Goal: Task Accomplishment & Management: Use online tool/utility

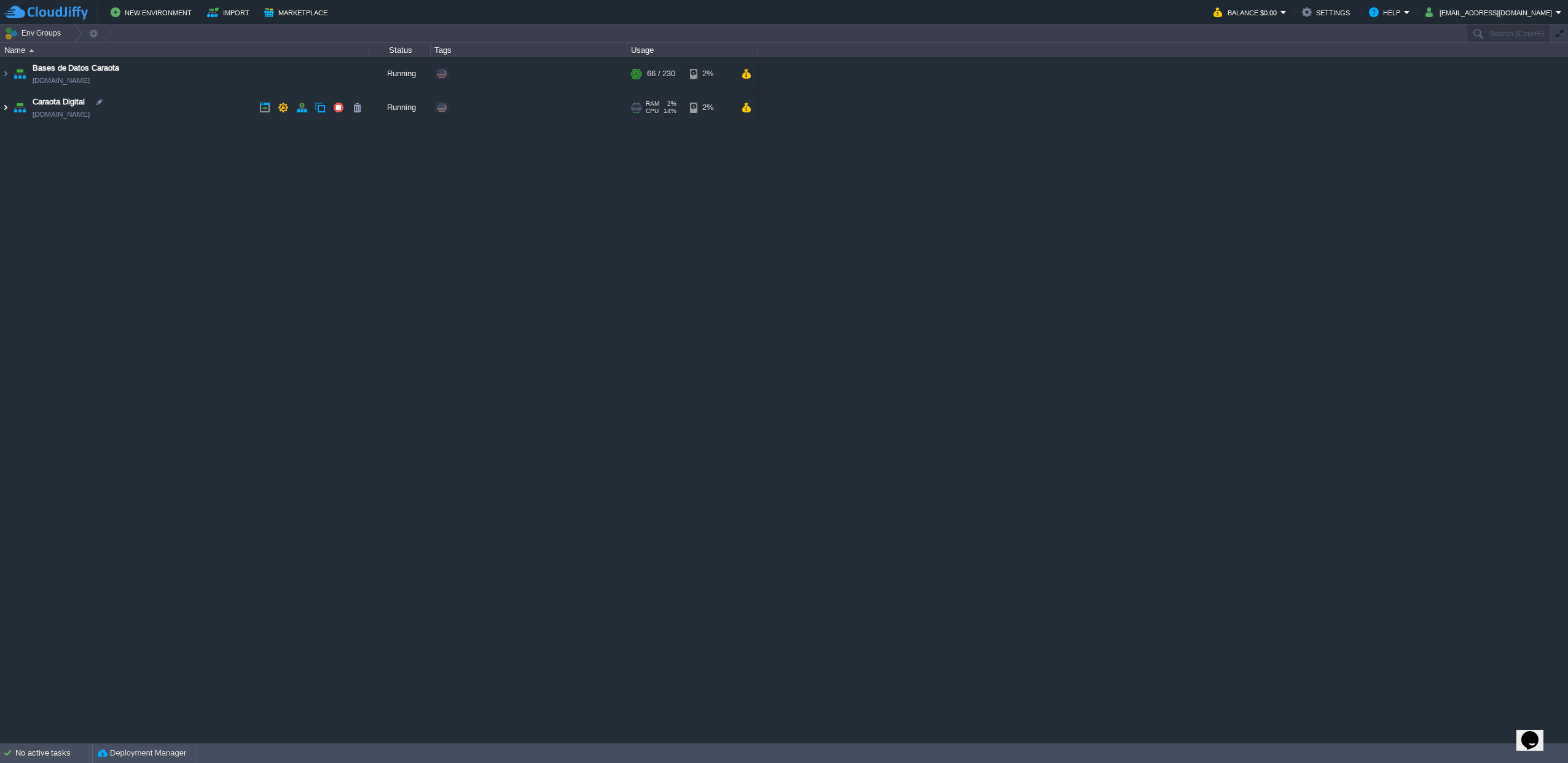
click at [3, 108] on img at bounding box center [6, 107] width 10 height 33
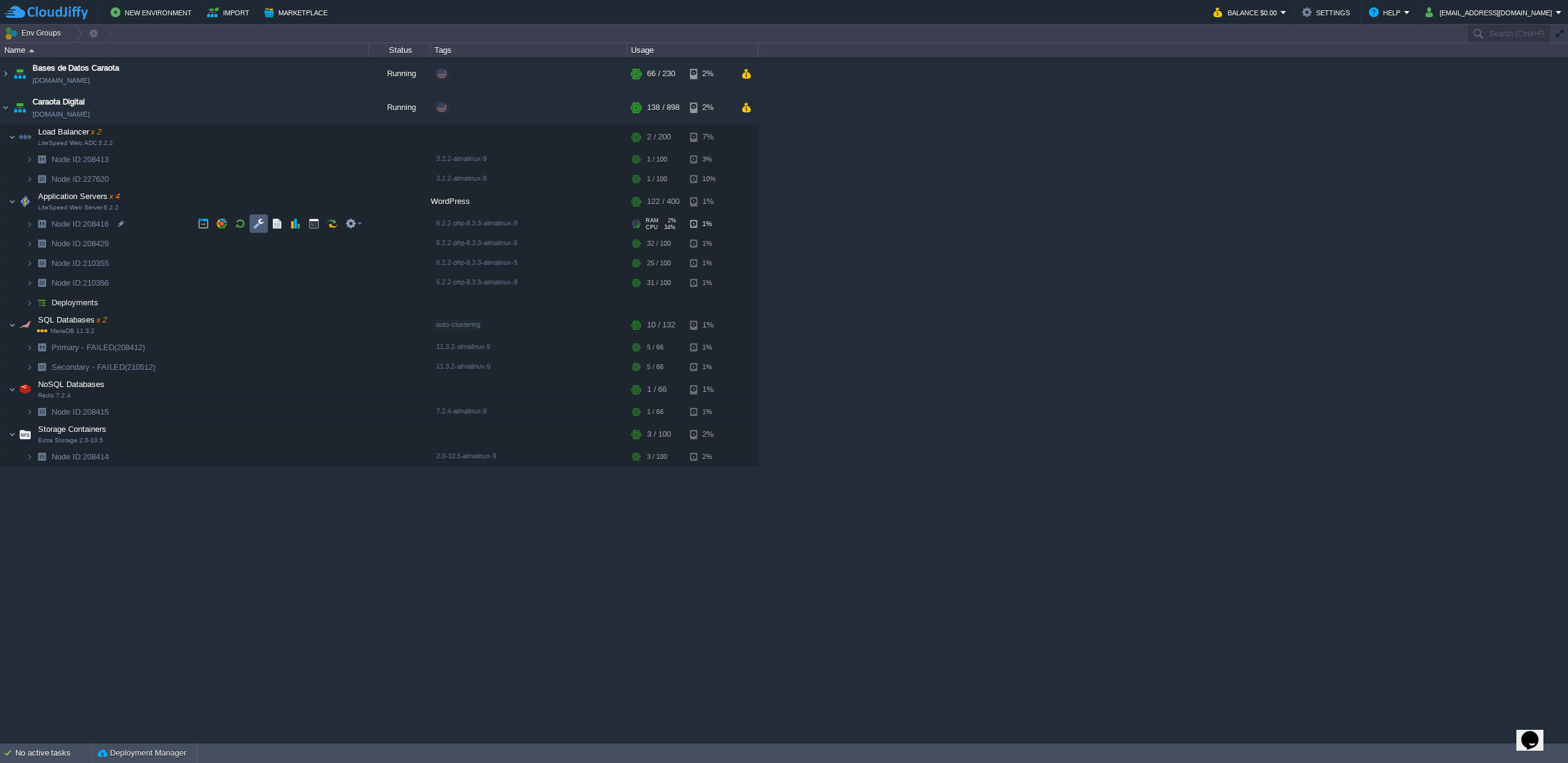
click at [253, 225] on button "button" at bounding box center [259, 224] width 11 height 11
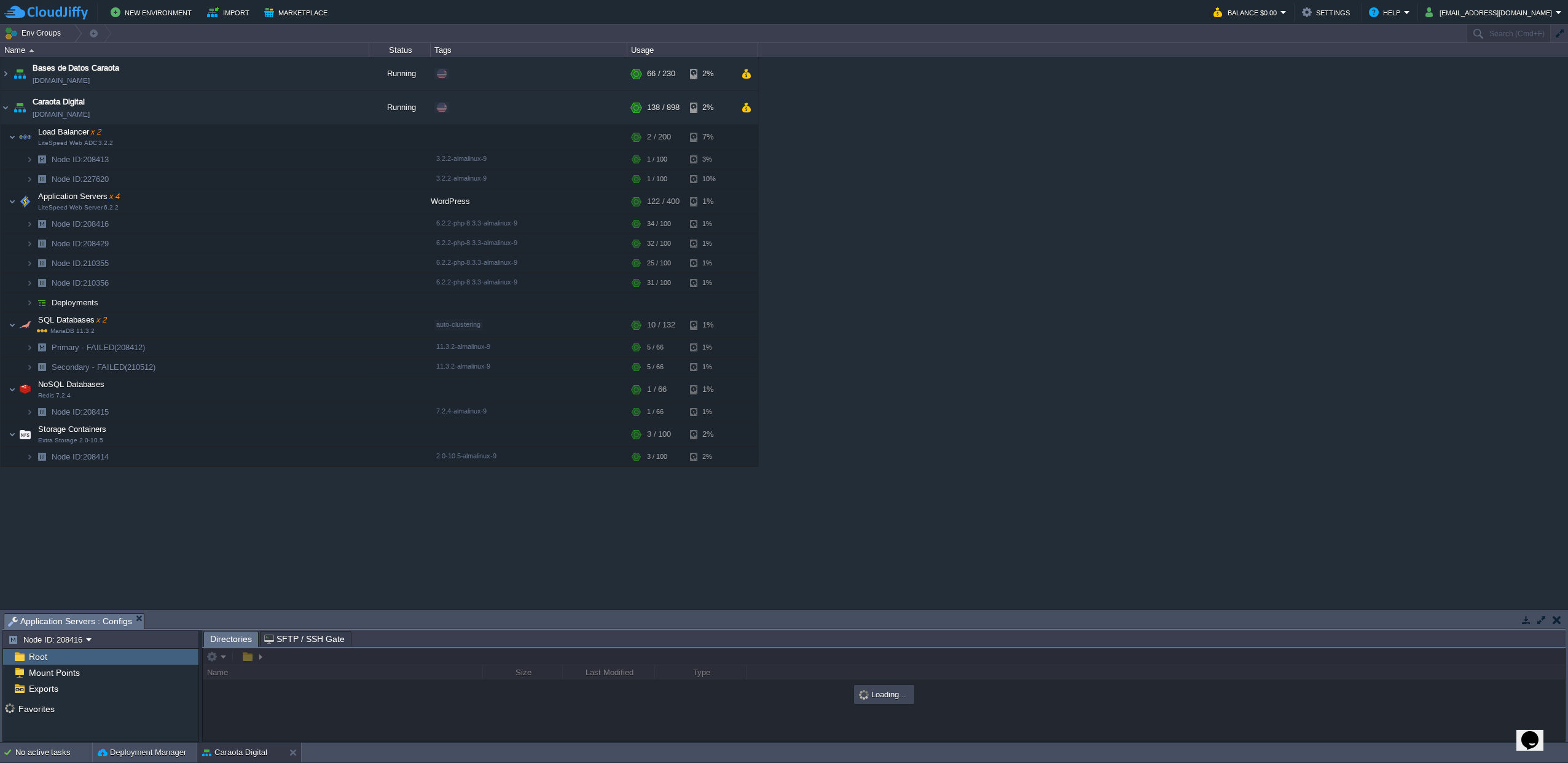
click at [1537, 619] on button "button" at bounding box center [1542, 620] width 11 height 11
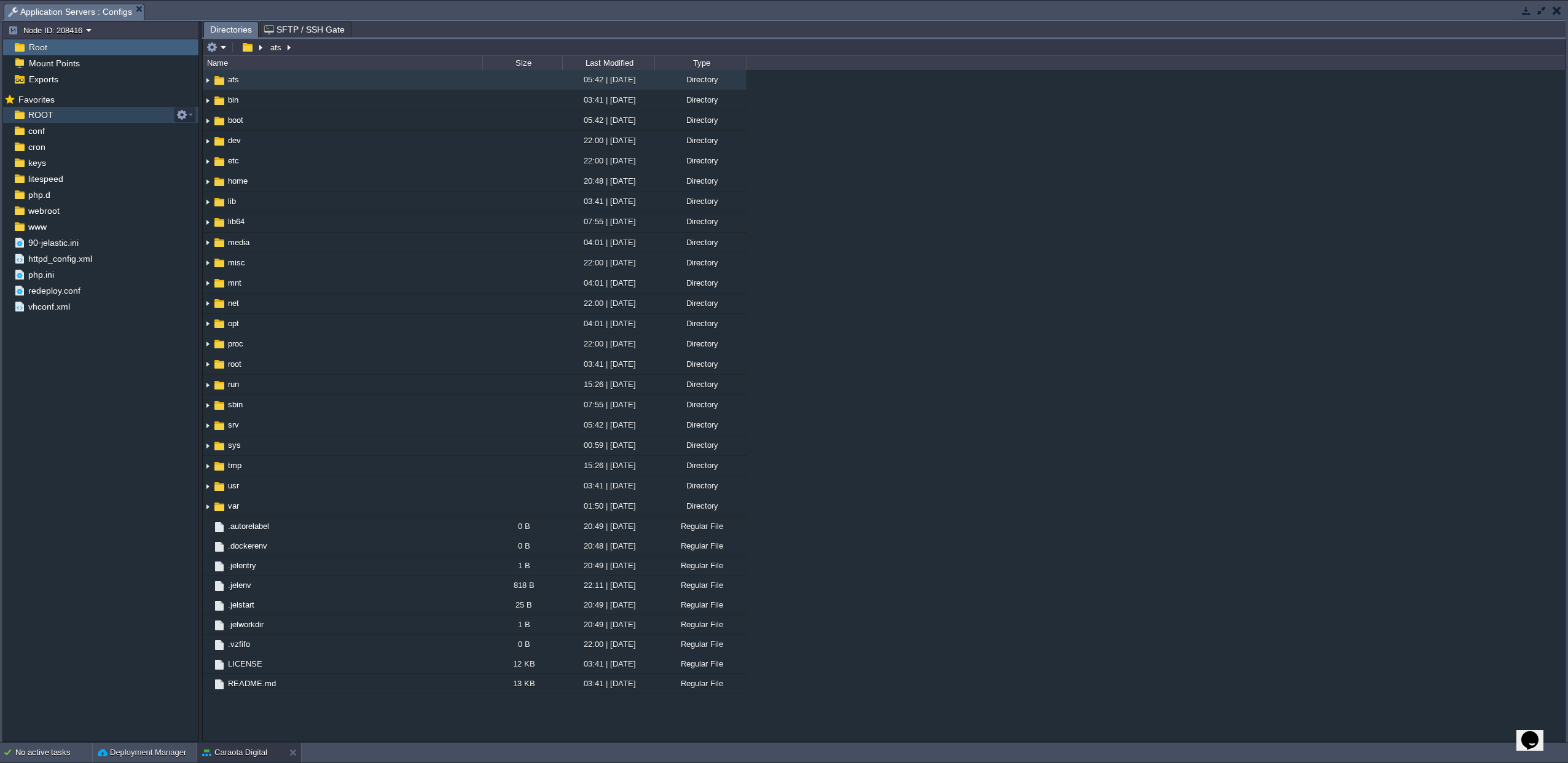
click at [40, 113] on span "ROOT" at bounding box center [40, 115] width 30 height 11
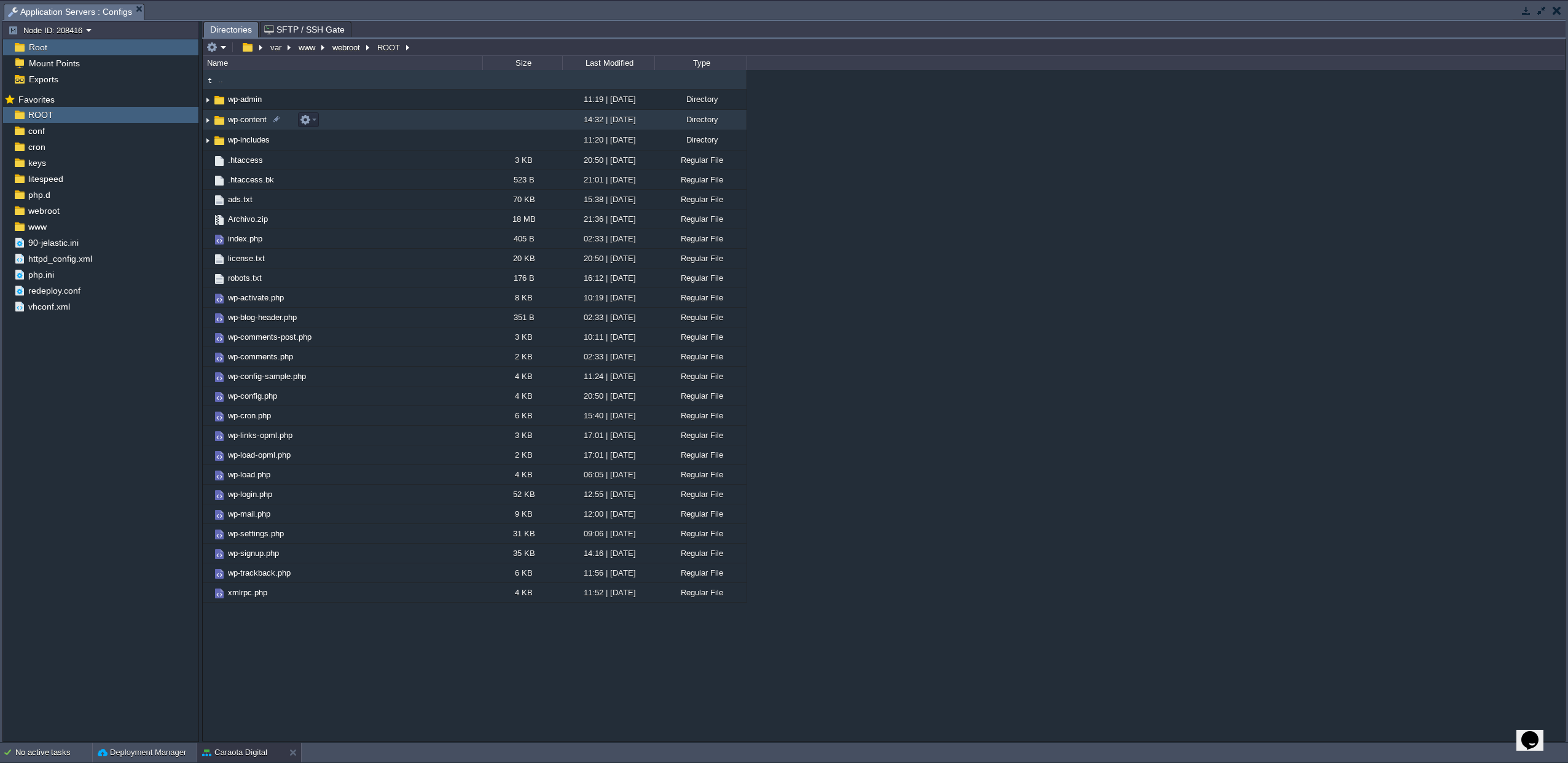
click at [237, 121] on span "wp-content" at bounding box center [247, 119] width 43 height 11
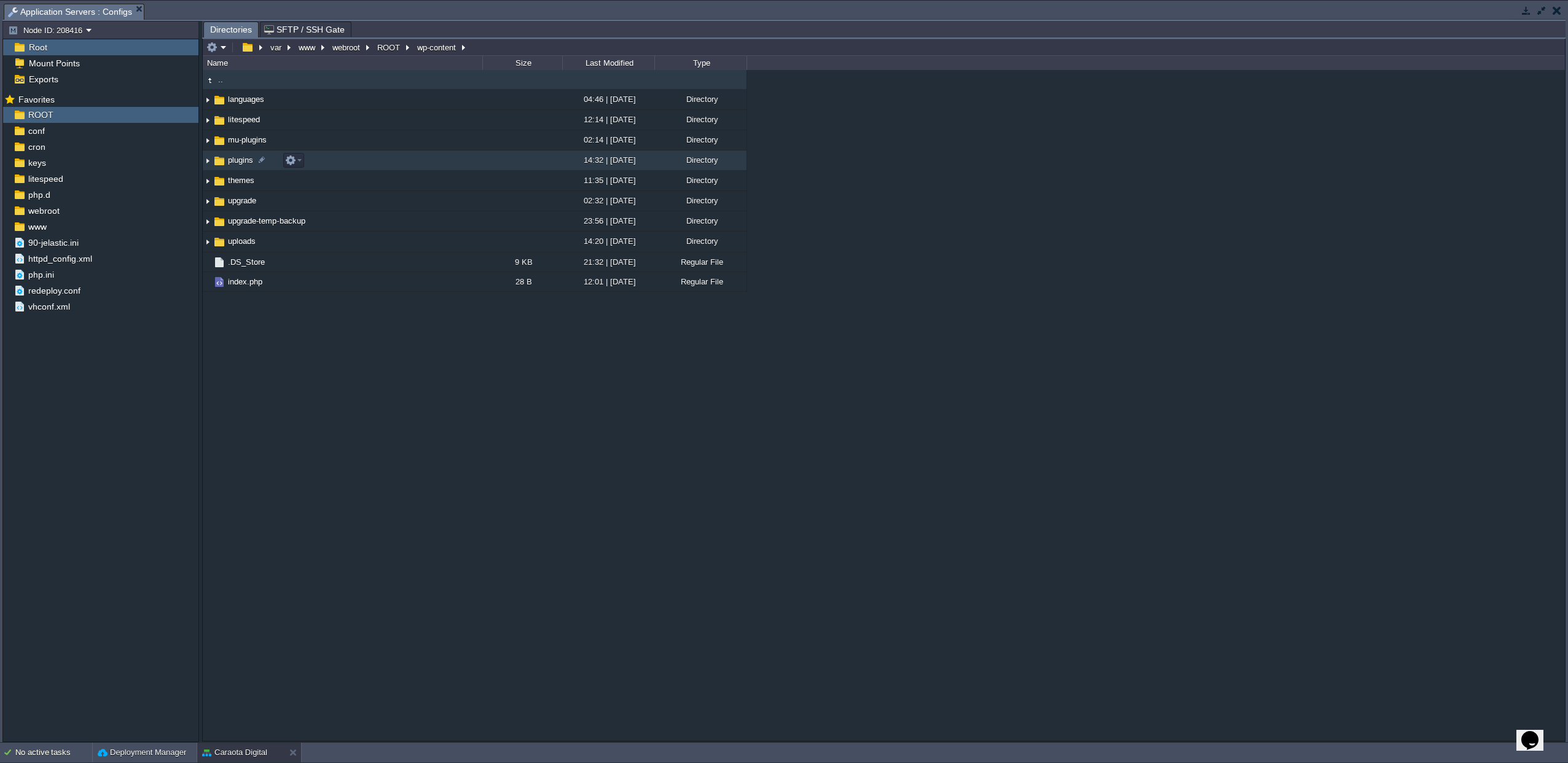
click at [239, 159] on span "plugins" at bounding box center [240, 160] width 29 height 11
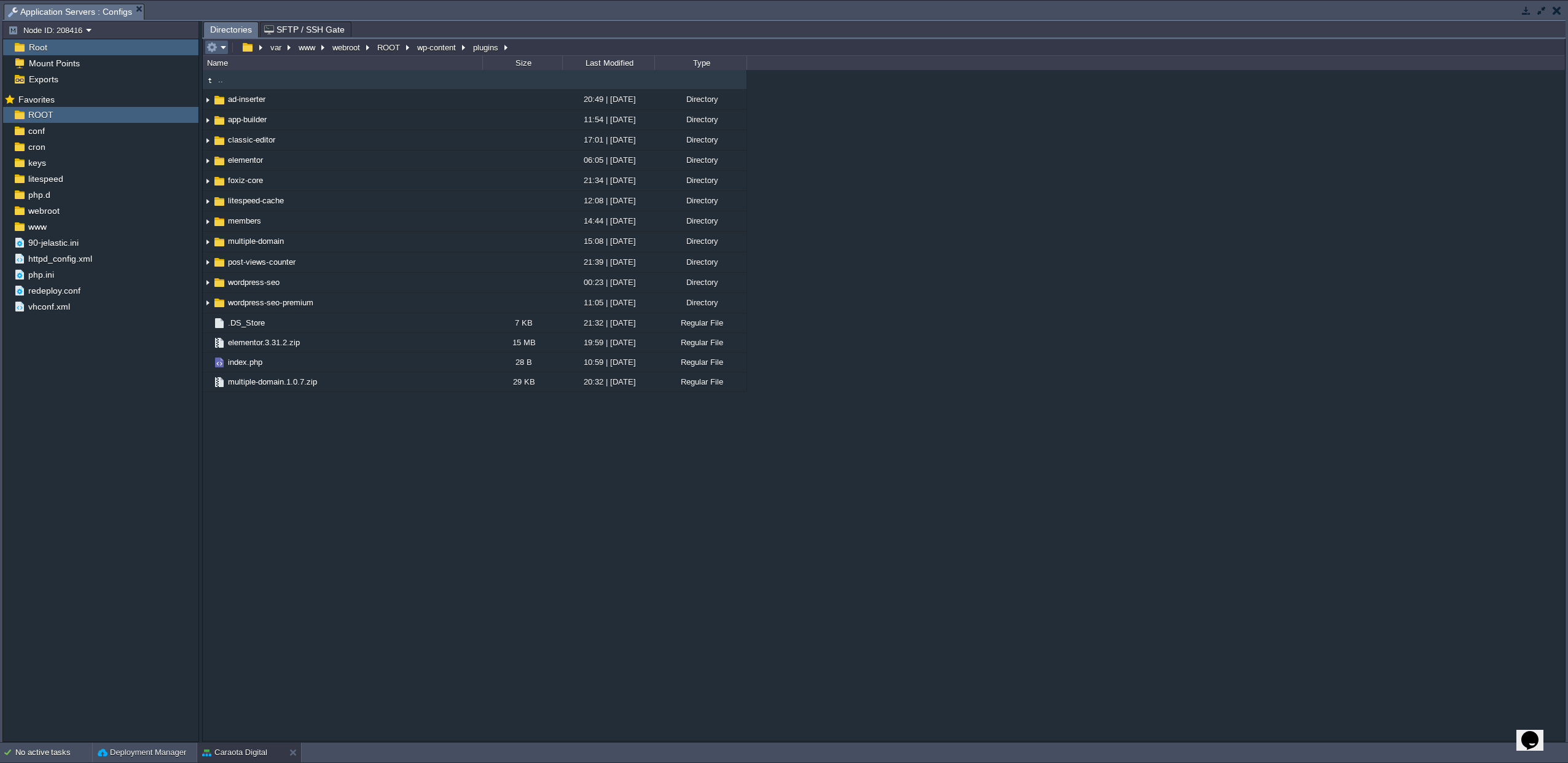
click at [224, 54] on td at bounding box center [217, 47] width 24 height 15
click at [240, 127] on span "Upload" at bounding box center [236, 128] width 25 height 9
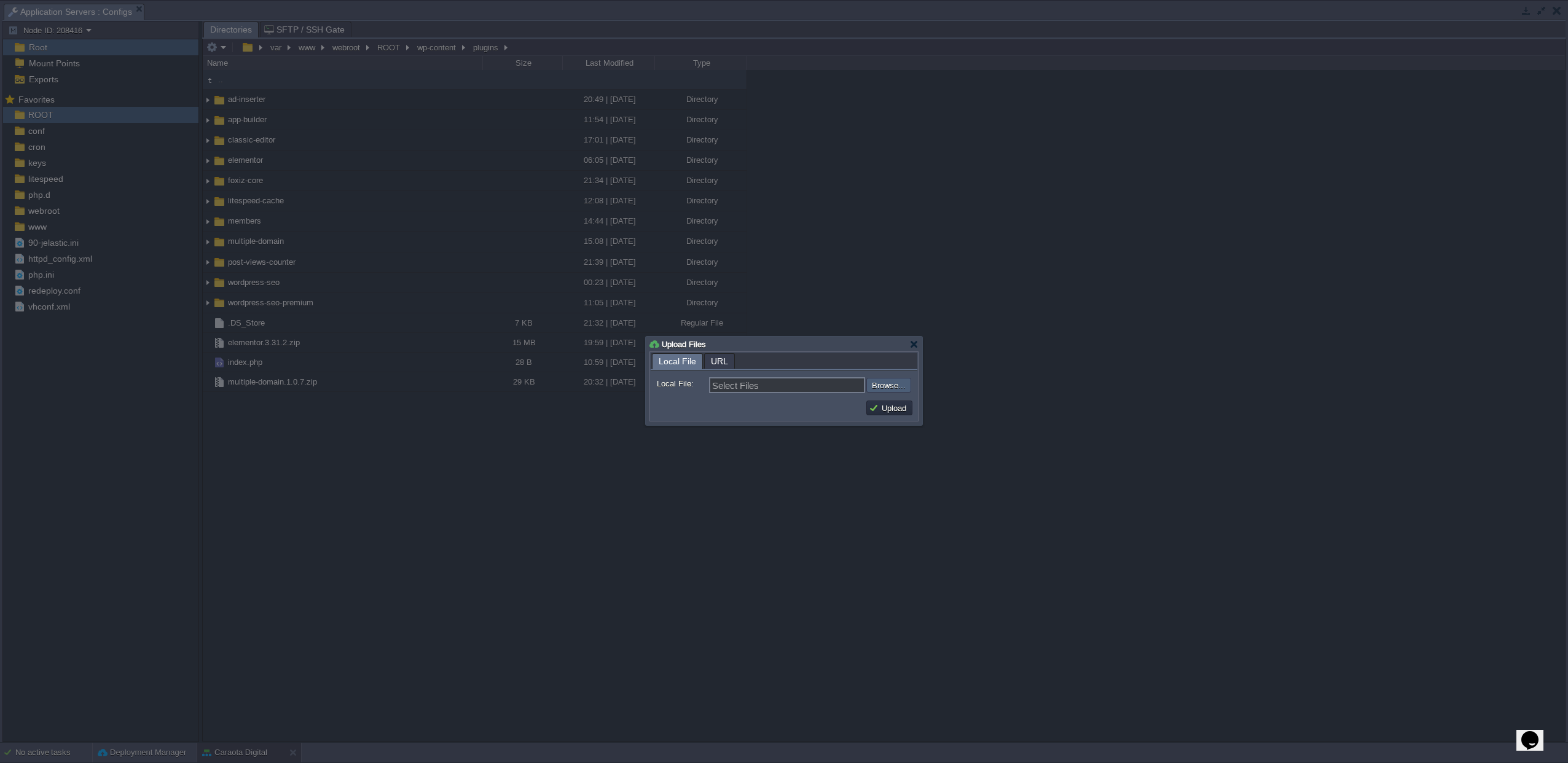
click at [889, 388] on input "file" at bounding box center [833, 385] width 155 height 15
type input "C:\fakepath\wordpress-seo-premium.zip"
type input "wordpress-seo-premium.zip"
click at [895, 414] on button "Upload" at bounding box center [889, 408] width 41 height 11
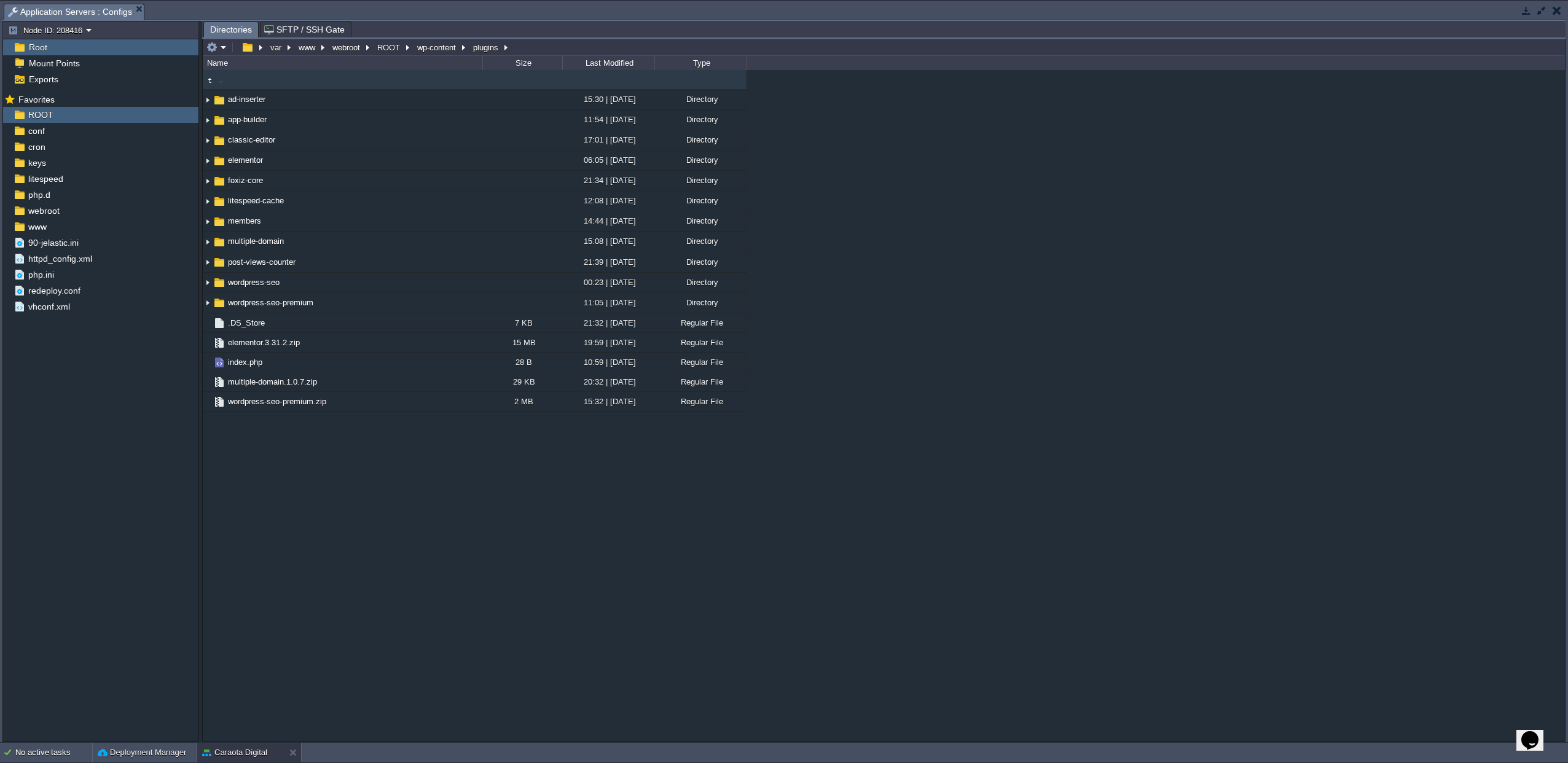
click at [1529, 14] on button "button" at bounding box center [1526, 11] width 11 height 11
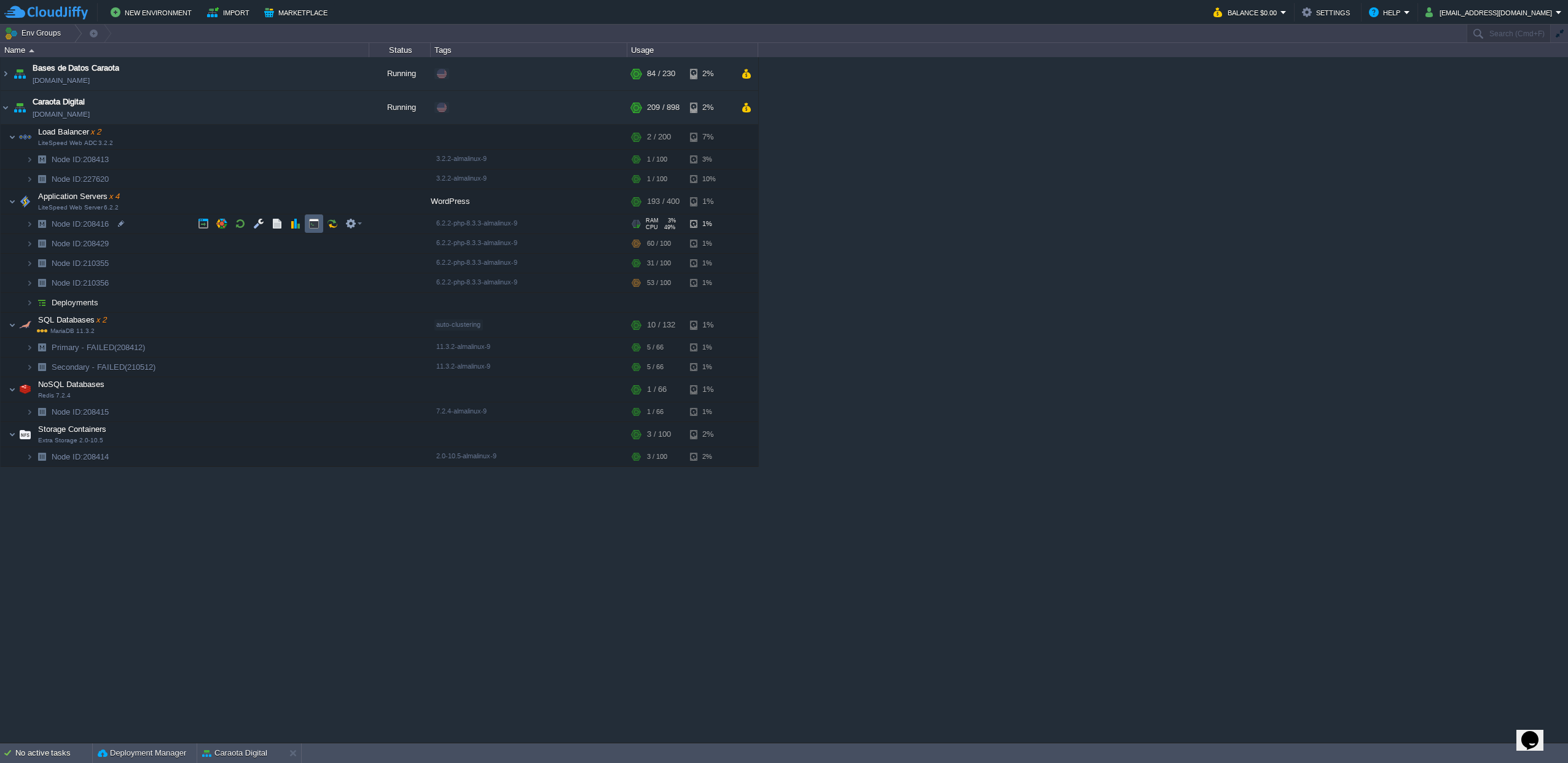
click at [312, 229] on button "button" at bounding box center [314, 224] width 11 height 11
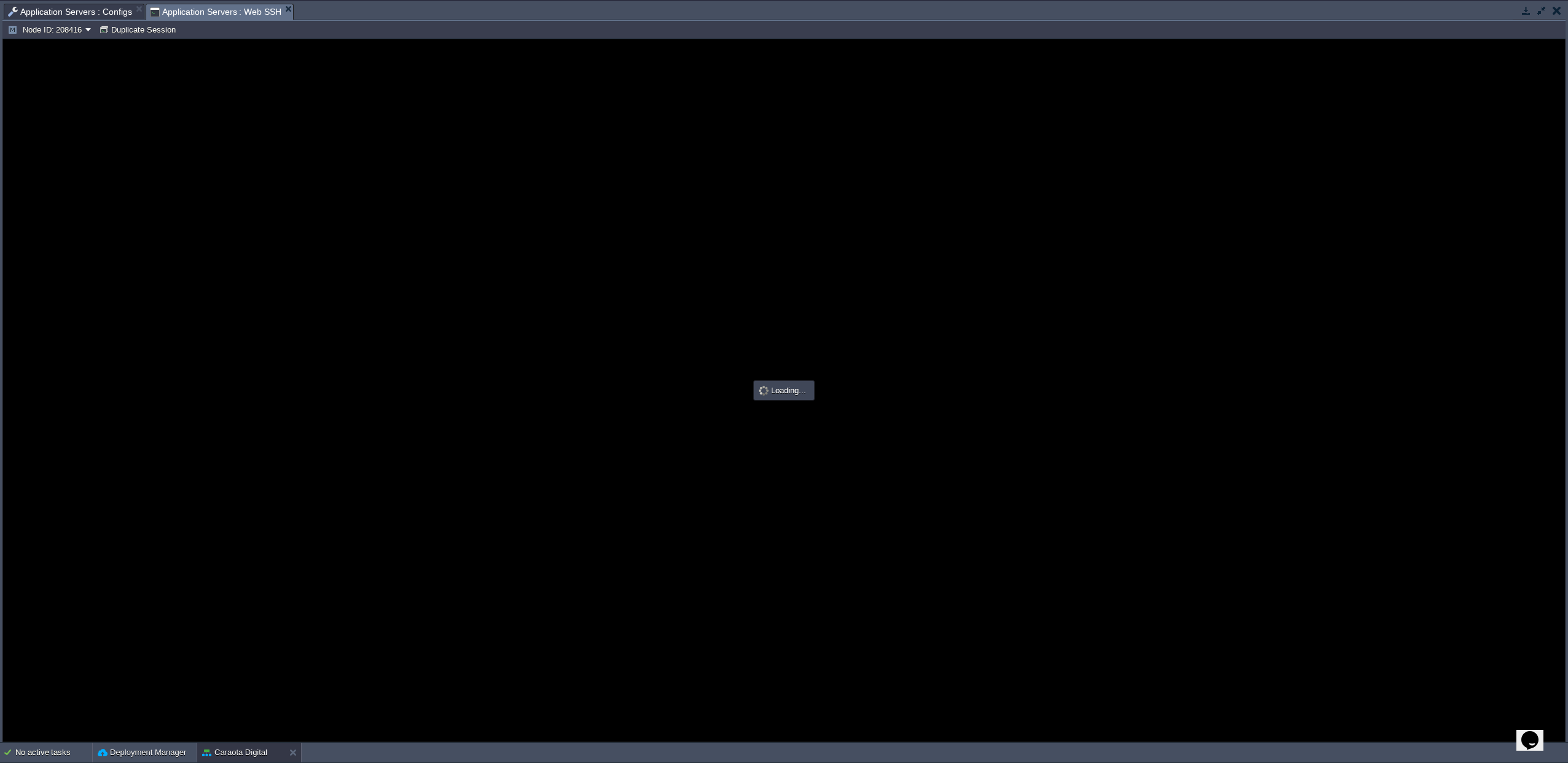
type input "#000000"
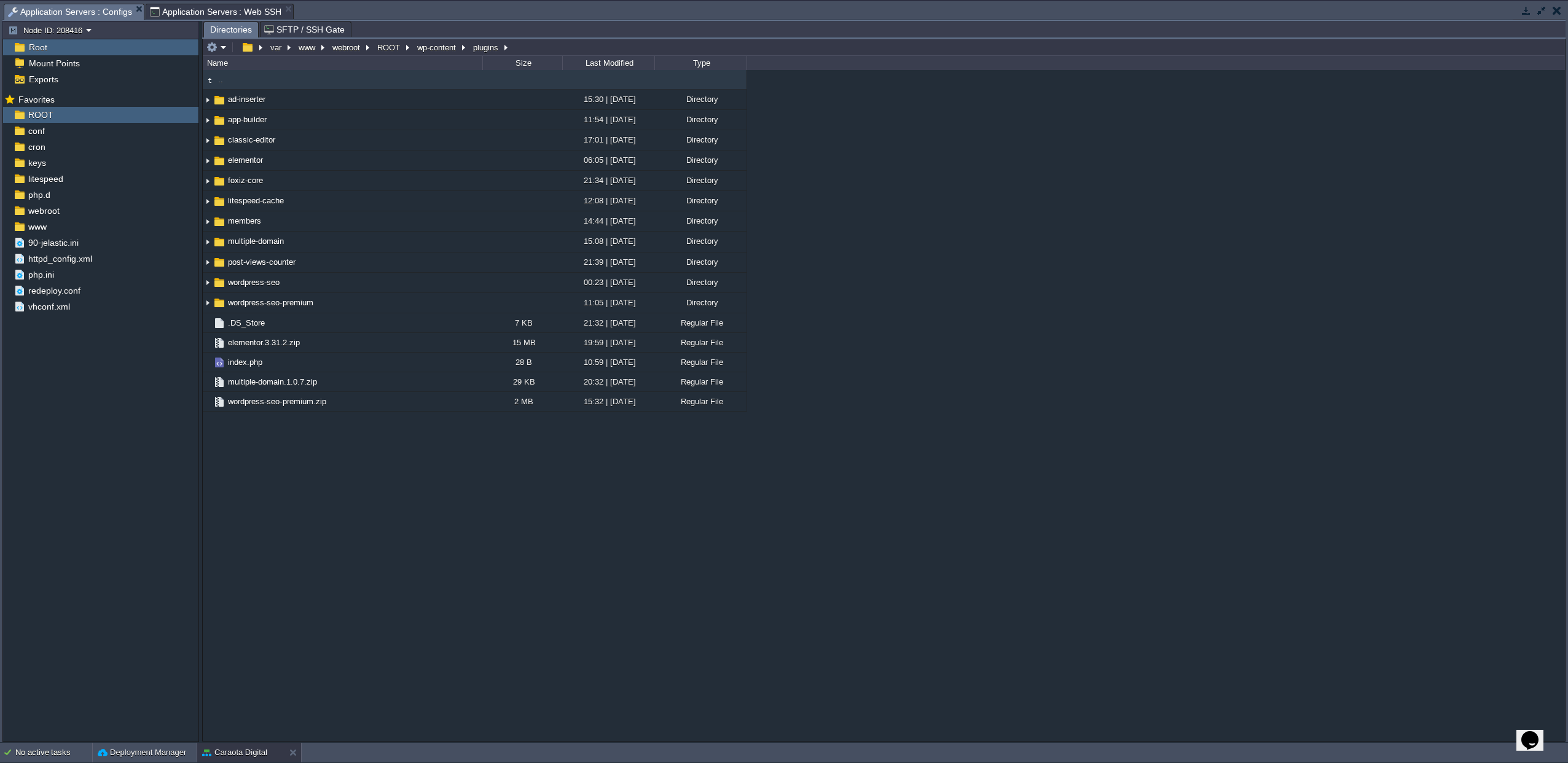
click at [102, 13] on span "Application Servers : Configs" at bounding box center [69, 12] width 124 height 16
click at [427, 49] on button "wp-content" at bounding box center [437, 47] width 44 height 11
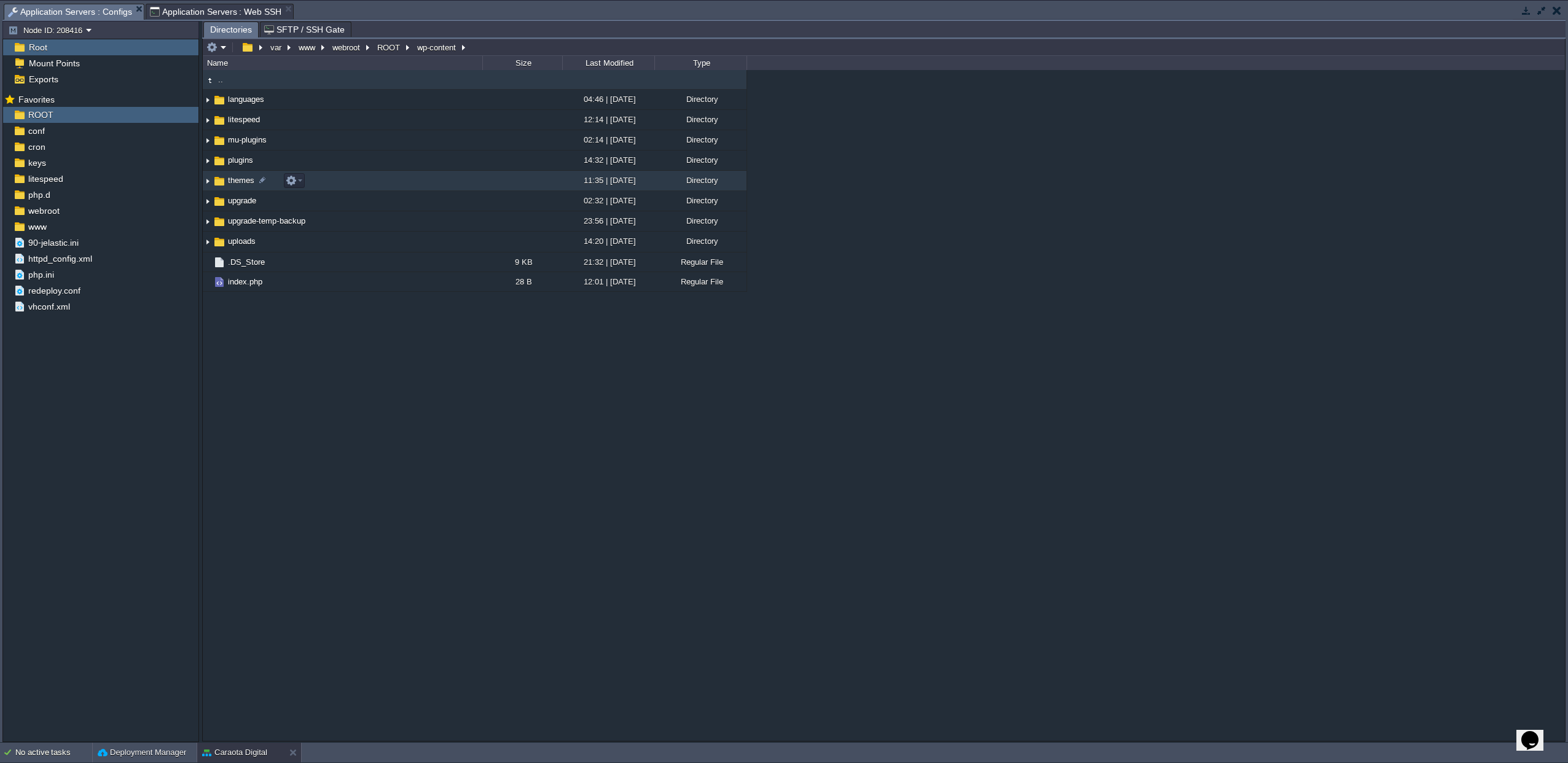
click at [231, 183] on span "themes" at bounding box center [241, 180] width 30 height 11
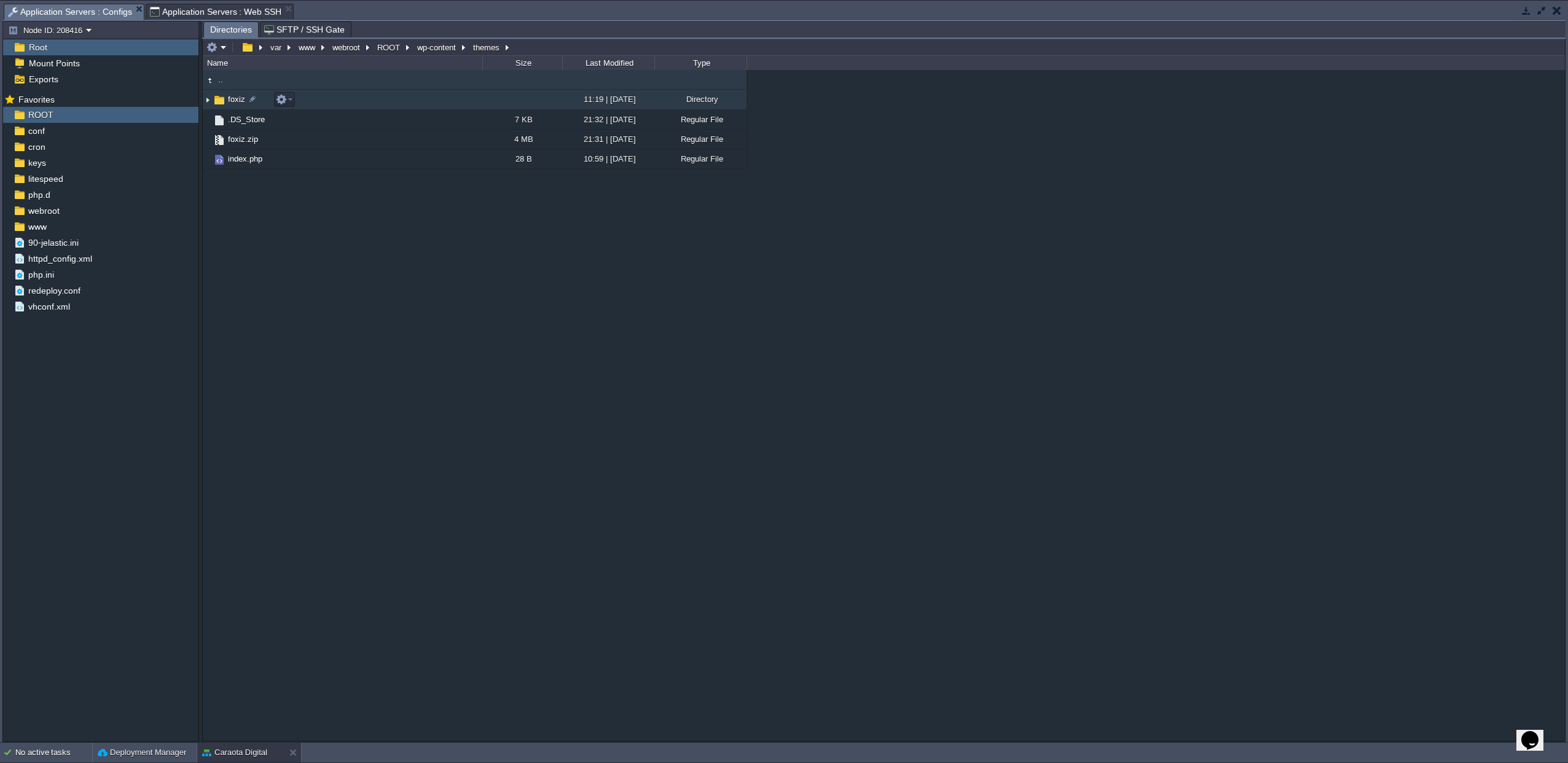
click at [226, 104] on span "foxiz" at bounding box center [236, 99] width 21 height 11
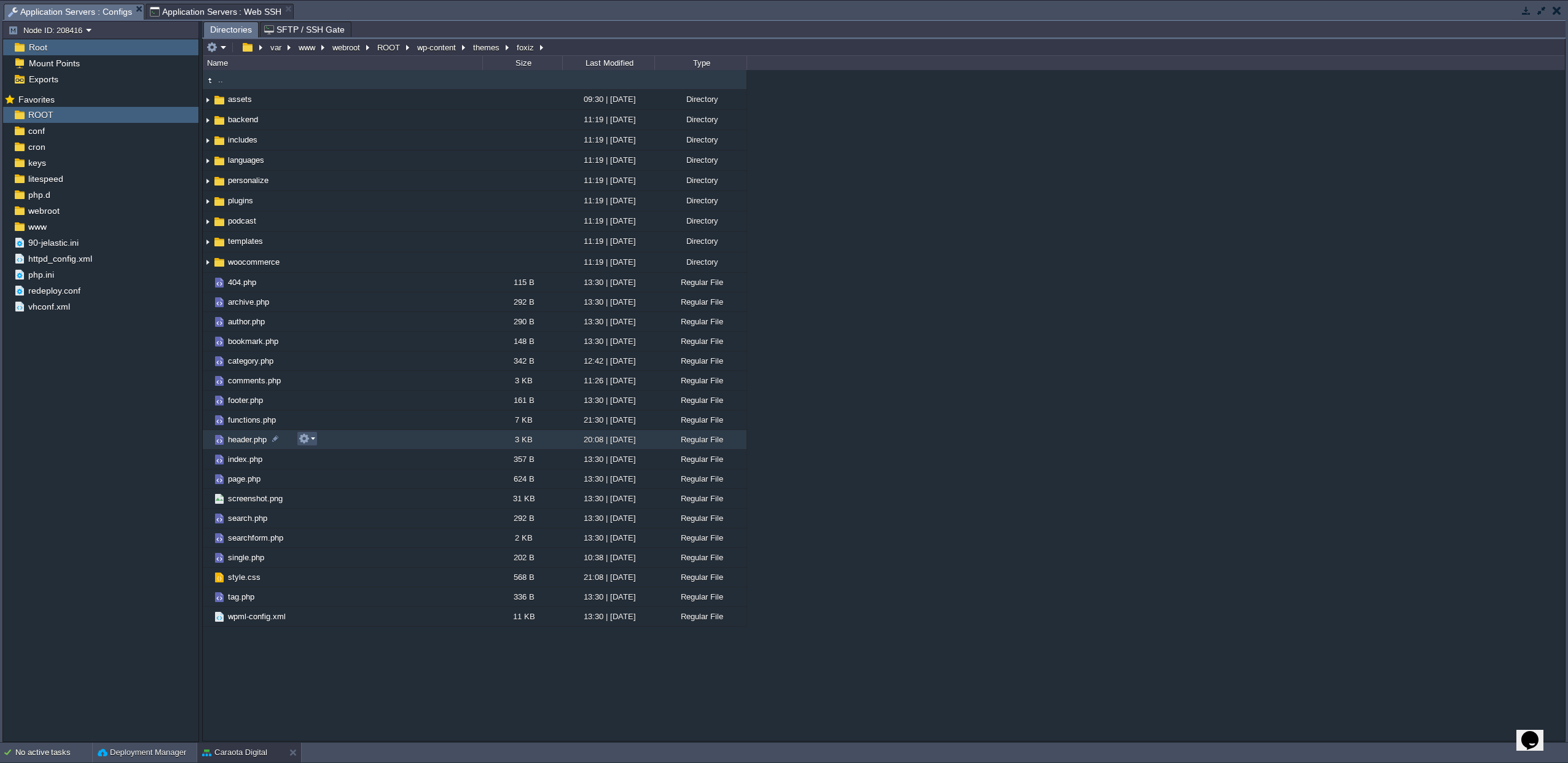
click at [306, 441] on button "button" at bounding box center [304, 439] width 11 height 11
click at [332, 456] on span "Open" at bounding box center [325, 456] width 19 height 9
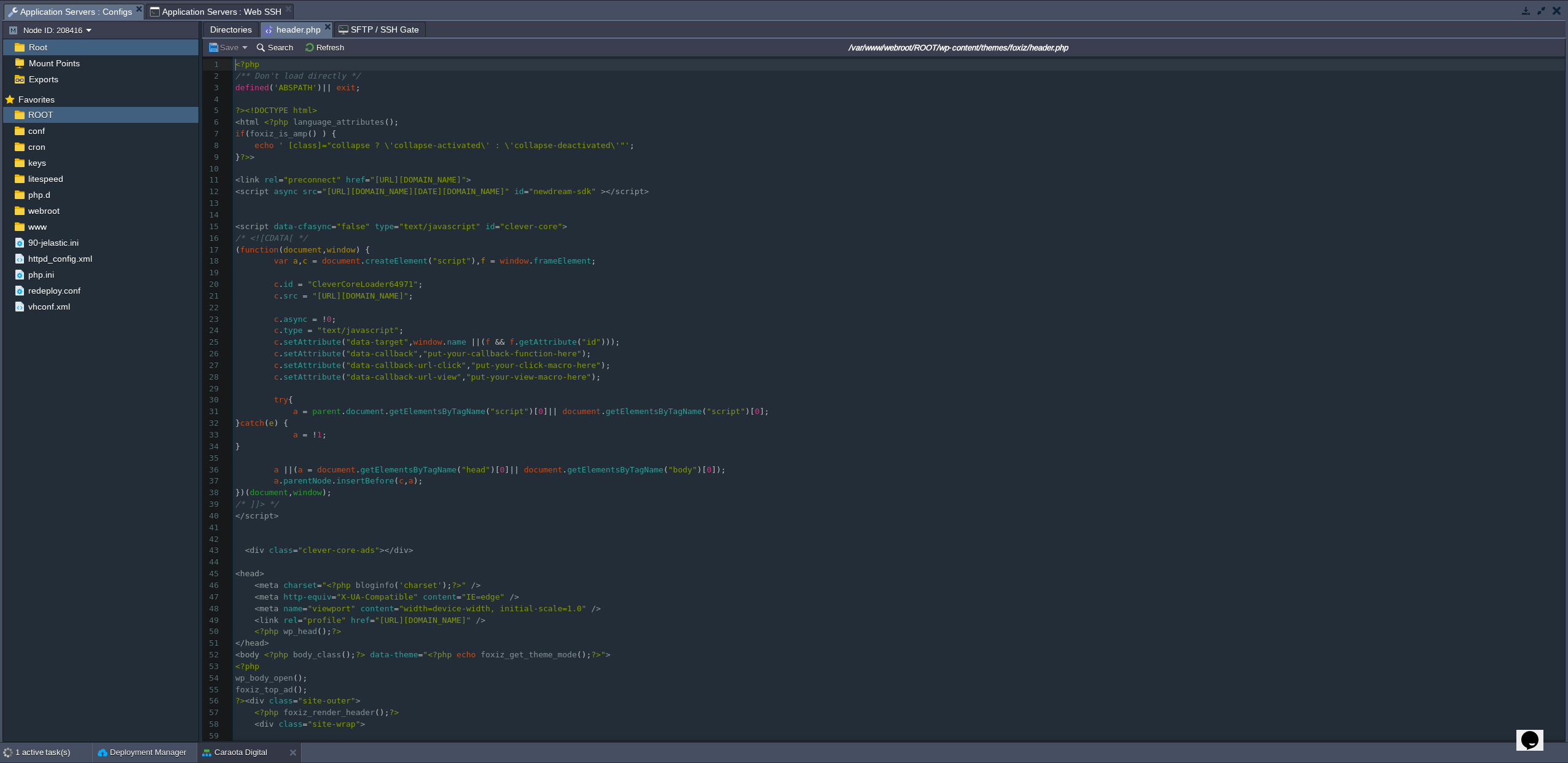
scroll to position [4, 0]
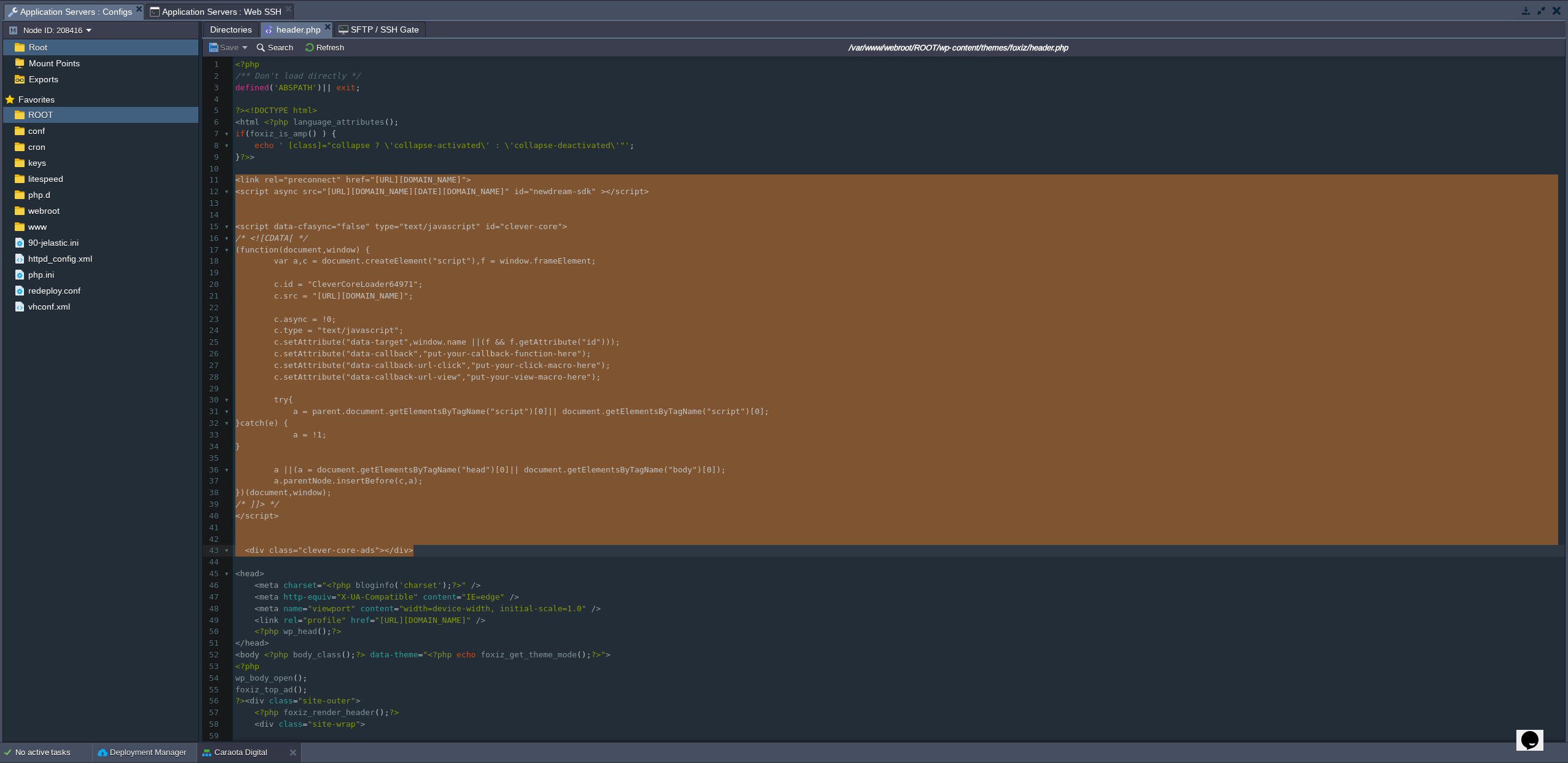
drag, startPoint x: 234, startPoint y: 179, endPoint x: 441, endPoint y: 555, distance: 429.2
type textarea "-"
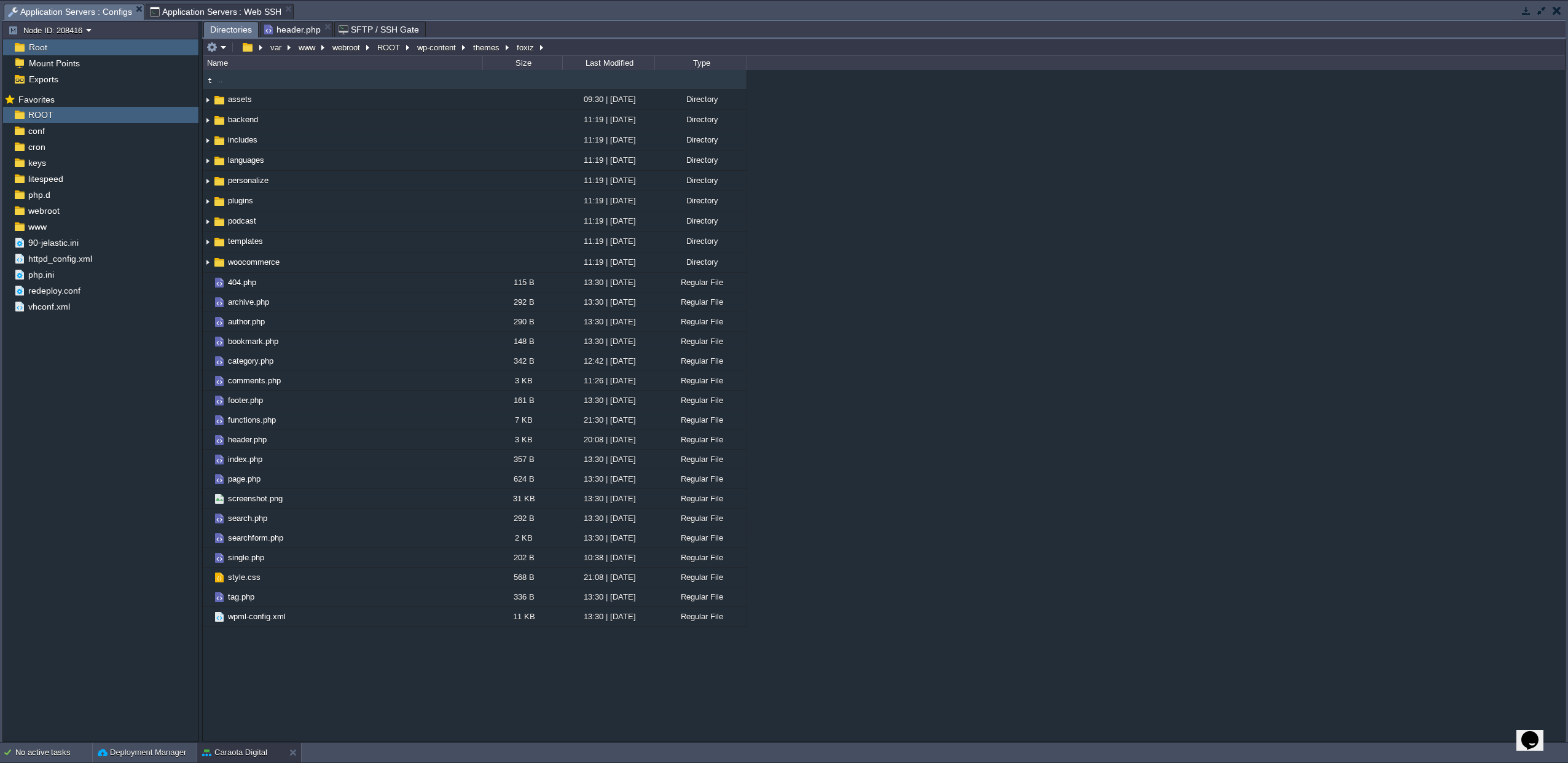
click at [238, 32] on span "Directories" at bounding box center [231, 30] width 42 height 16
click at [313, 419] on button "button" at bounding box center [313, 419] width 11 height 11
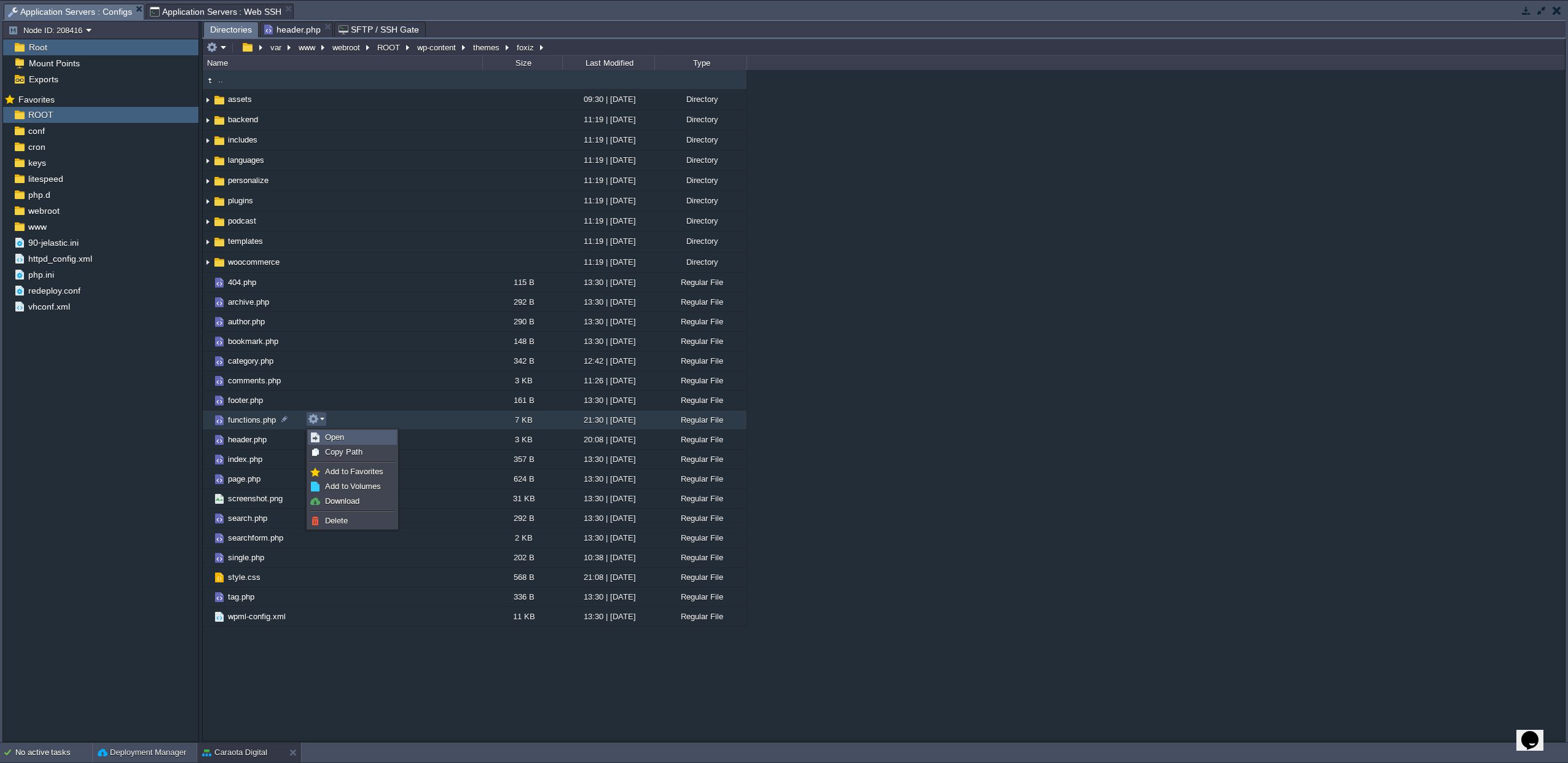
click at [340, 441] on span "Open" at bounding box center [334, 436] width 19 height 9
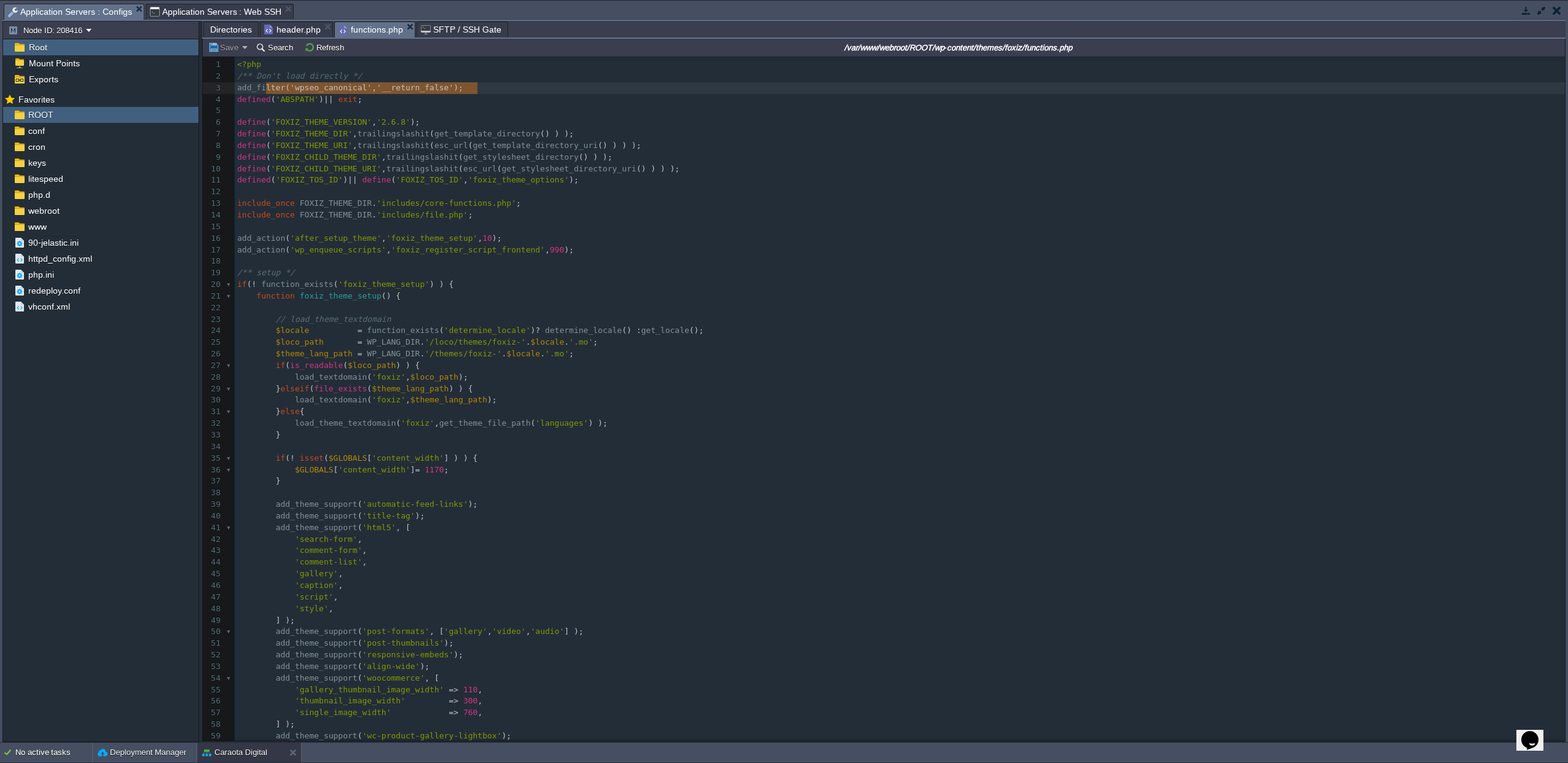
type textarea "add_filter( 'wpseo_canonical', '__return_false' );"
drag, startPoint x: 488, startPoint y: 88, endPoint x: 231, endPoint y: 90, distance: 257.0
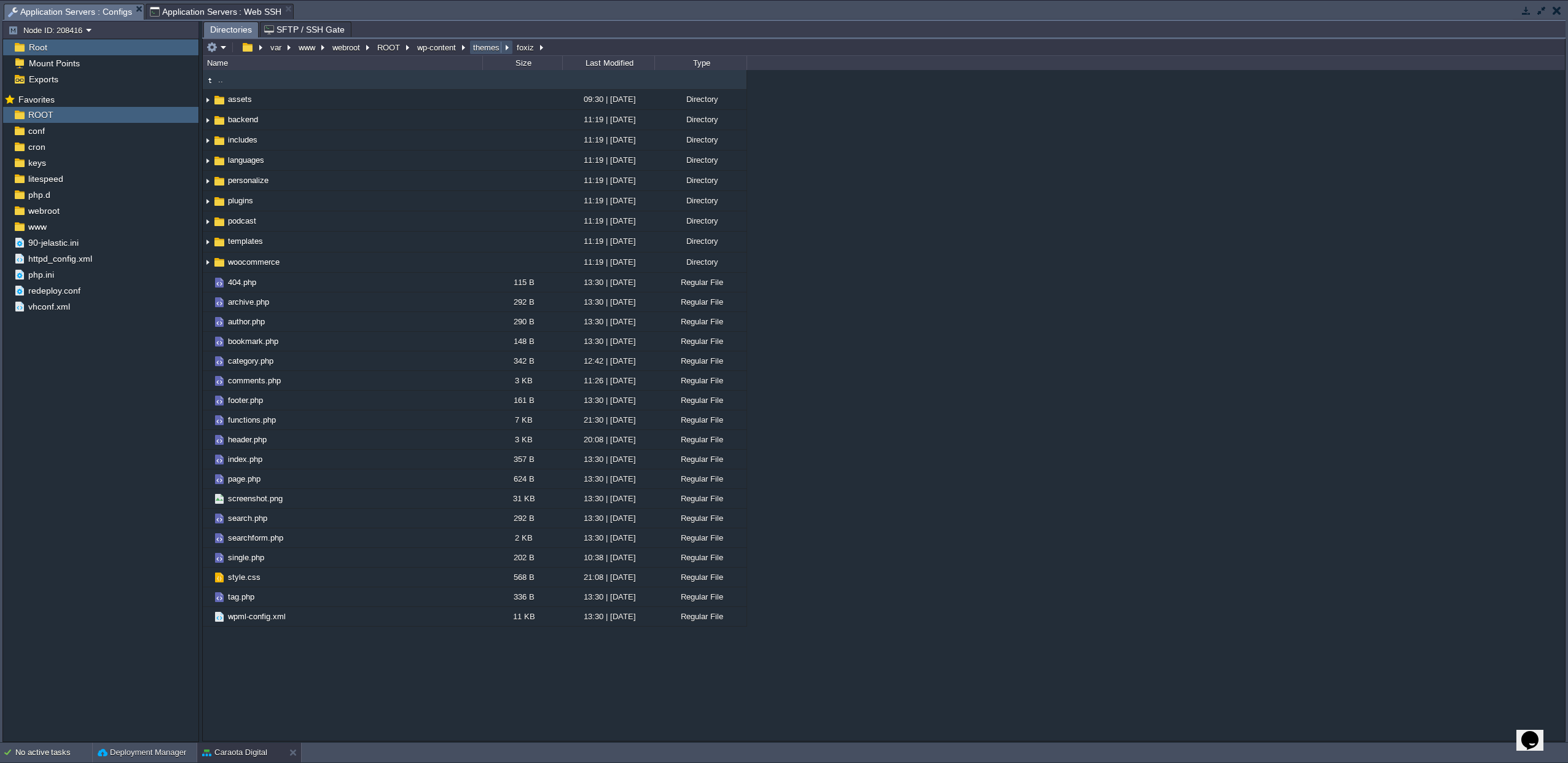
click at [495, 49] on button "themes" at bounding box center [487, 47] width 31 height 11
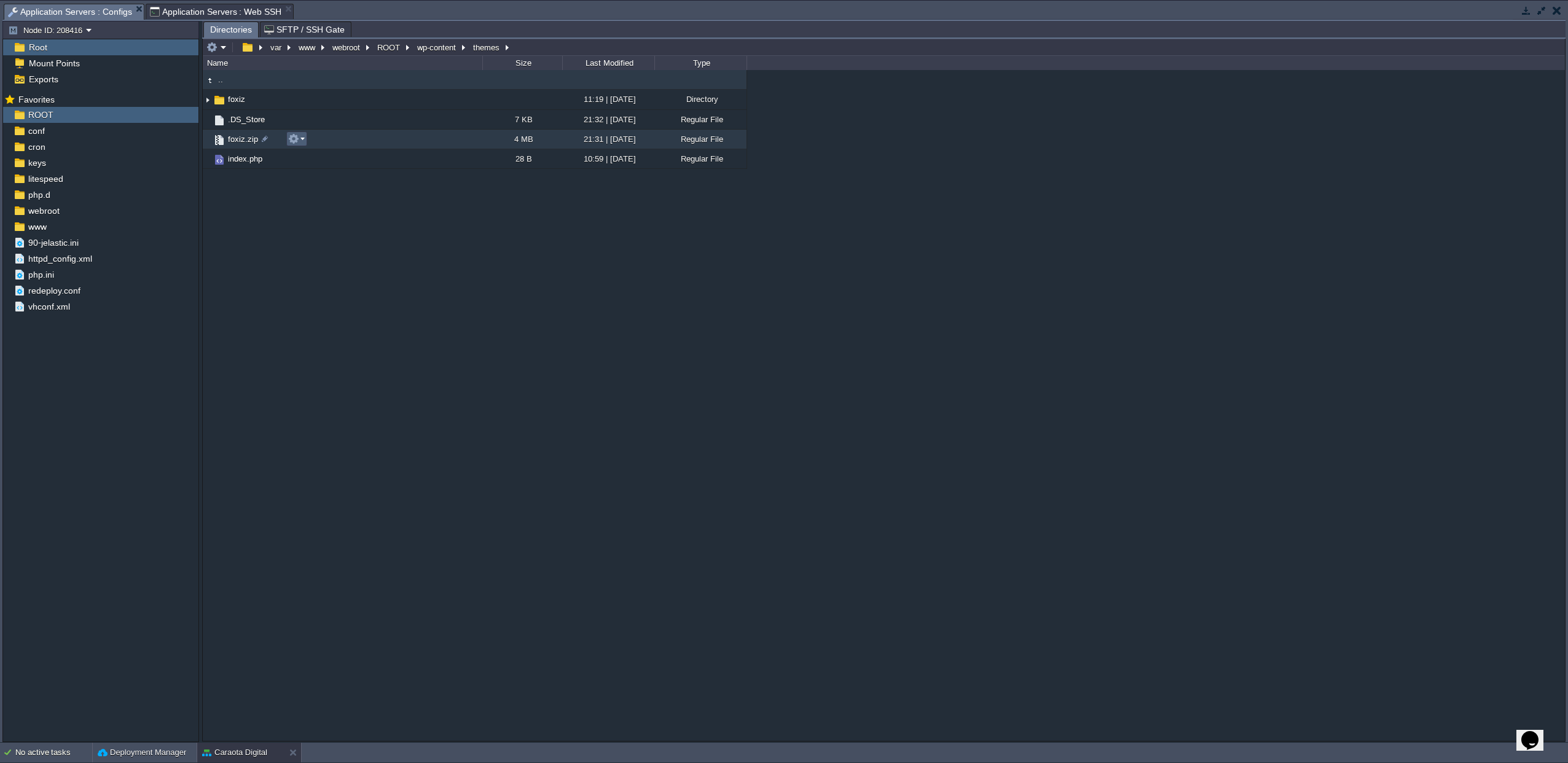
click at [299, 144] on em at bounding box center [296, 139] width 16 height 11
click at [317, 243] on span "Delete" at bounding box center [317, 240] width 23 height 9
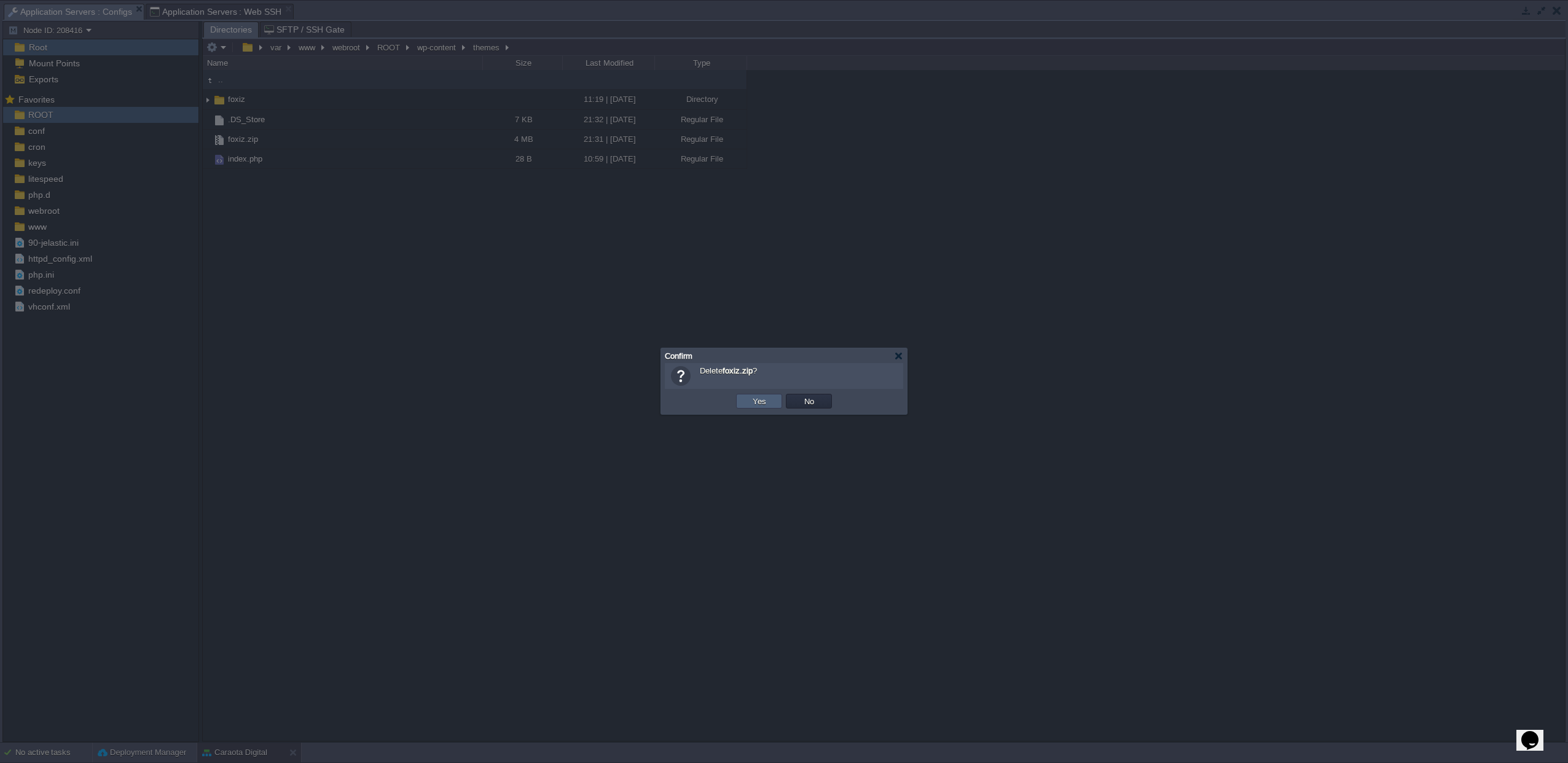
click at [753, 406] on button "Yes" at bounding box center [759, 401] width 21 height 11
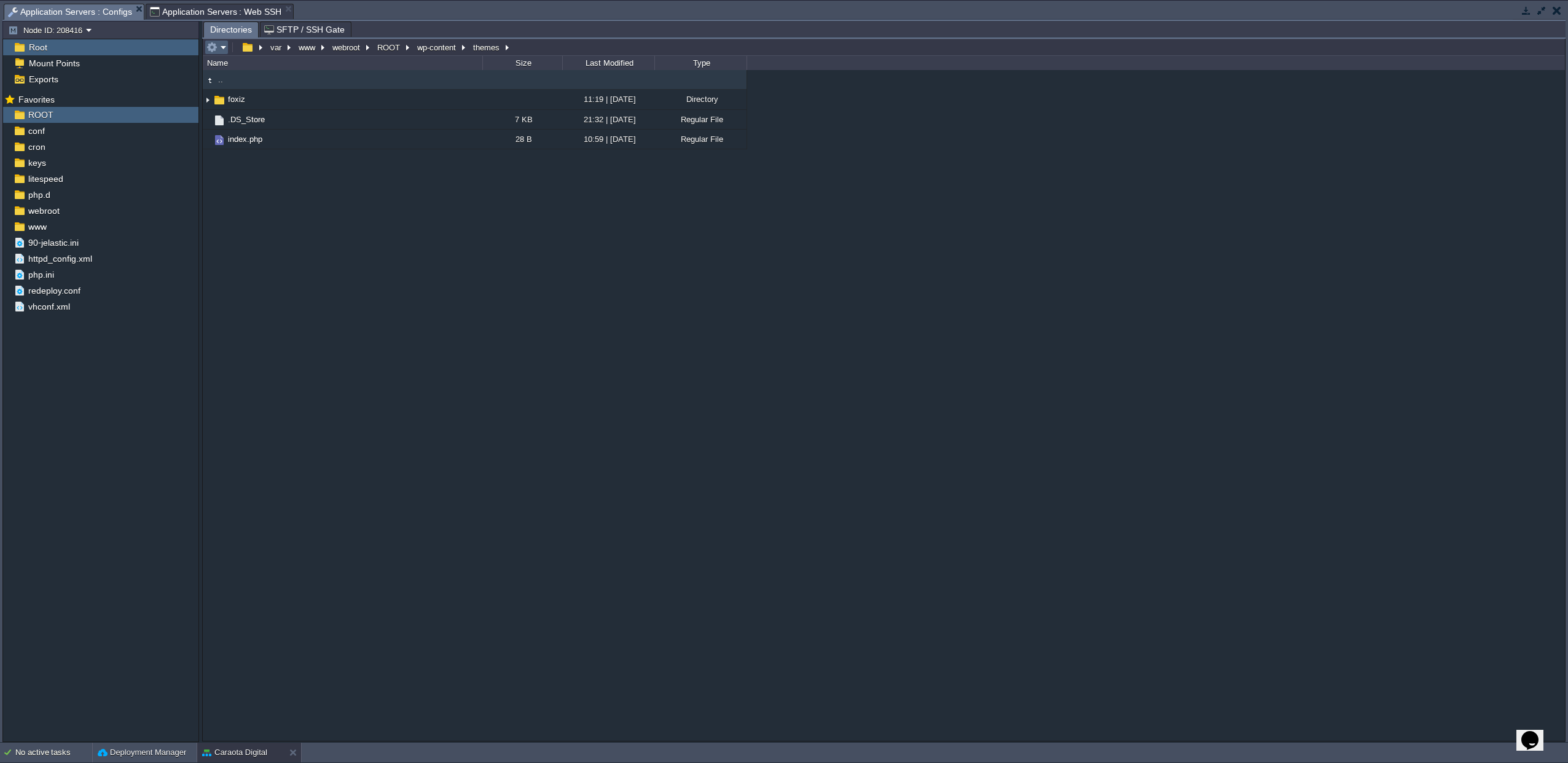
click at [225, 47] on em at bounding box center [216, 47] width 21 height 11
click at [254, 124] on link "Upload" at bounding box center [251, 129] width 88 height 13
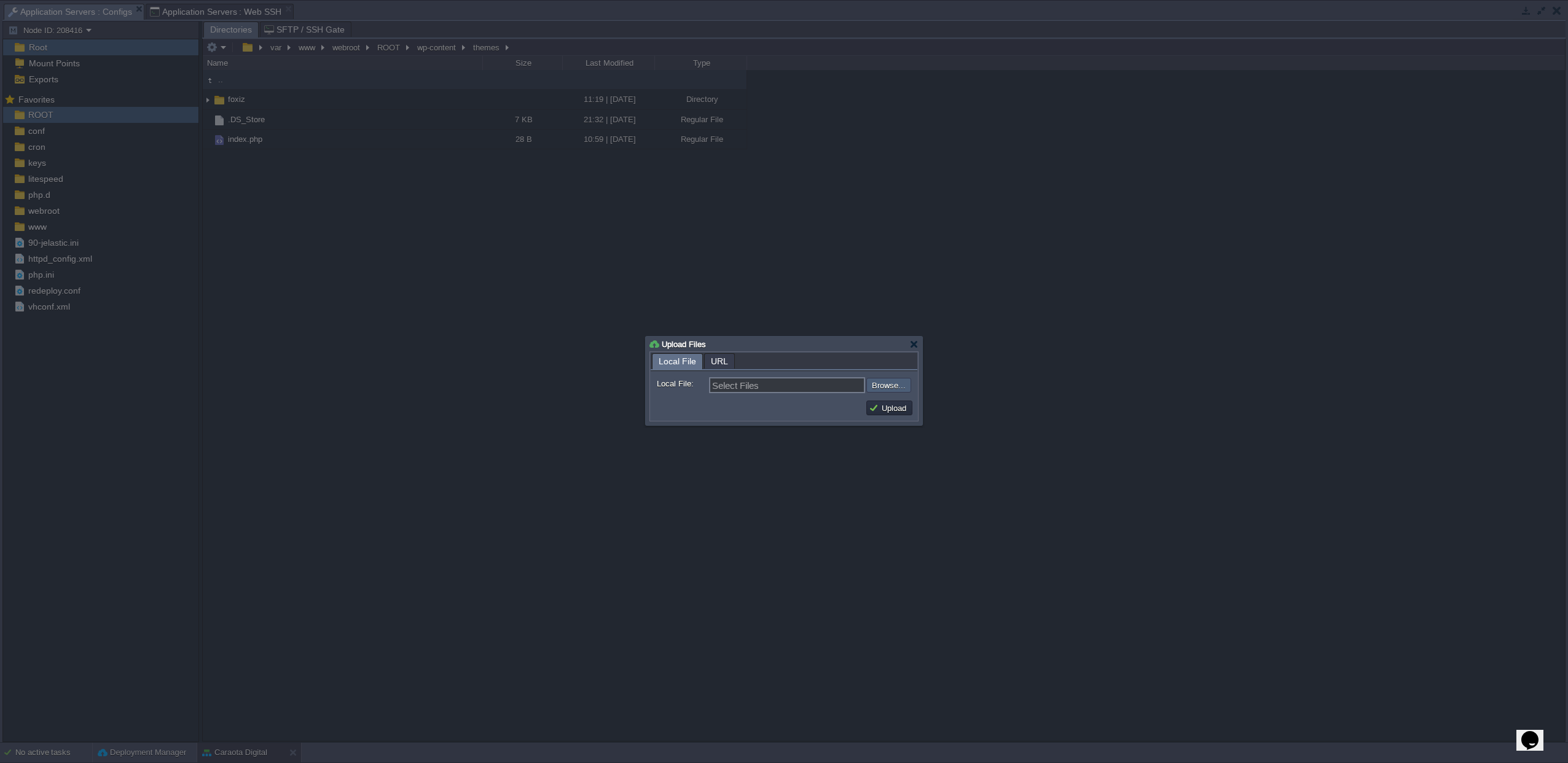
click at [893, 390] on input "file" at bounding box center [833, 385] width 155 height 15
type input "C:\fakepath\foxiz.zip"
type input "foxiz.zip"
click at [886, 409] on button "Upload" at bounding box center [889, 408] width 41 height 11
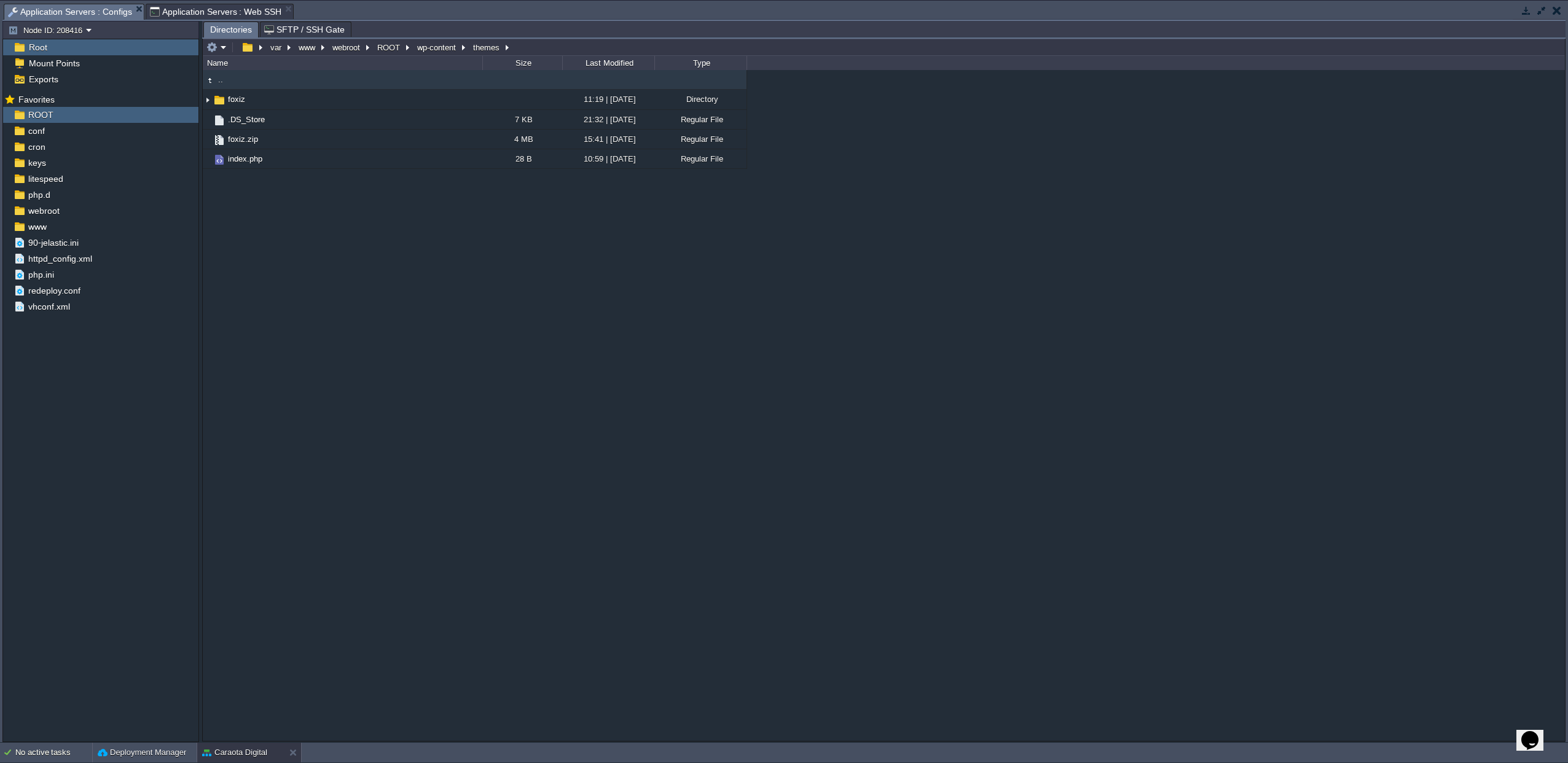
click at [235, 8] on span "Application Servers : Web SSH" at bounding box center [216, 11] width 132 height 15
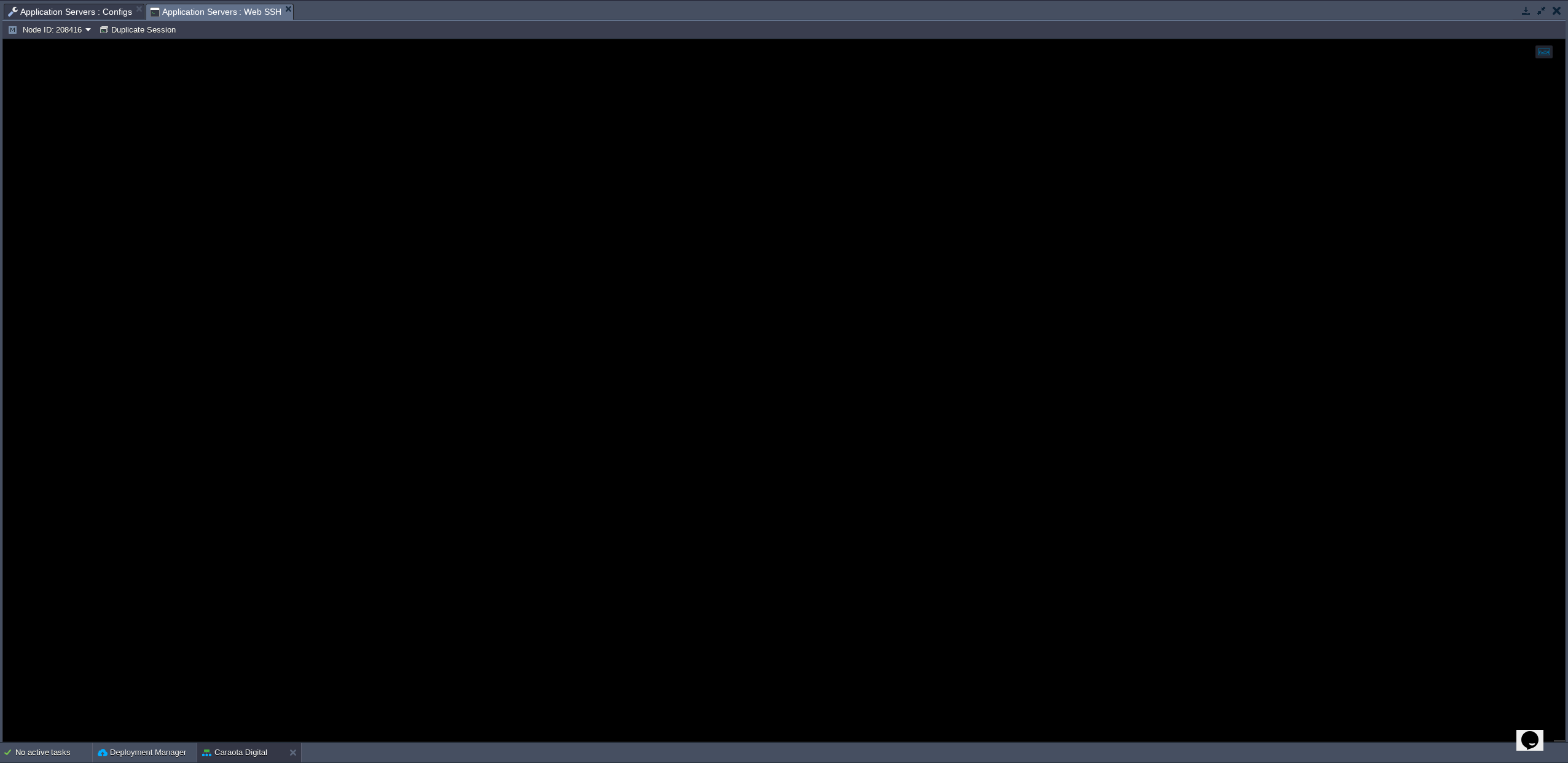
click at [98, 13] on span "Application Servers : Configs" at bounding box center [69, 11] width 124 height 15
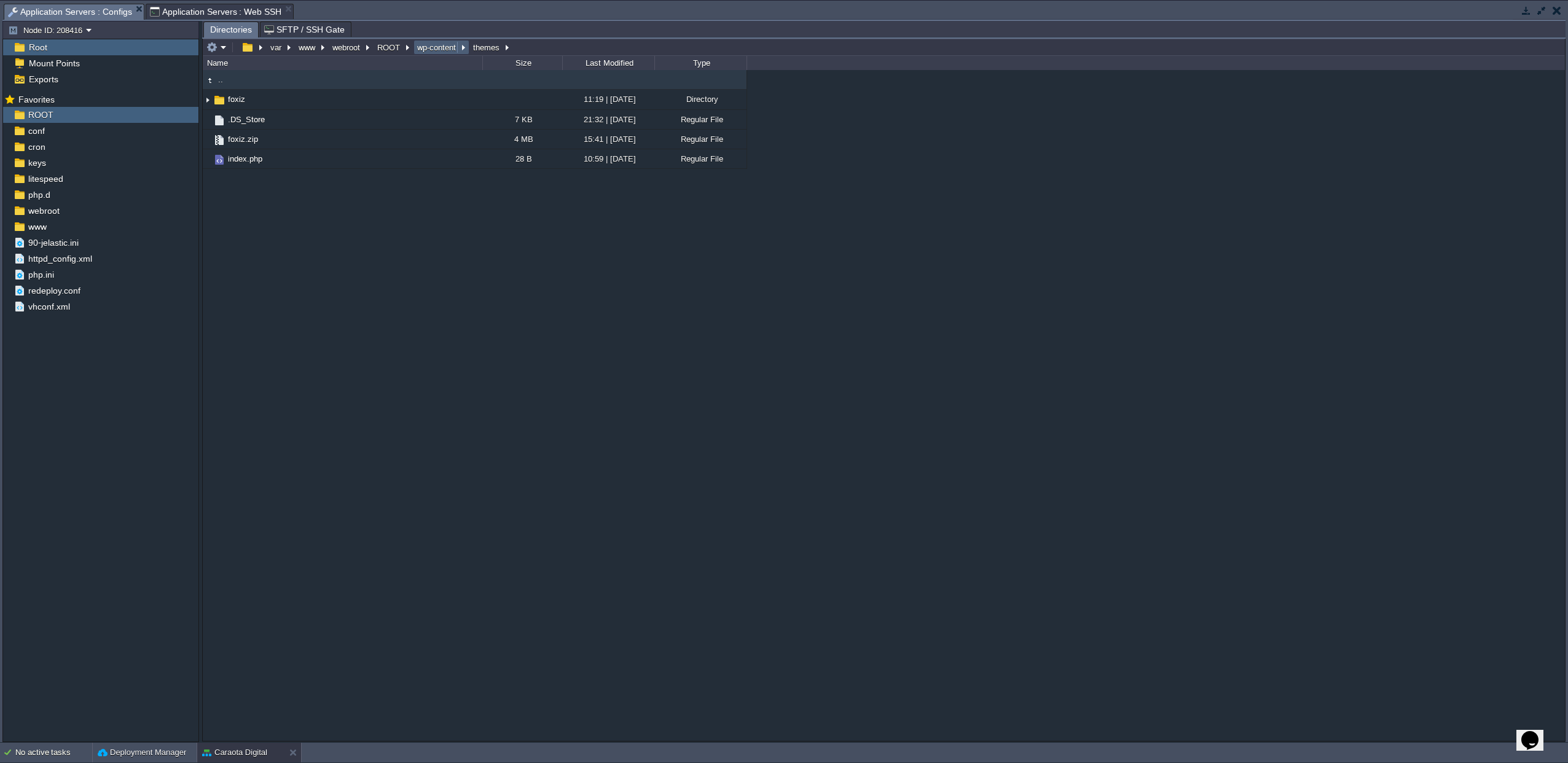
click at [417, 49] on button "wp-content" at bounding box center [437, 47] width 44 height 11
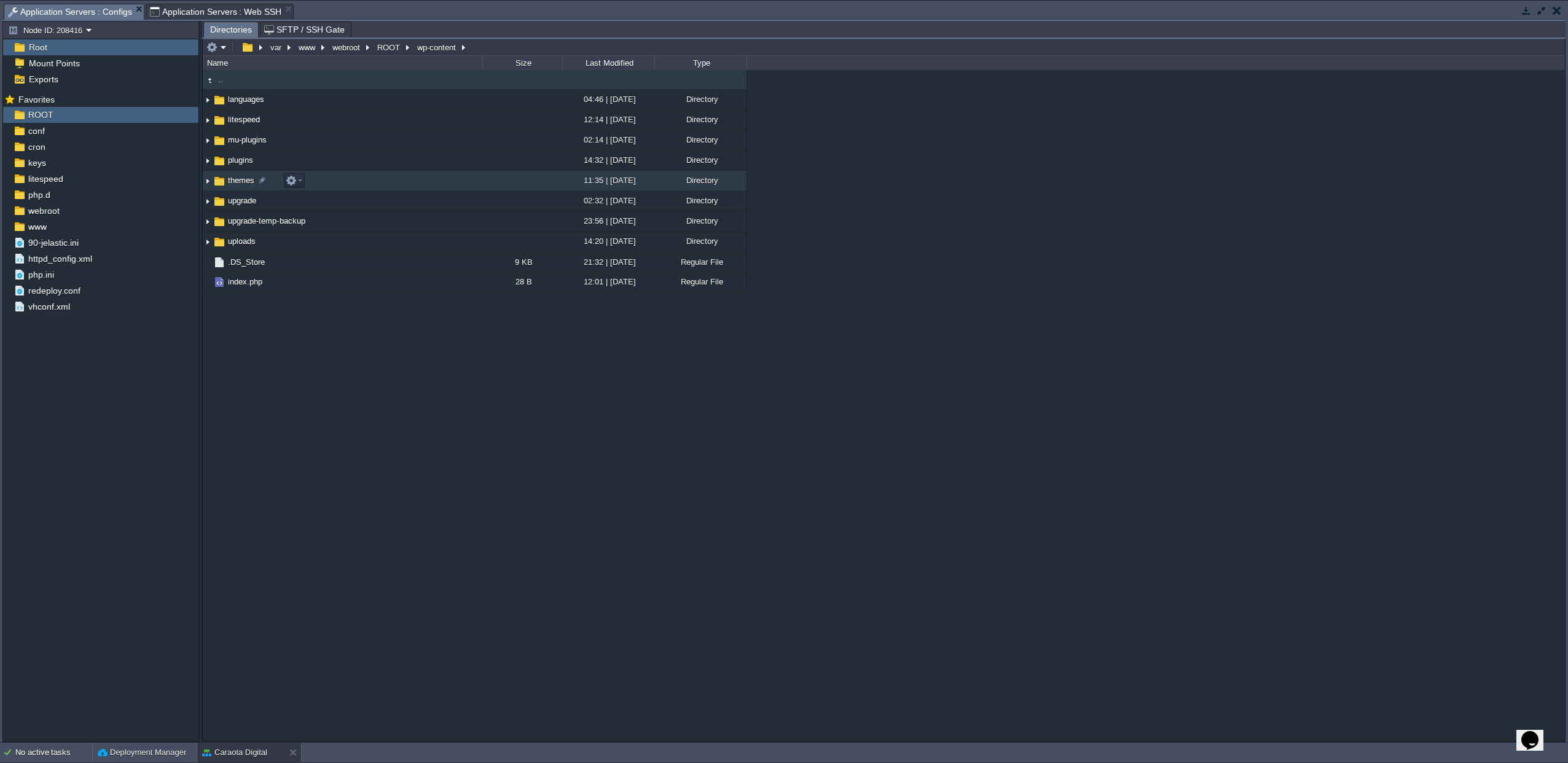
click at [233, 176] on span "themes" at bounding box center [241, 180] width 30 height 11
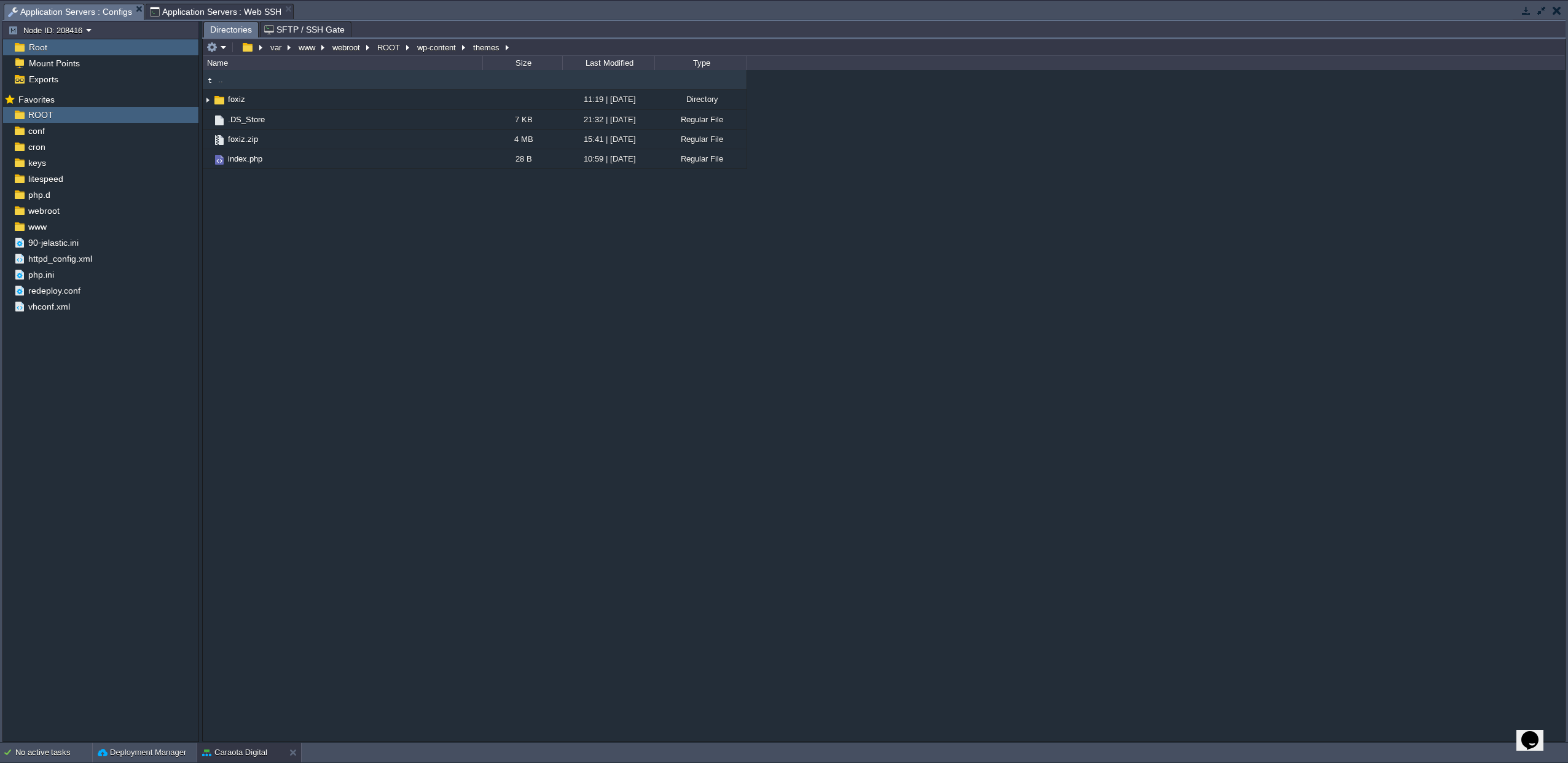
click at [201, 8] on span "Application Servers : Web SSH" at bounding box center [216, 11] width 132 height 15
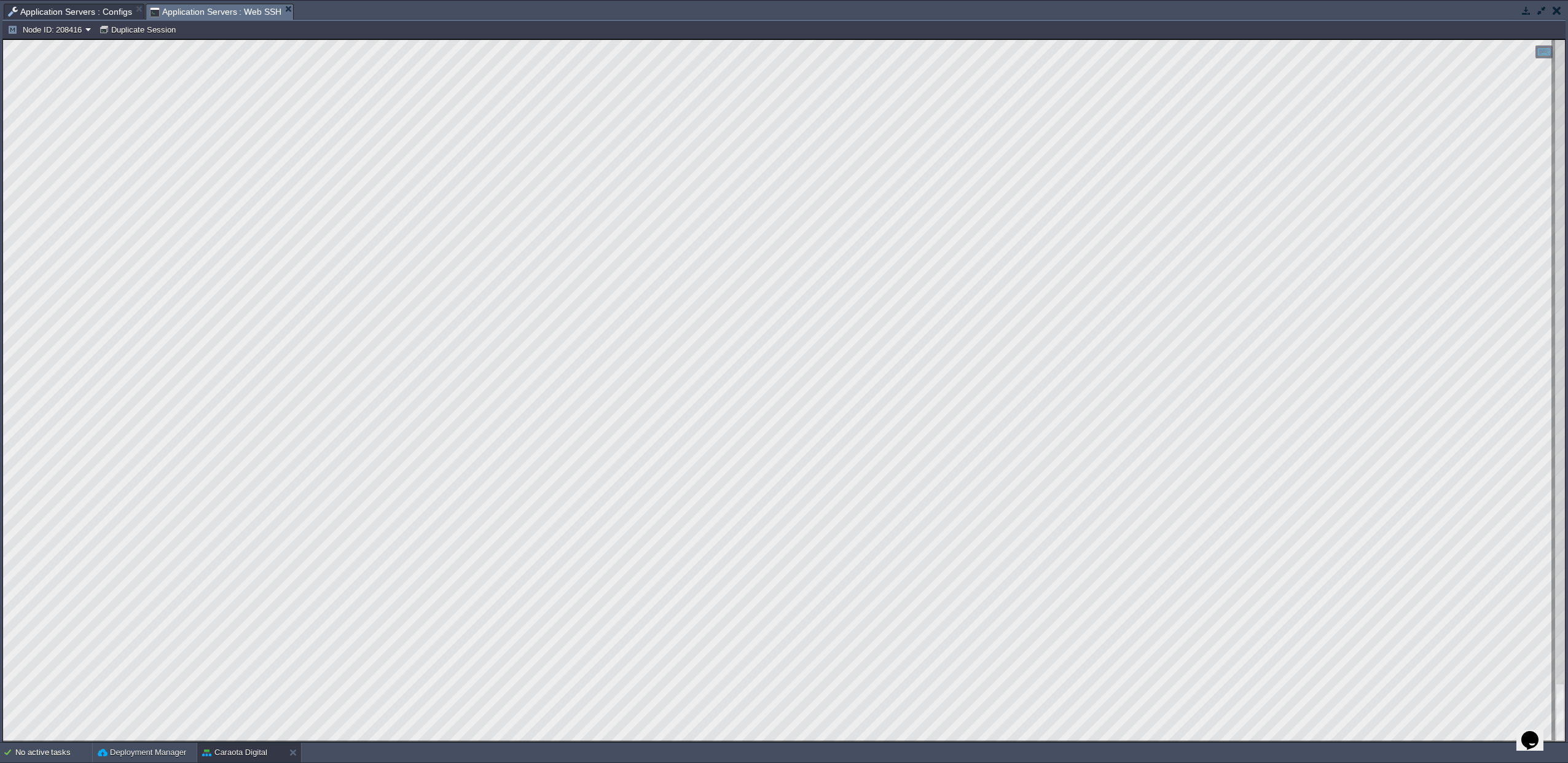
click at [99, 13] on span "Application Servers : Configs" at bounding box center [69, 11] width 124 height 15
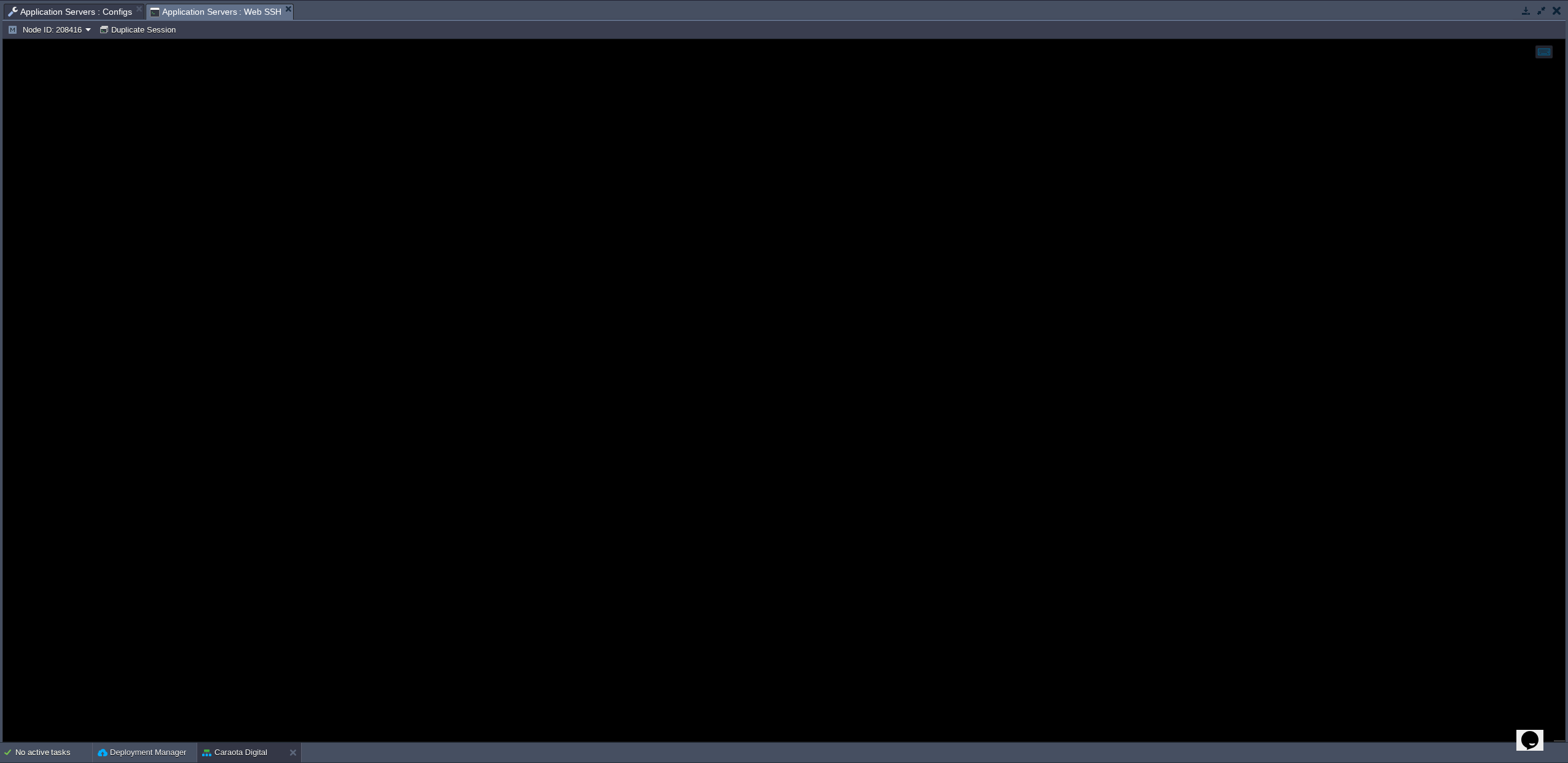
click at [230, 11] on span "Application Servers : Web SSH" at bounding box center [216, 12] width 132 height 16
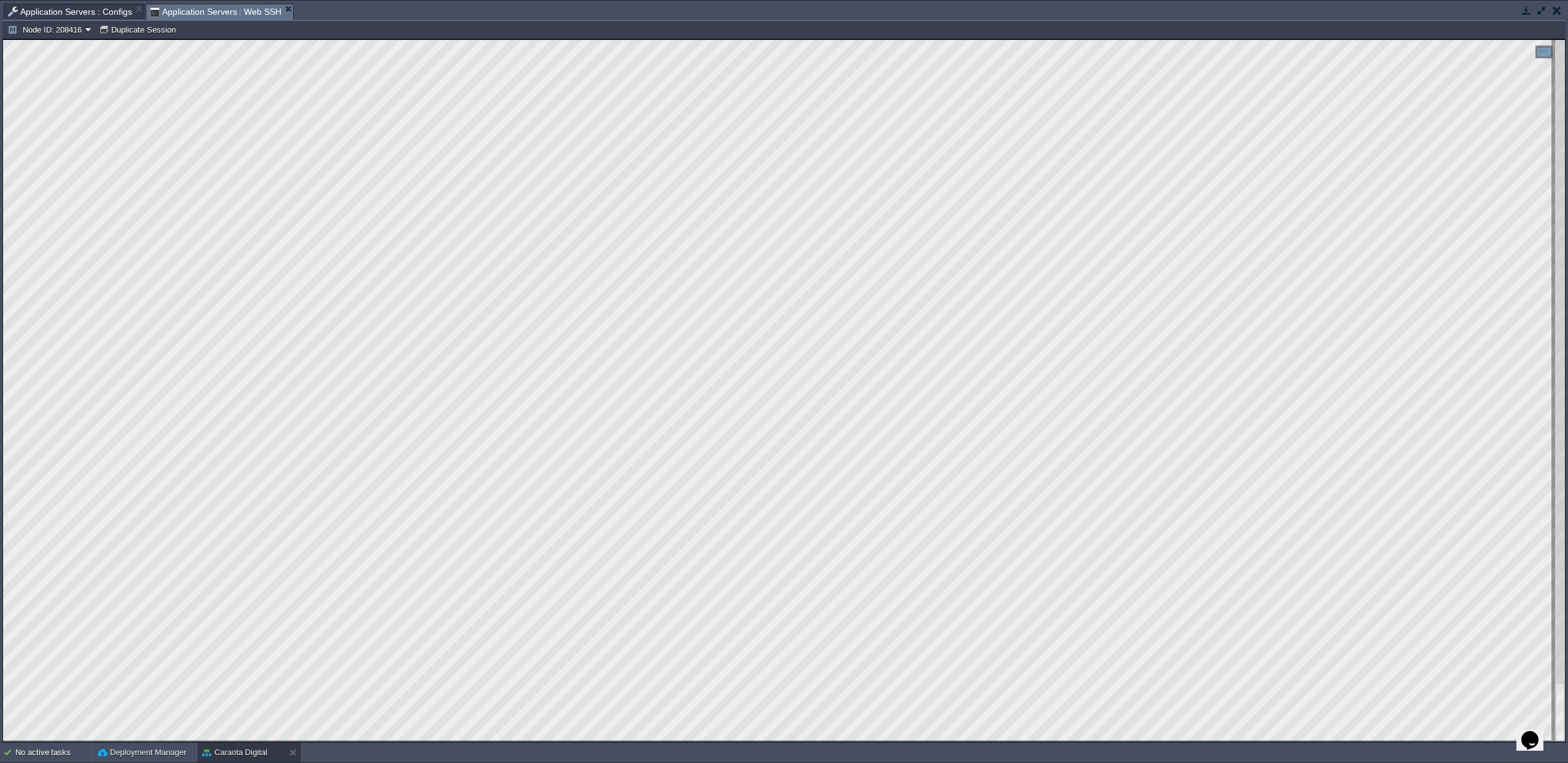
click at [98, 10] on span "Application Servers : Configs" at bounding box center [69, 11] width 124 height 15
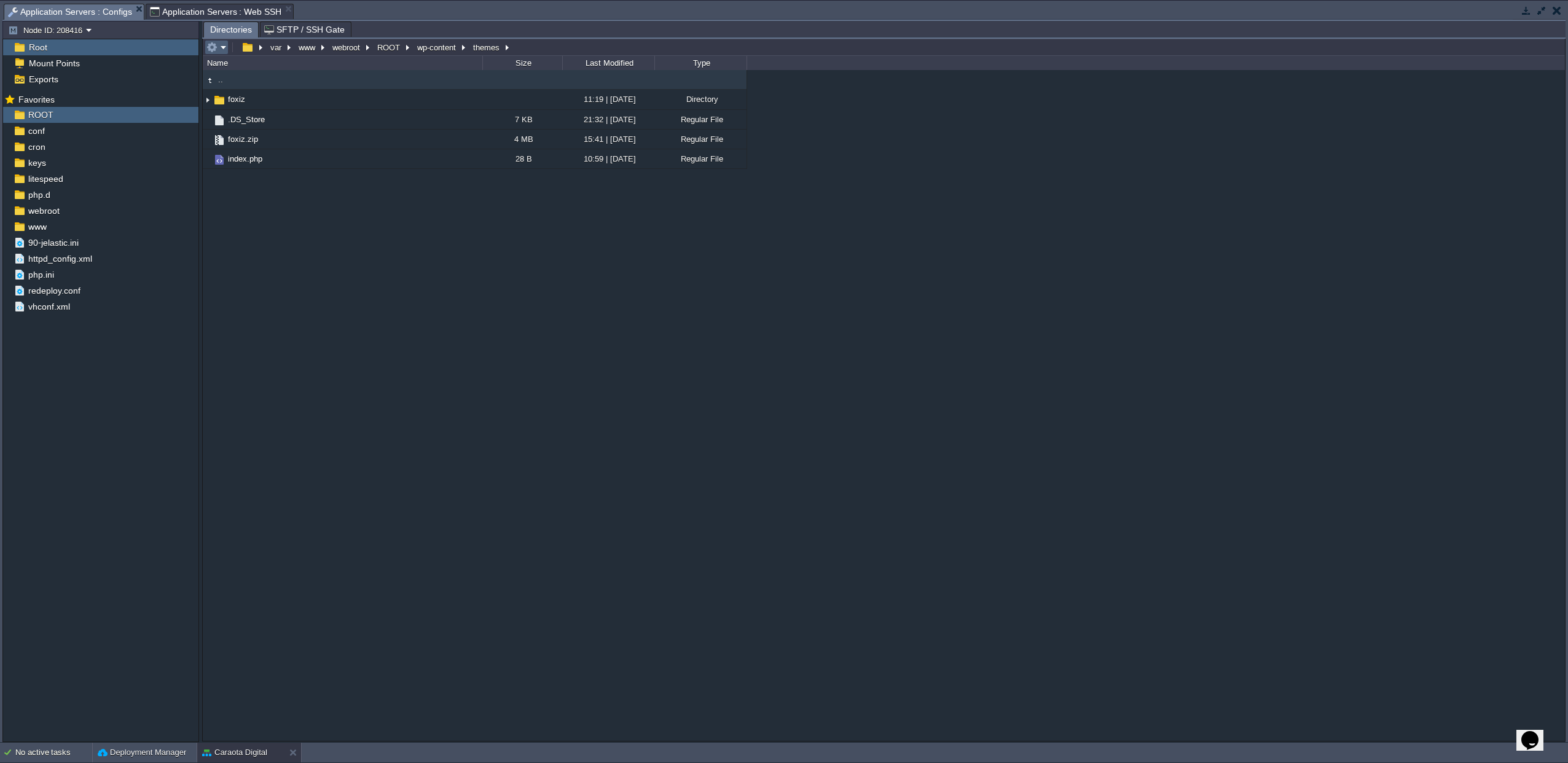
click at [220, 47] on em at bounding box center [216, 47] width 21 height 11
click at [235, 65] on span "Refresh" at bounding box center [237, 64] width 28 height 9
click at [300, 99] on button "button" at bounding box center [305, 100] width 11 height 11
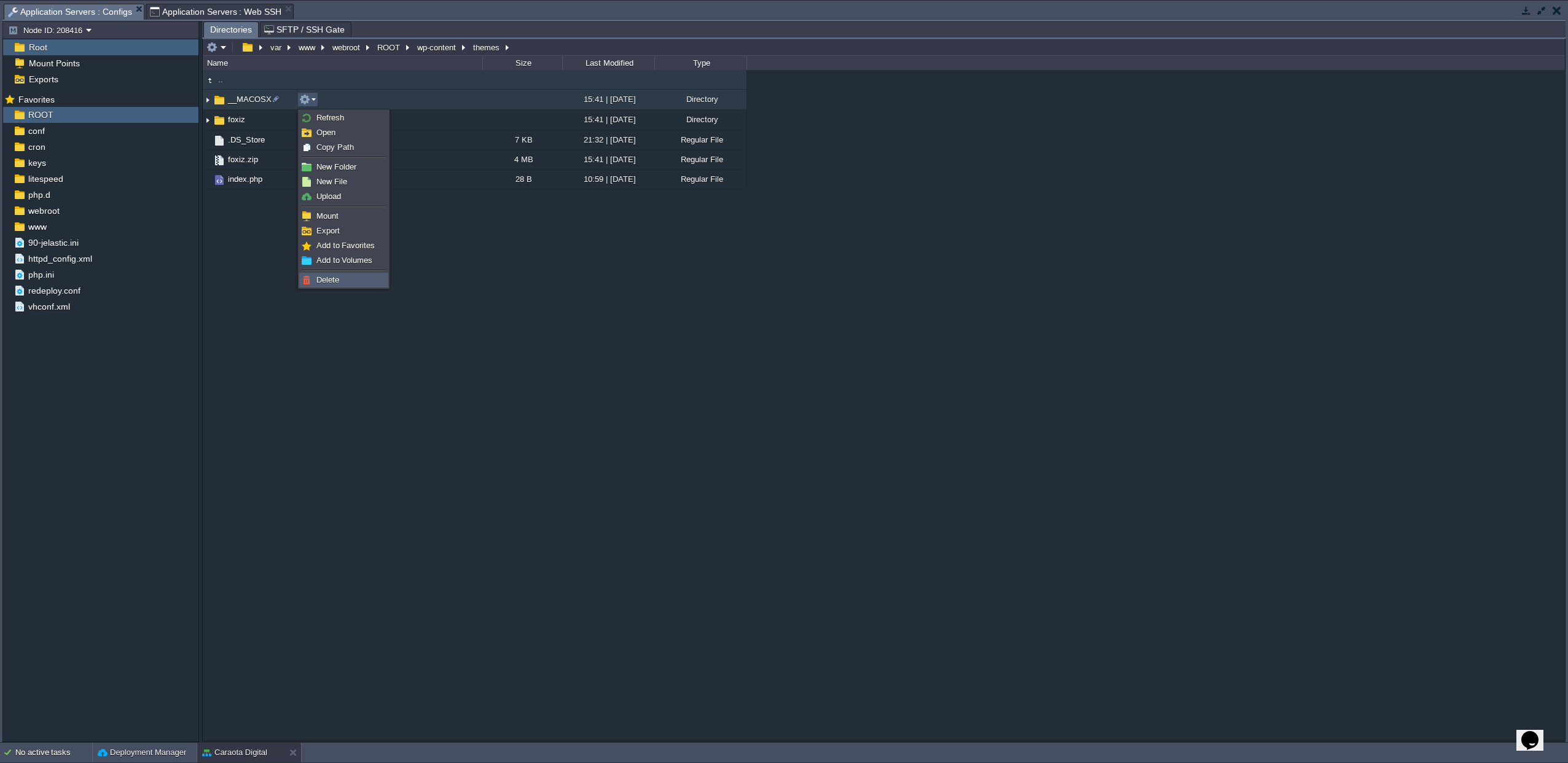
click at [336, 283] on span "Delete" at bounding box center [328, 279] width 23 height 9
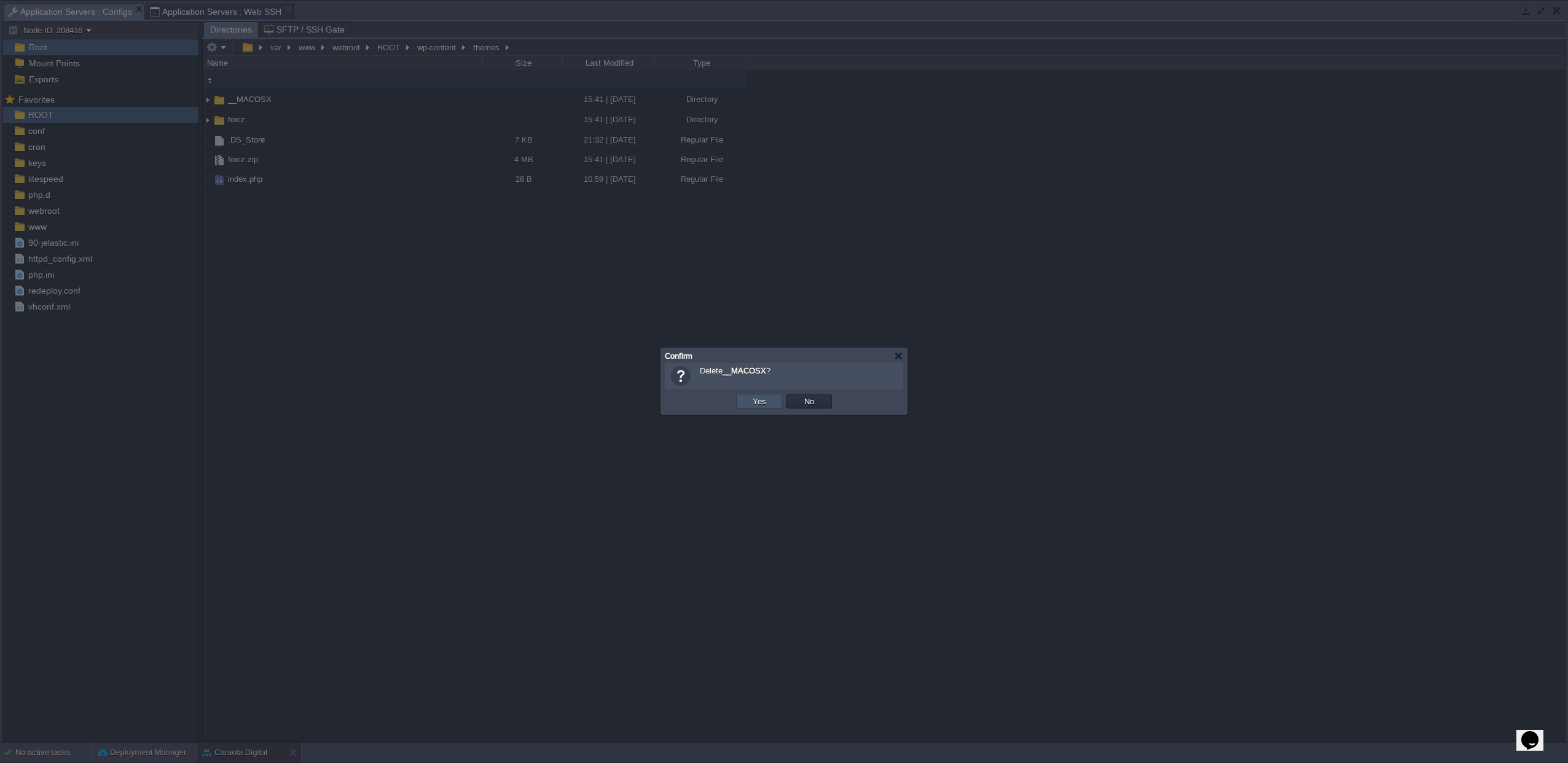
click at [760, 405] on button "Yes" at bounding box center [759, 401] width 21 height 11
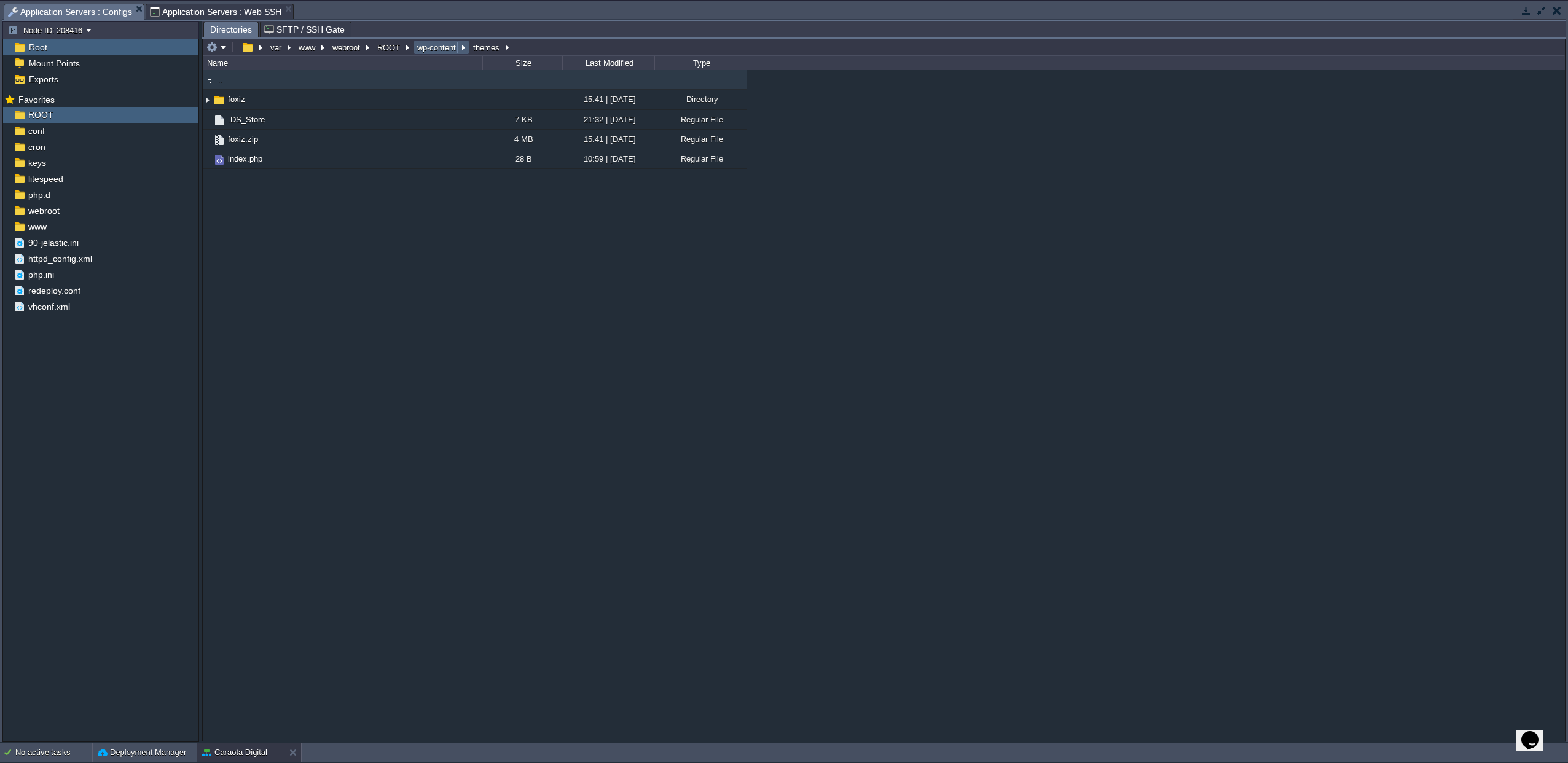
click at [436, 46] on button "wp-content" at bounding box center [437, 47] width 44 height 11
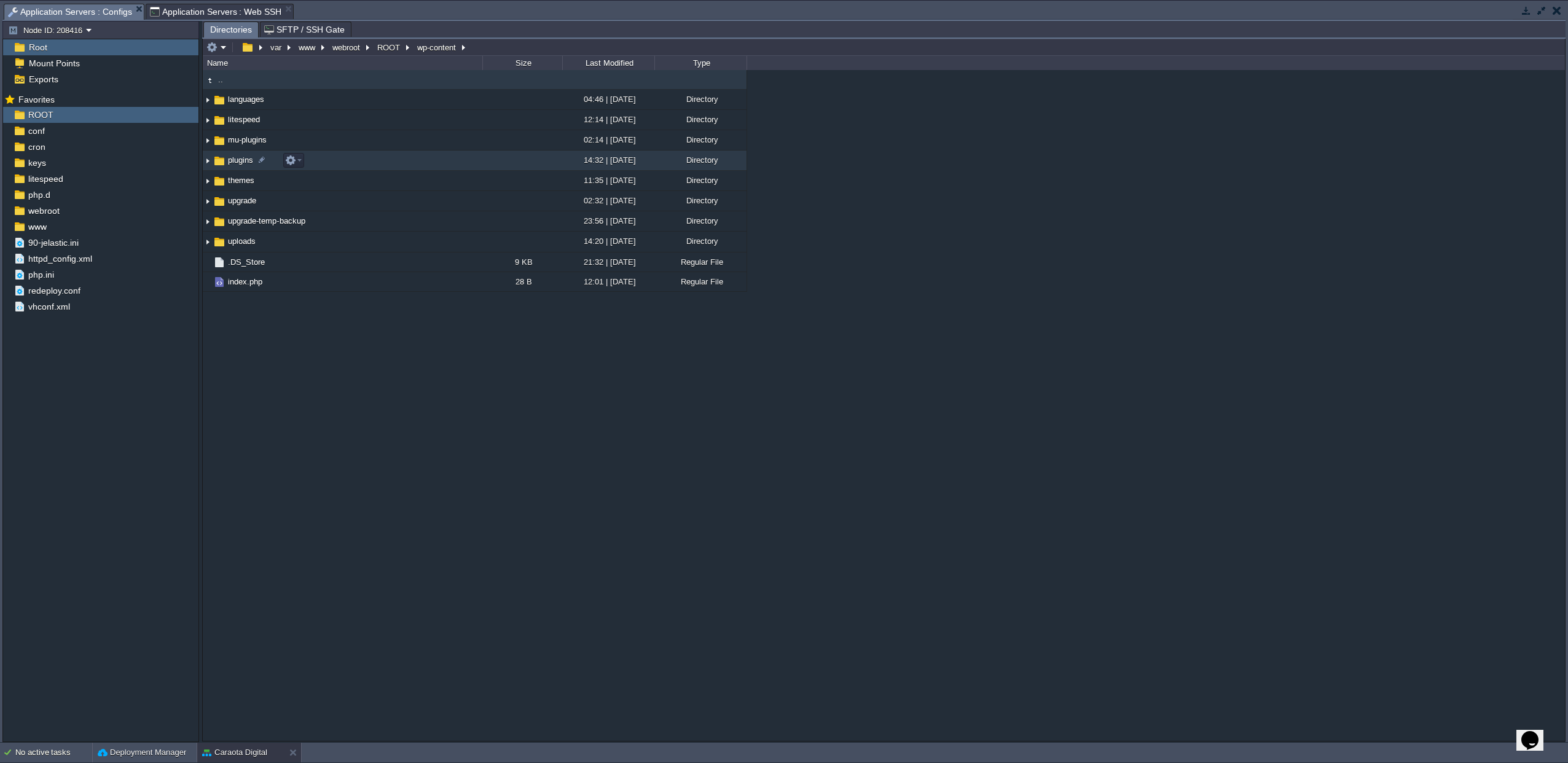
click at [232, 159] on span "plugins" at bounding box center [240, 160] width 29 height 11
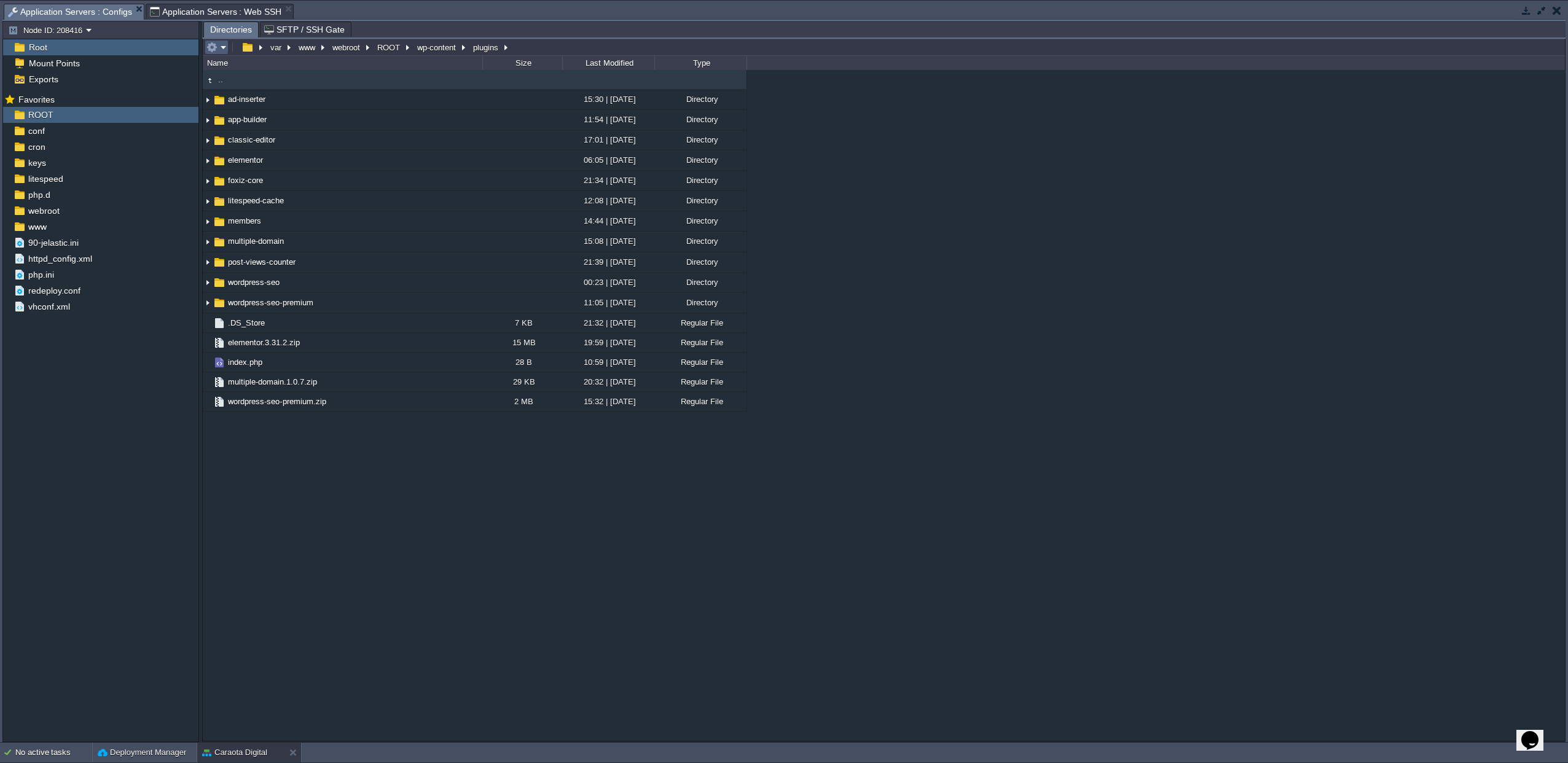
click at [219, 44] on em at bounding box center [216, 47] width 21 height 11
click at [235, 128] on span "Upload" at bounding box center [236, 128] width 25 height 9
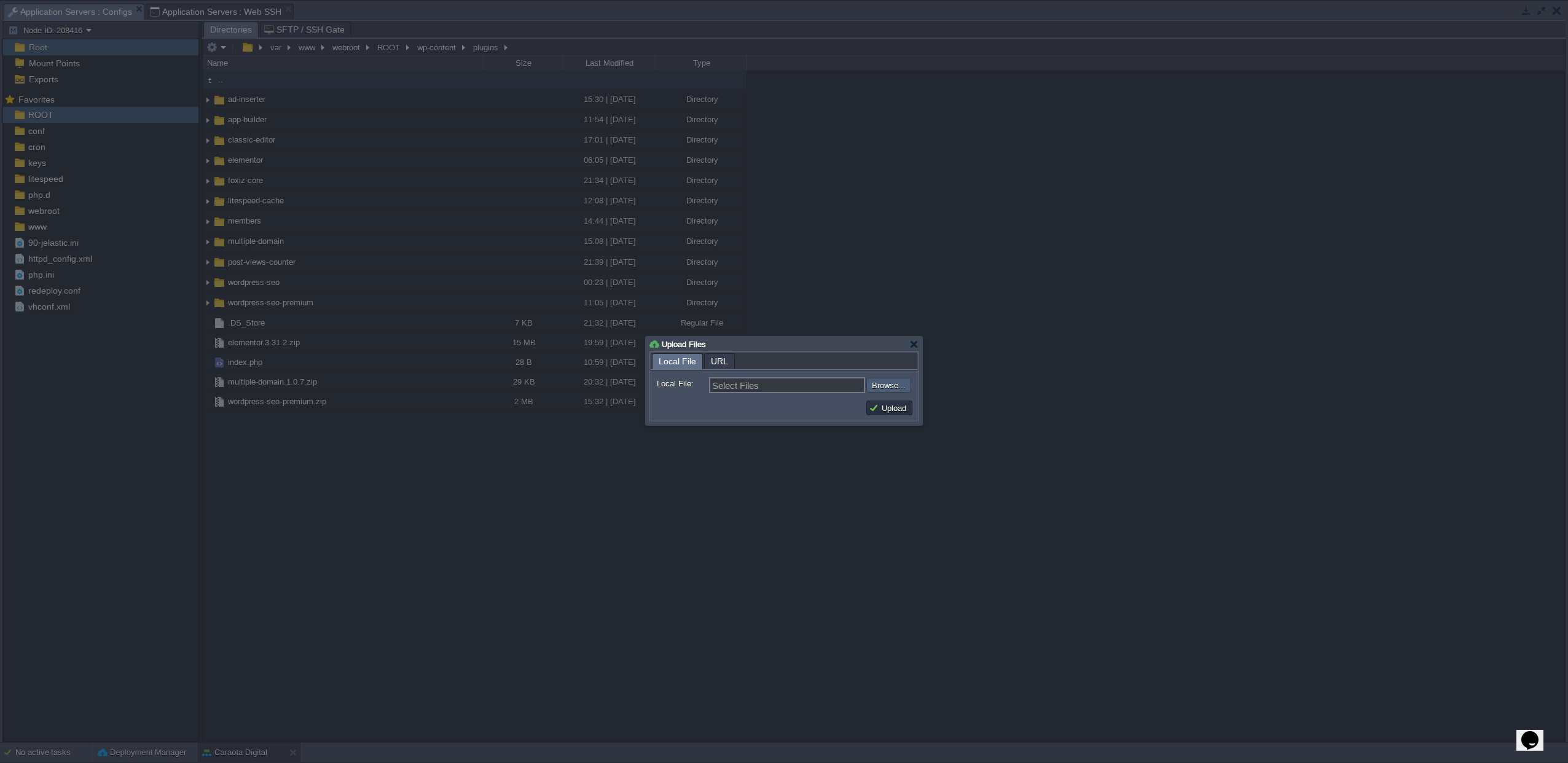
click at [898, 382] on input "file" at bounding box center [833, 385] width 155 height 15
type input "C:\fakepath\plugins-actualizados.zip"
type input "plugins-actualizados.zip"
click at [885, 413] on button "Upload" at bounding box center [889, 408] width 41 height 11
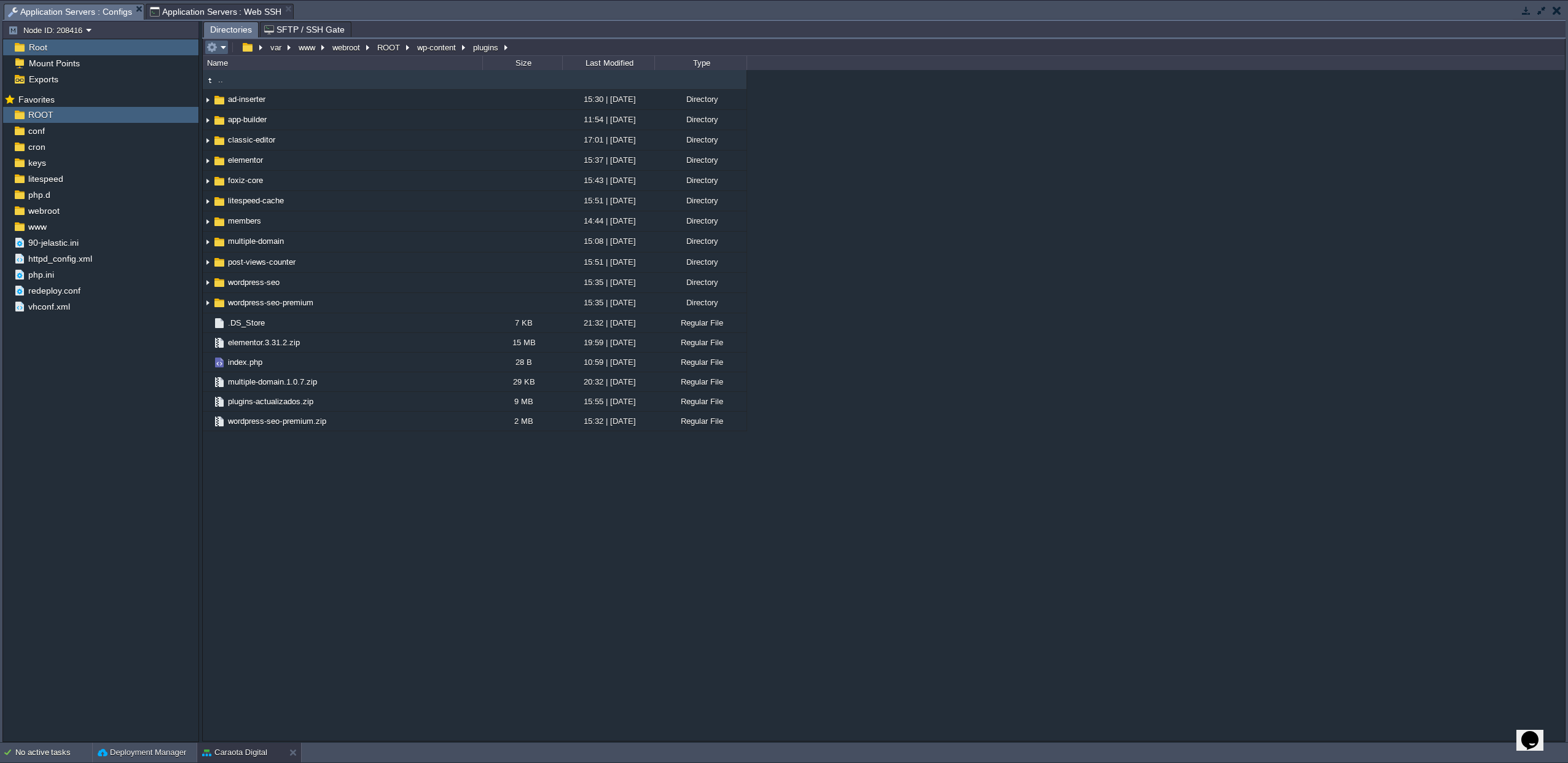
click at [218, 50] on em at bounding box center [216, 47] width 21 height 11
click at [239, 128] on span "Upload" at bounding box center [236, 128] width 25 height 9
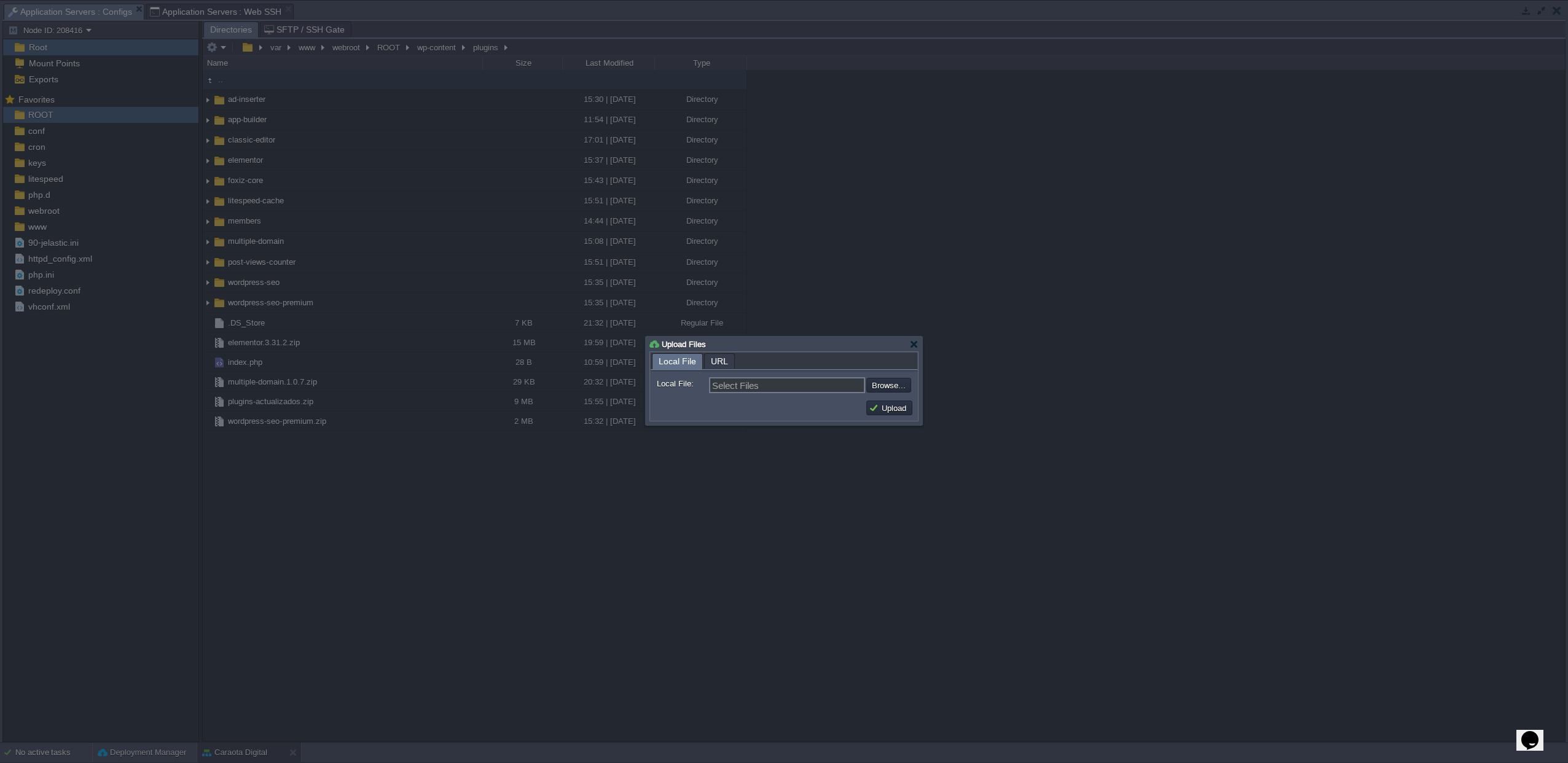
click at [881, 382] on input "file" at bounding box center [833, 385] width 155 height 15
type input "C:\fakepath\plugins-actualizados.zip"
type input "plugins-actualizados.zip"
click at [886, 407] on button "Upload" at bounding box center [889, 408] width 41 height 11
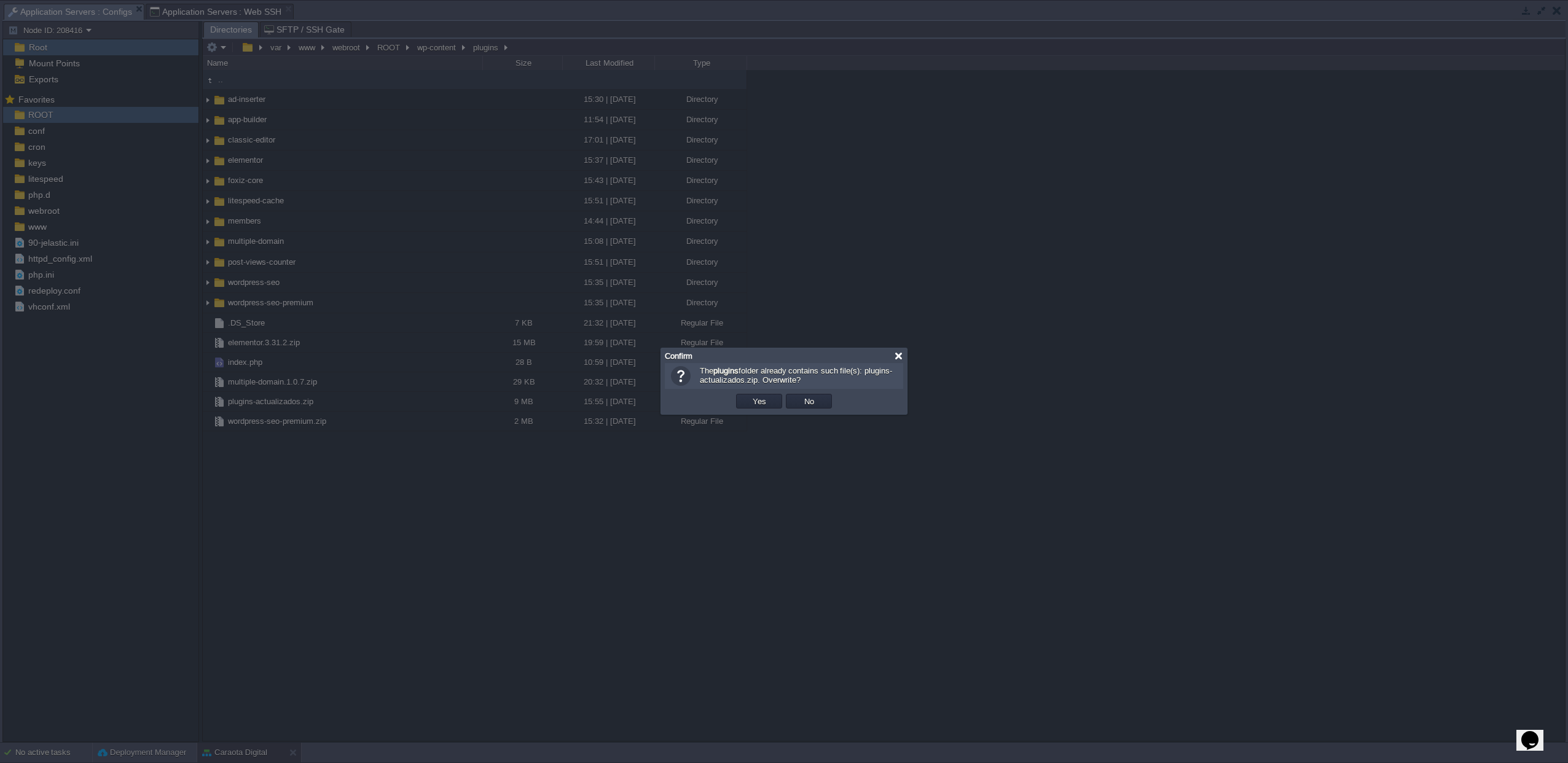
click at [898, 358] on div at bounding box center [898, 356] width 9 height 9
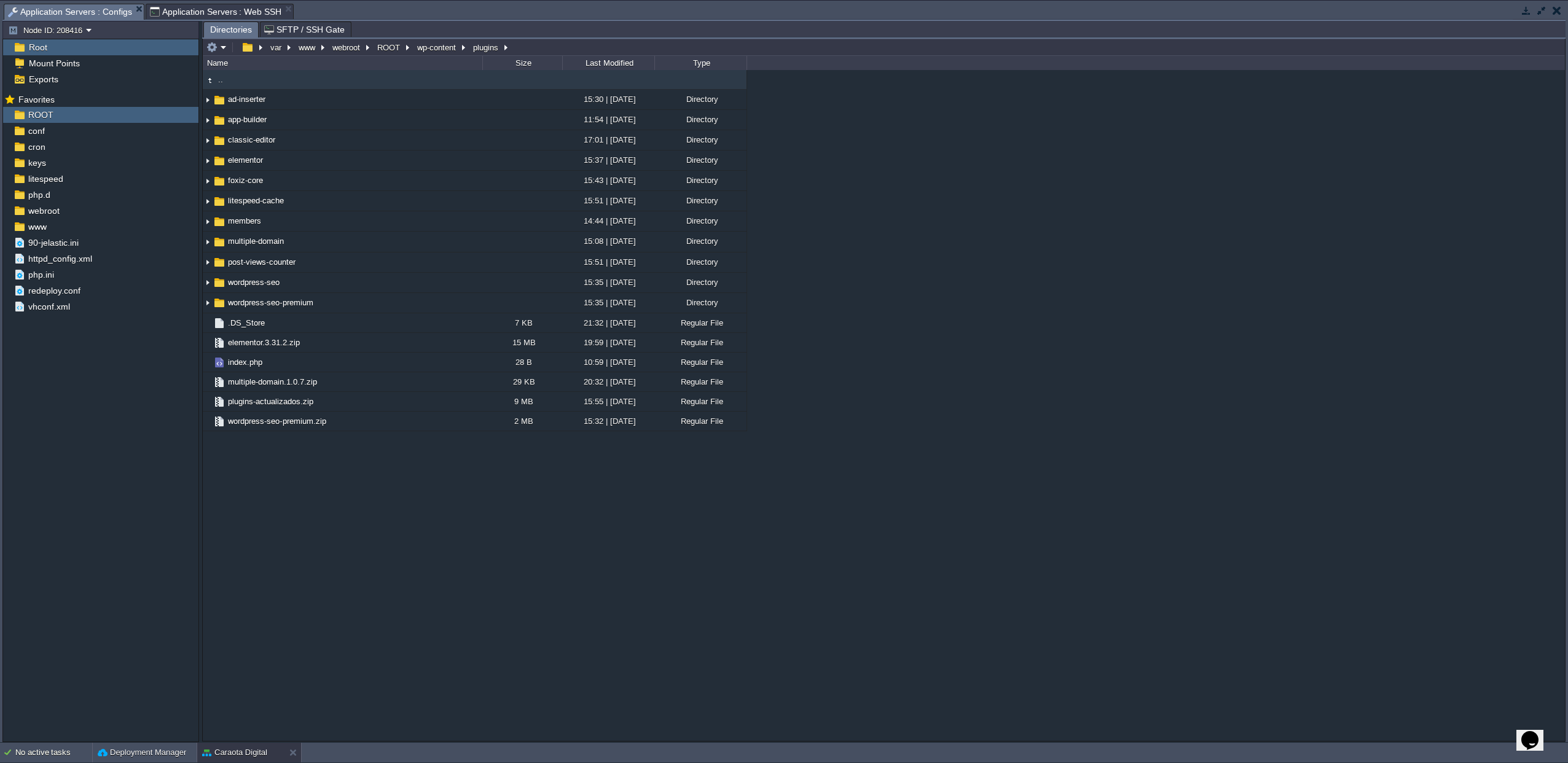
click at [188, 8] on span "Application Servers : Web SSH" at bounding box center [216, 11] width 132 height 15
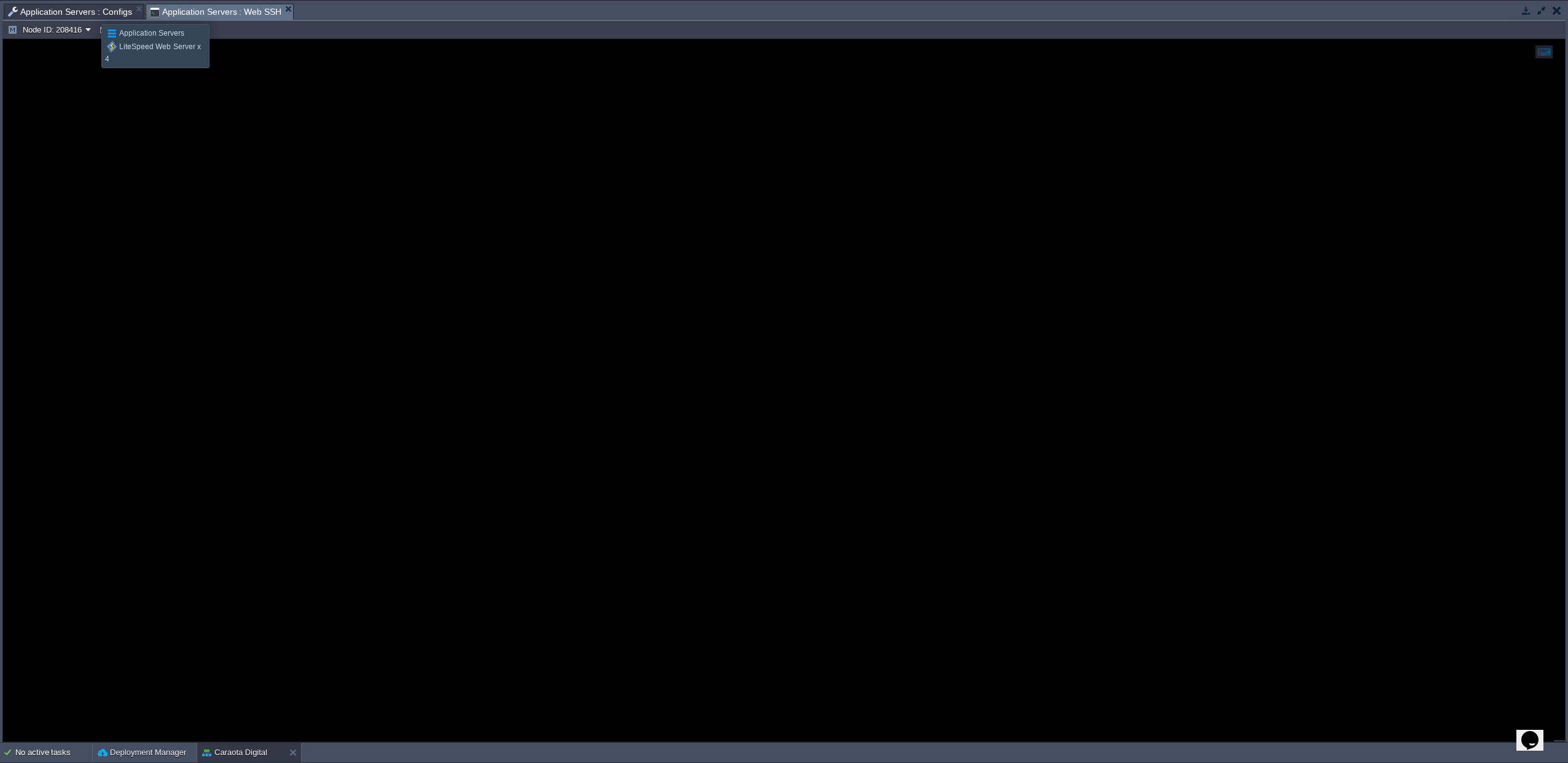
click at [92, 13] on span "Application Servers : Configs" at bounding box center [69, 11] width 124 height 15
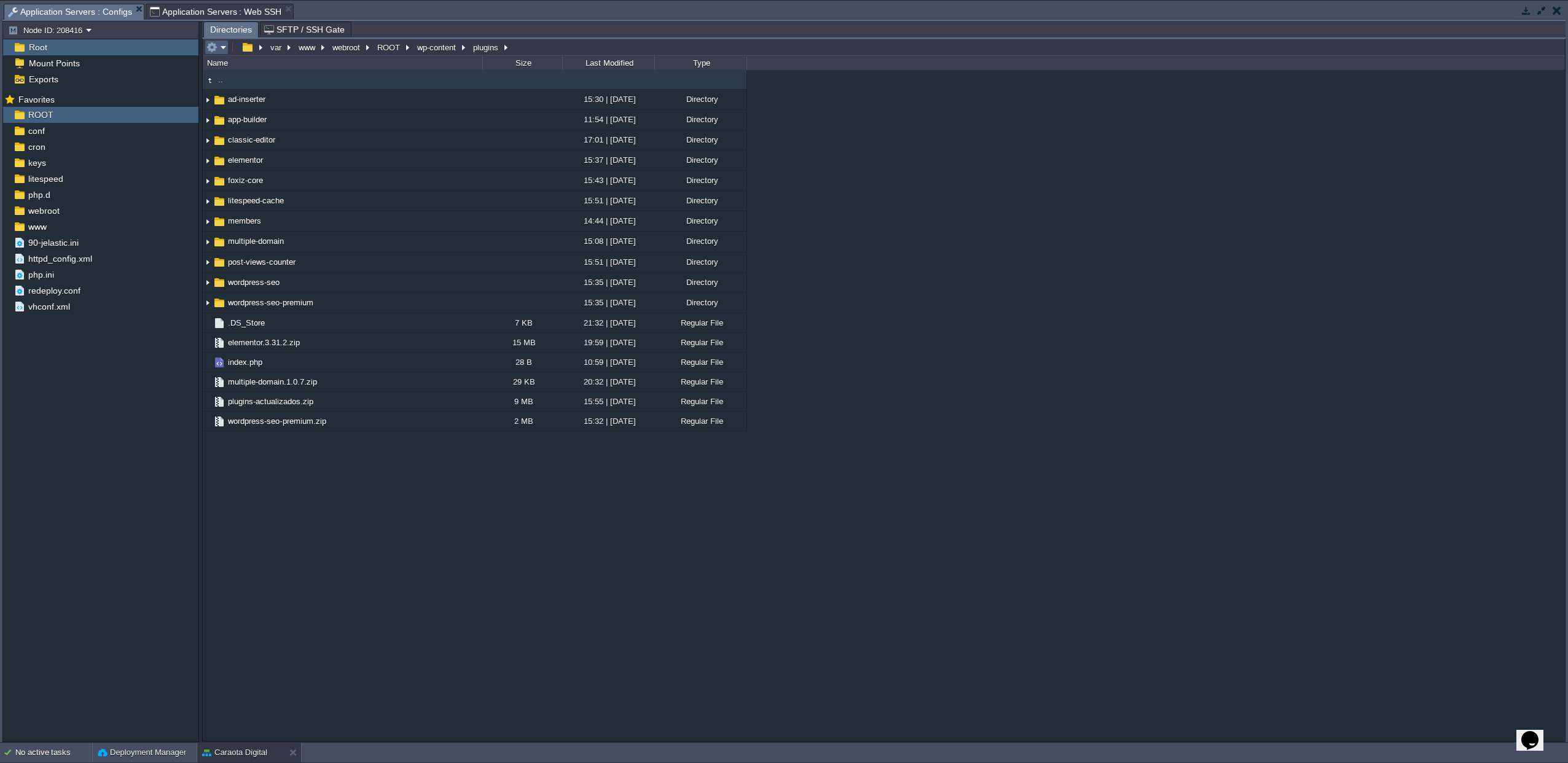
click at [218, 52] on em at bounding box center [216, 47] width 21 height 11
click at [234, 72] on link "Refresh" at bounding box center [251, 64] width 88 height 13
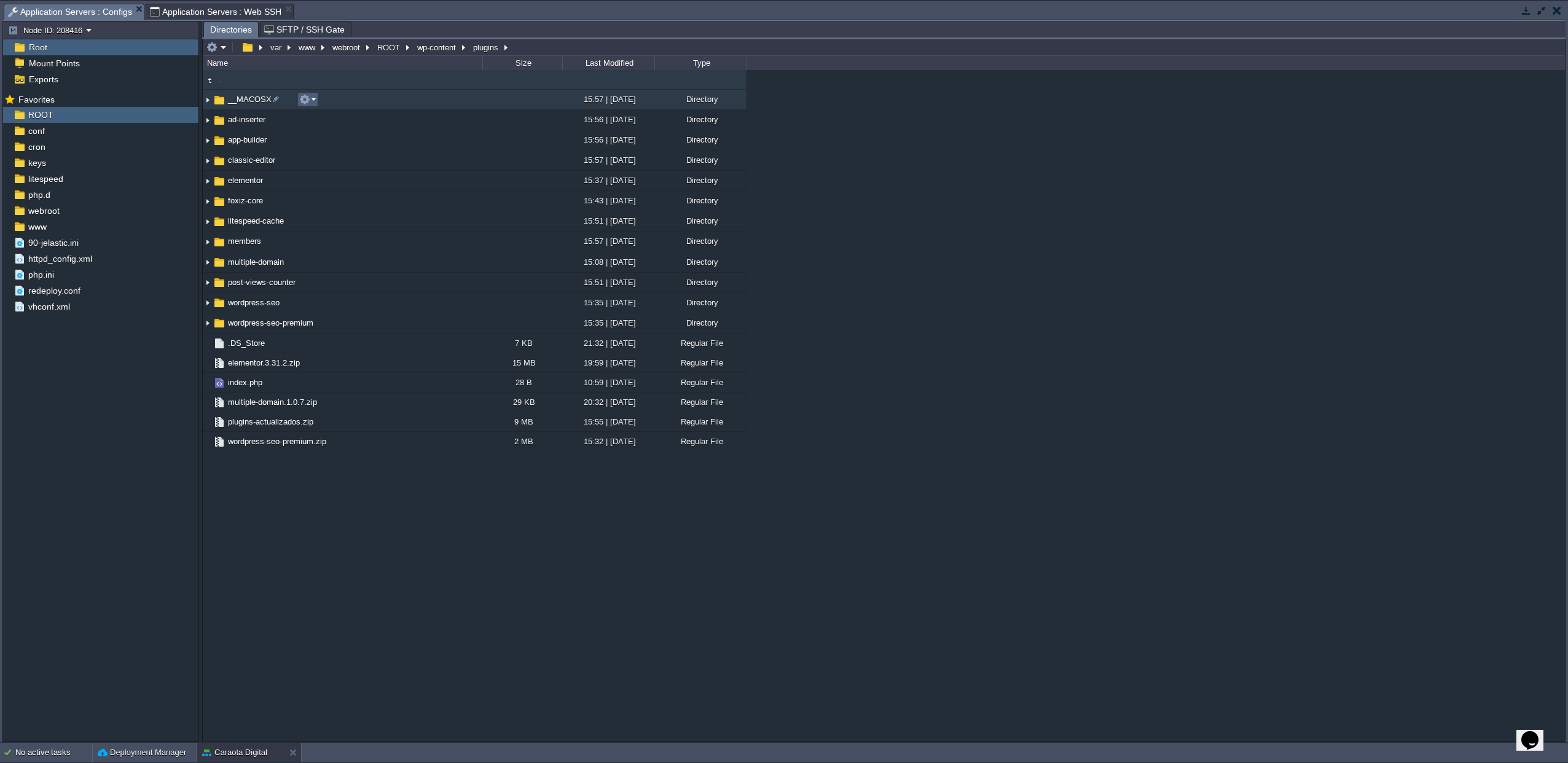
click at [308, 105] on button "button" at bounding box center [305, 100] width 11 height 11
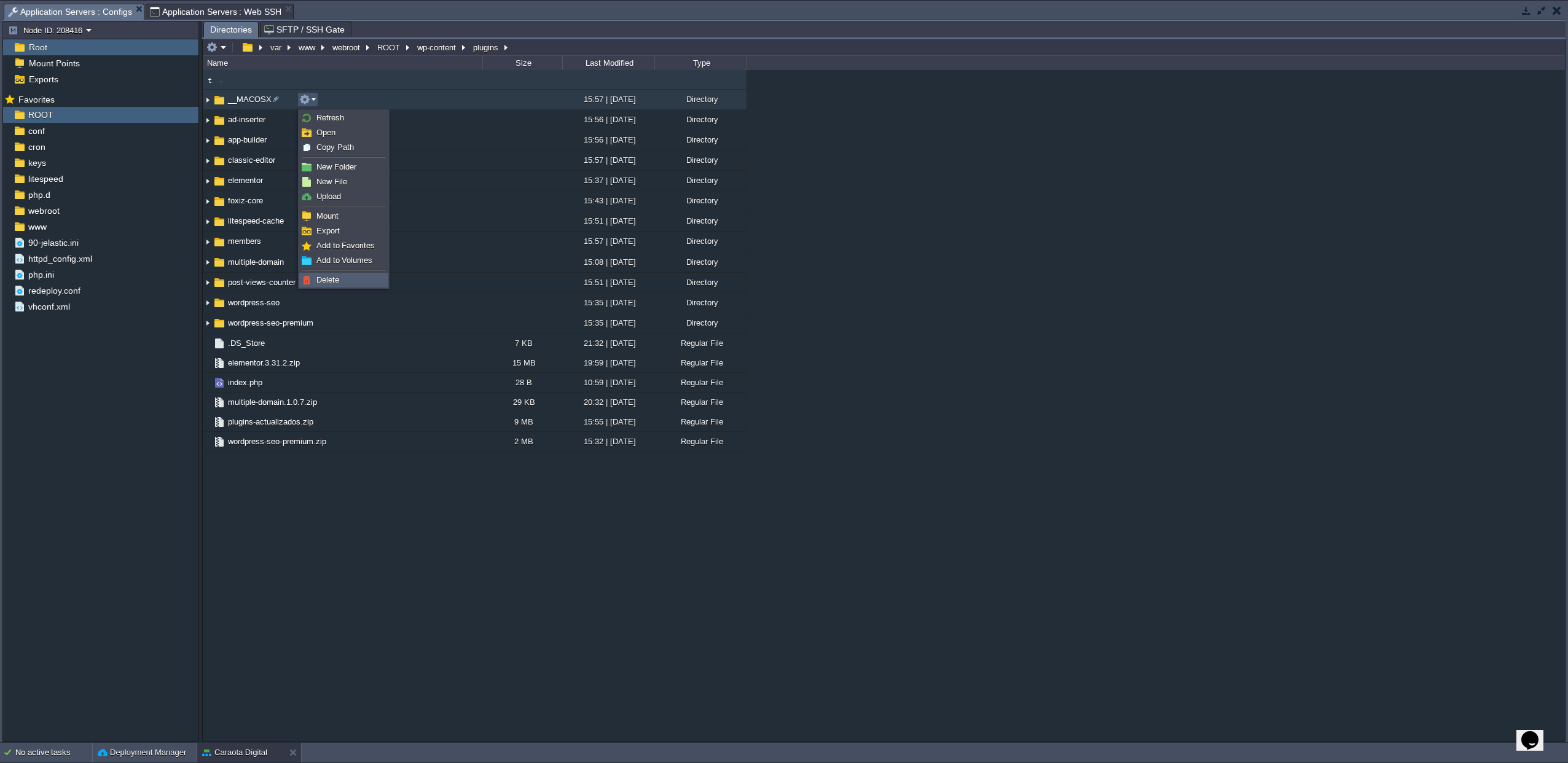
click at [322, 284] on span "Delete" at bounding box center [328, 279] width 23 height 9
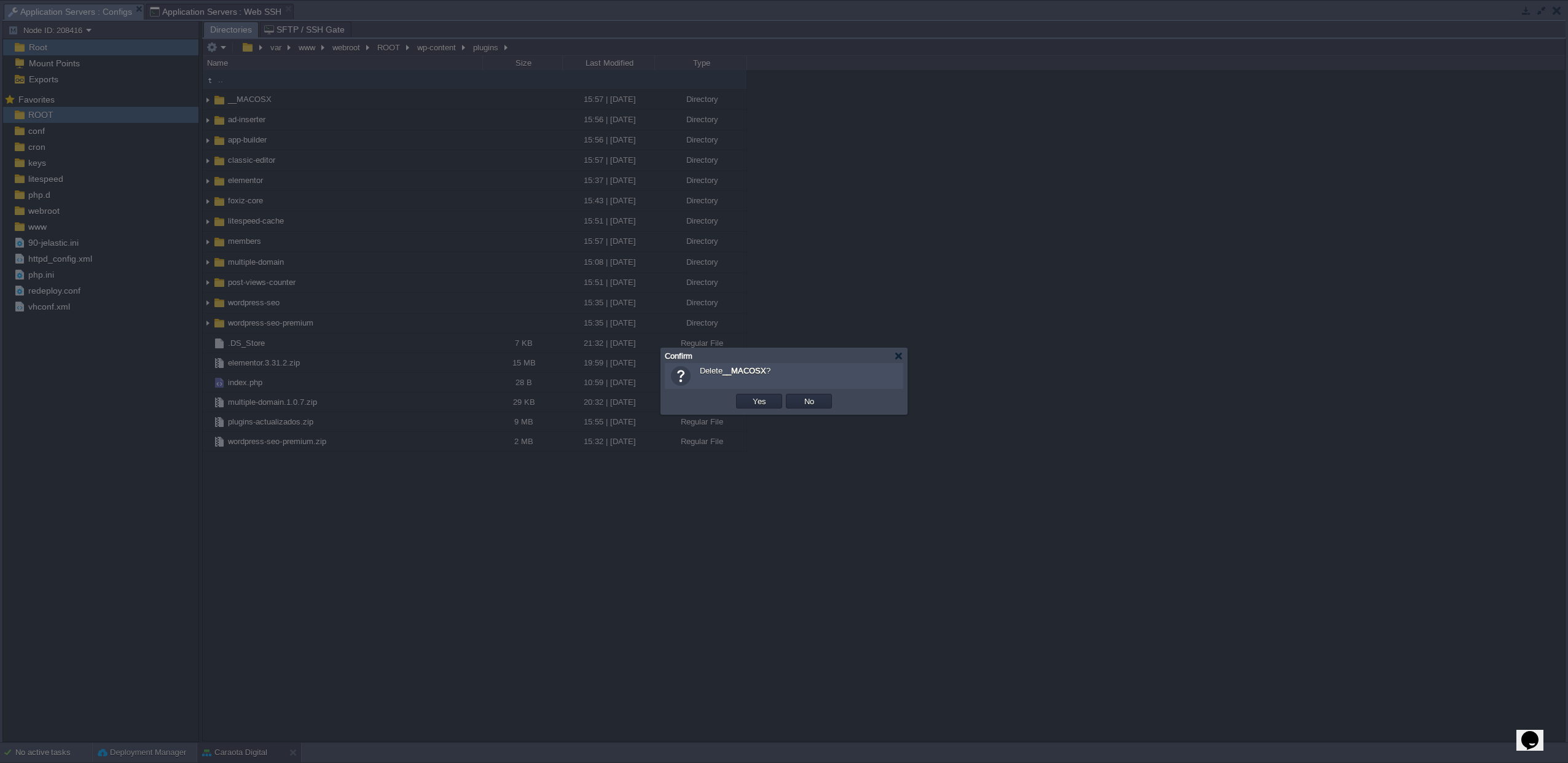
drag, startPoint x: 777, startPoint y: 409, endPoint x: 765, endPoint y: 400, distance: 15.0
click at [776, 409] on td "Yes" at bounding box center [759, 401] width 50 height 18
click at [765, 400] on button "Yes" at bounding box center [759, 401] width 21 height 11
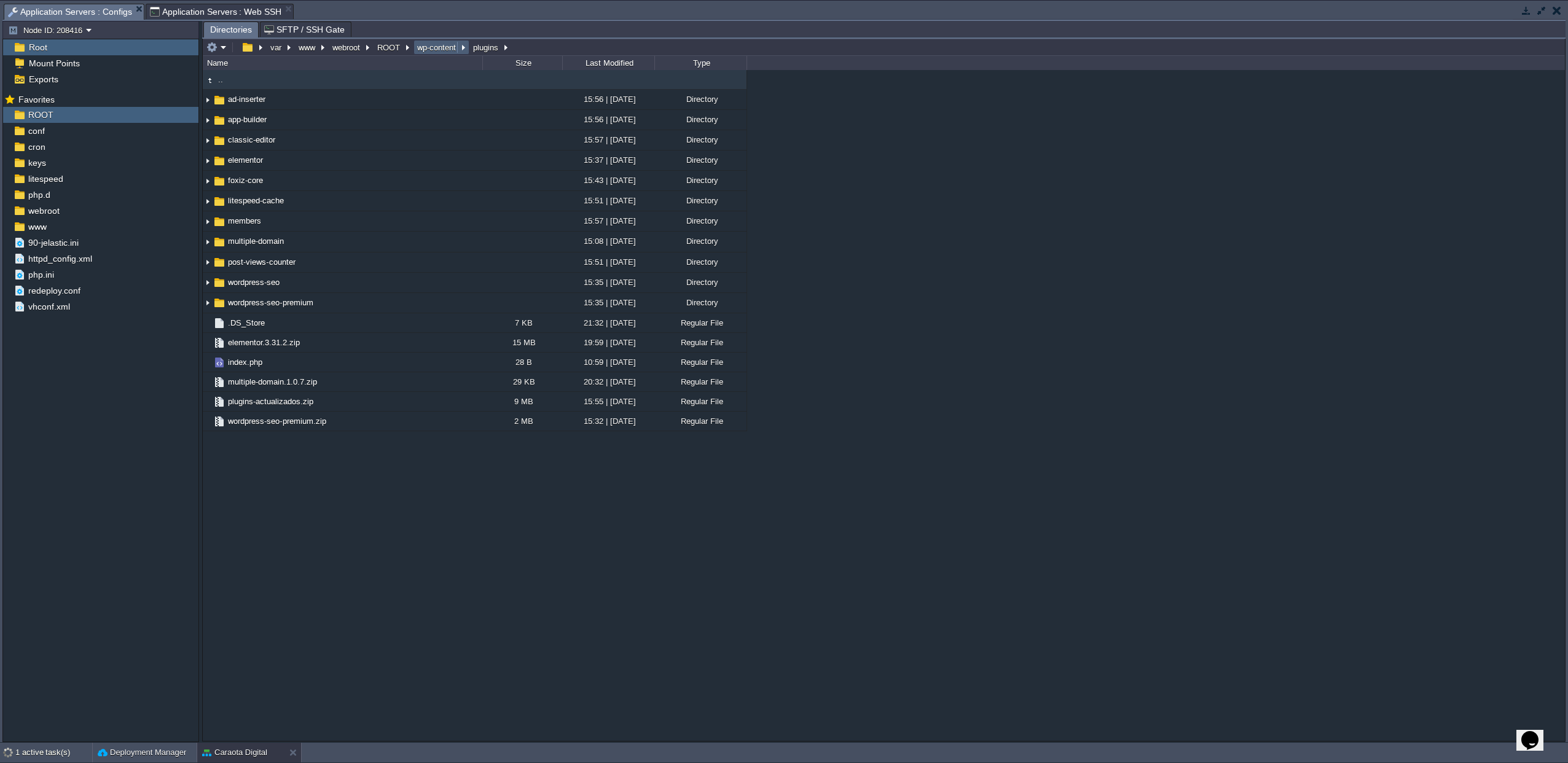
click at [431, 48] on button "wp-content" at bounding box center [437, 47] width 44 height 11
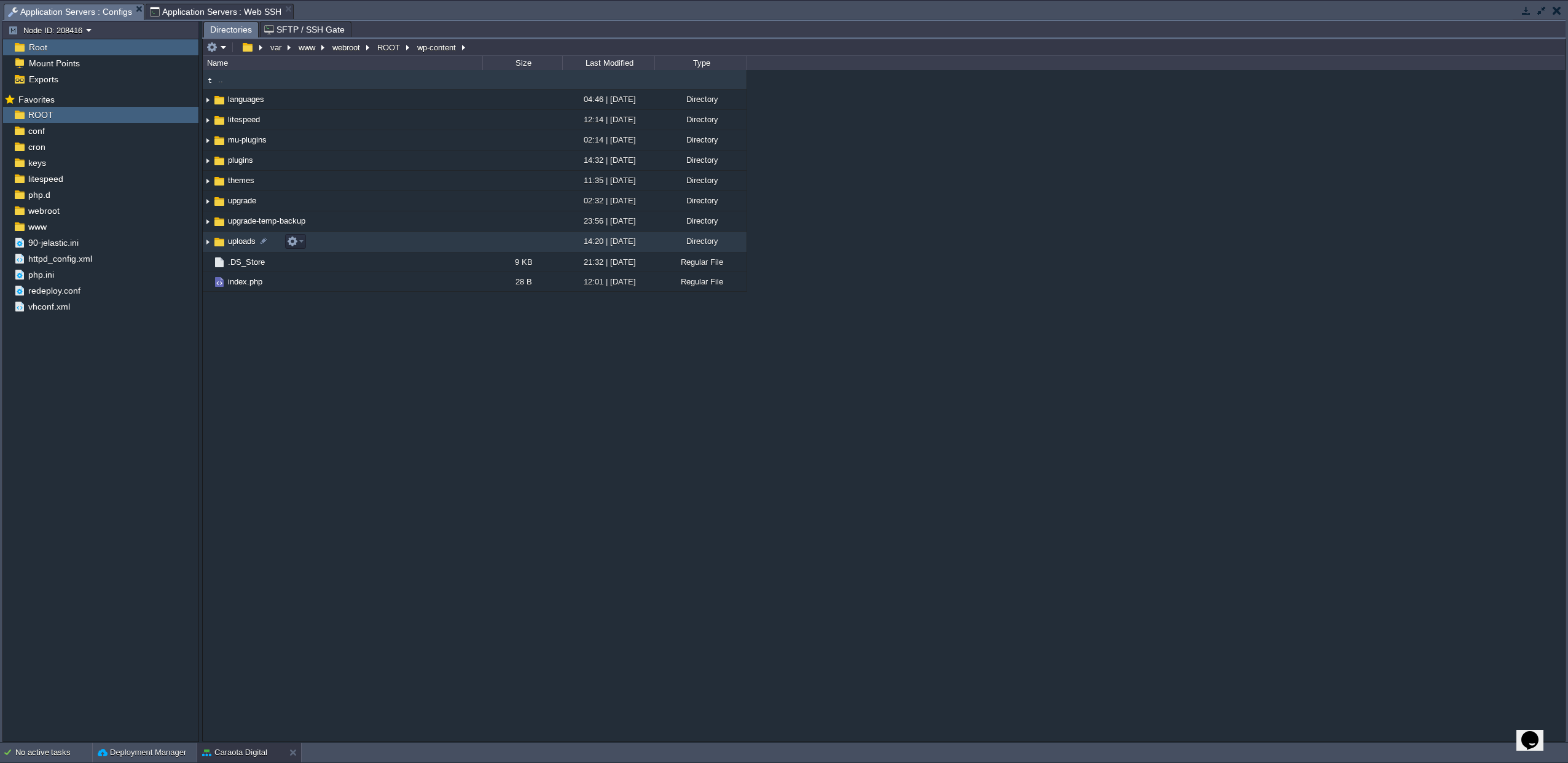
click at [235, 244] on span "uploads" at bounding box center [242, 241] width 31 height 11
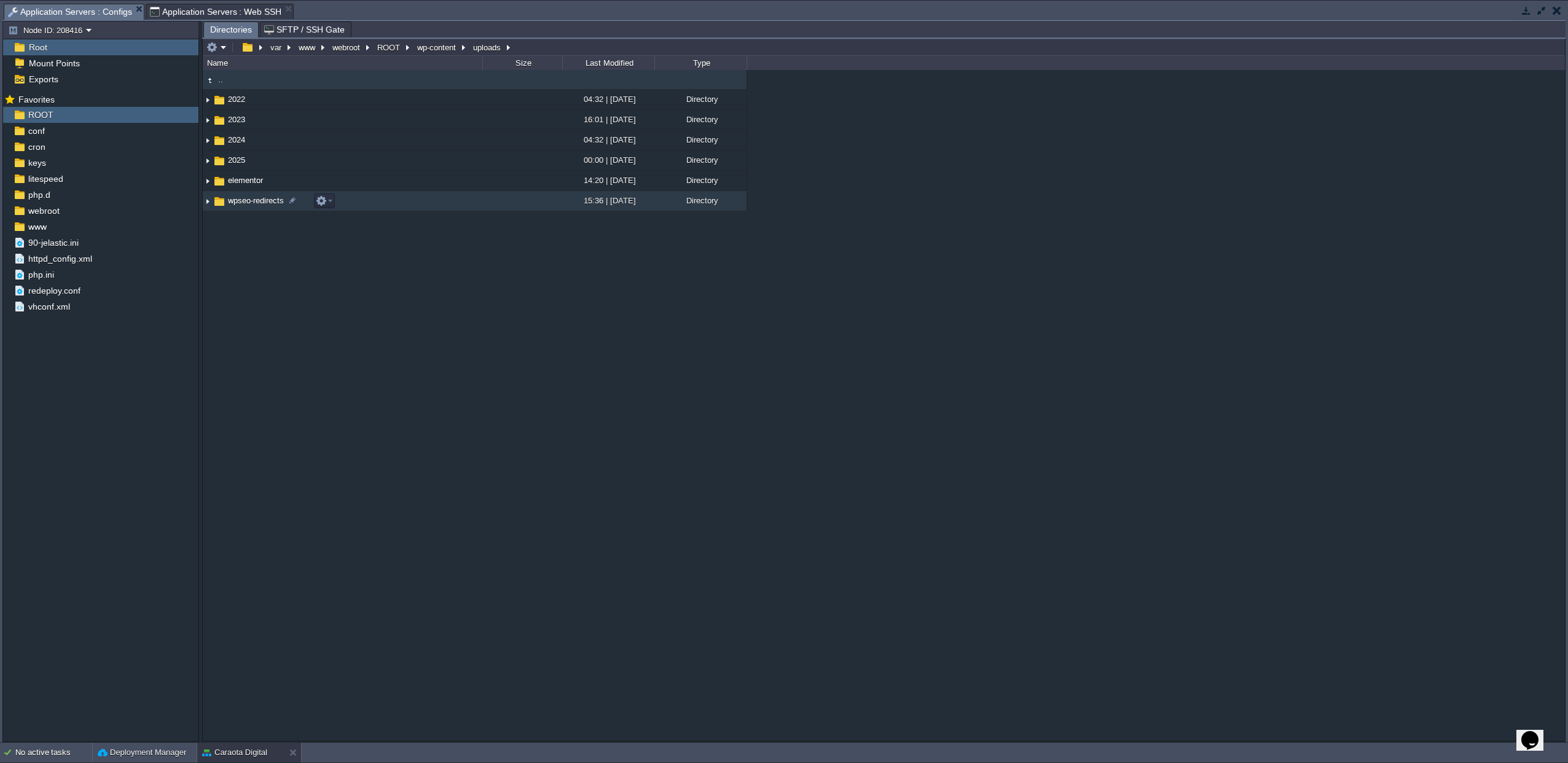
click at [259, 205] on span "wpseo-redirects" at bounding box center [256, 200] width 60 height 11
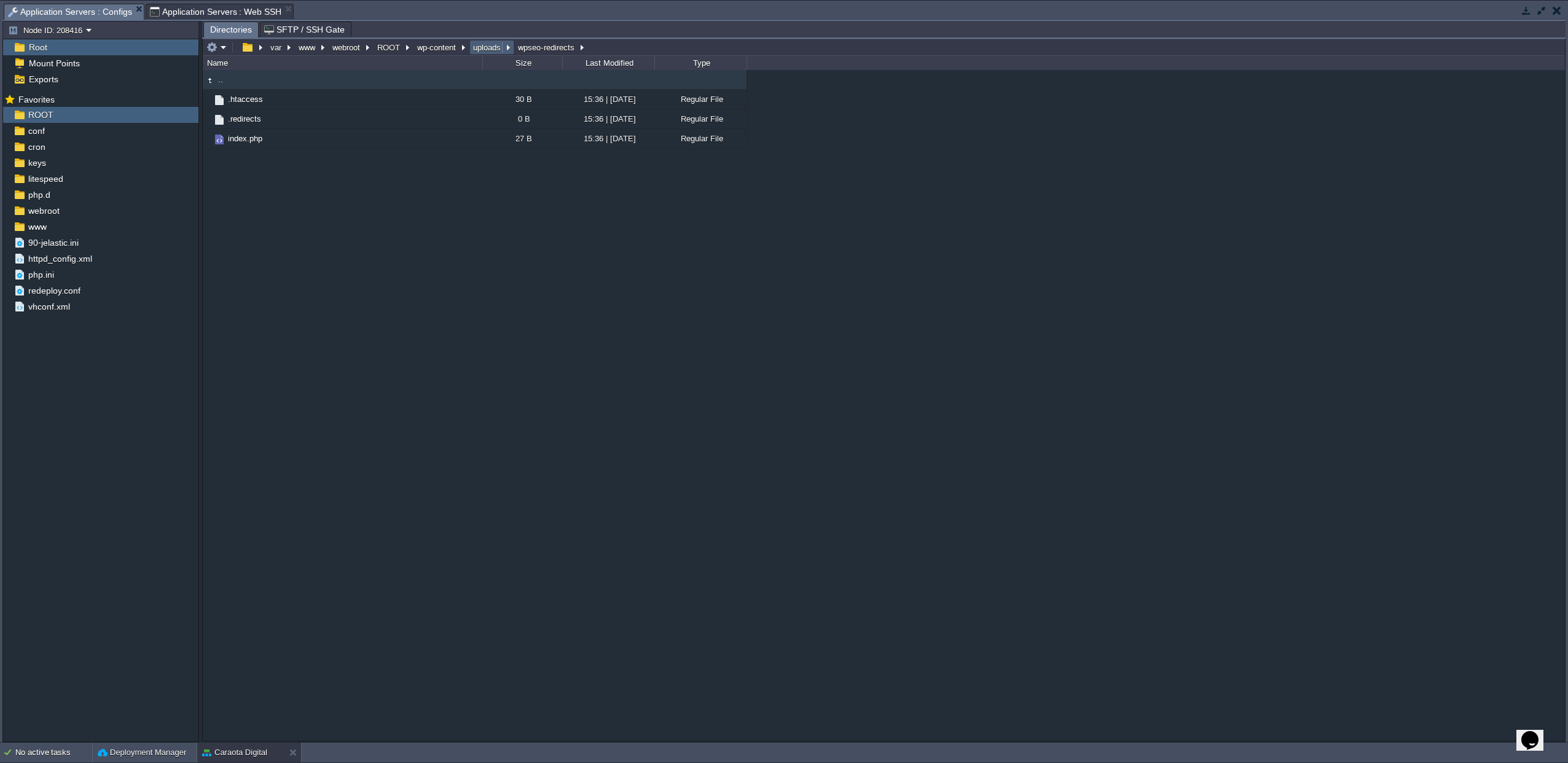
click at [475, 48] on button "uploads" at bounding box center [487, 47] width 33 height 11
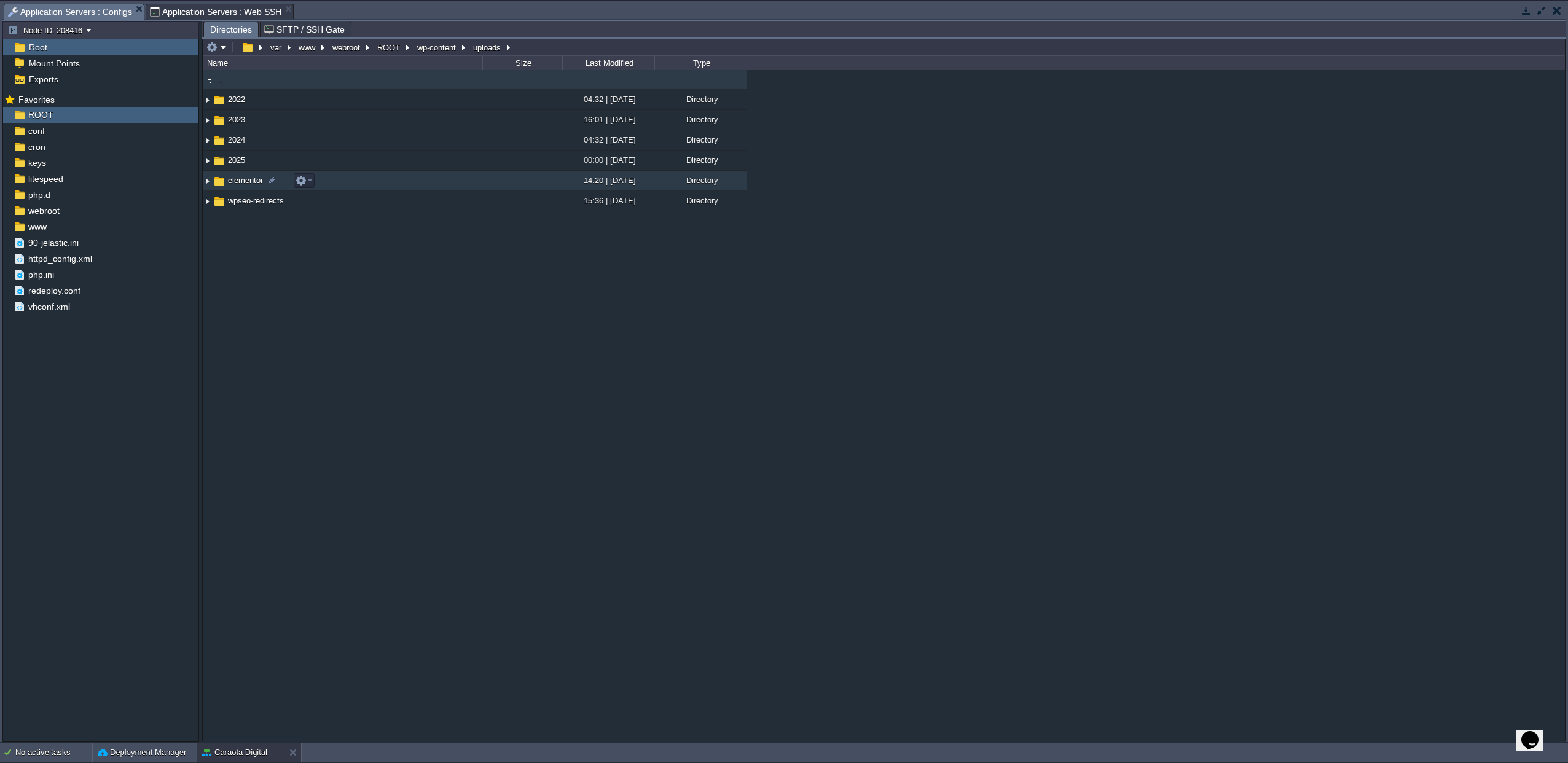
click at [252, 179] on span "elementor" at bounding box center [245, 180] width 39 height 11
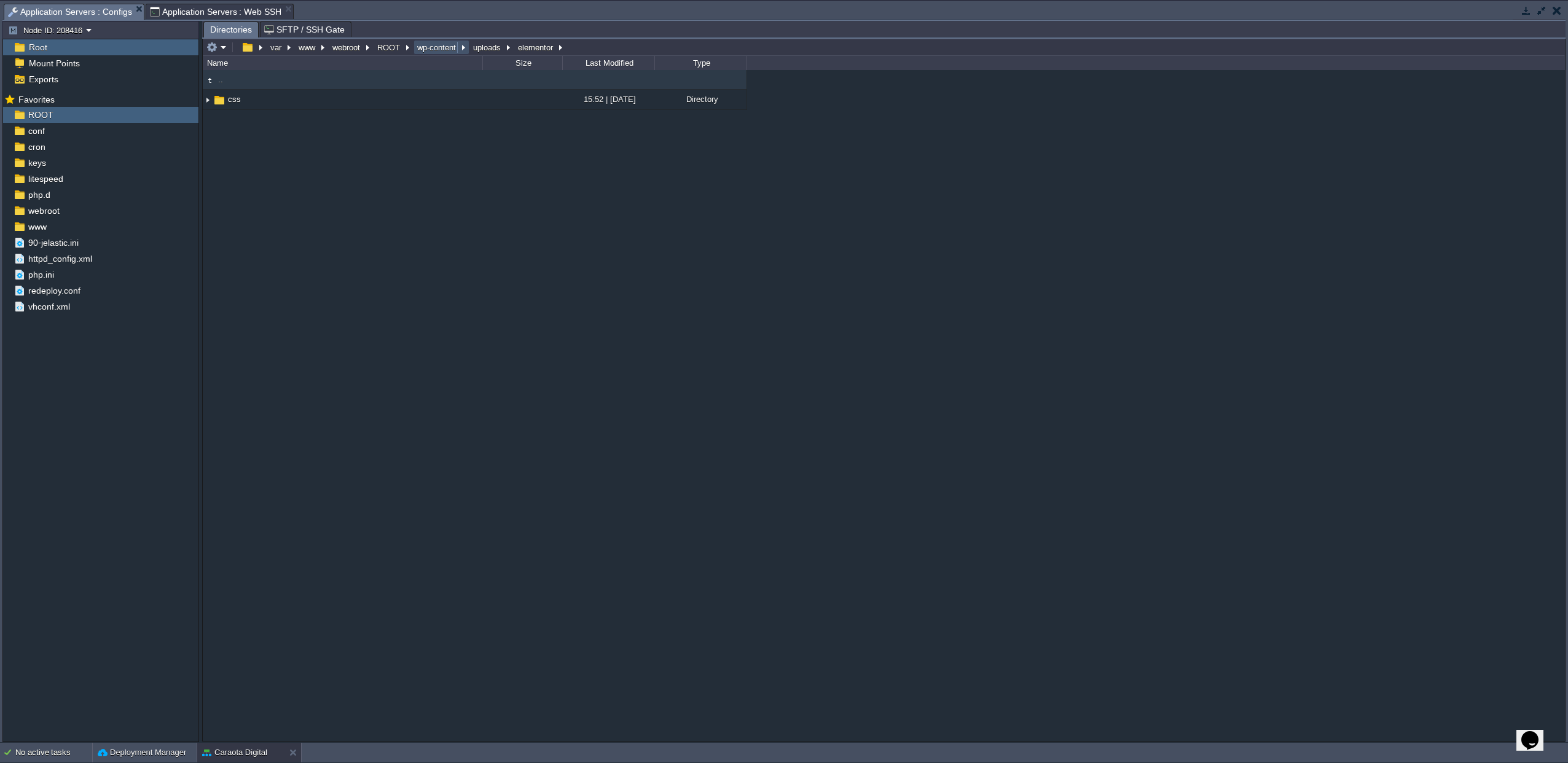
click at [428, 47] on button "wp-content" at bounding box center [437, 47] width 44 height 11
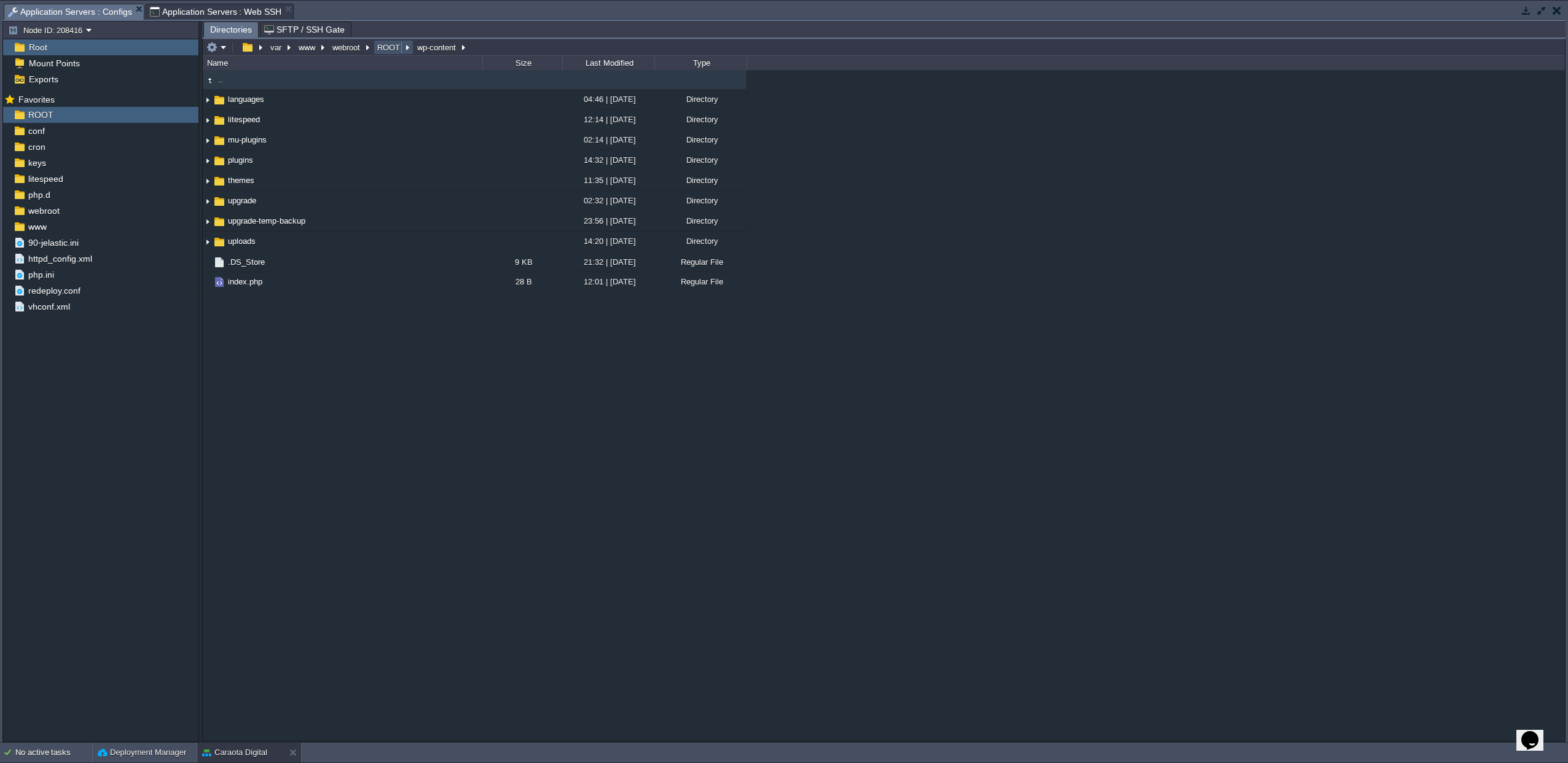
click at [381, 44] on button "ROOT" at bounding box center [389, 47] width 28 height 11
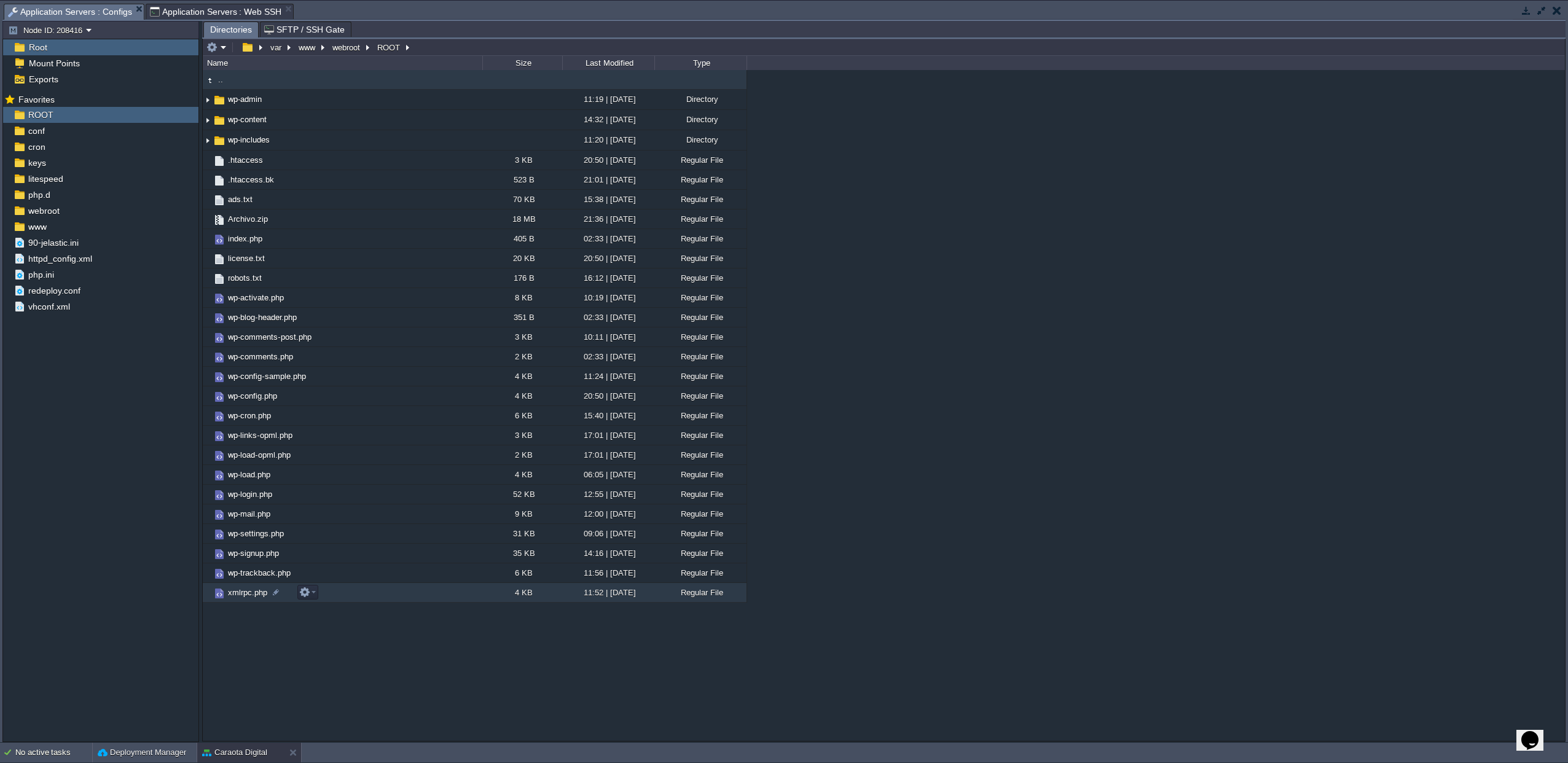
click at [311, 603] on td "xmlrpc.php" at bounding box center [342, 593] width 280 height 20
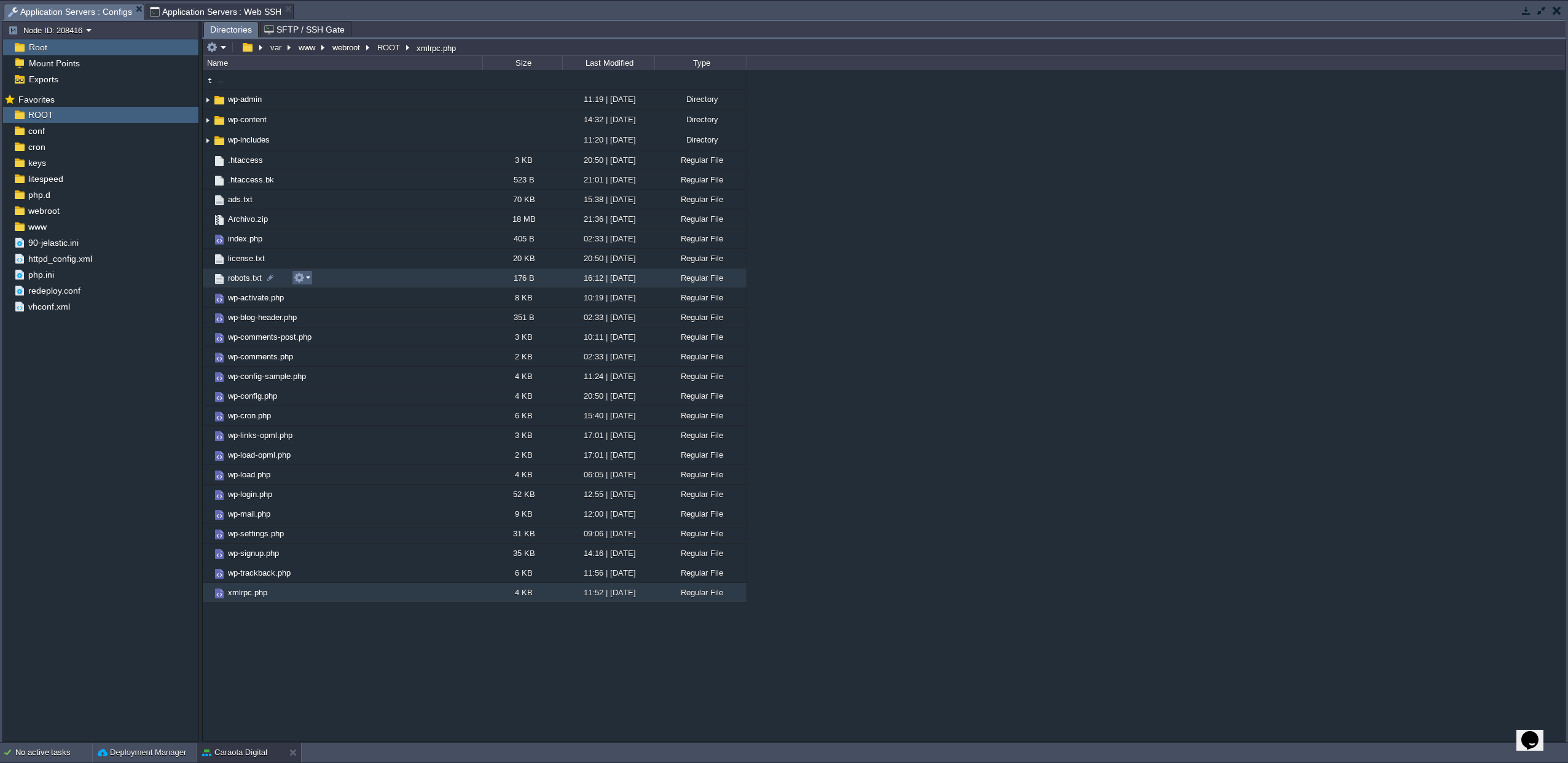
click at [305, 281] on em at bounding box center [301, 278] width 16 height 11
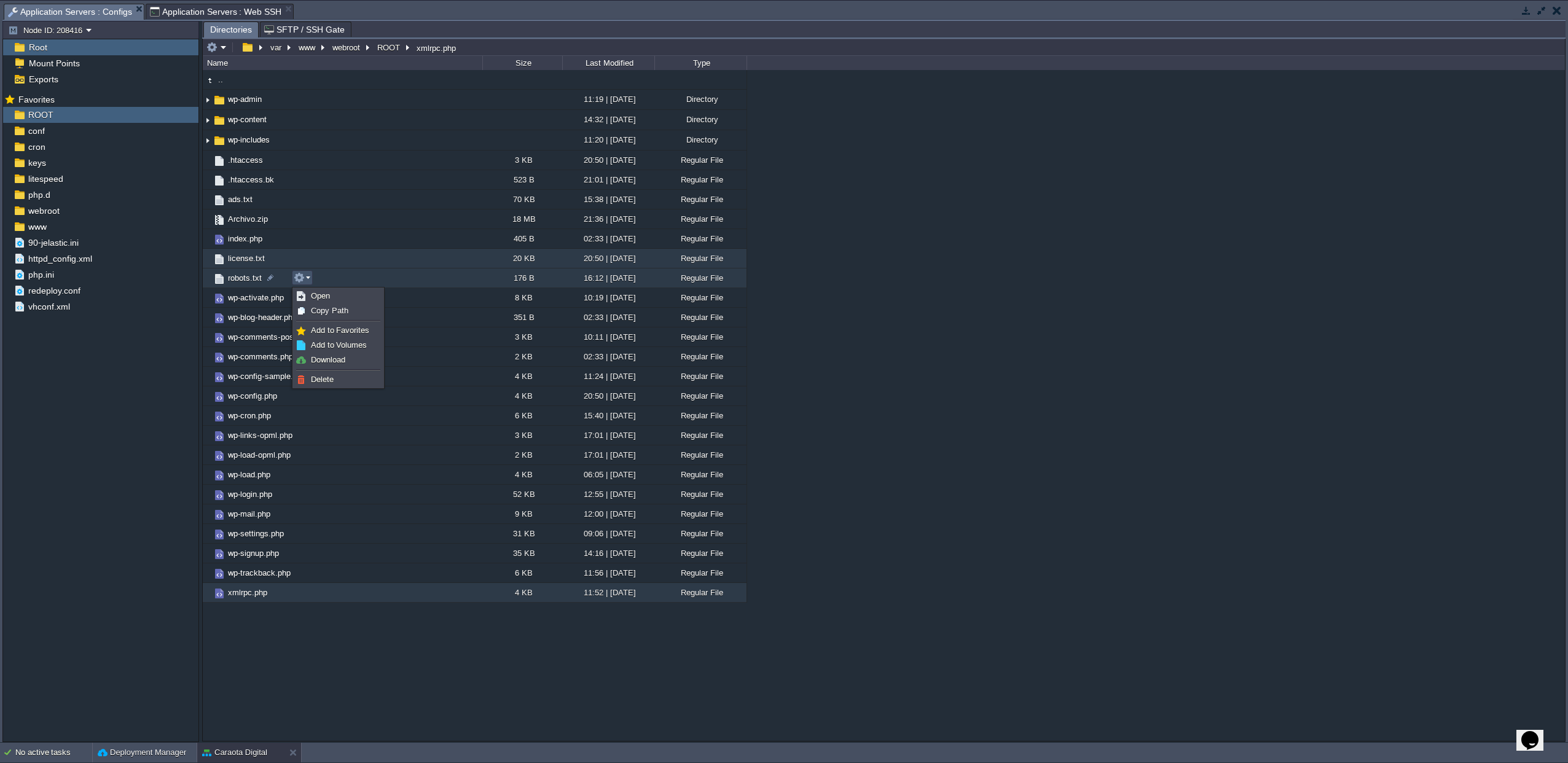
click at [293, 259] on div ".. wp-admin 11:19 | [DATE] Directory wp-content 14:32 | [DATE] Directory wp-inc…" at bounding box center [884, 405] width 1362 height 670
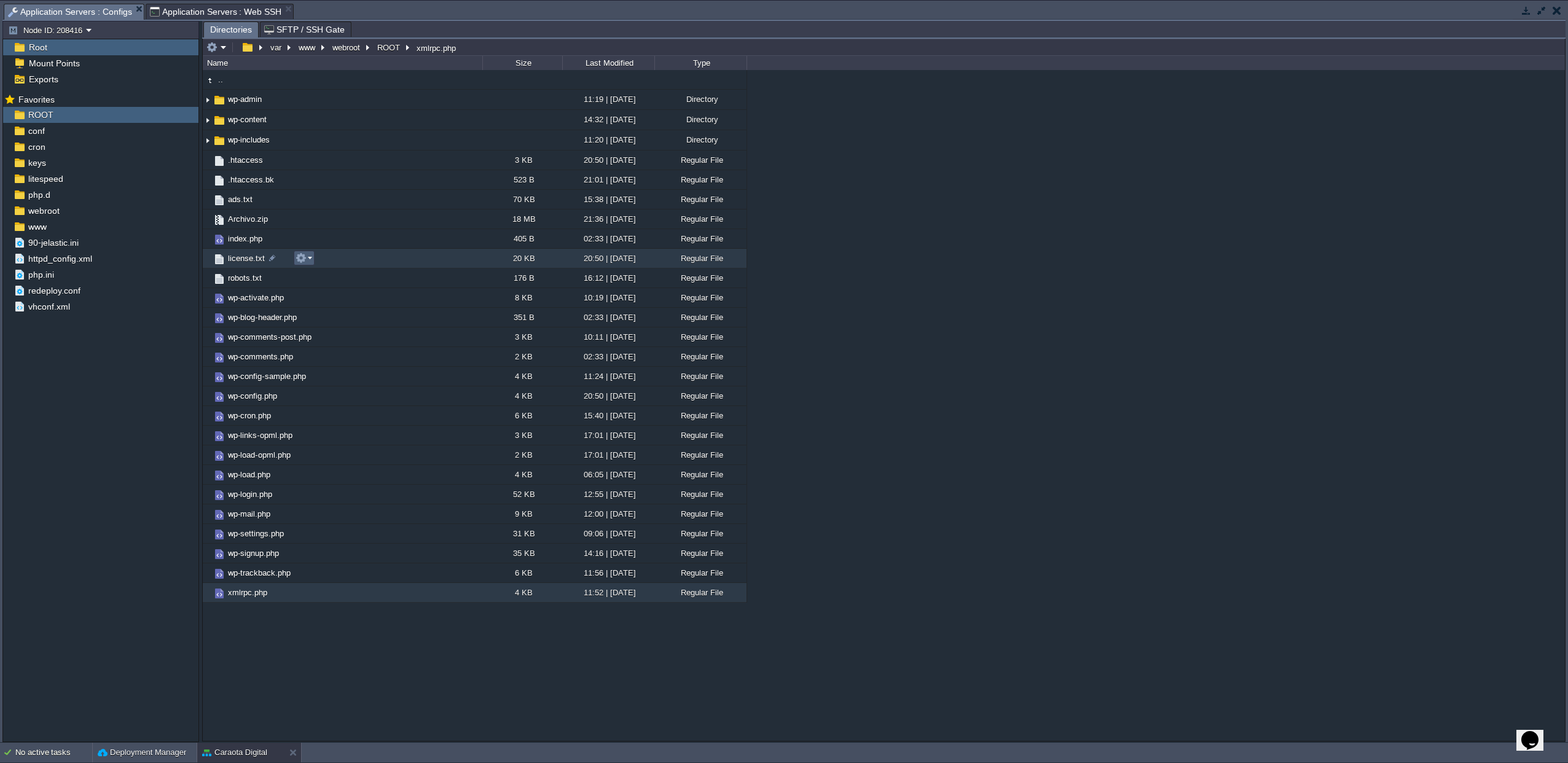
click at [304, 261] on button "button" at bounding box center [301, 258] width 11 height 11
click at [316, 363] on span "Delete" at bounding box center [324, 359] width 23 height 9
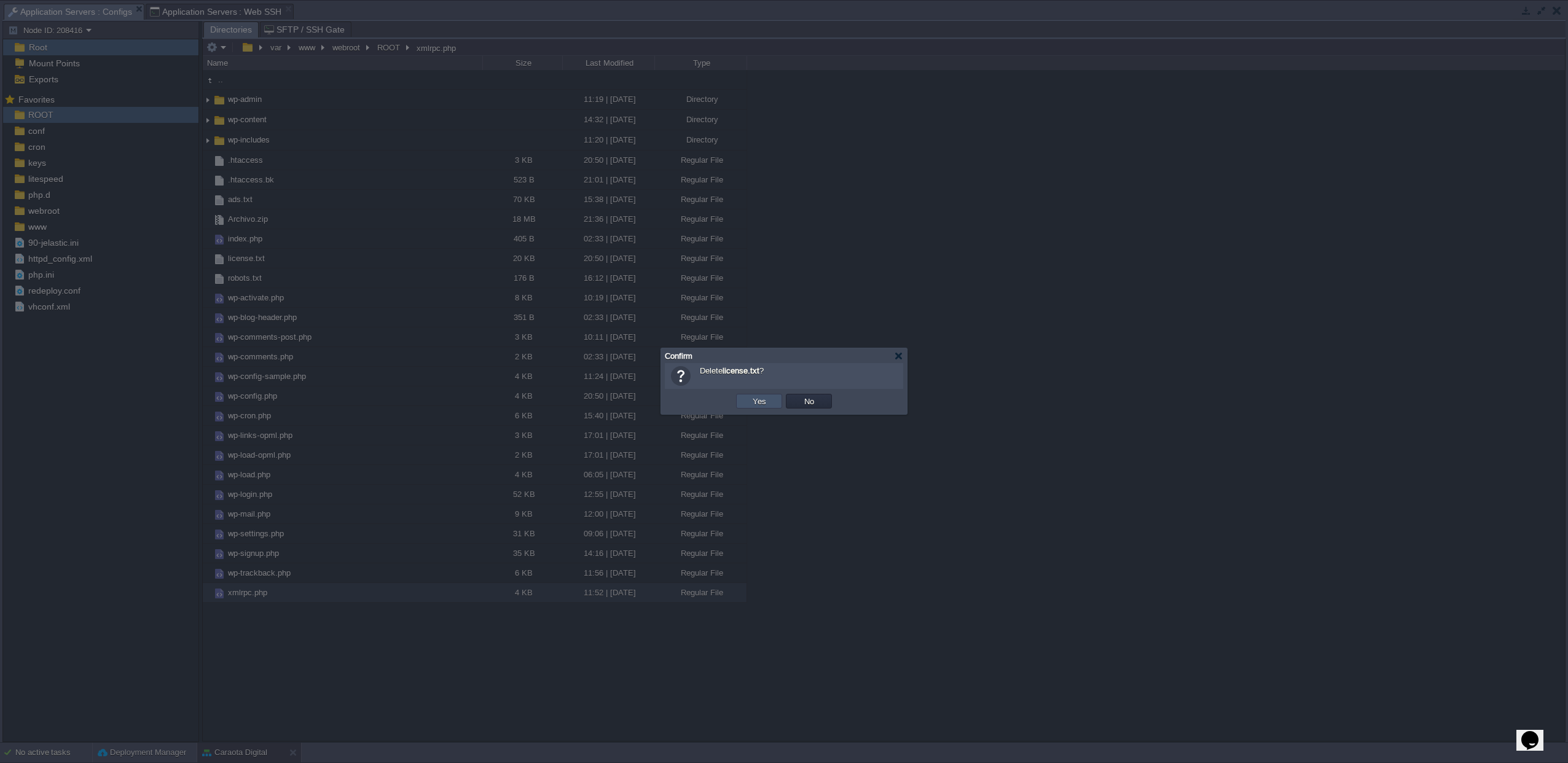
click at [763, 405] on button "Yes" at bounding box center [759, 401] width 21 height 11
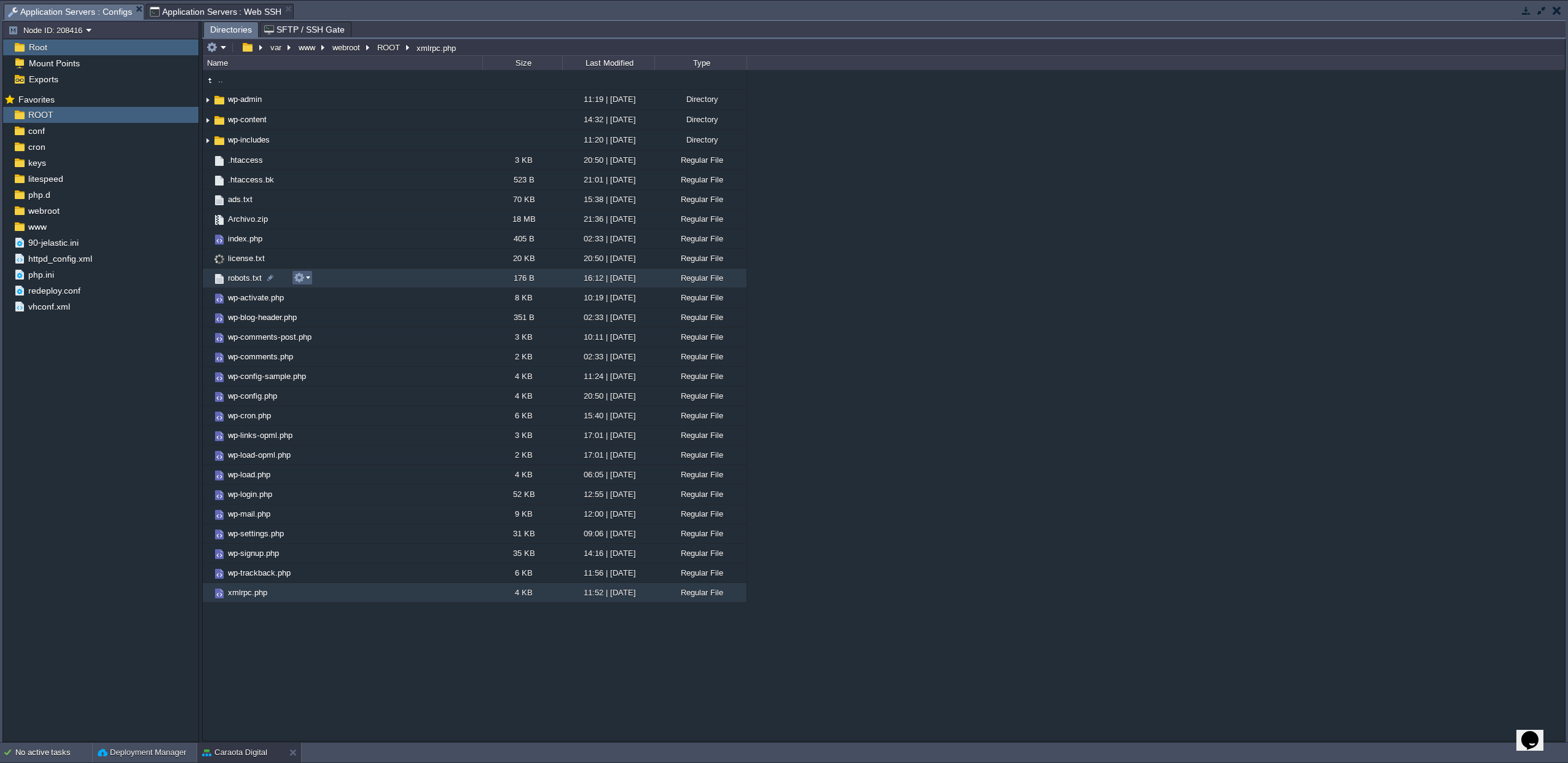
click at [302, 280] on button "button" at bounding box center [299, 278] width 11 height 11
click at [322, 291] on span "Open" at bounding box center [320, 295] width 19 height 9
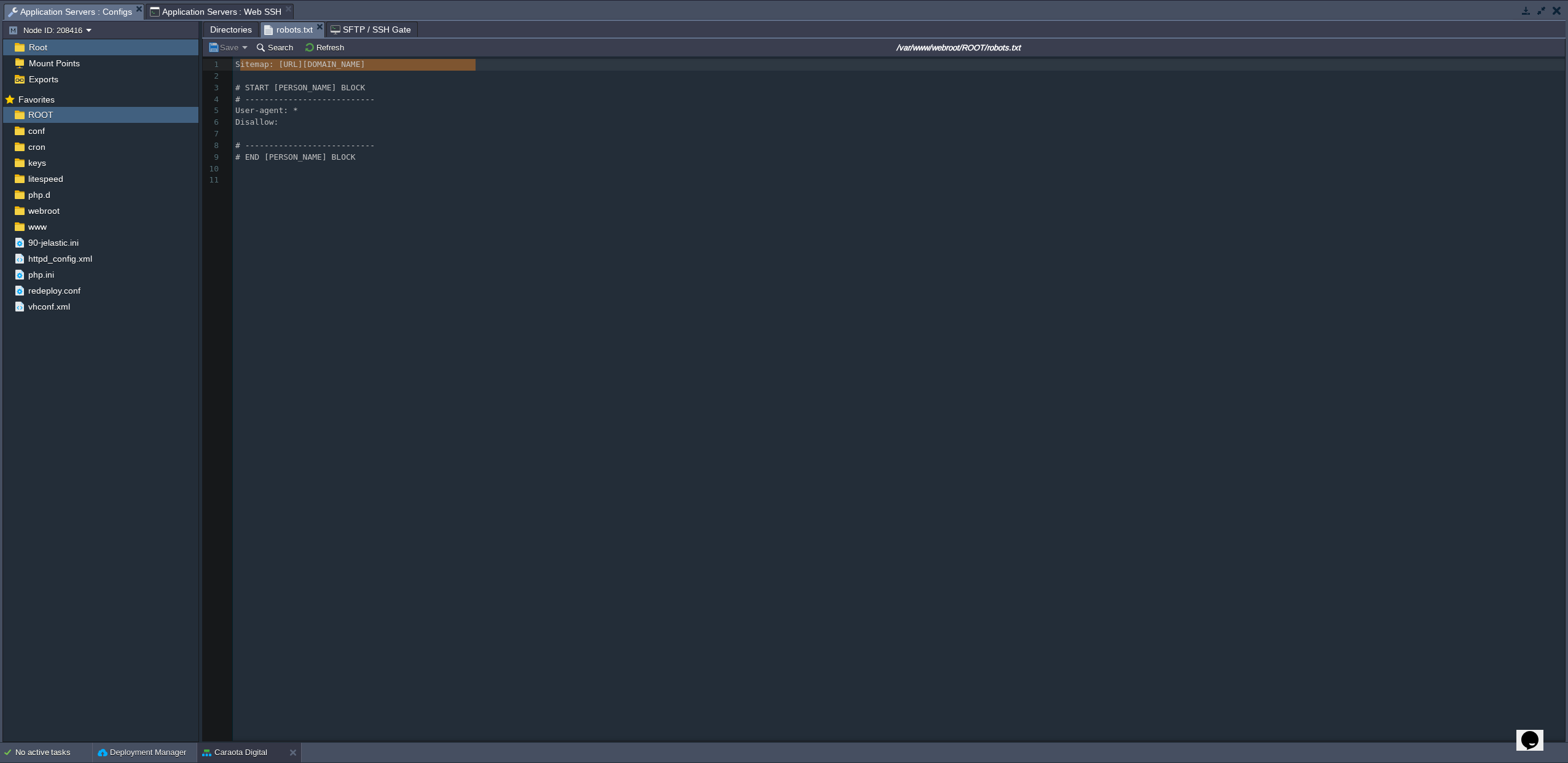
type textarea "ap: [URL][DOMAIN_NAME]"
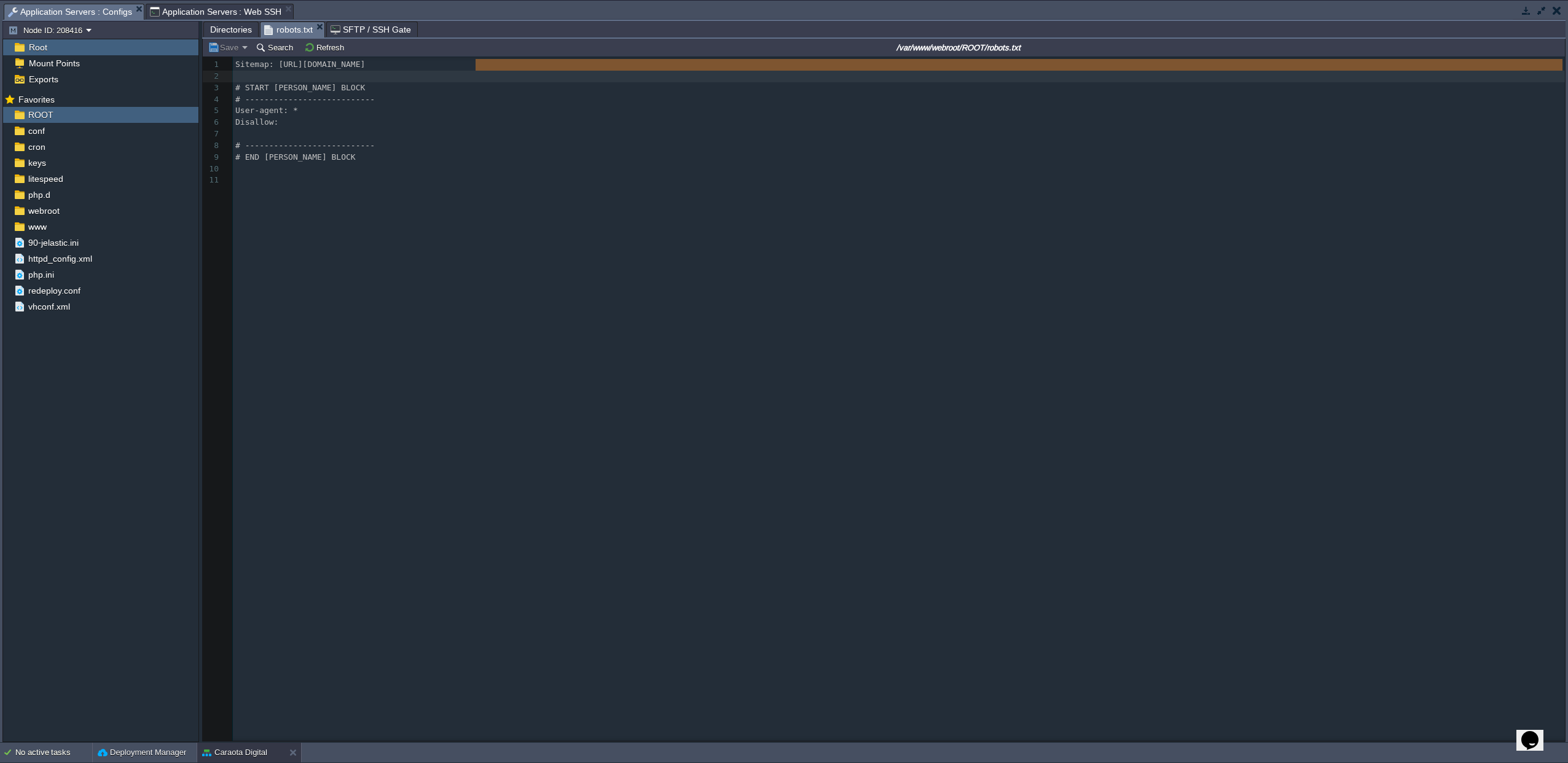
type textarea "[URL][DOMAIN_NAME]"
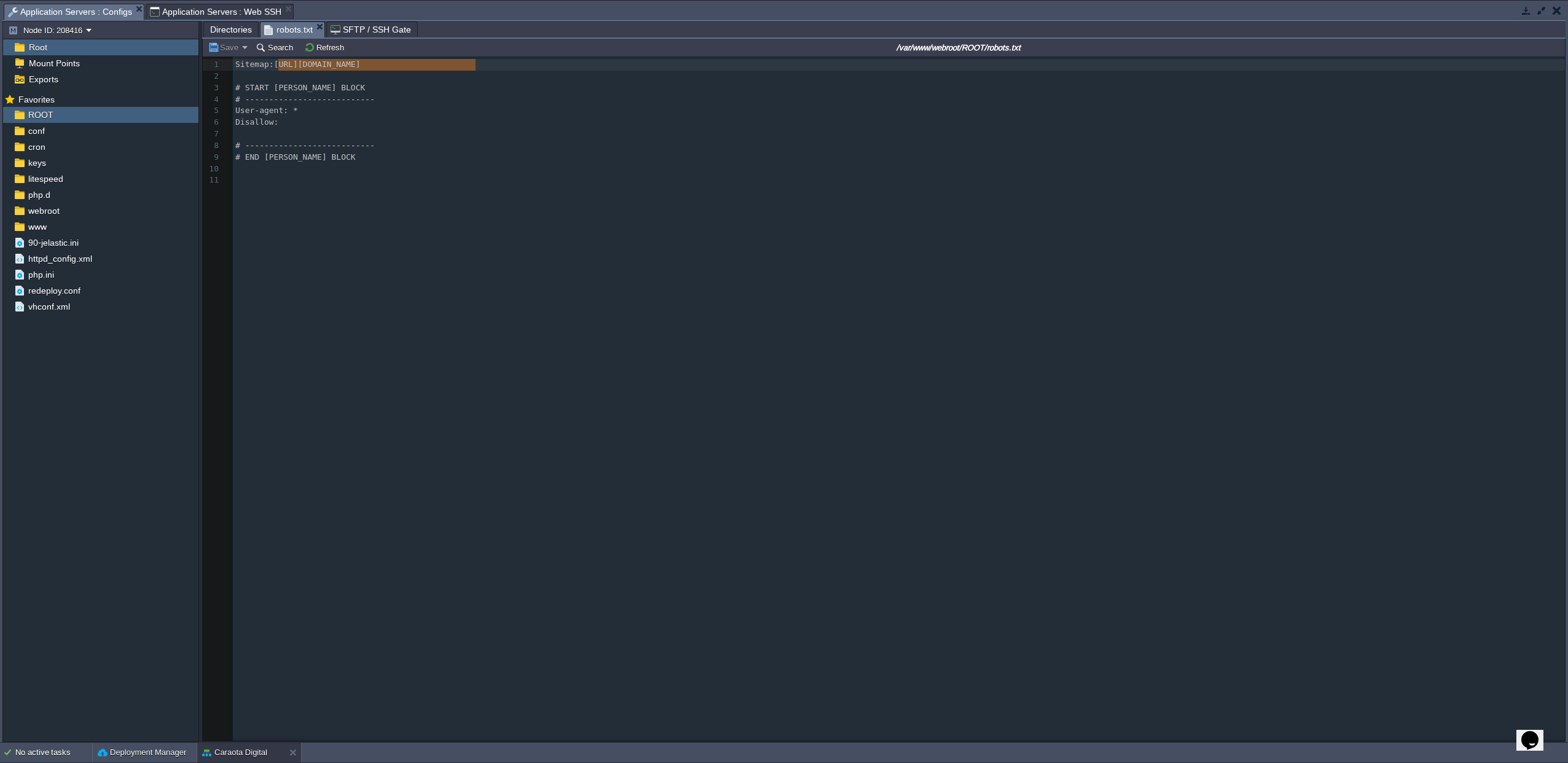
drag, startPoint x: 480, startPoint y: 66, endPoint x: 293, endPoint y: 71, distance: 187.1
click at [227, 28] on span "Directories" at bounding box center [231, 29] width 42 height 15
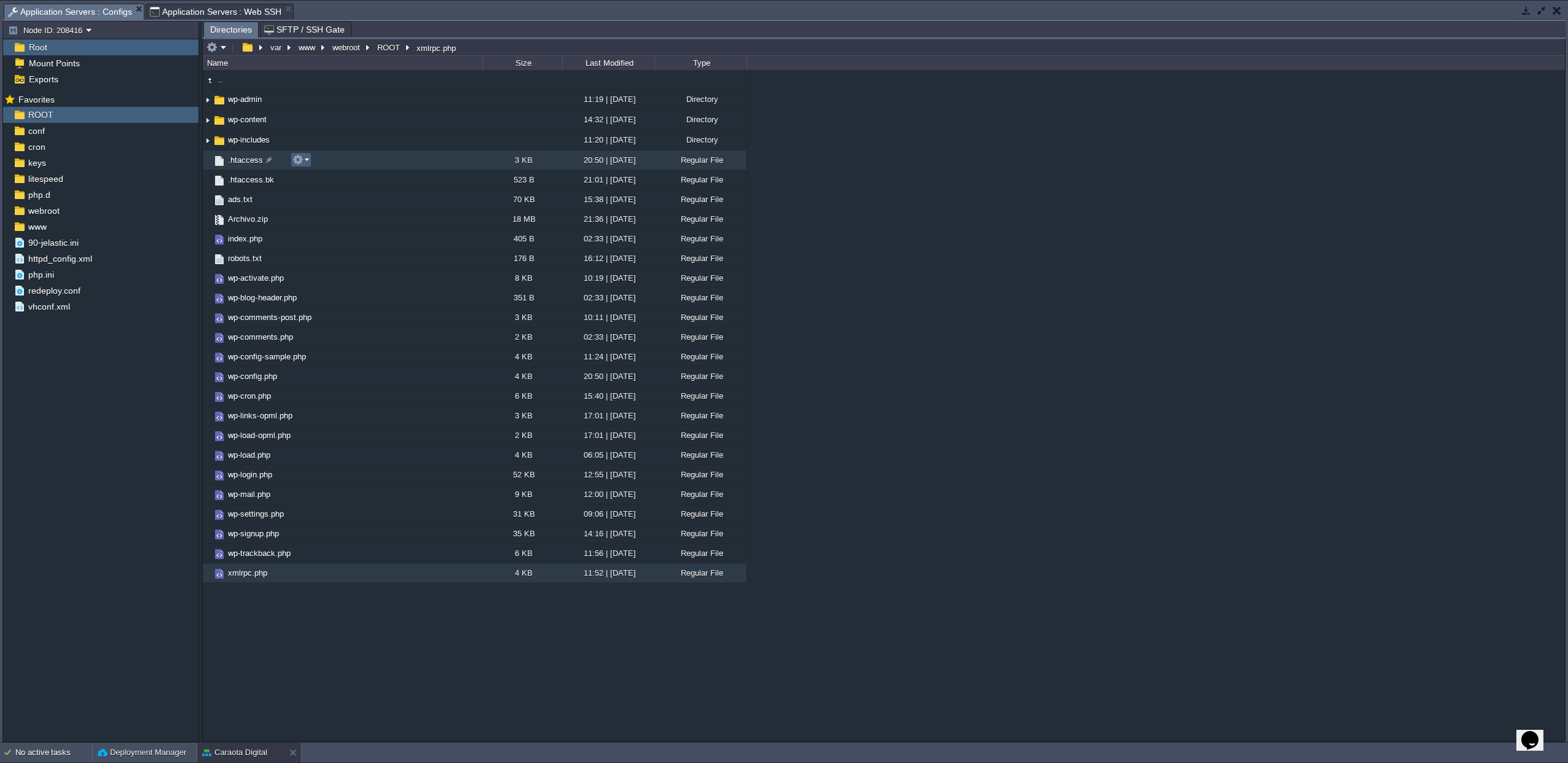
click at [306, 164] on em at bounding box center [300, 160] width 16 height 11
click at [1125, 340] on div ".. wp-admin 11:19 | [DATE] Directory wp-content 14:32 | [DATE] Directory wp-inc…" at bounding box center [884, 405] width 1362 height 670
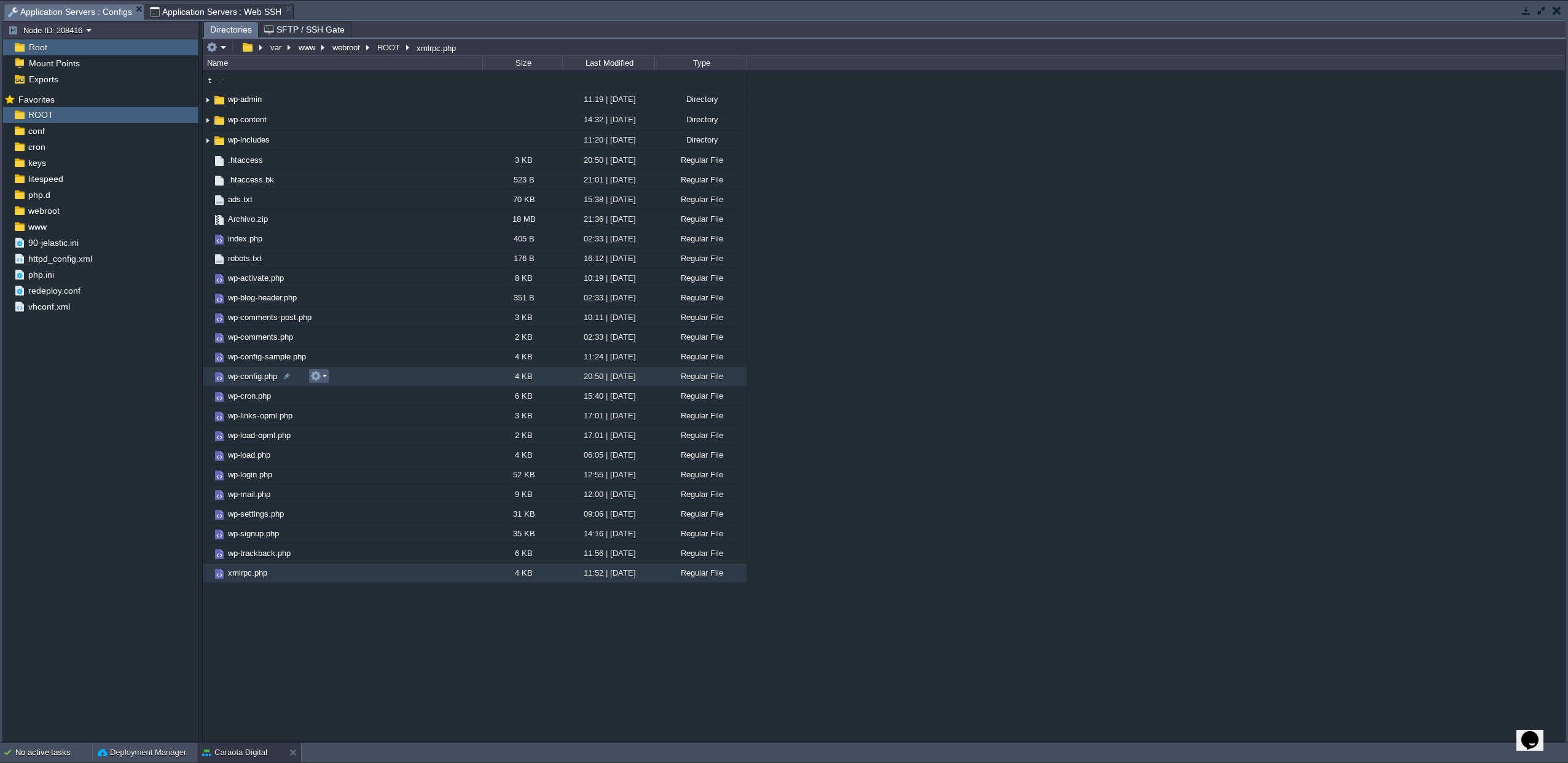
click at [315, 378] on button "button" at bounding box center [316, 376] width 11 height 11
click at [332, 393] on span "Open" at bounding box center [337, 394] width 19 height 9
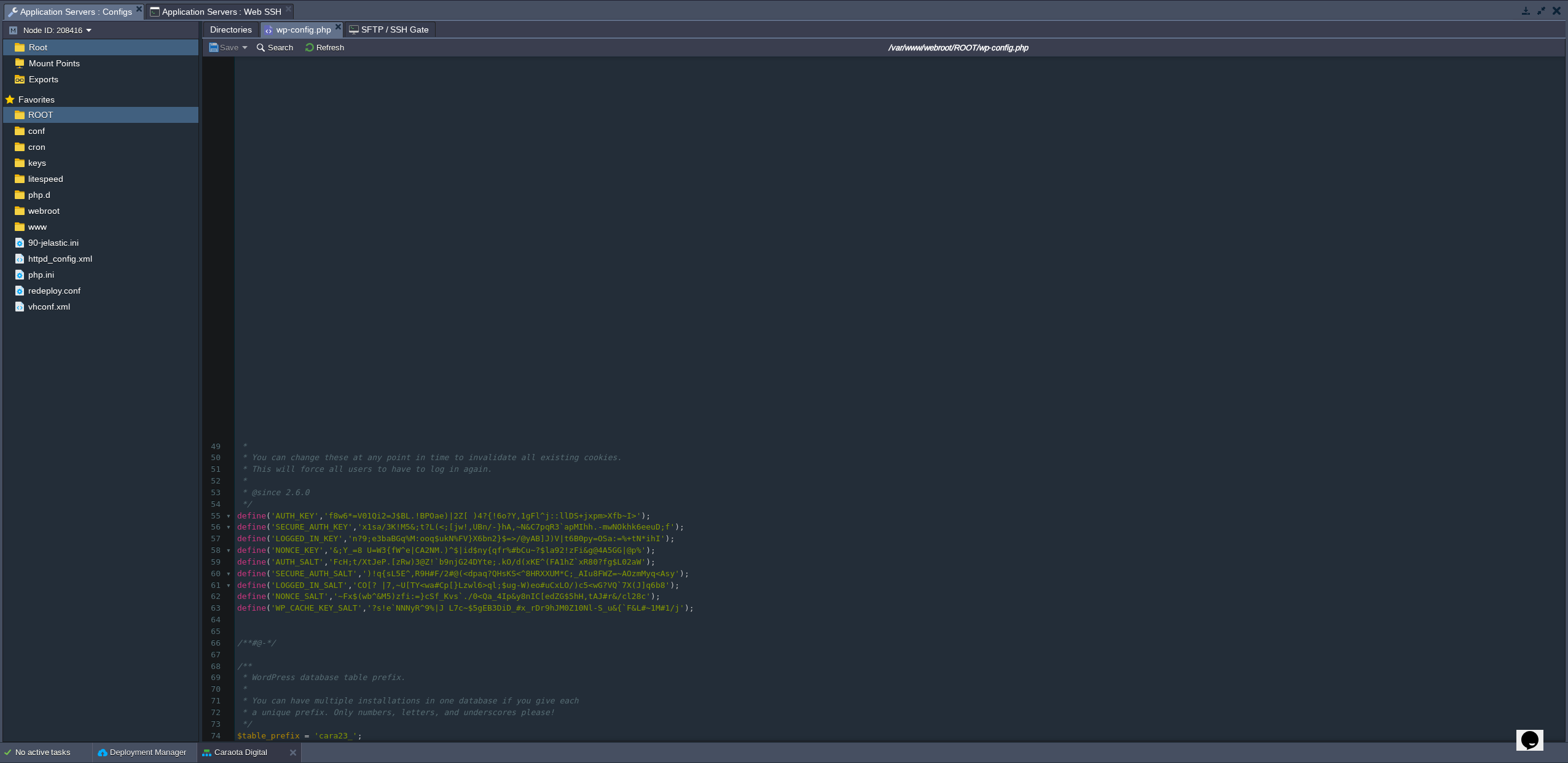
scroll to position [0, 0]
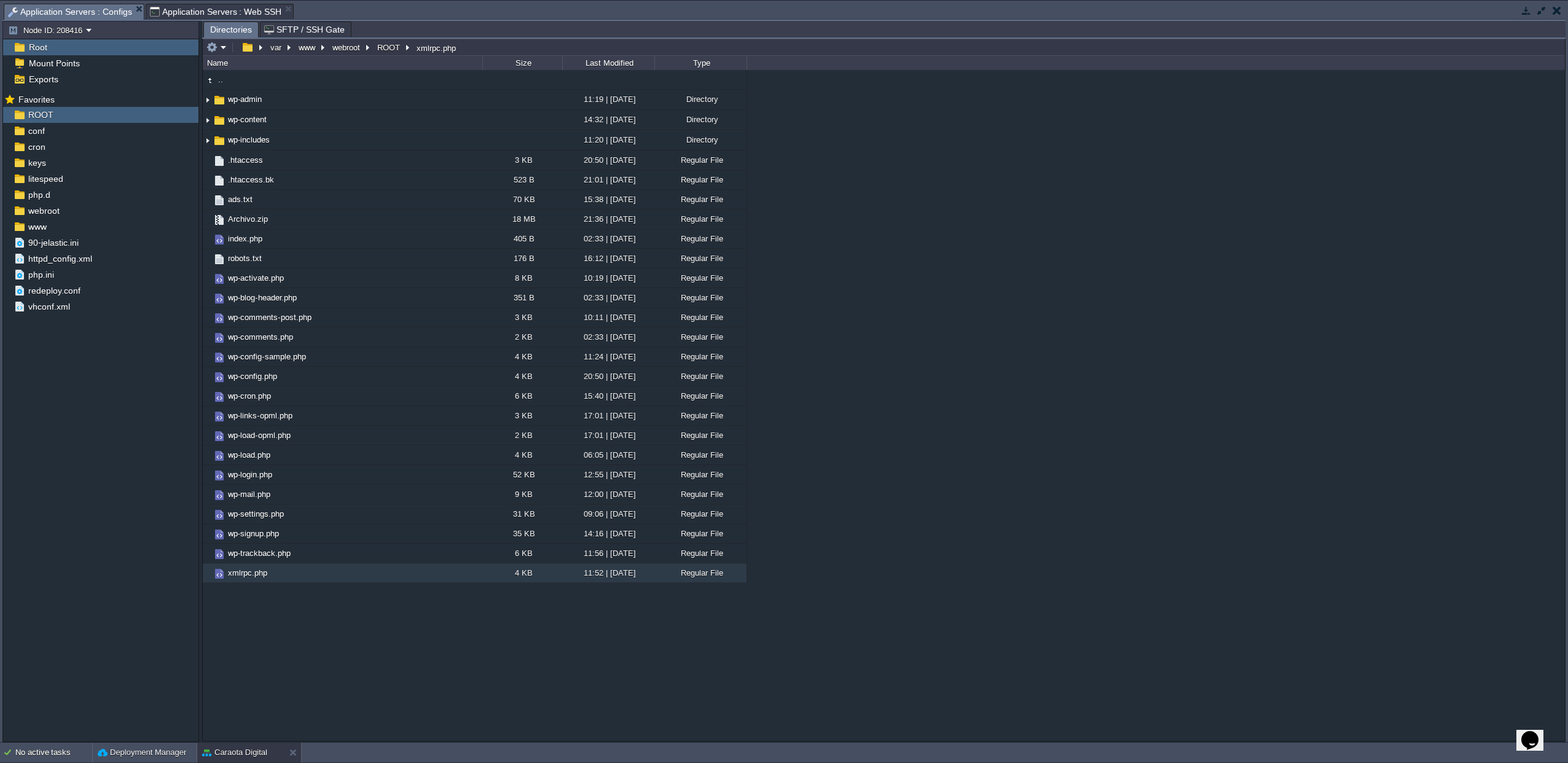
click at [232, 9] on span "Application Servers : Web SSH" at bounding box center [216, 11] width 132 height 15
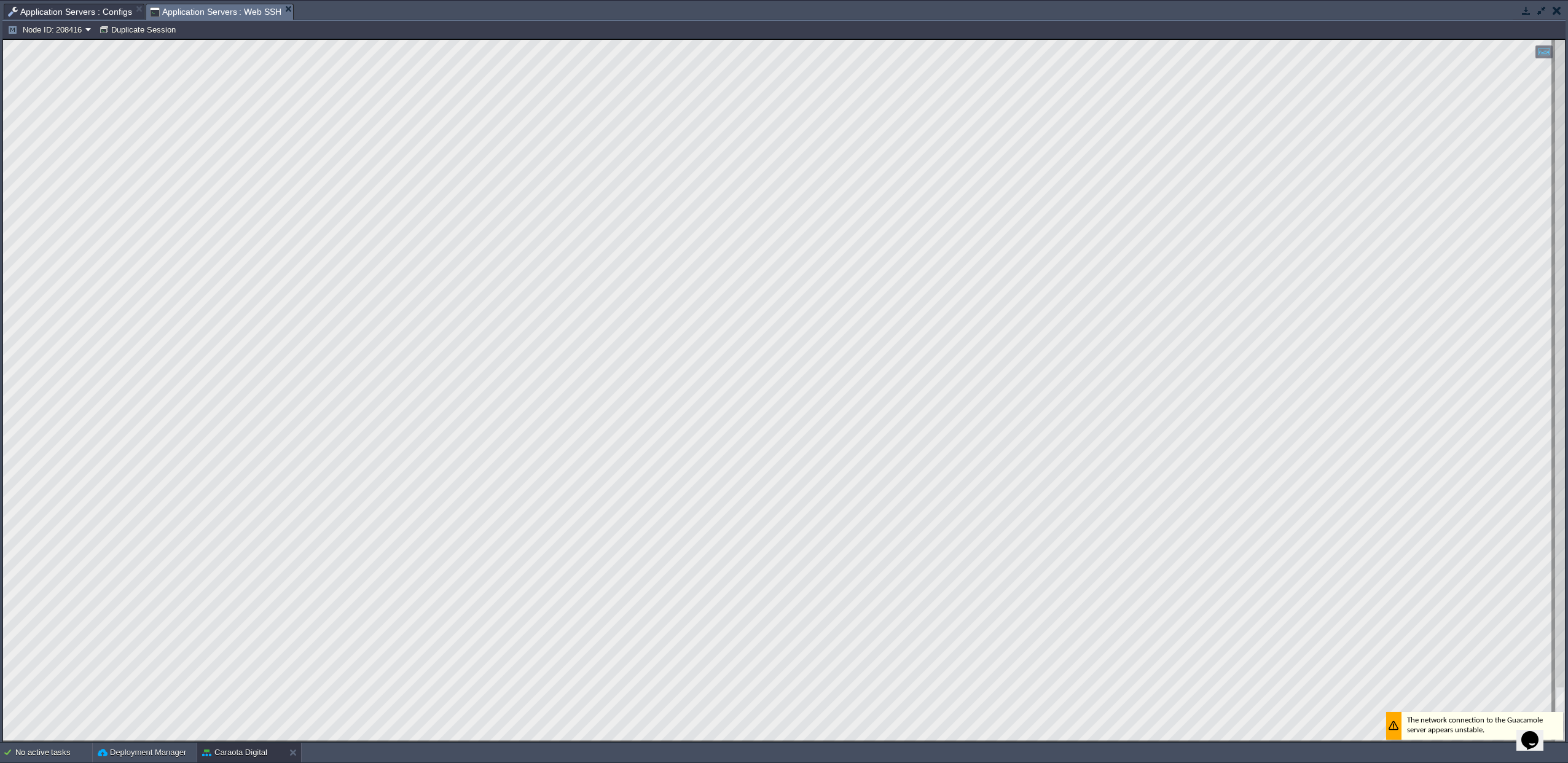
click at [1523, 11] on button "button" at bounding box center [1526, 11] width 11 height 11
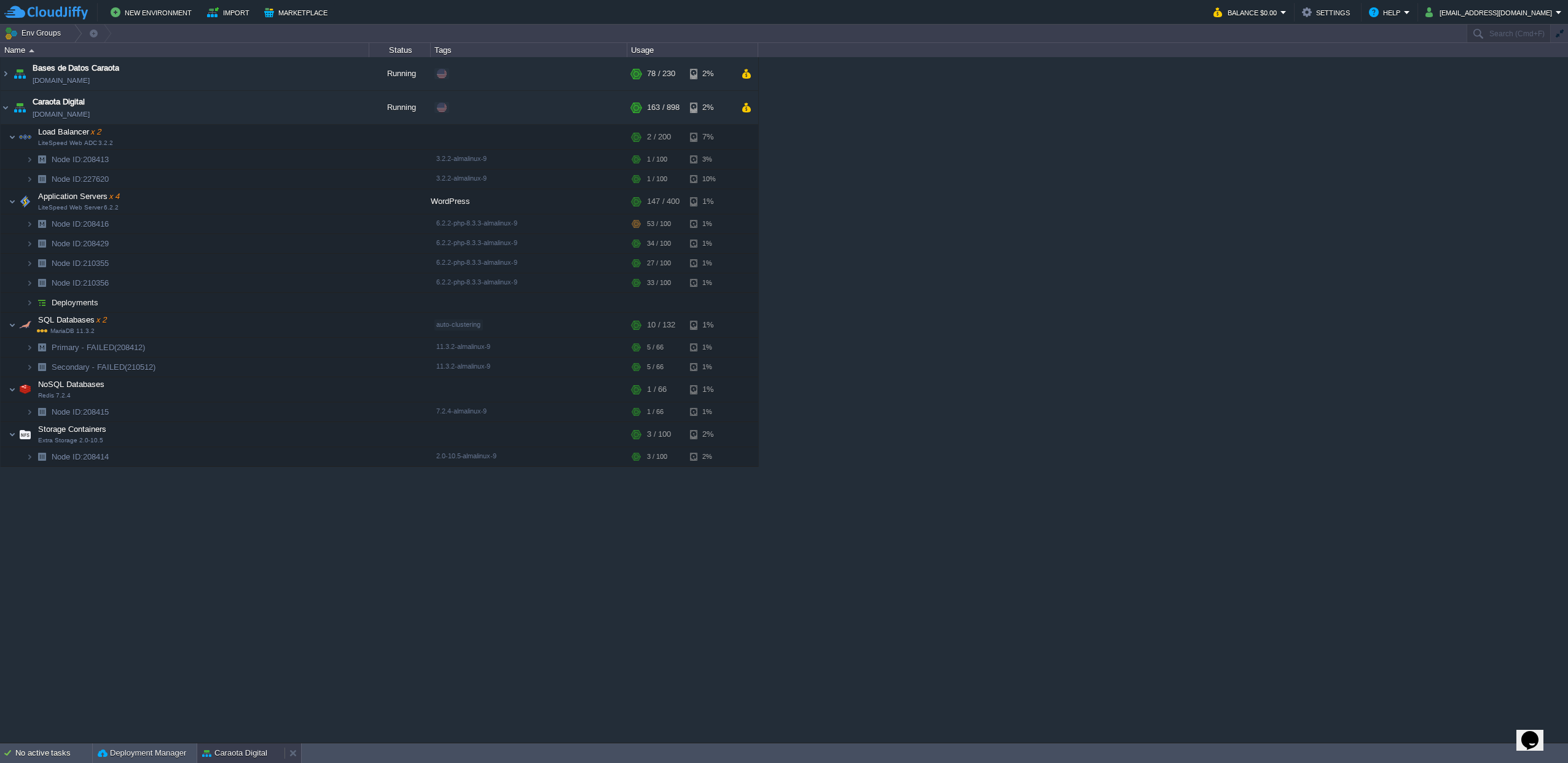
click at [225, 757] on button "Caraota Digital" at bounding box center [235, 752] width 65 height 12
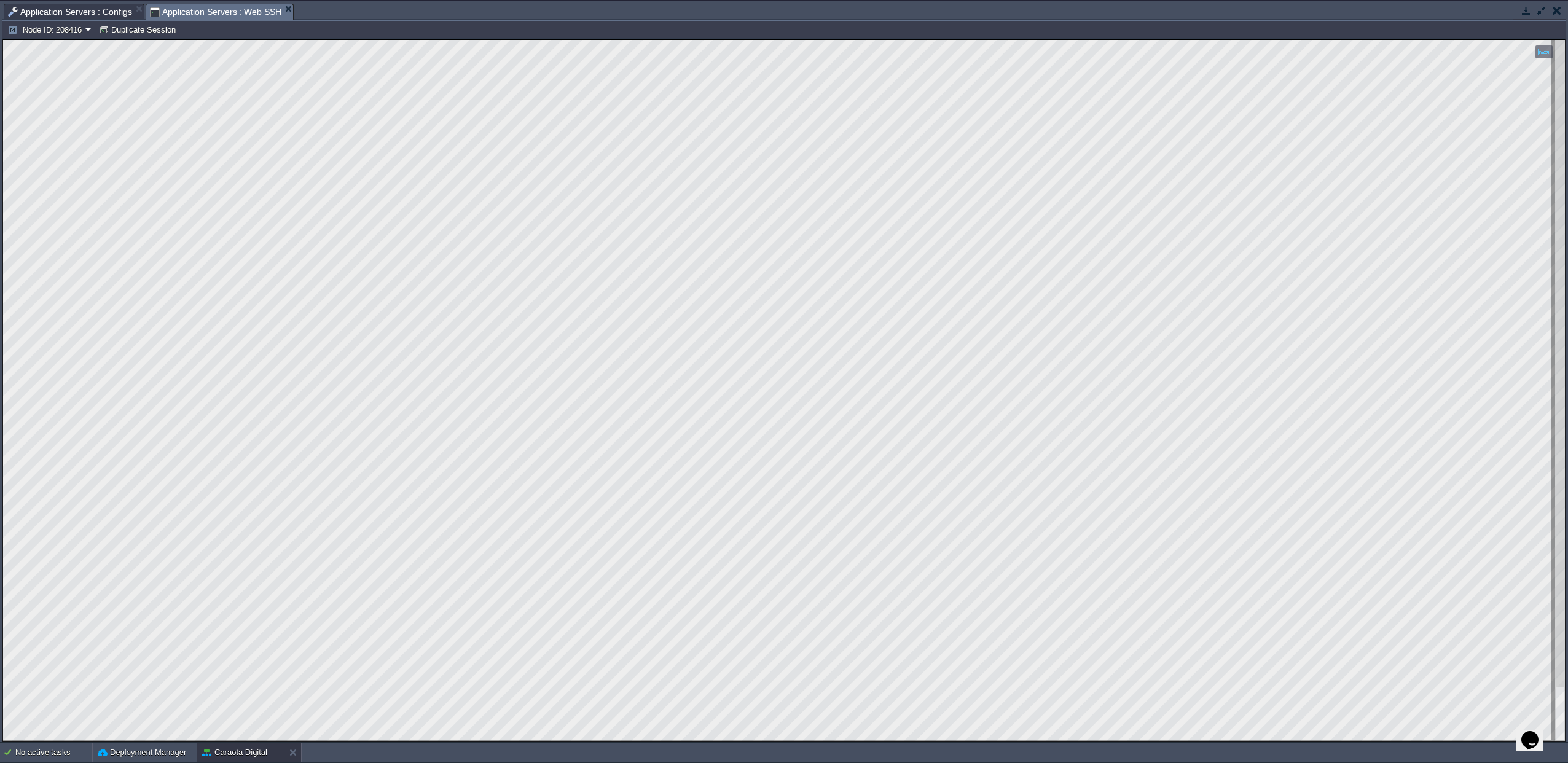
click at [108, 9] on span "Application Servers : Configs" at bounding box center [69, 11] width 124 height 15
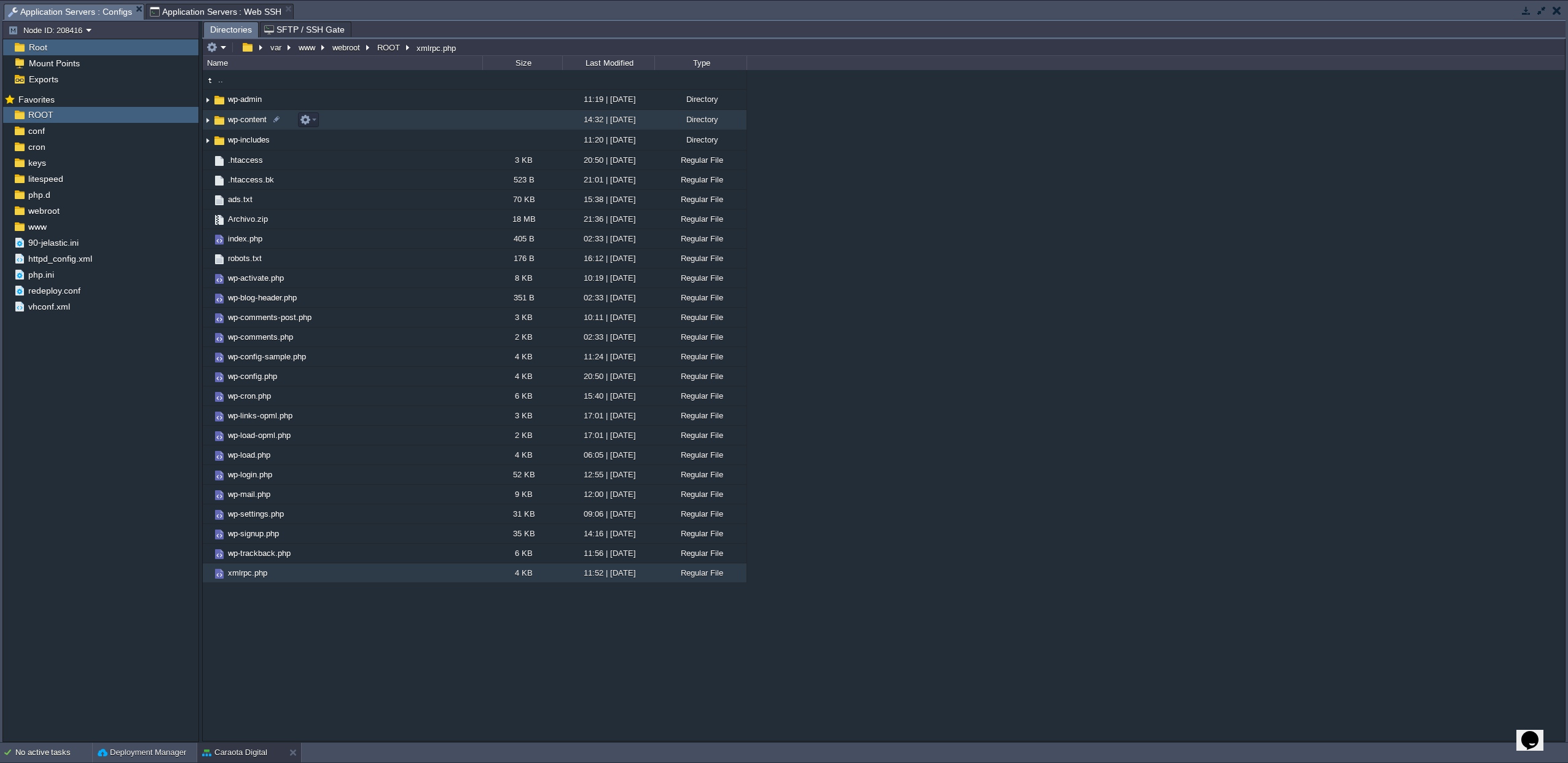
click at [249, 119] on span "wp-content" at bounding box center [247, 119] width 43 height 11
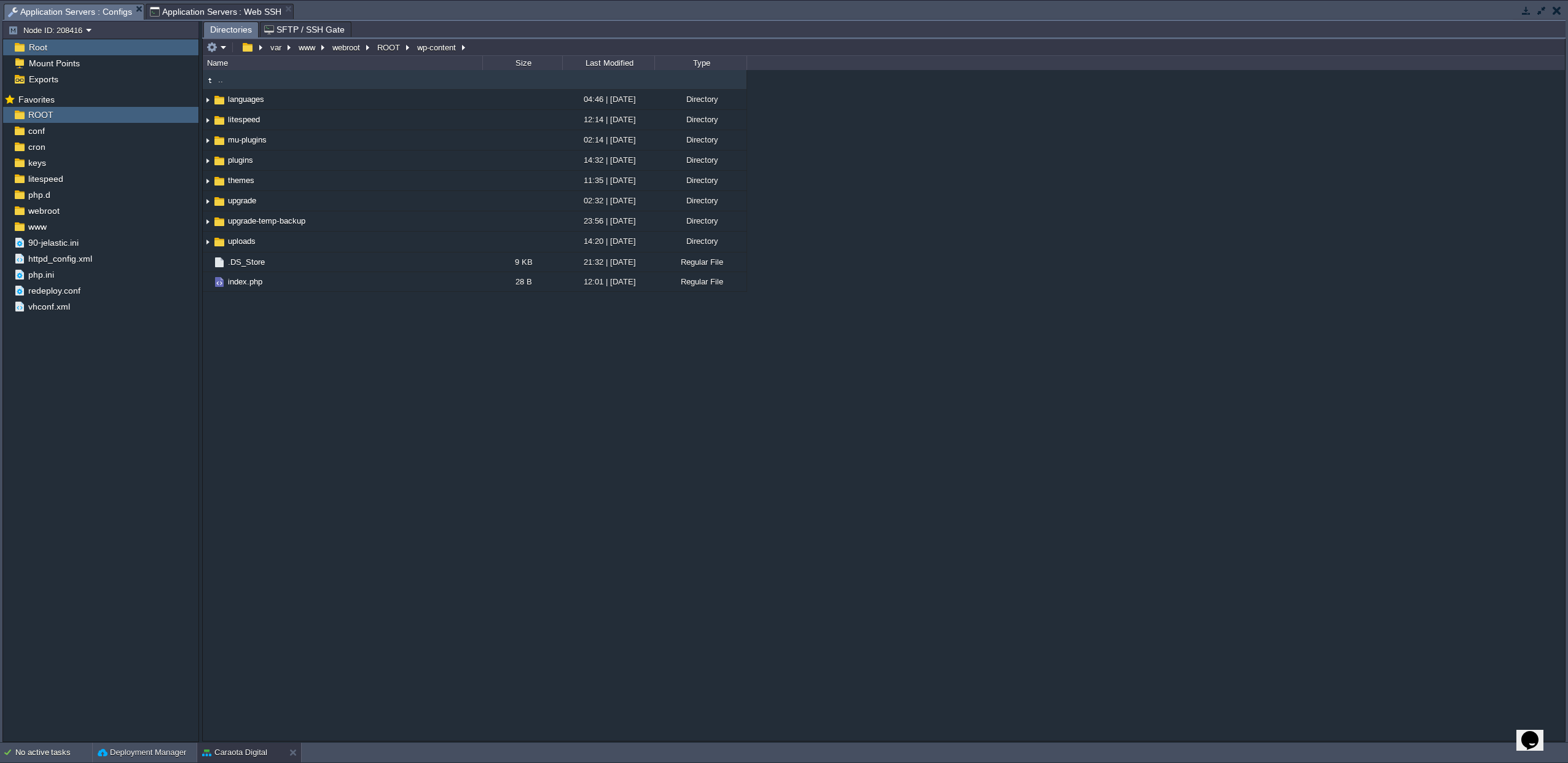
click at [208, 9] on span "Application Servers : Web SSH" at bounding box center [216, 11] width 132 height 15
click at [62, 14] on span "Application Servers : Configs" at bounding box center [69, 12] width 124 height 16
click at [229, 164] on span "plugins" at bounding box center [240, 160] width 29 height 11
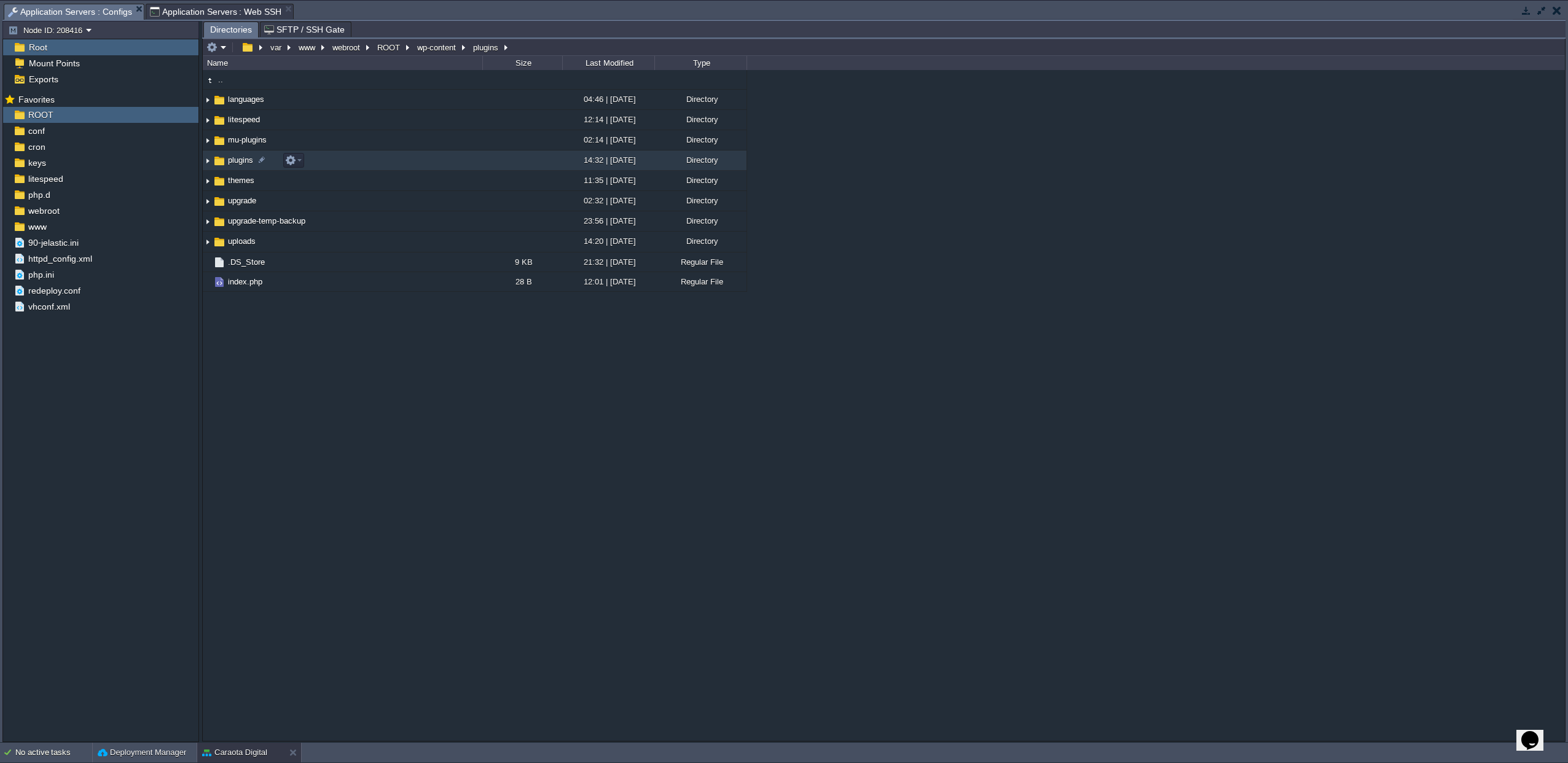
click at [229, 164] on span "plugins" at bounding box center [240, 160] width 29 height 11
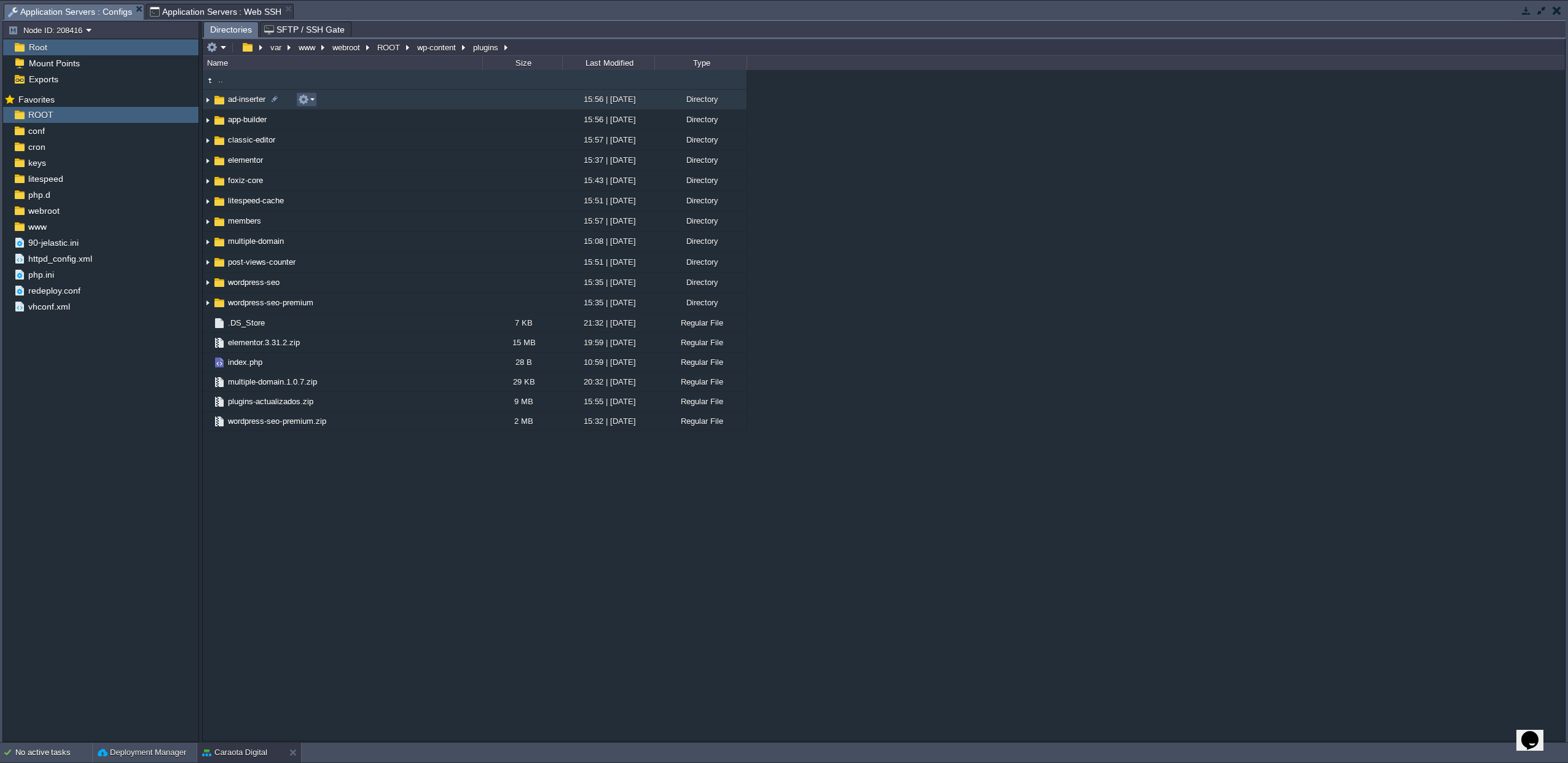
click at [300, 104] on button "button" at bounding box center [304, 100] width 11 height 11
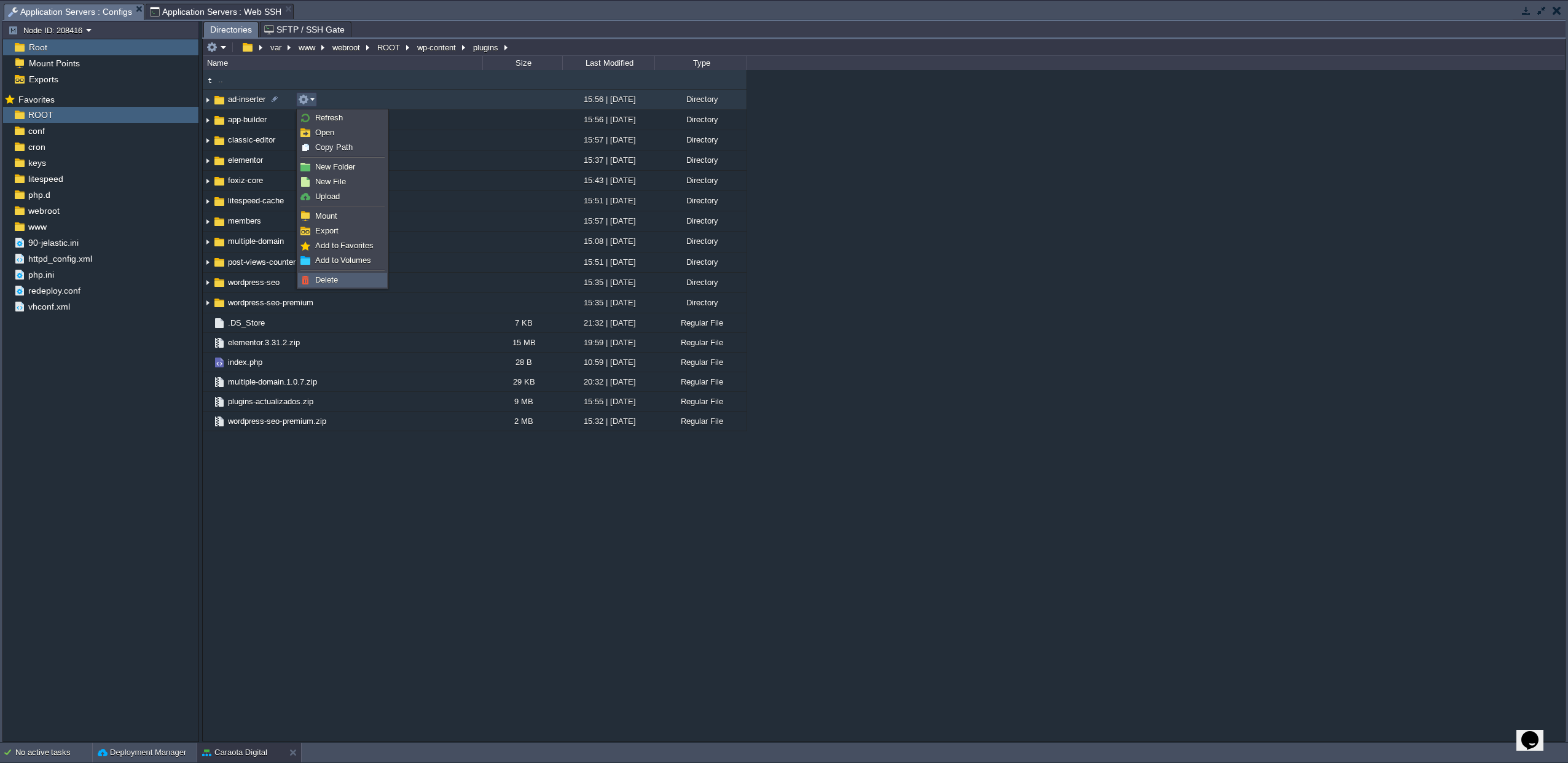
click at [332, 280] on span "Delete" at bounding box center [327, 279] width 23 height 9
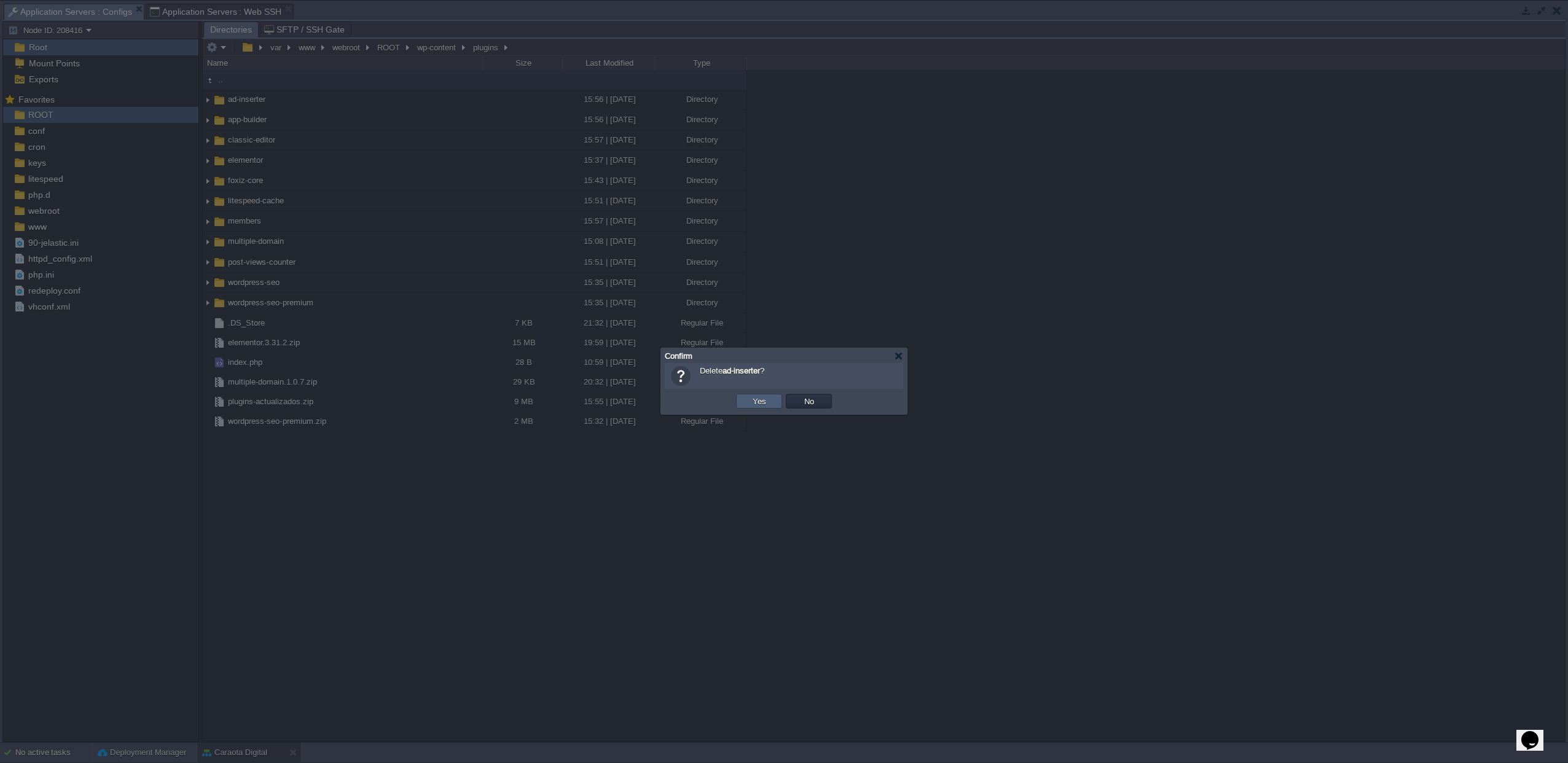
click at [774, 401] on td "Yes" at bounding box center [759, 401] width 46 height 15
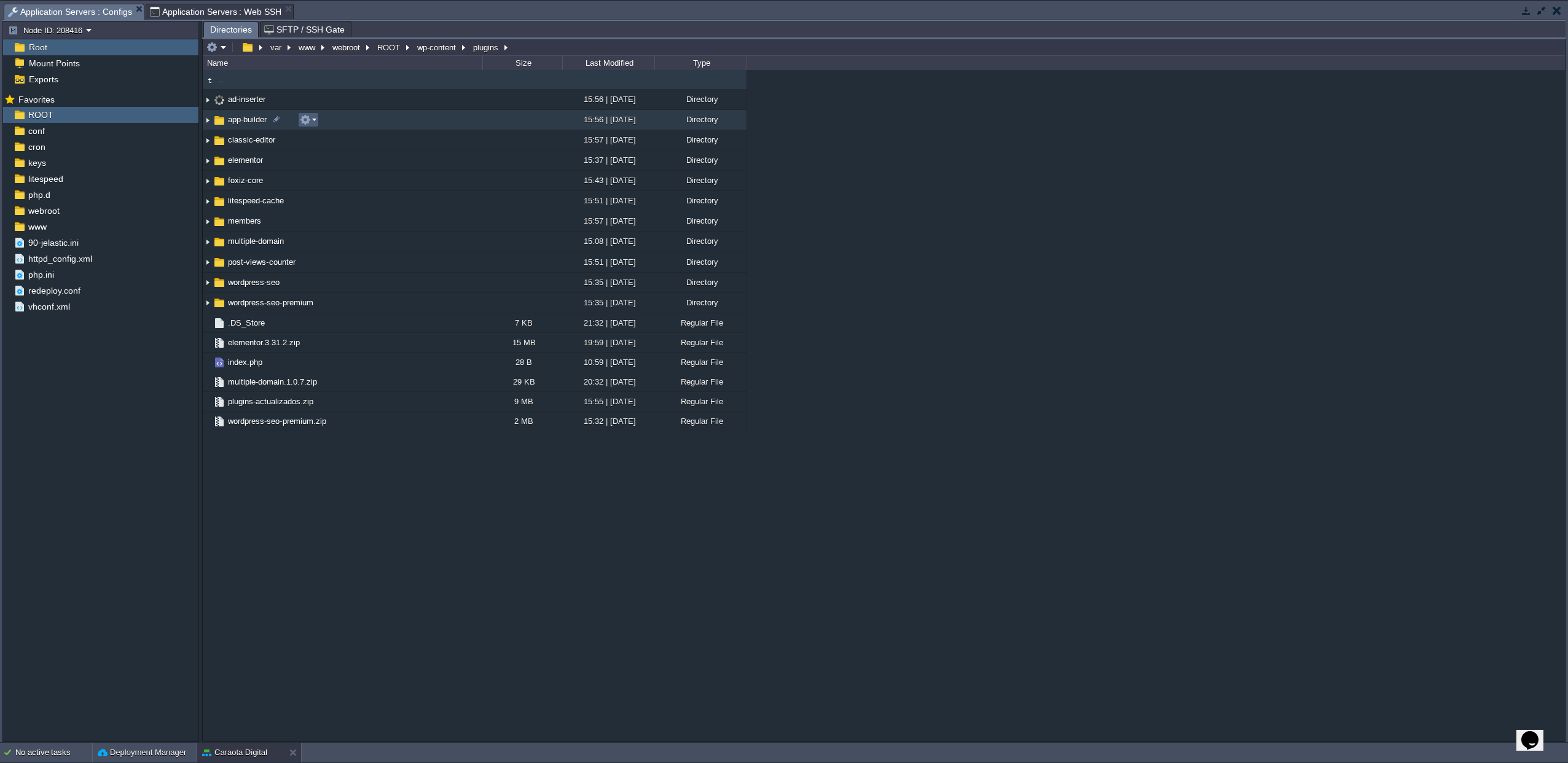
click at [311, 123] on em at bounding box center [308, 120] width 16 height 11
click at [327, 296] on span "Delete" at bounding box center [328, 300] width 23 height 9
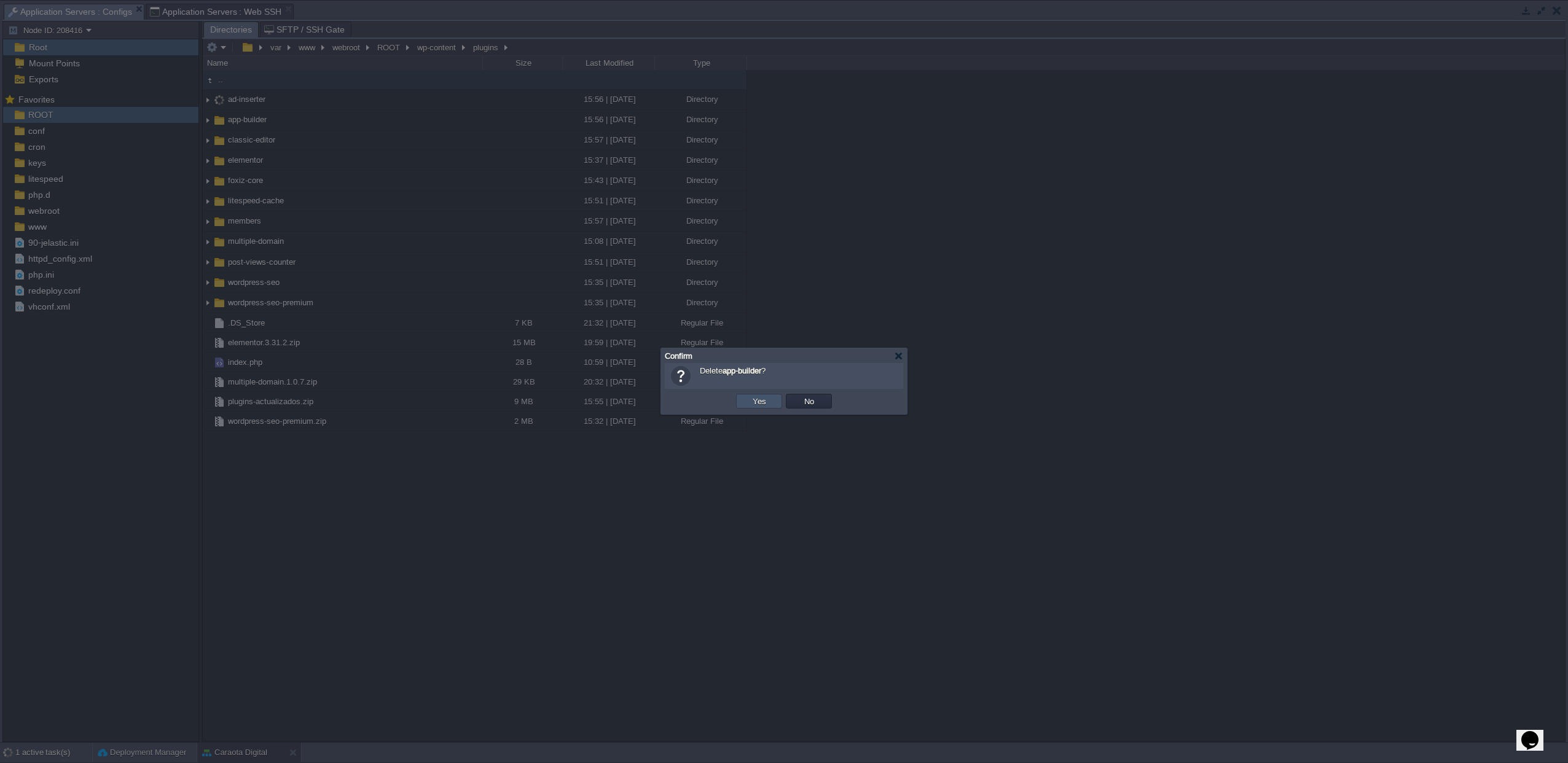
click at [749, 400] on button "Yes" at bounding box center [759, 401] width 21 height 11
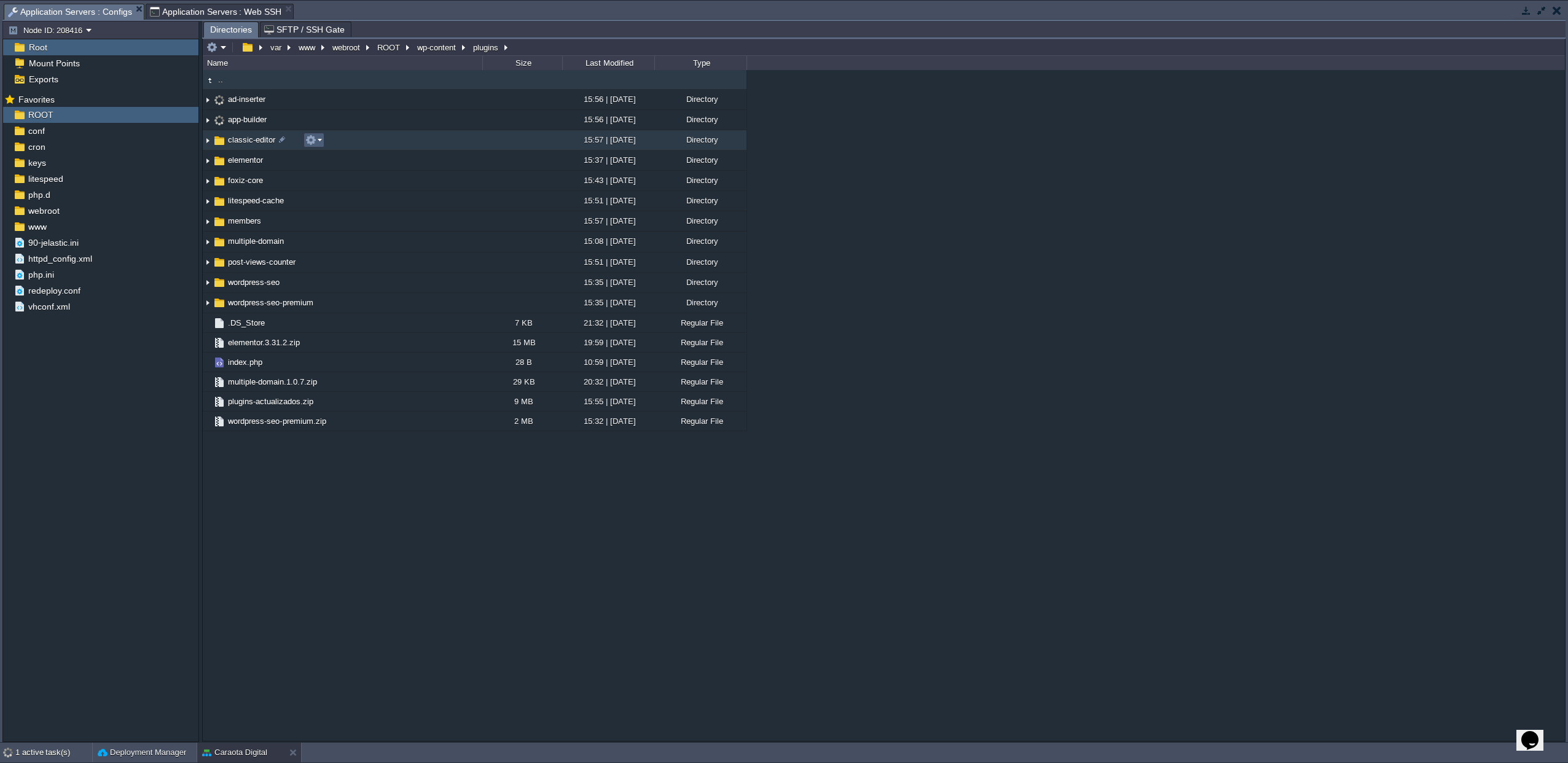
click at [311, 143] on button "button" at bounding box center [311, 140] width 11 height 11
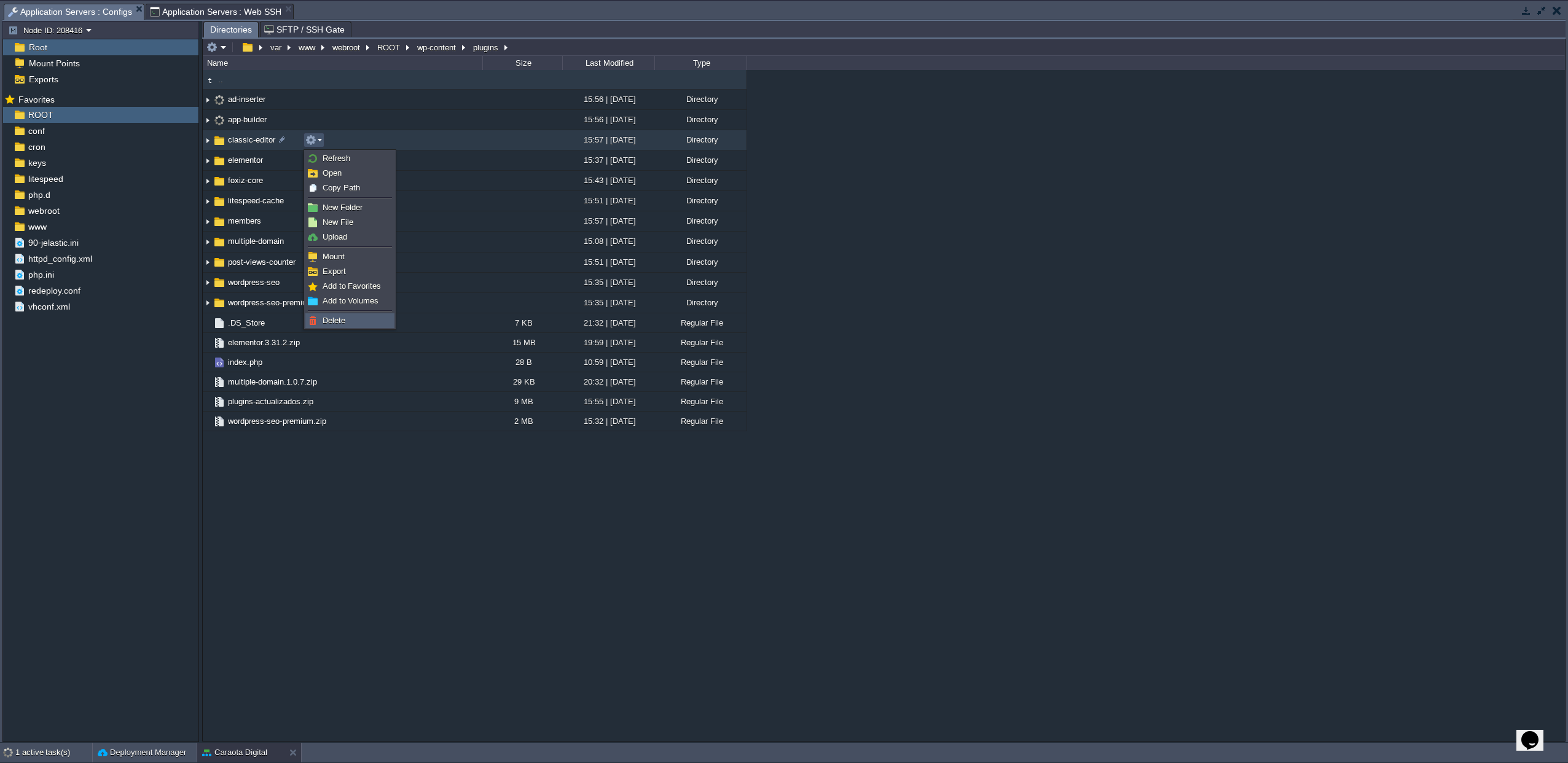
click at [336, 317] on span "Delete" at bounding box center [334, 320] width 23 height 9
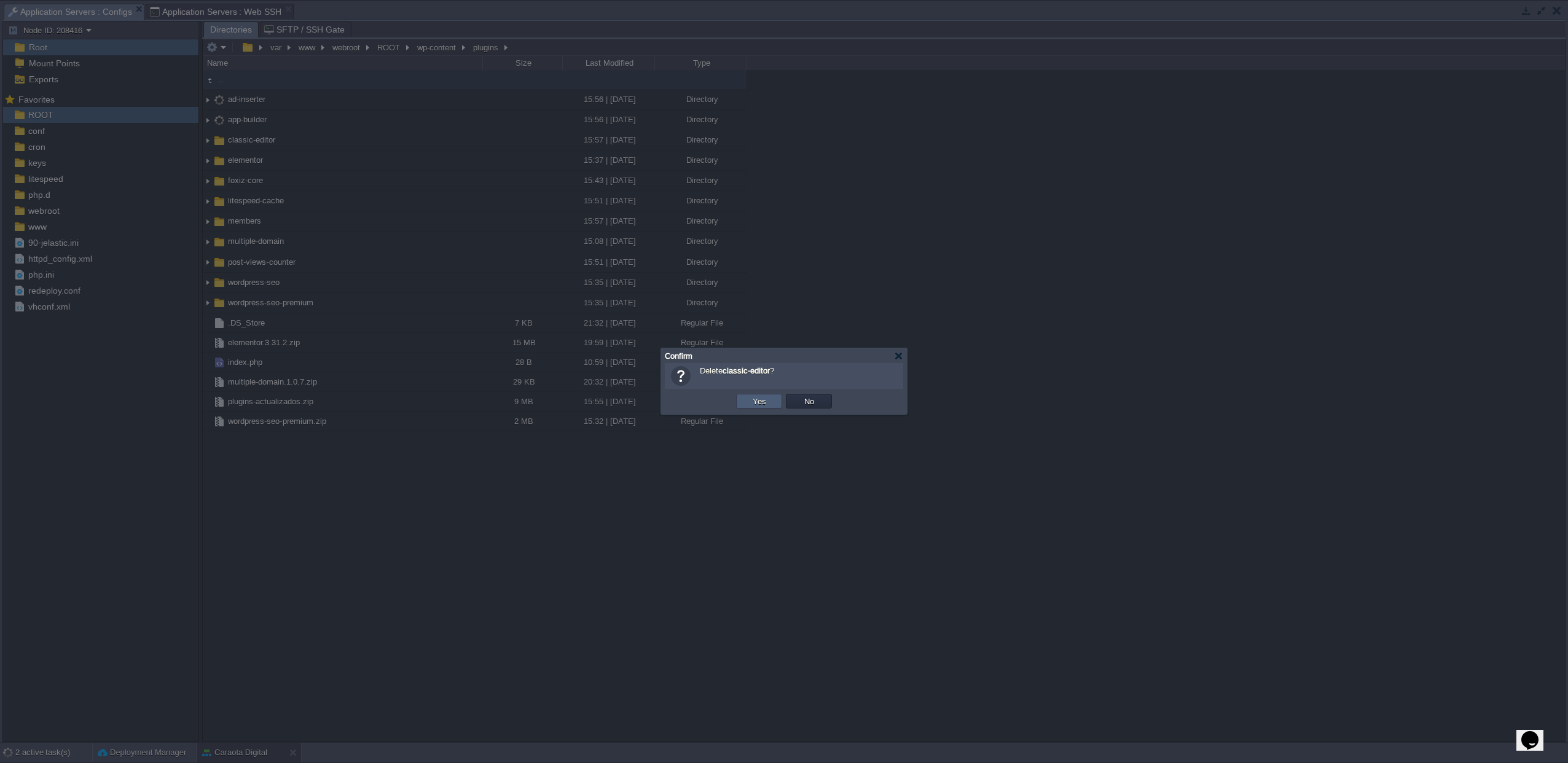
drag, startPoint x: 762, startPoint y: 402, endPoint x: 679, endPoint y: 373, distance: 87.9
click at [760, 400] on button "Yes" at bounding box center [759, 401] width 21 height 11
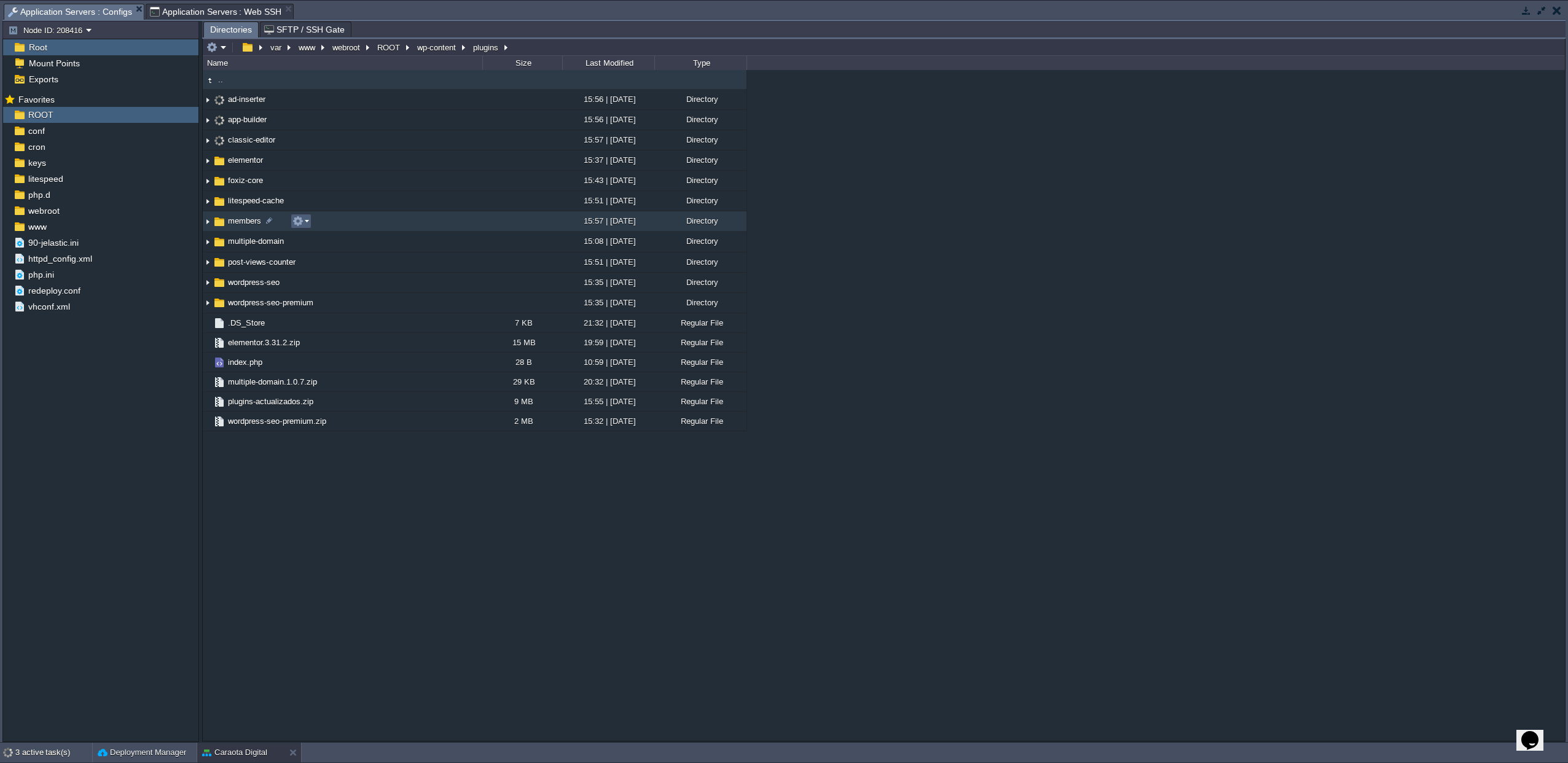
click at [305, 221] on em at bounding box center [300, 221] width 16 height 11
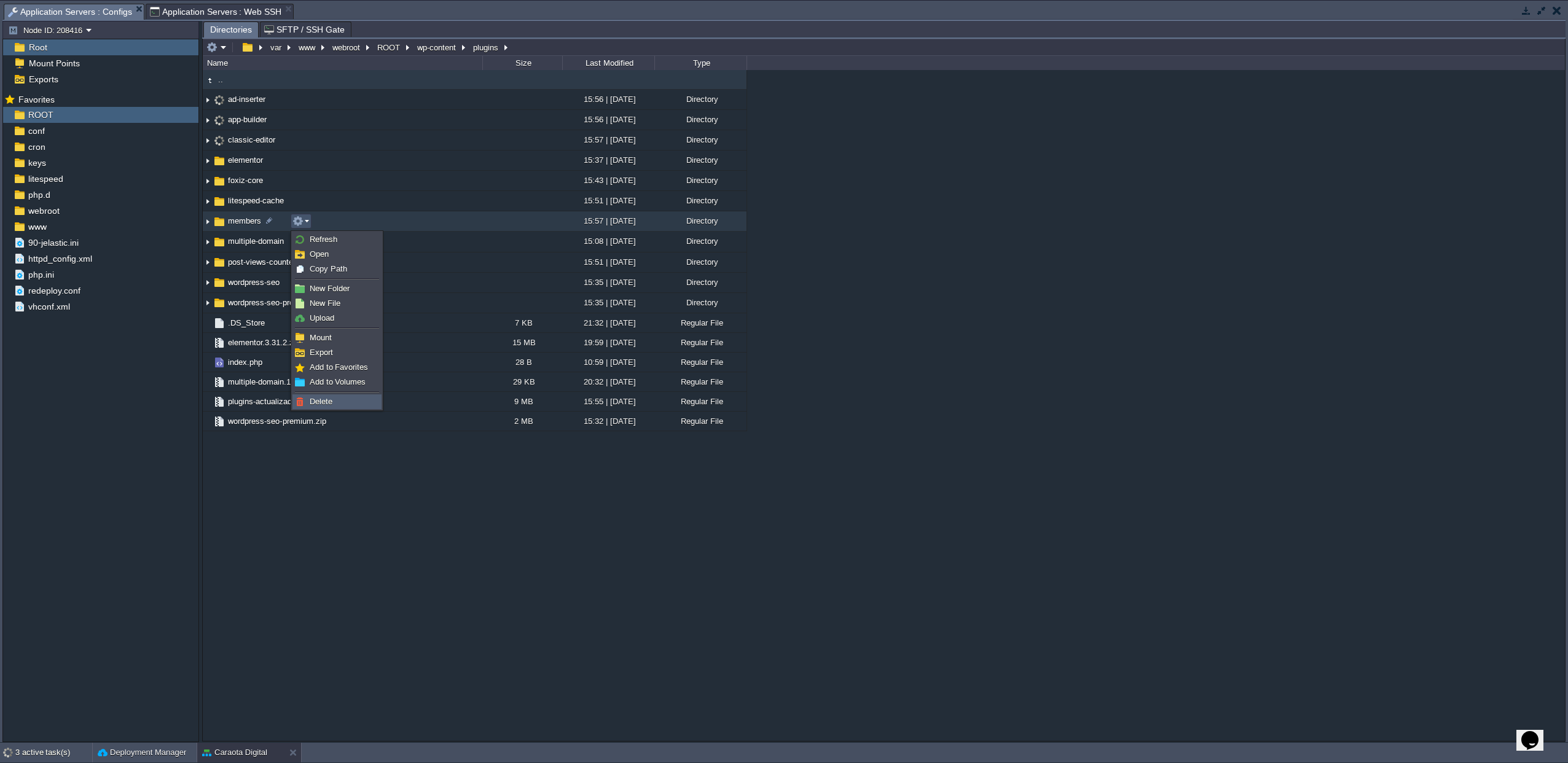
click at [315, 400] on span "Delete" at bounding box center [321, 401] width 23 height 9
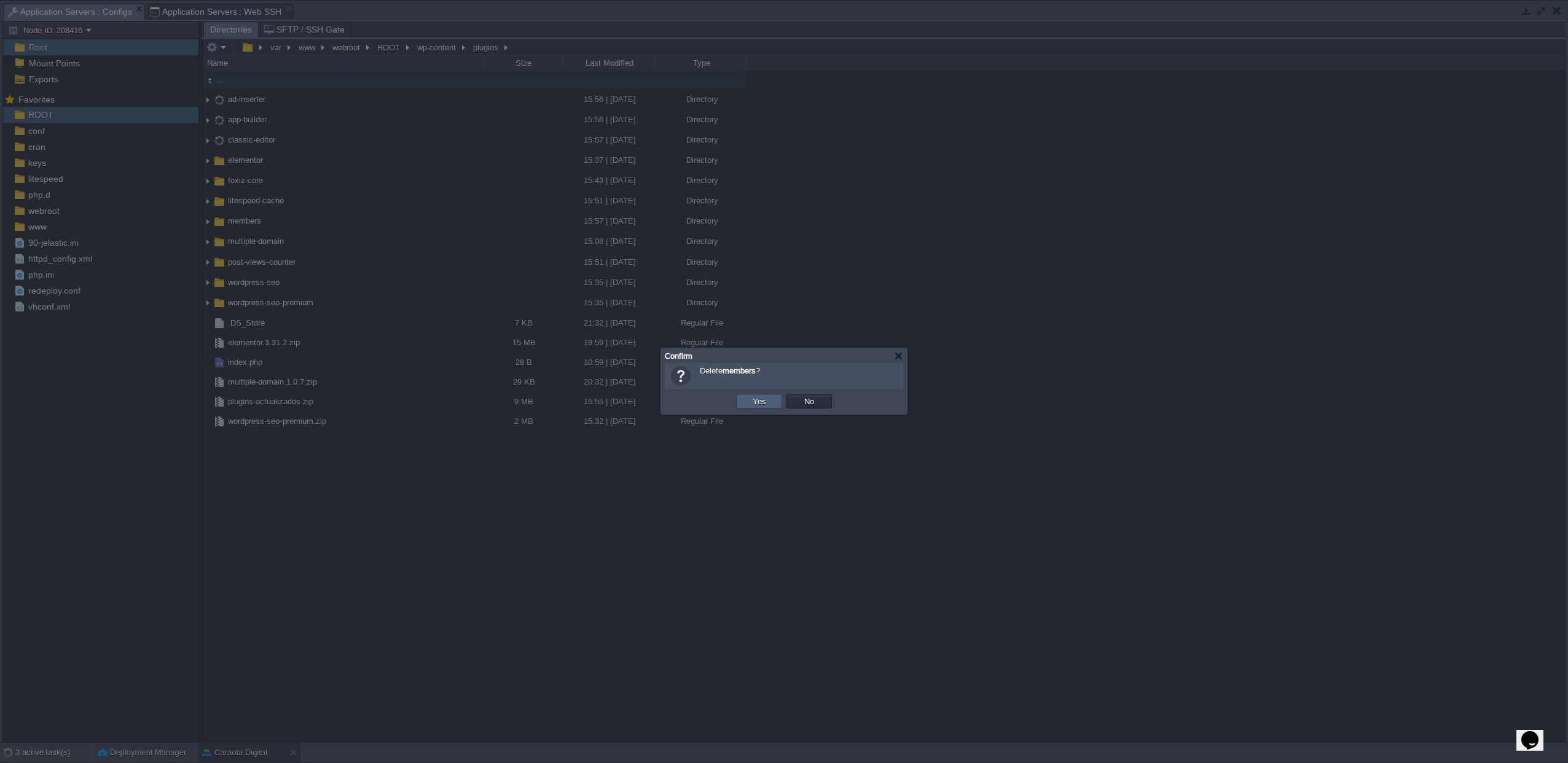
click at [762, 401] on button "Yes" at bounding box center [759, 401] width 21 height 11
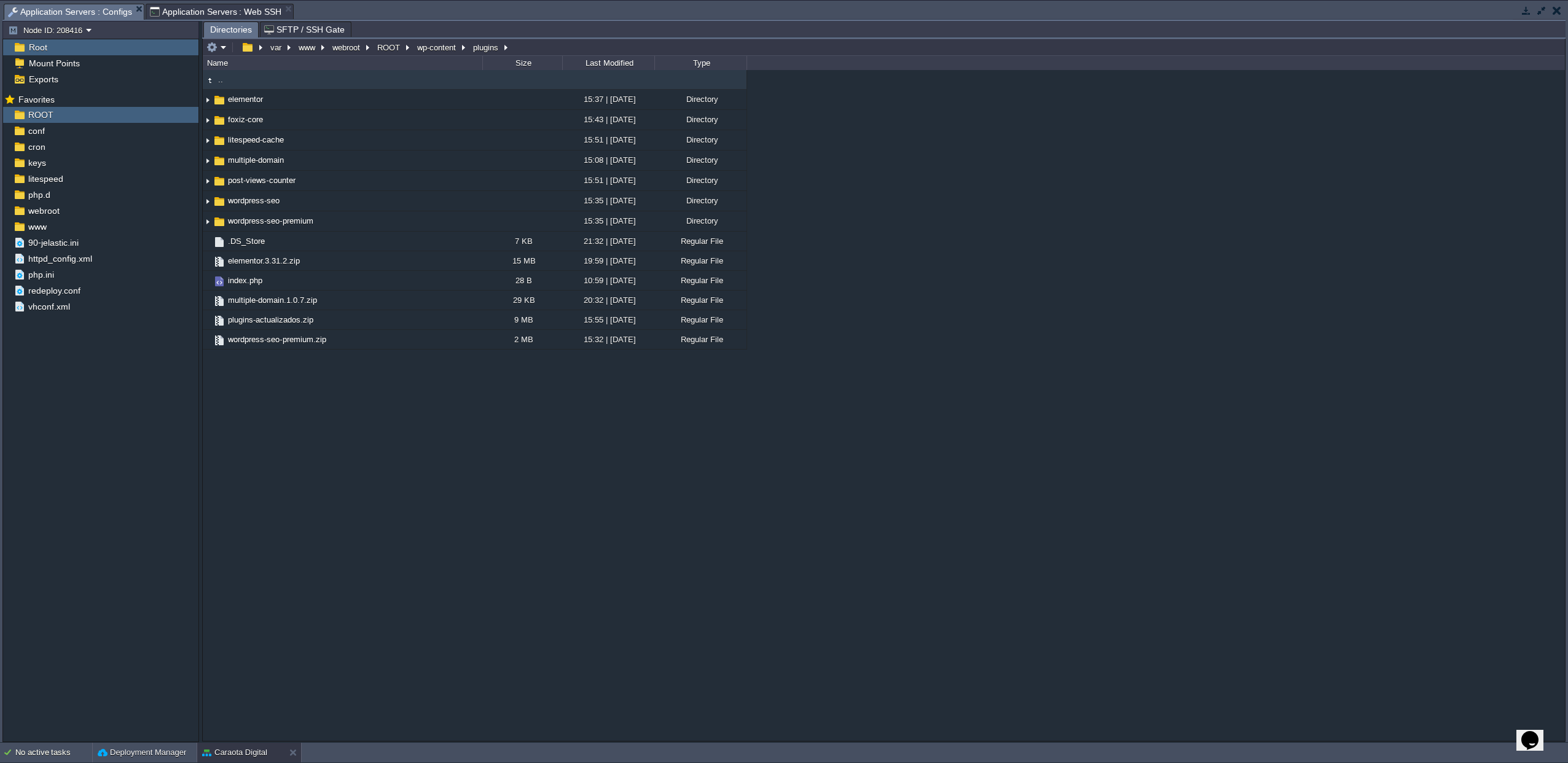
click at [213, 9] on span "Application Servers : Web SSH" at bounding box center [216, 11] width 132 height 15
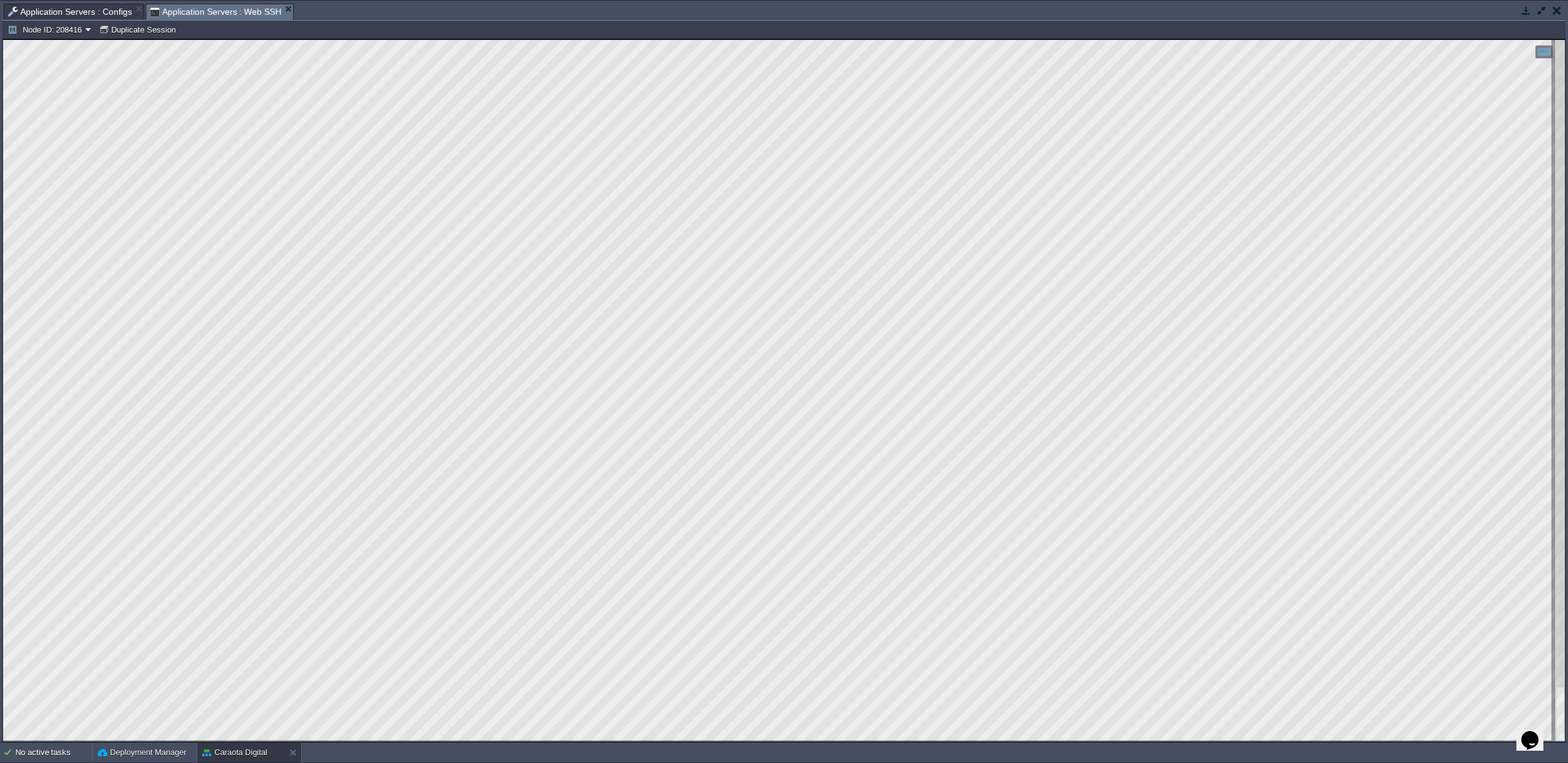
click at [50, 11] on span "Application Servers : Configs" at bounding box center [69, 11] width 124 height 15
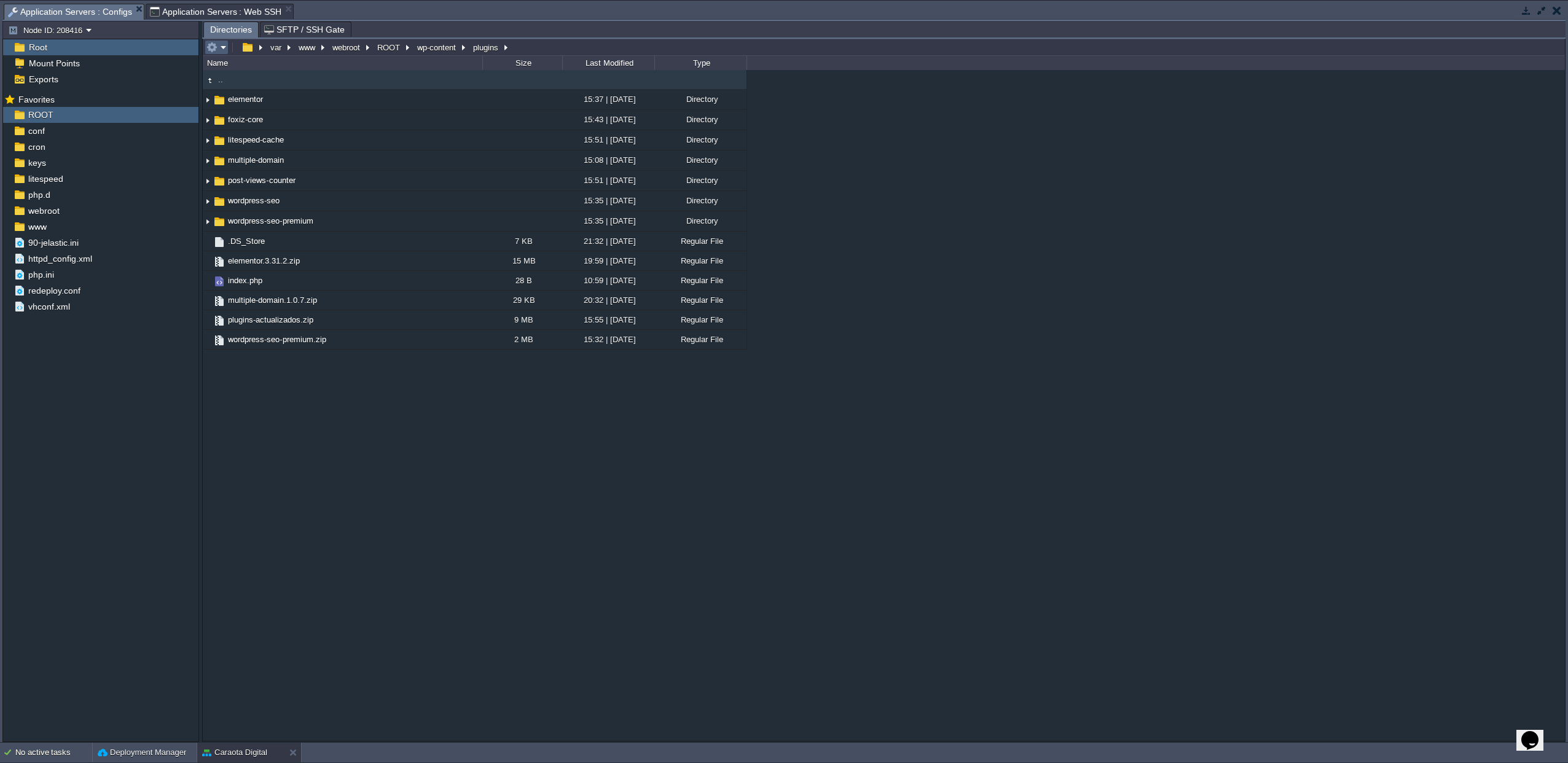
click at [227, 49] on td at bounding box center [217, 47] width 24 height 15
click at [233, 67] on span "Refresh" at bounding box center [237, 64] width 28 height 9
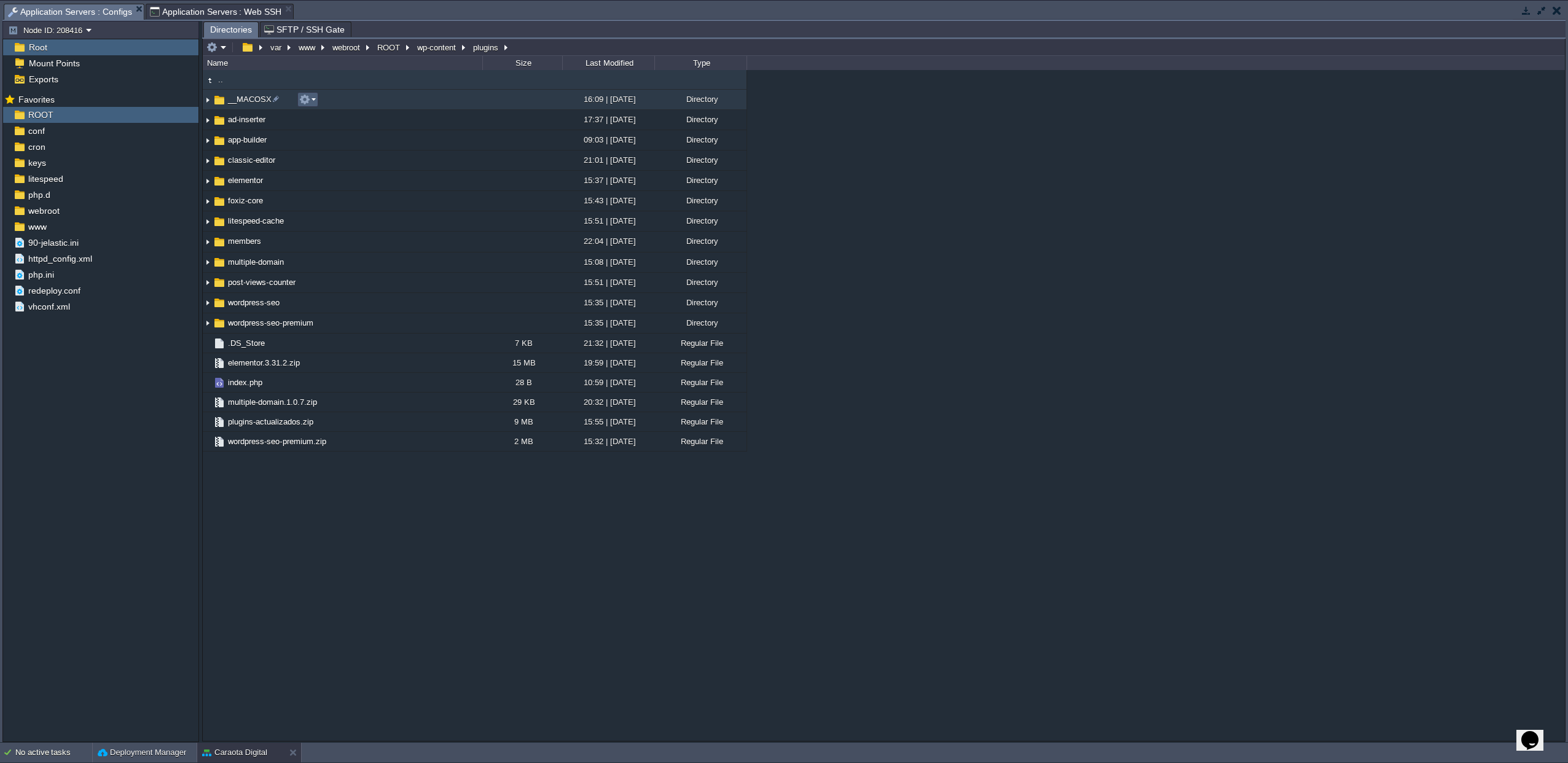
click at [310, 100] on em at bounding box center [307, 100] width 16 height 11
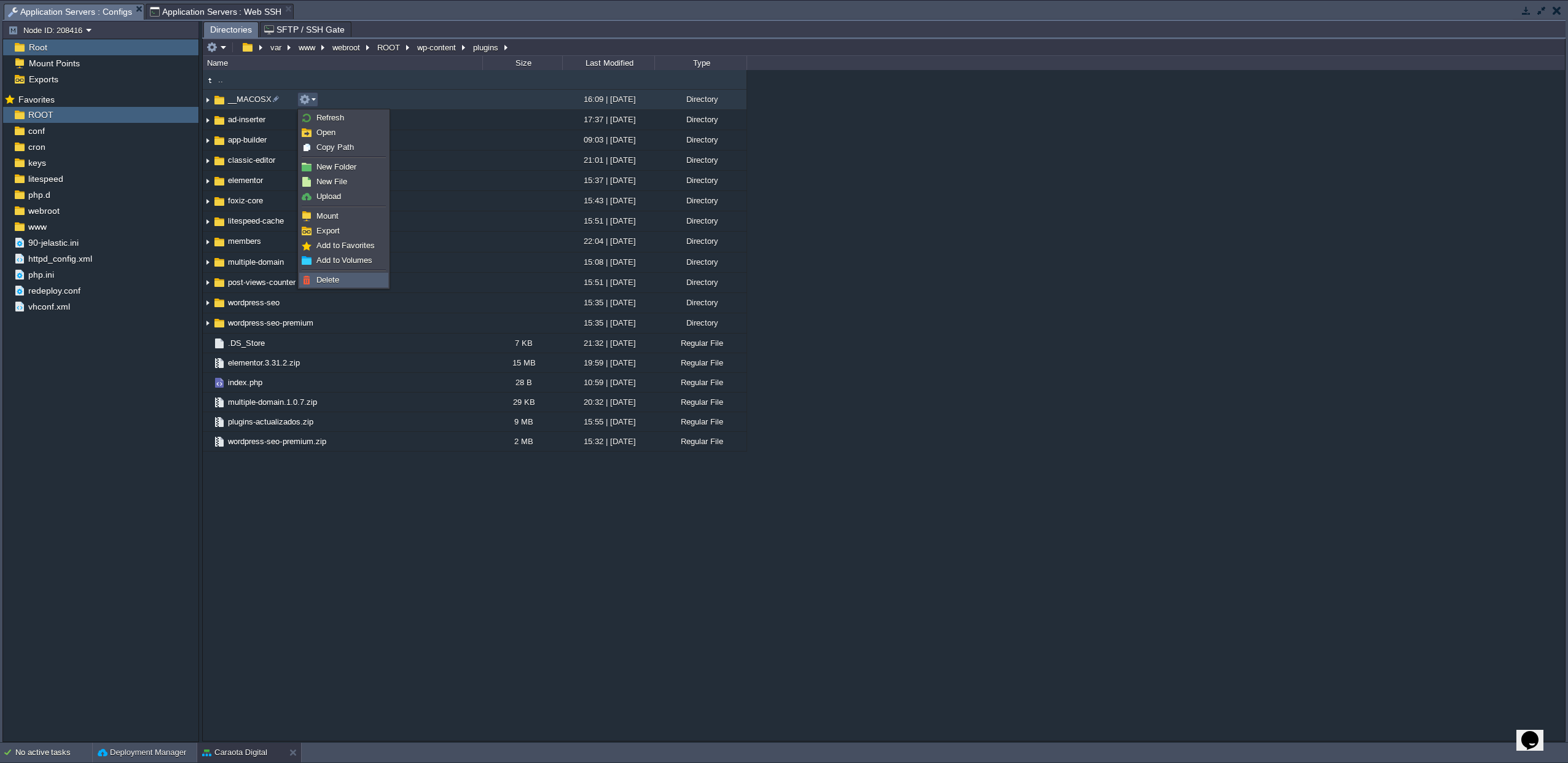
click at [322, 282] on span "Delete" at bounding box center [328, 279] width 23 height 9
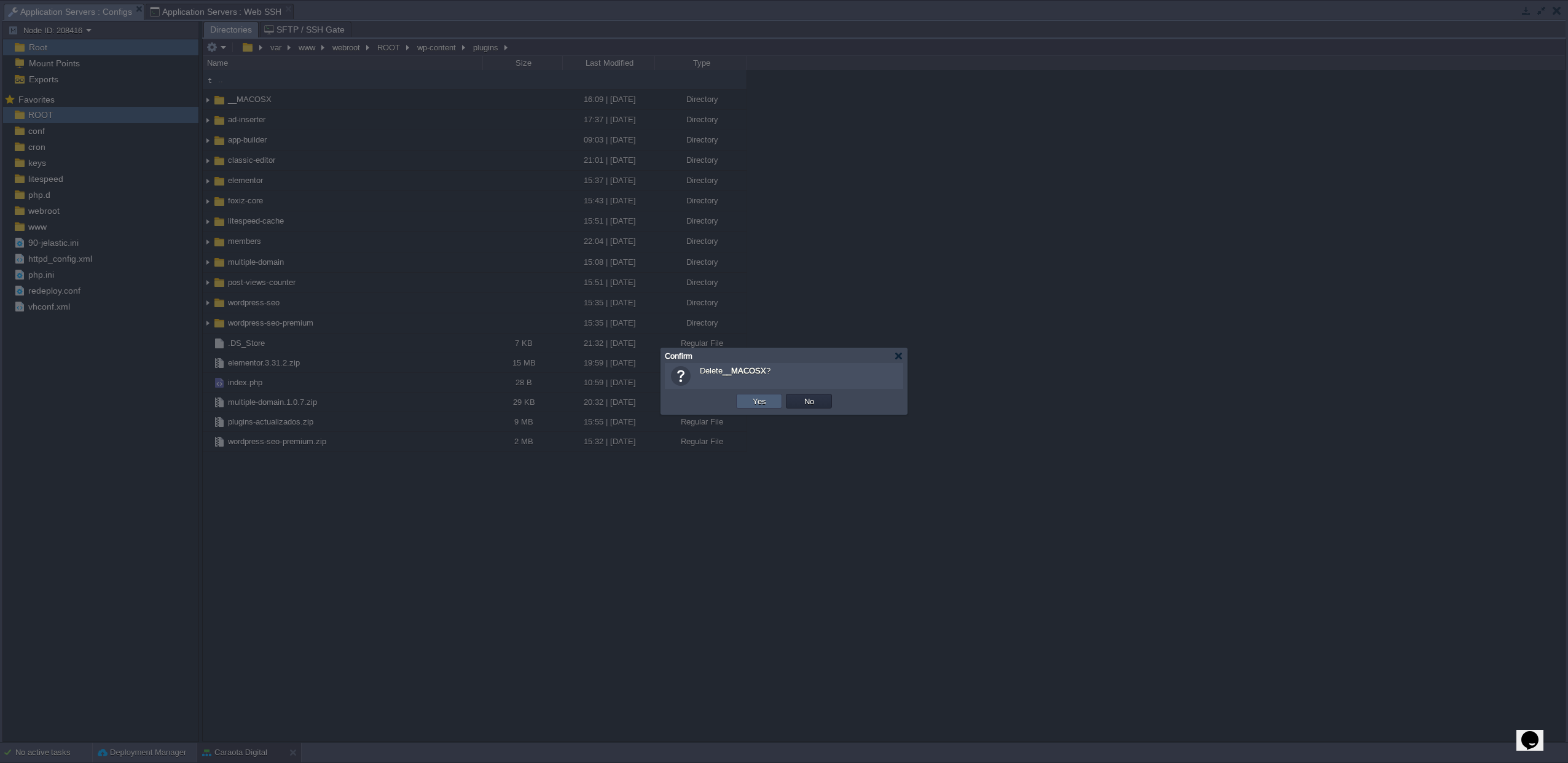
click at [747, 400] on td "Yes" at bounding box center [759, 401] width 46 height 15
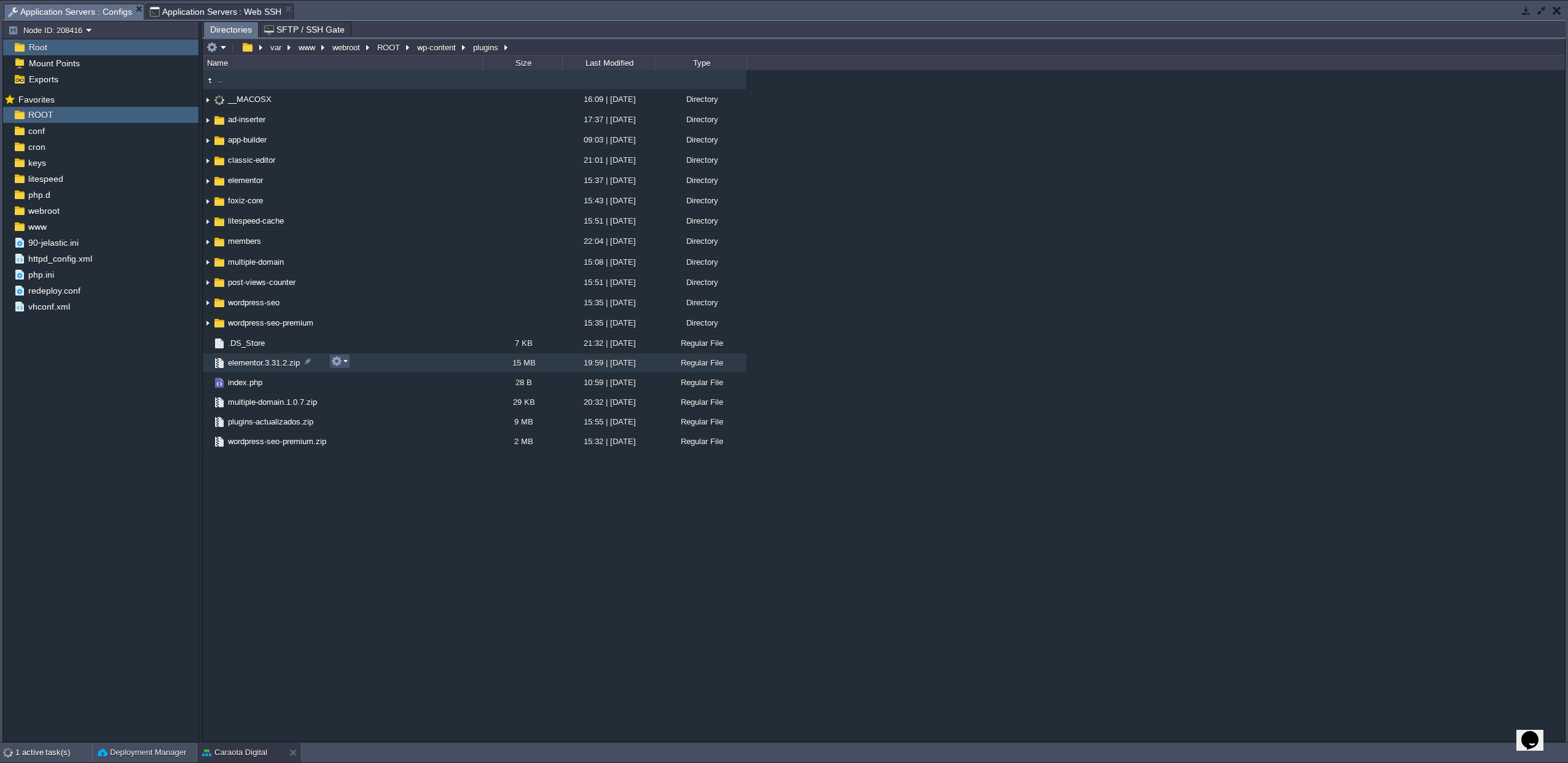
click at [332, 363] on button "button" at bounding box center [337, 361] width 11 height 11
click at [344, 468] on link "Delete" at bounding box center [376, 463] width 88 height 13
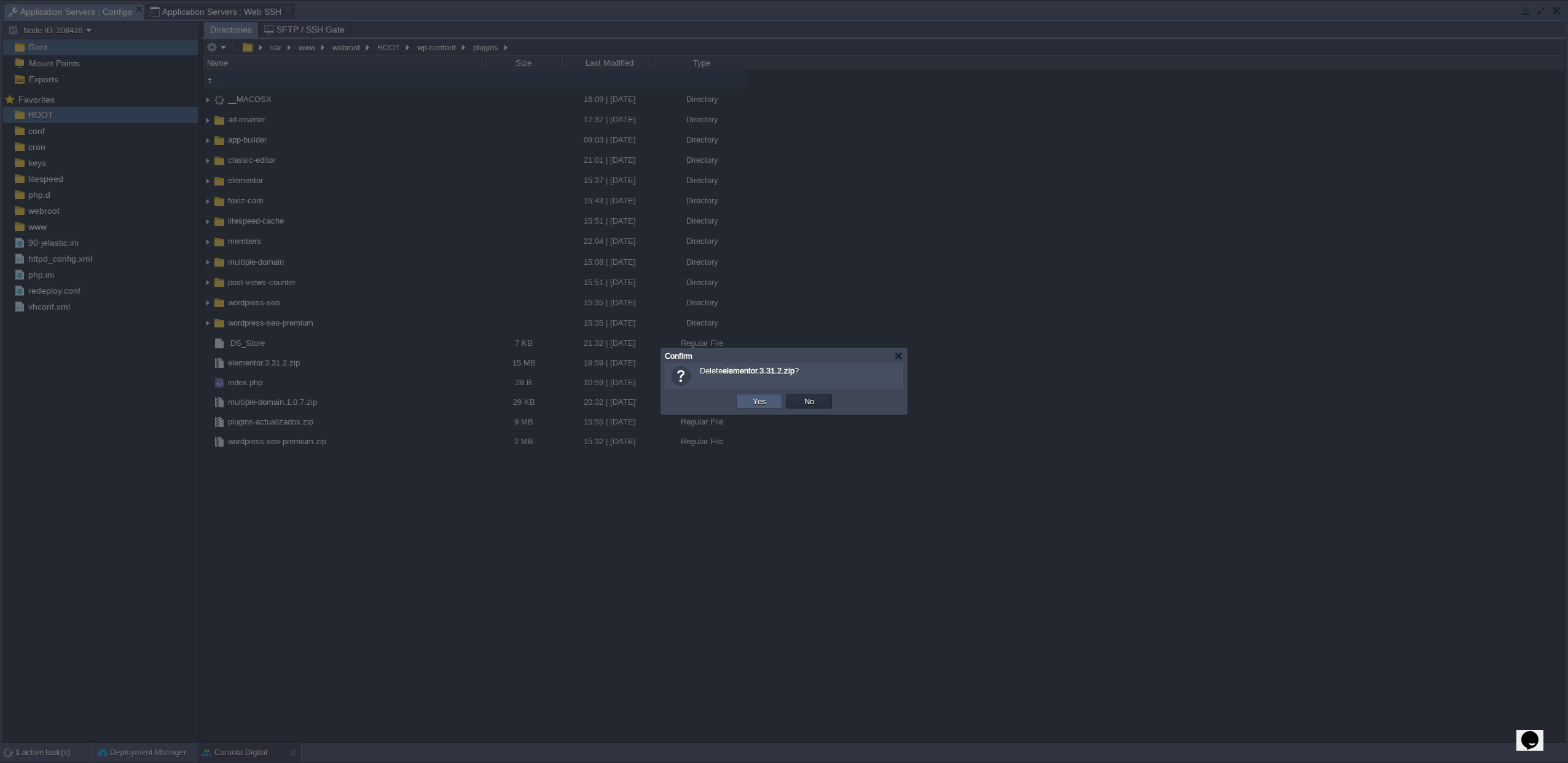
click at [750, 399] on button "Yes" at bounding box center [759, 401] width 21 height 11
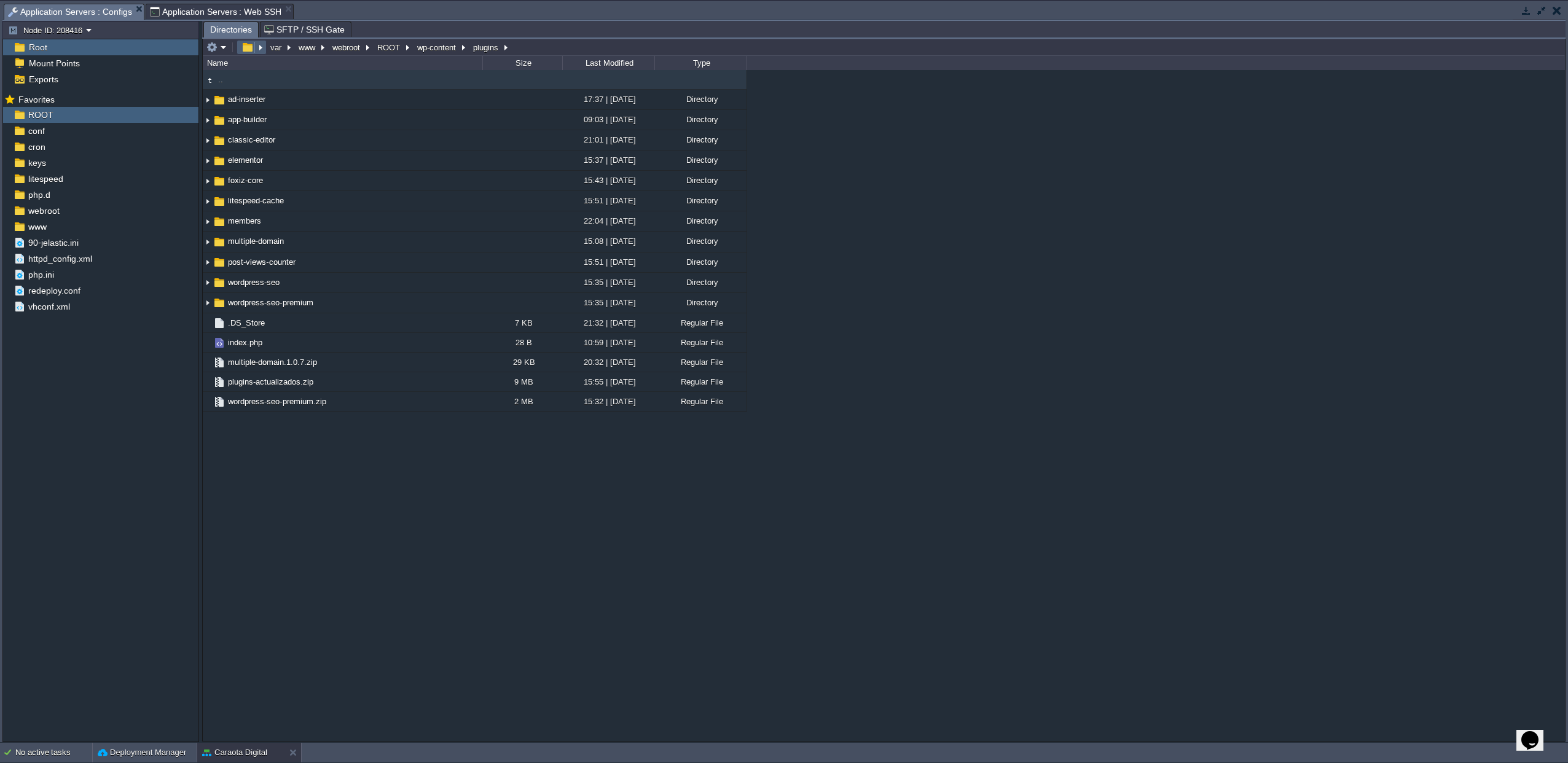
click at [219, 47] on em at bounding box center [216, 47] width 21 height 11
click at [230, 133] on span "Upload" at bounding box center [236, 128] width 25 height 9
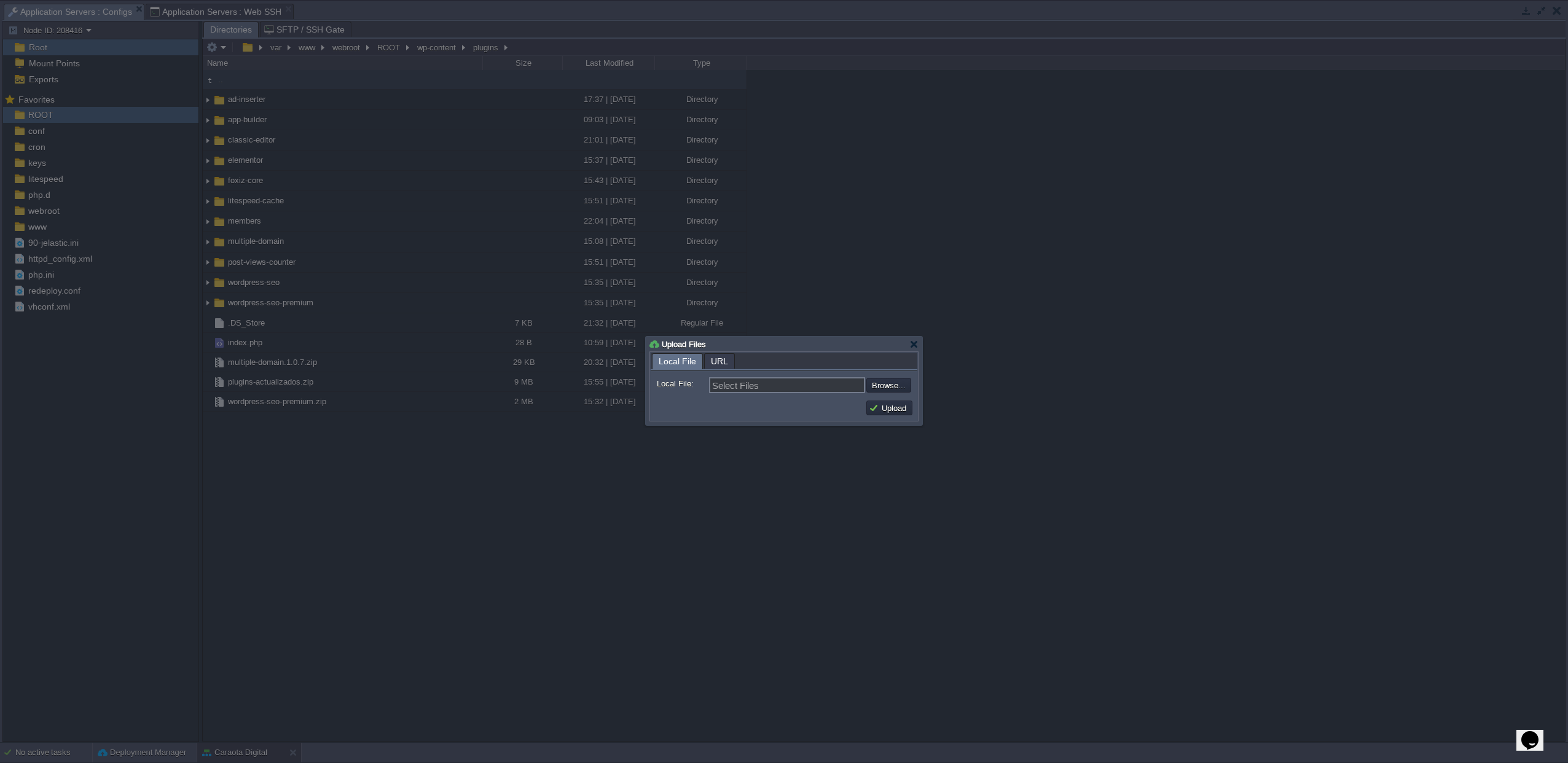
drag, startPoint x: 879, startPoint y: 394, endPoint x: 885, endPoint y: 389, distance: 7.8
click at [879, 393] on div "Select Files Browse..." at bounding box center [810, 385] width 202 height 16
click at [885, 389] on input "file" at bounding box center [833, 385] width 155 height 15
type input "C:\fakepath\elementor.3.32.4.zip"
type input "elementor.3.32.4.zip"
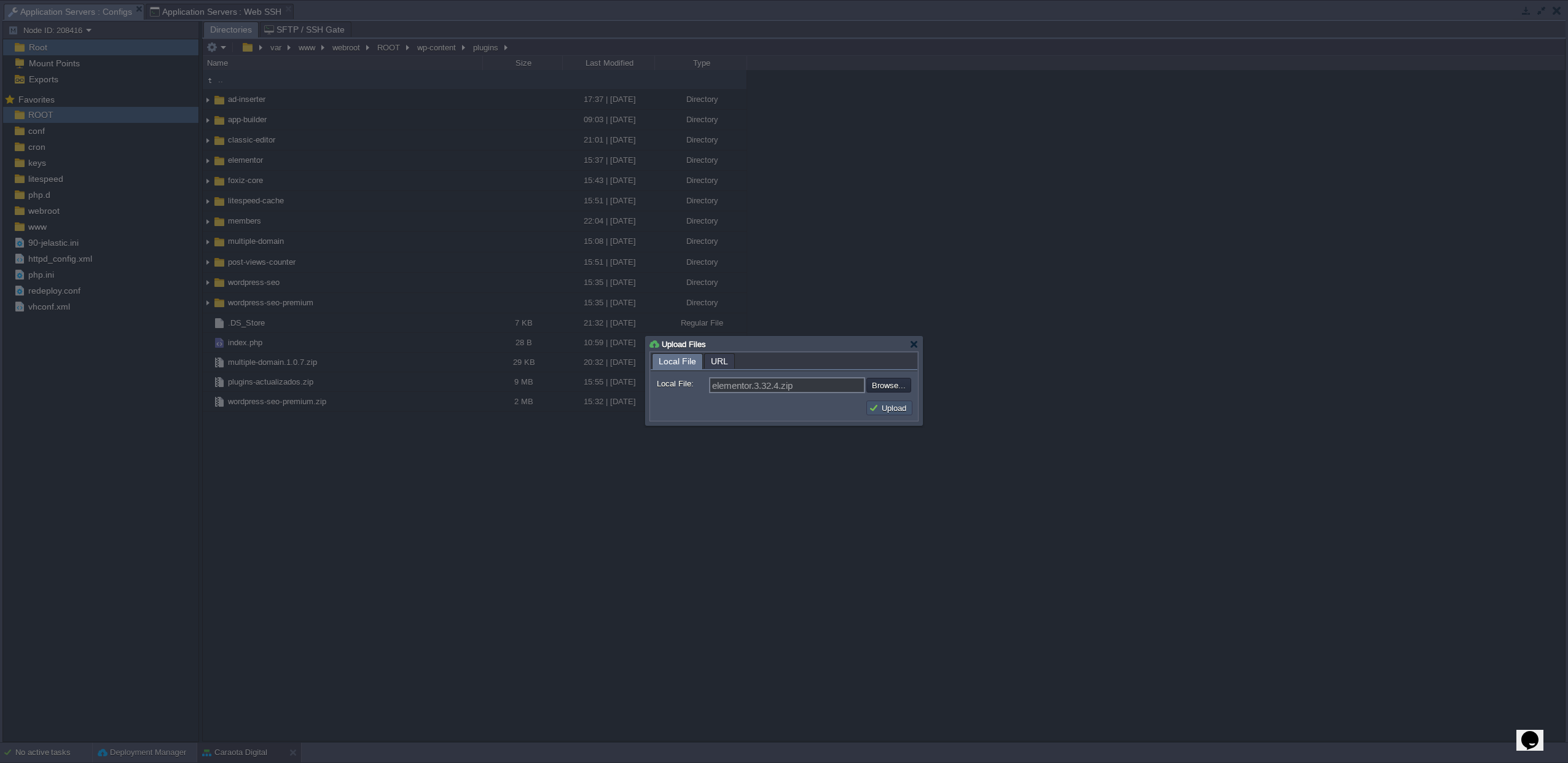
click at [896, 411] on button "Upload" at bounding box center [889, 408] width 41 height 11
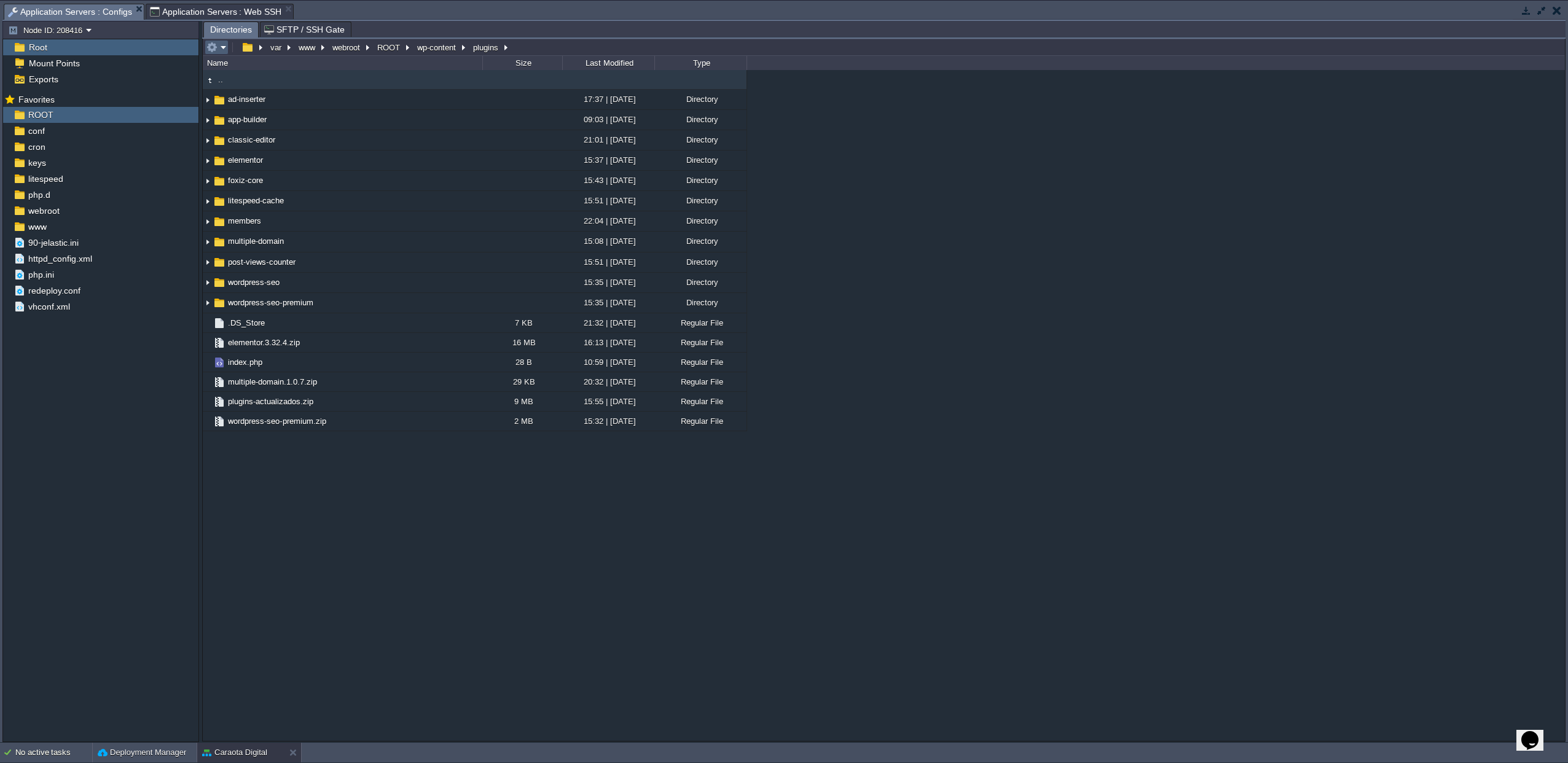
click at [222, 47] on em at bounding box center [216, 47] width 21 height 11
click at [246, 123] on link "Upload" at bounding box center [251, 129] width 88 height 13
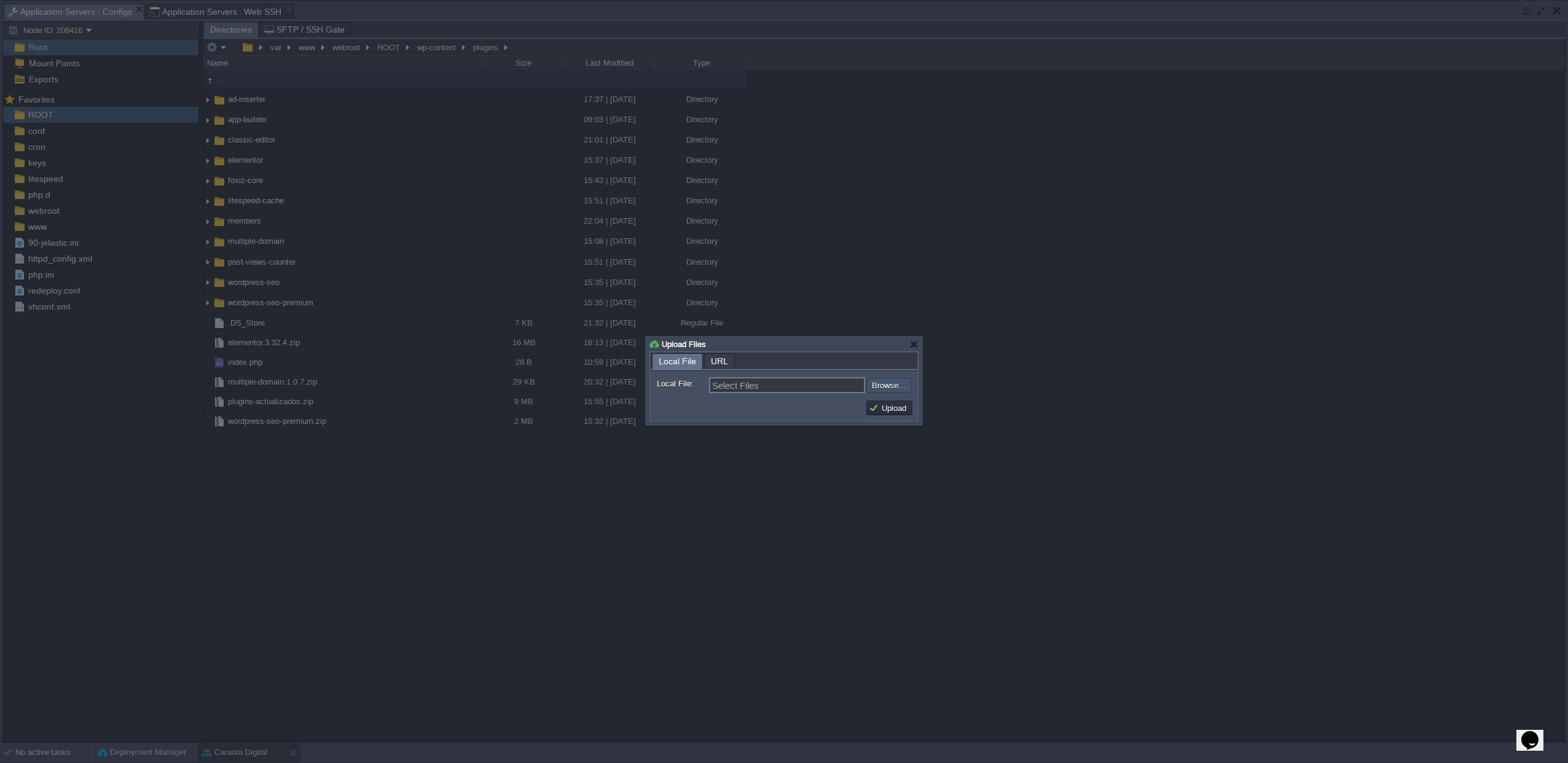
click at [896, 383] on input "file" at bounding box center [833, 385] width 155 height 15
type input "C:\fakepath\multiple-domain.1.0.7.zip"
type input "multiple-domain.1.0.7.zip"
click at [904, 412] on button "Upload" at bounding box center [889, 408] width 41 height 11
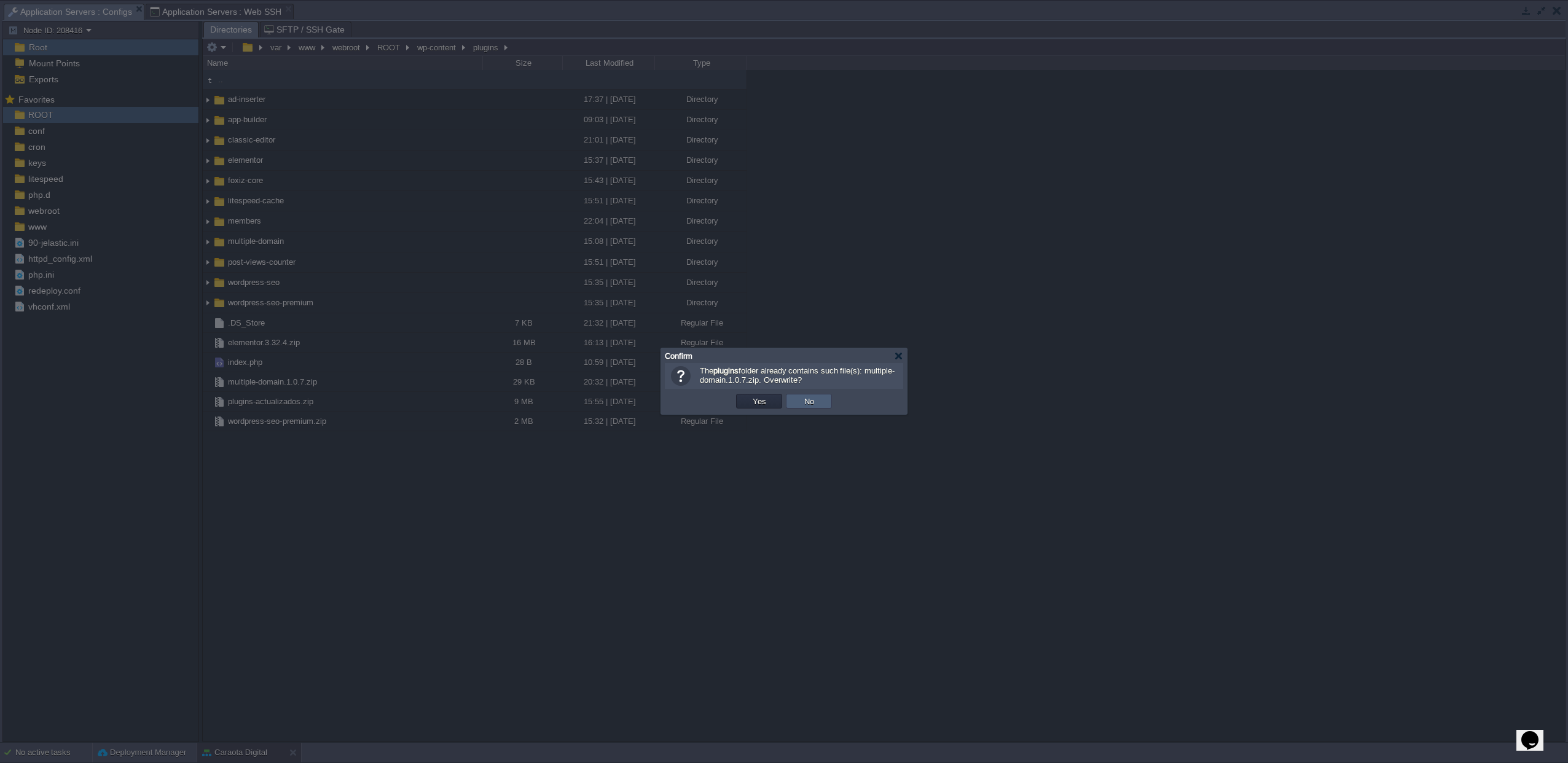
click at [811, 407] on button "No" at bounding box center [809, 401] width 17 height 11
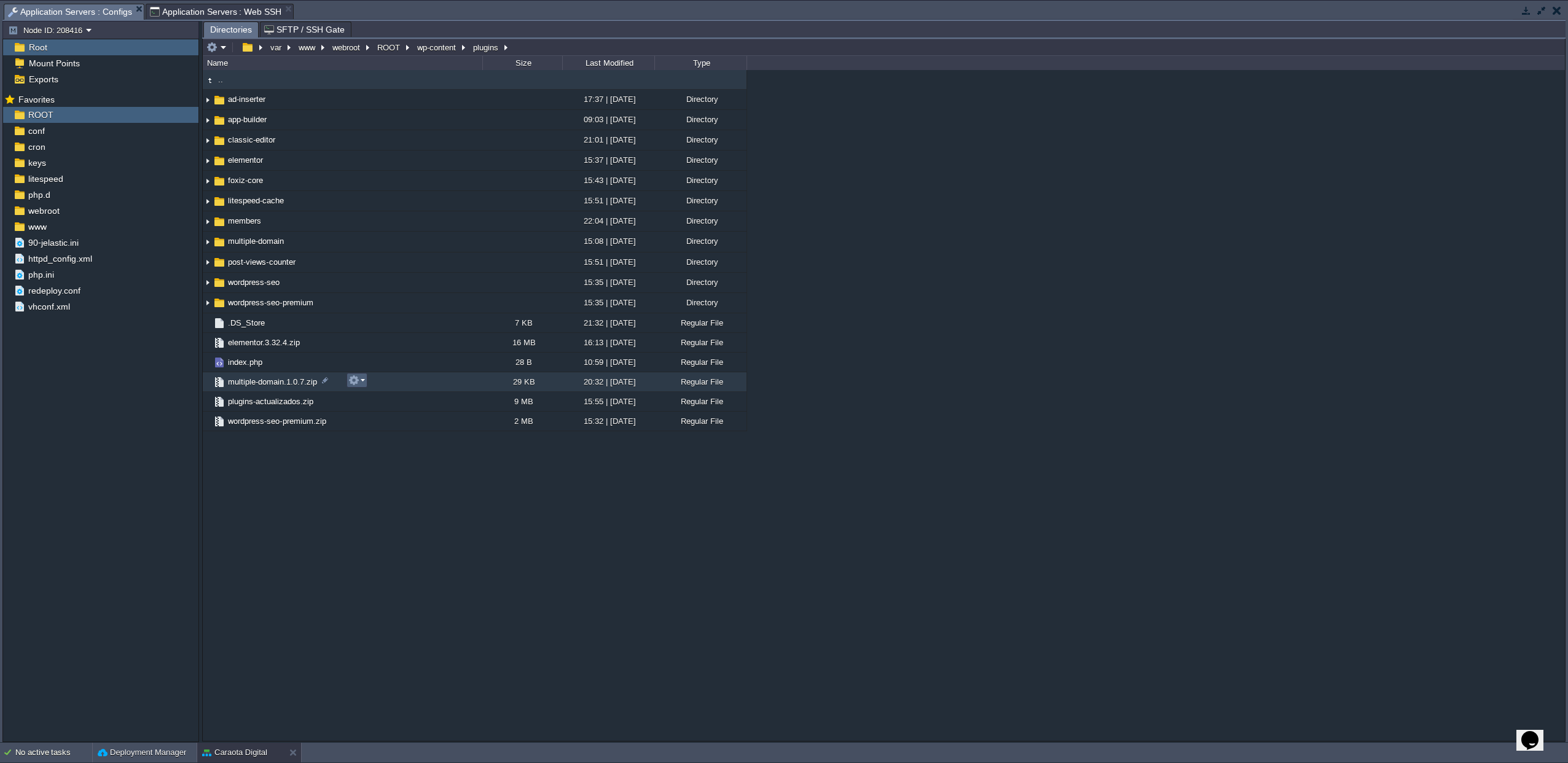
click at [366, 386] on td at bounding box center [356, 380] width 21 height 15
click at [385, 483] on span "Delete" at bounding box center [377, 482] width 23 height 9
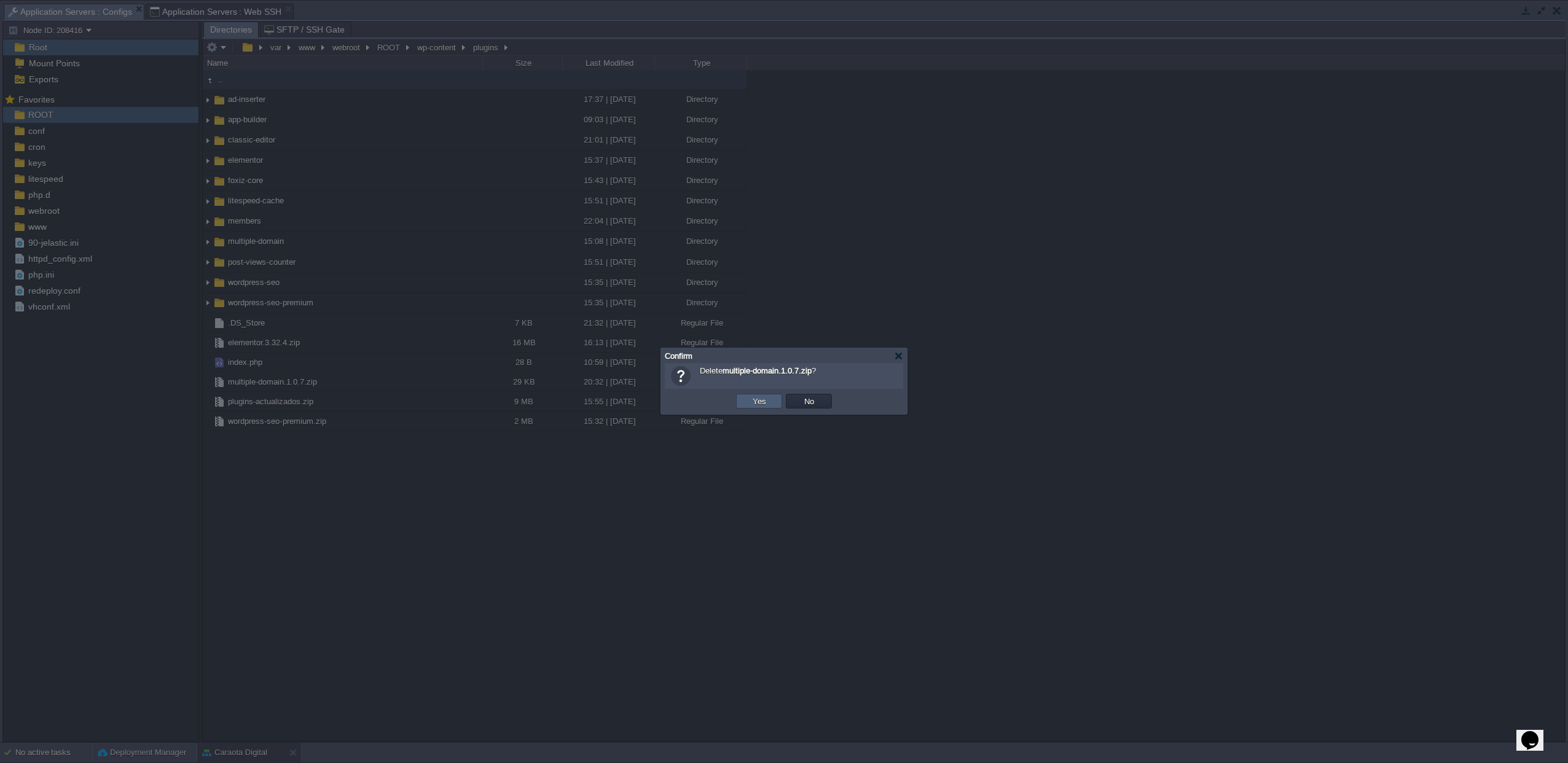
click at [767, 403] on button "Yes" at bounding box center [759, 401] width 21 height 11
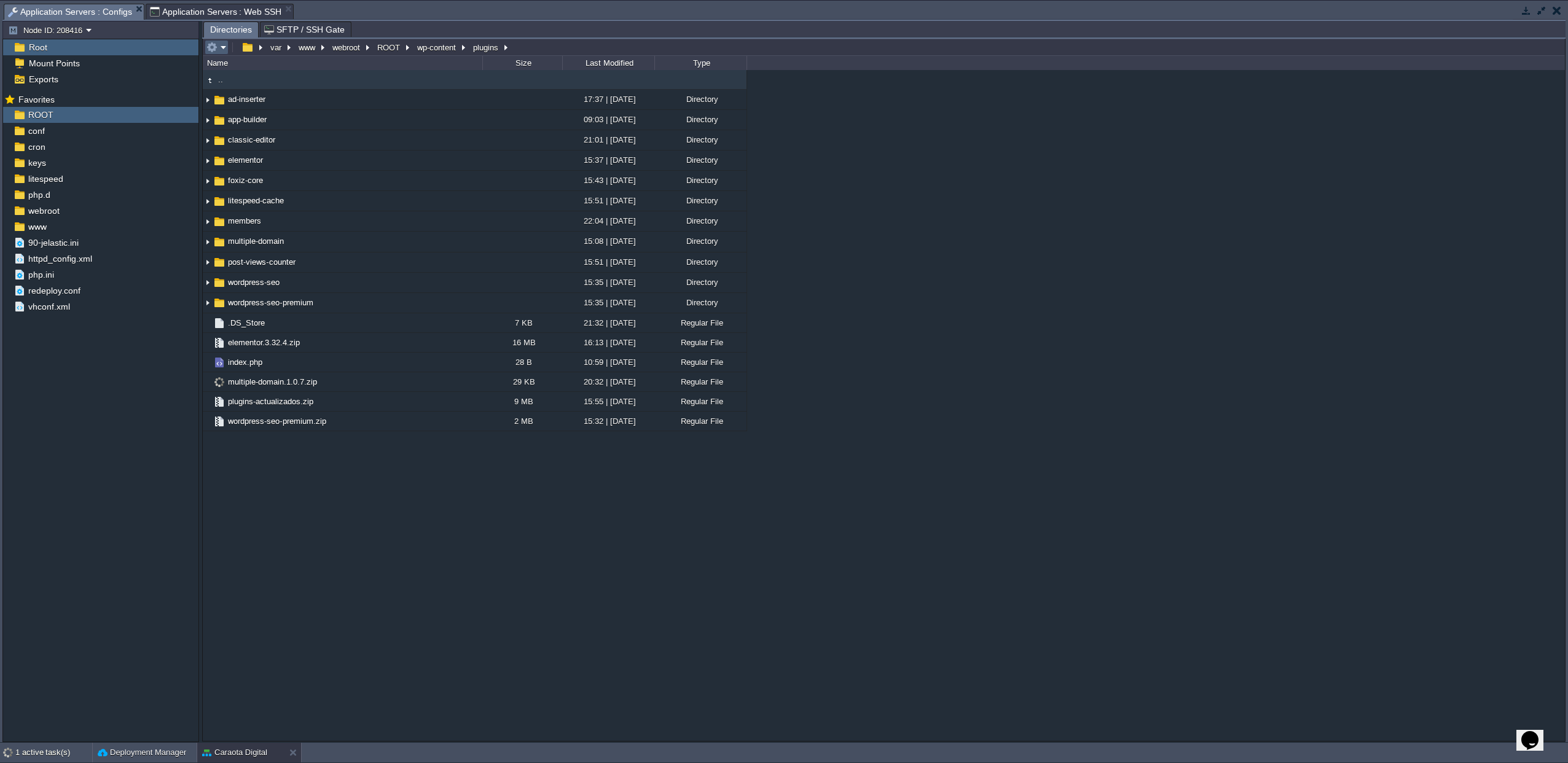
click at [220, 54] on td at bounding box center [217, 47] width 24 height 15
click at [253, 130] on link "Upload" at bounding box center [251, 129] width 88 height 13
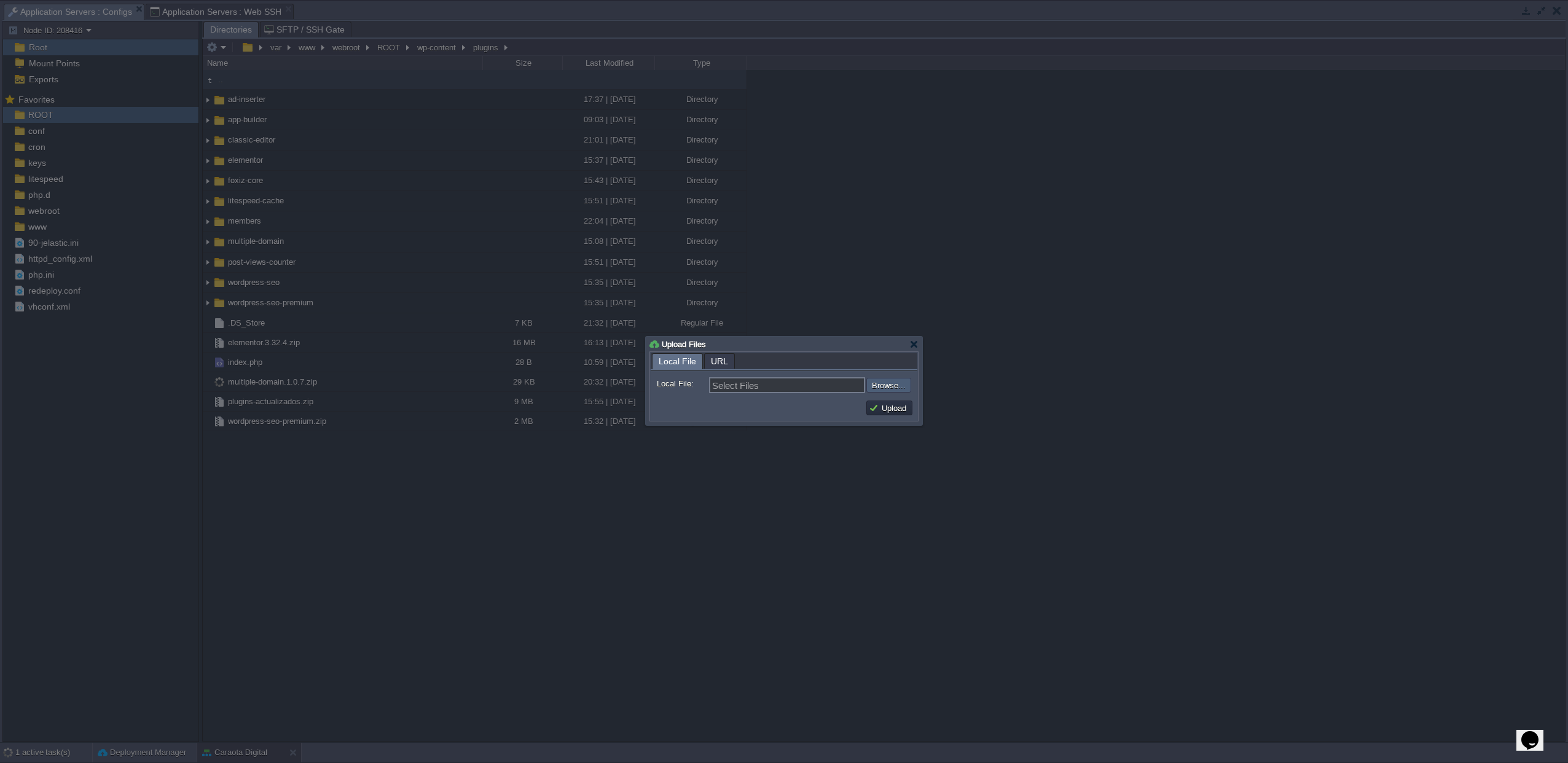
click at [890, 386] on input "file" at bounding box center [833, 385] width 155 height 15
type input "C:\fakepath\multiple-domain.1.0.7.zip"
type input "multiple-domain.1.0.7.zip"
click at [895, 409] on button "Upload" at bounding box center [889, 408] width 41 height 11
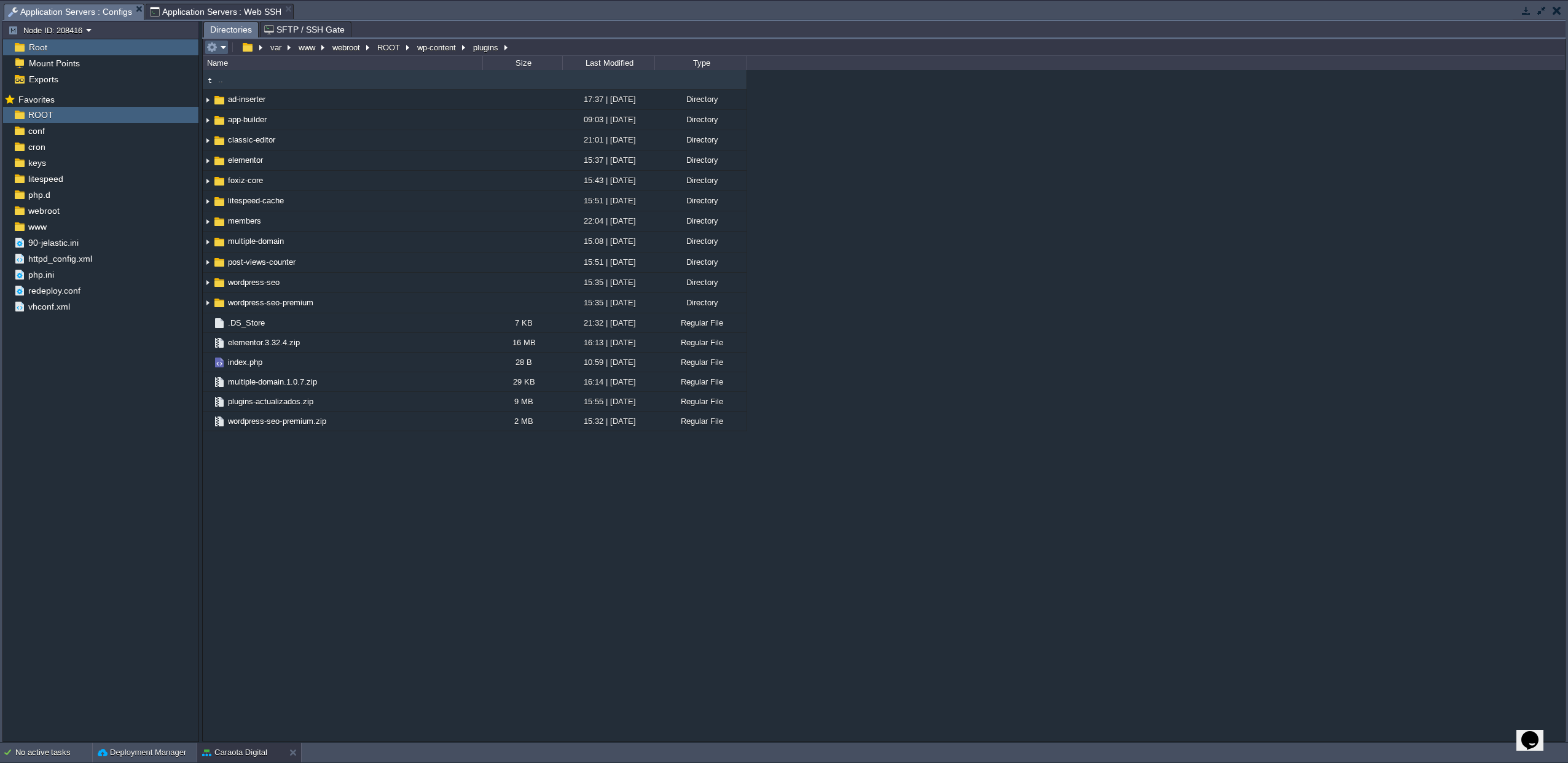
click at [210, 46] on button "button" at bounding box center [212, 47] width 11 height 11
click at [244, 127] on span "Upload" at bounding box center [236, 128] width 25 height 9
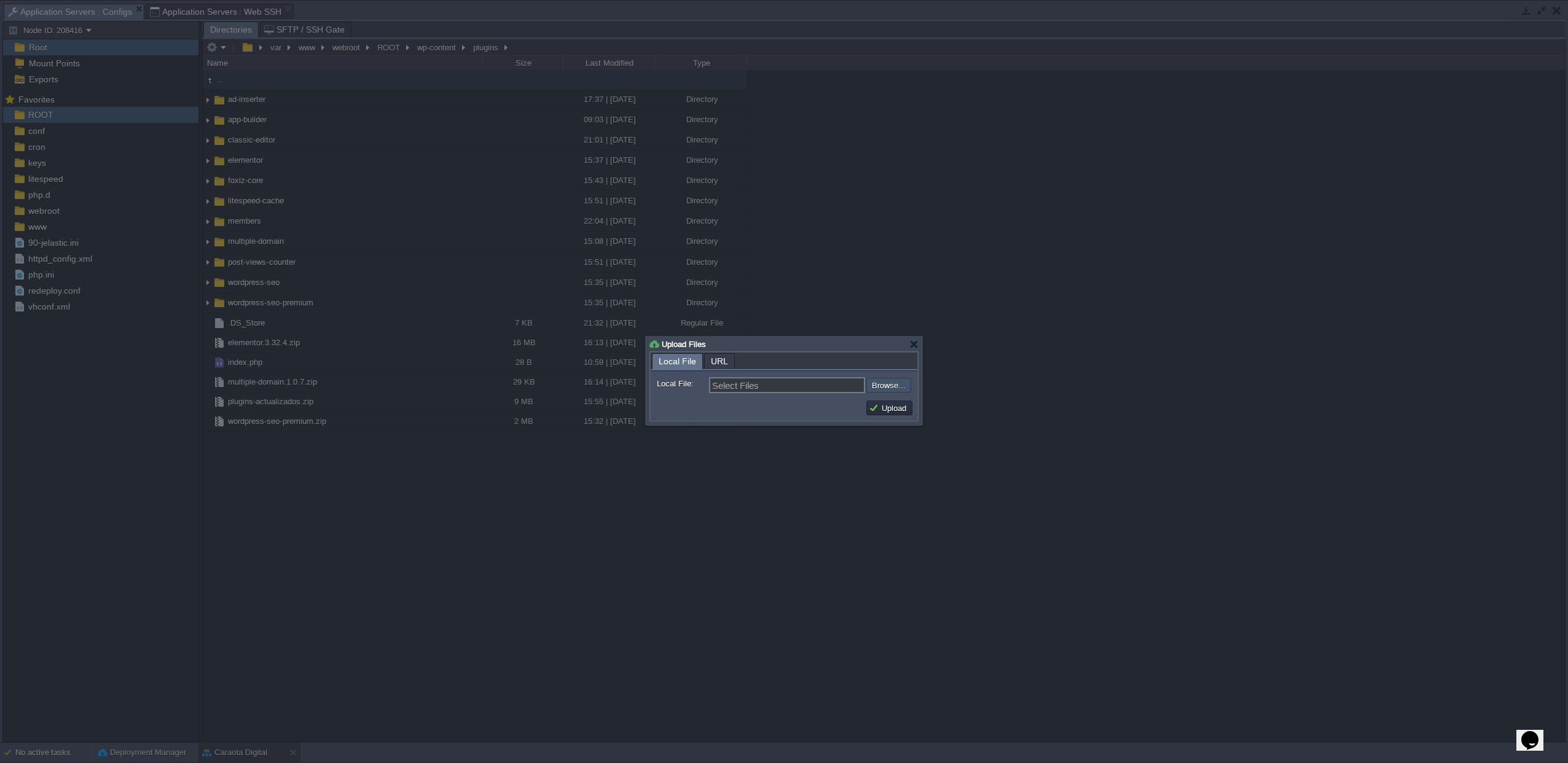
click at [895, 380] on input "file" at bounding box center [833, 385] width 155 height 15
type input "C:\fakepath\post-views-counter.1.5.6.zip"
type input "post-views-counter.1.5.6.zip"
click at [889, 412] on button "Upload" at bounding box center [889, 408] width 41 height 11
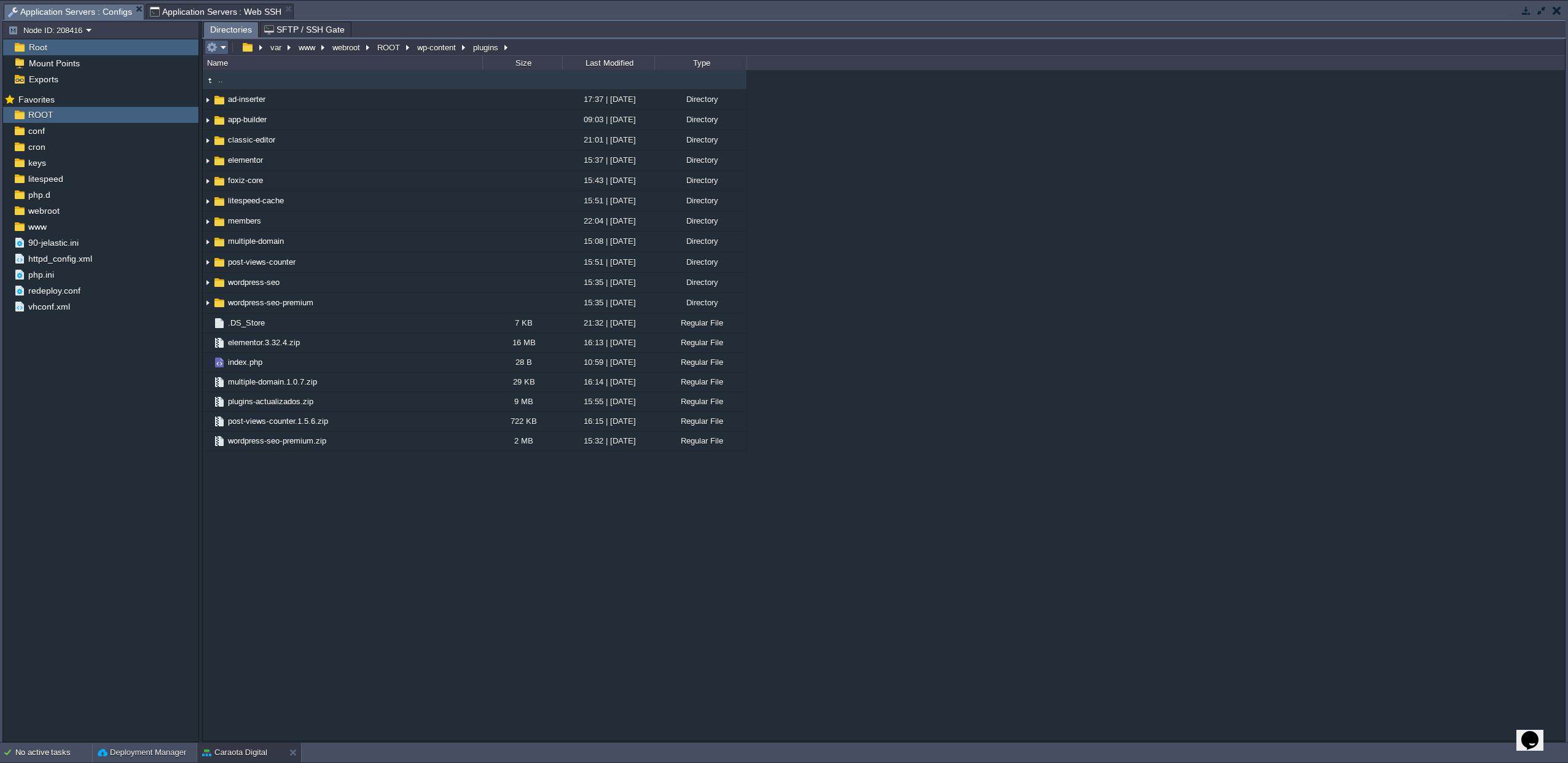
click at [215, 53] on button "button" at bounding box center [212, 47] width 11 height 11
click at [230, 133] on span "Upload" at bounding box center [236, 128] width 25 height 9
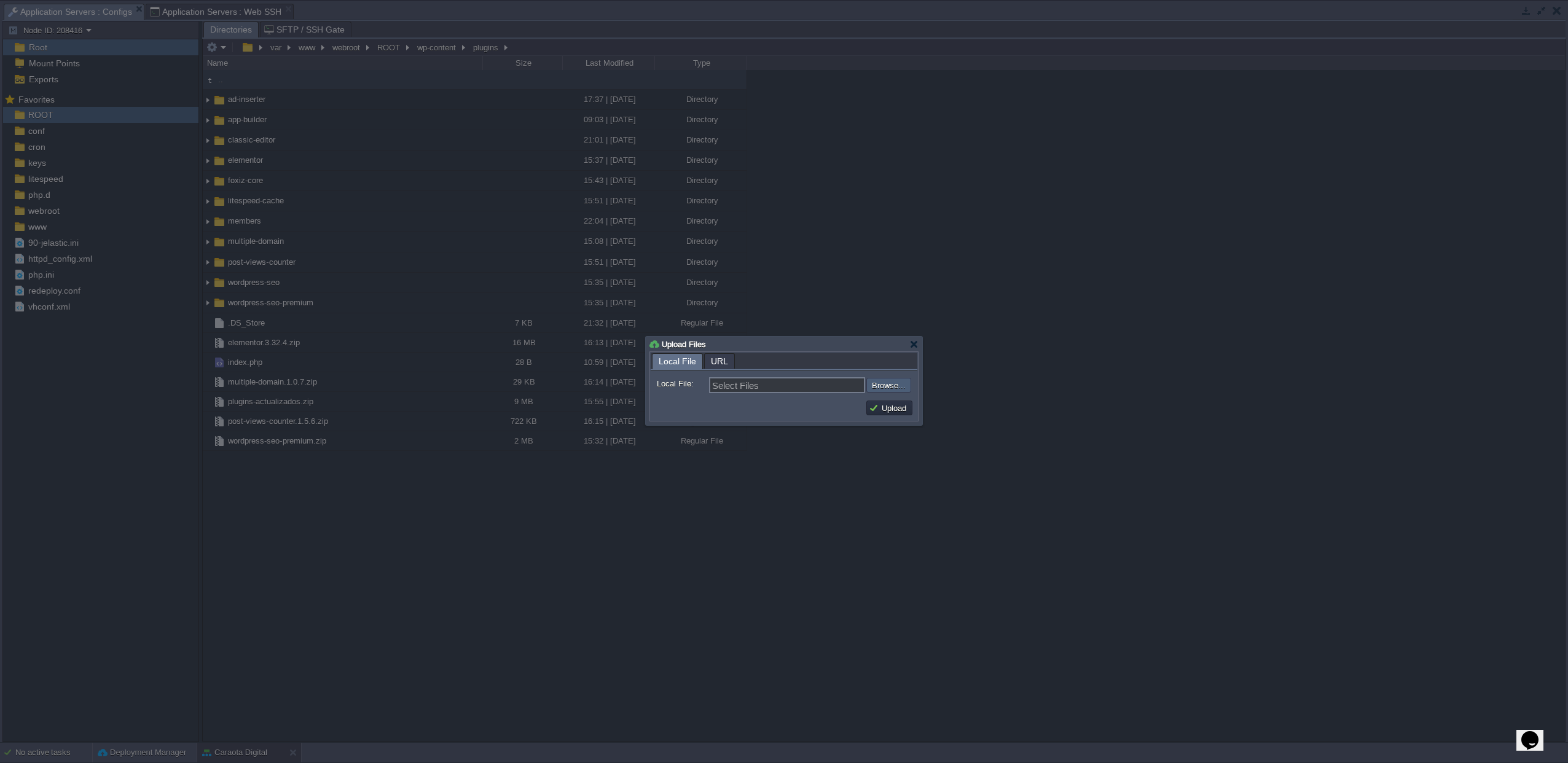
click at [895, 382] on input "file" at bounding box center [833, 385] width 155 height 15
type input "C:\fakepath\wordpress-seo.26.1.1.zip"
type input "wordpress-seo.26.1.1.zip"
click at [892, 409] on button "Upload" at bounding box center [889, 408] width 41 height 11
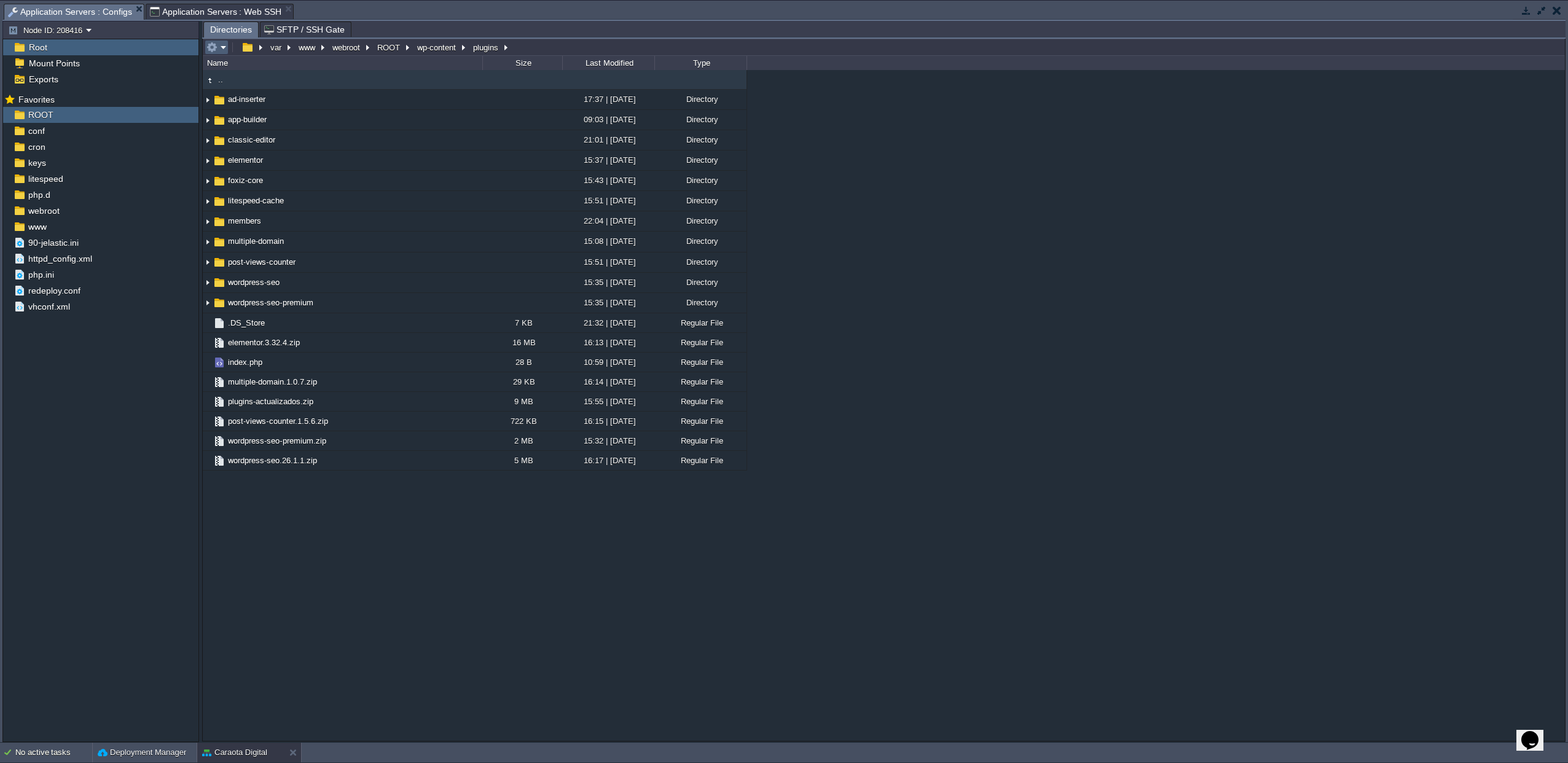
click at [220, 52] on em at bounding box center [216, 47] width 21 height 11
click at [225, 128] on span "Upload" at bounding box center [236, 128] width 25 height 9
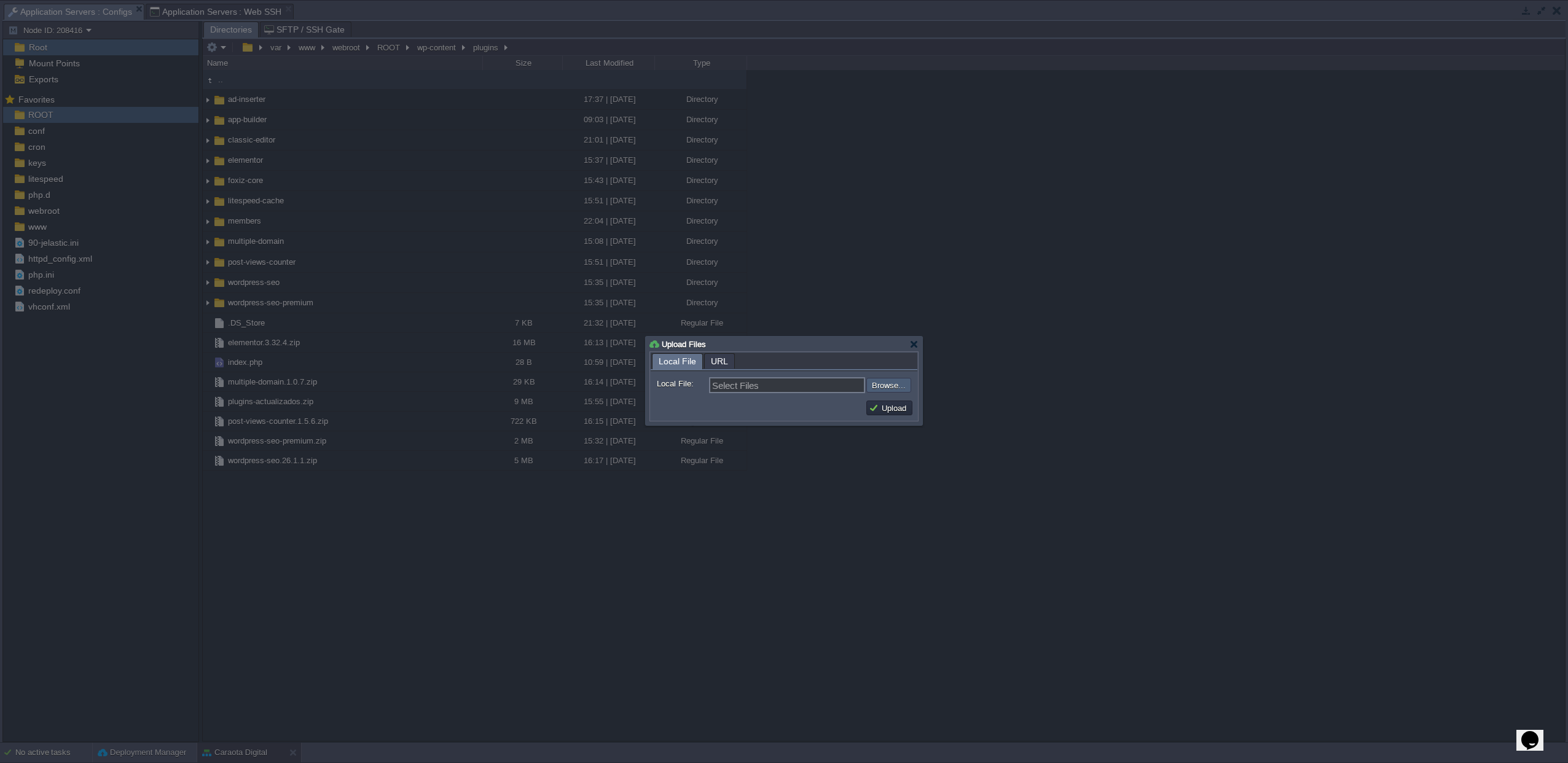
click at [908, 385] on input "file" at bounding box center [833, 385] width 155 height 15
type input "C:\fakepath\litespeed-cache.7.6.zip"
type input "litespeed-cache.7.6.zip"
click at [883, 403] on button "Upload" at bounding box center [889, 408] width 41 height 11
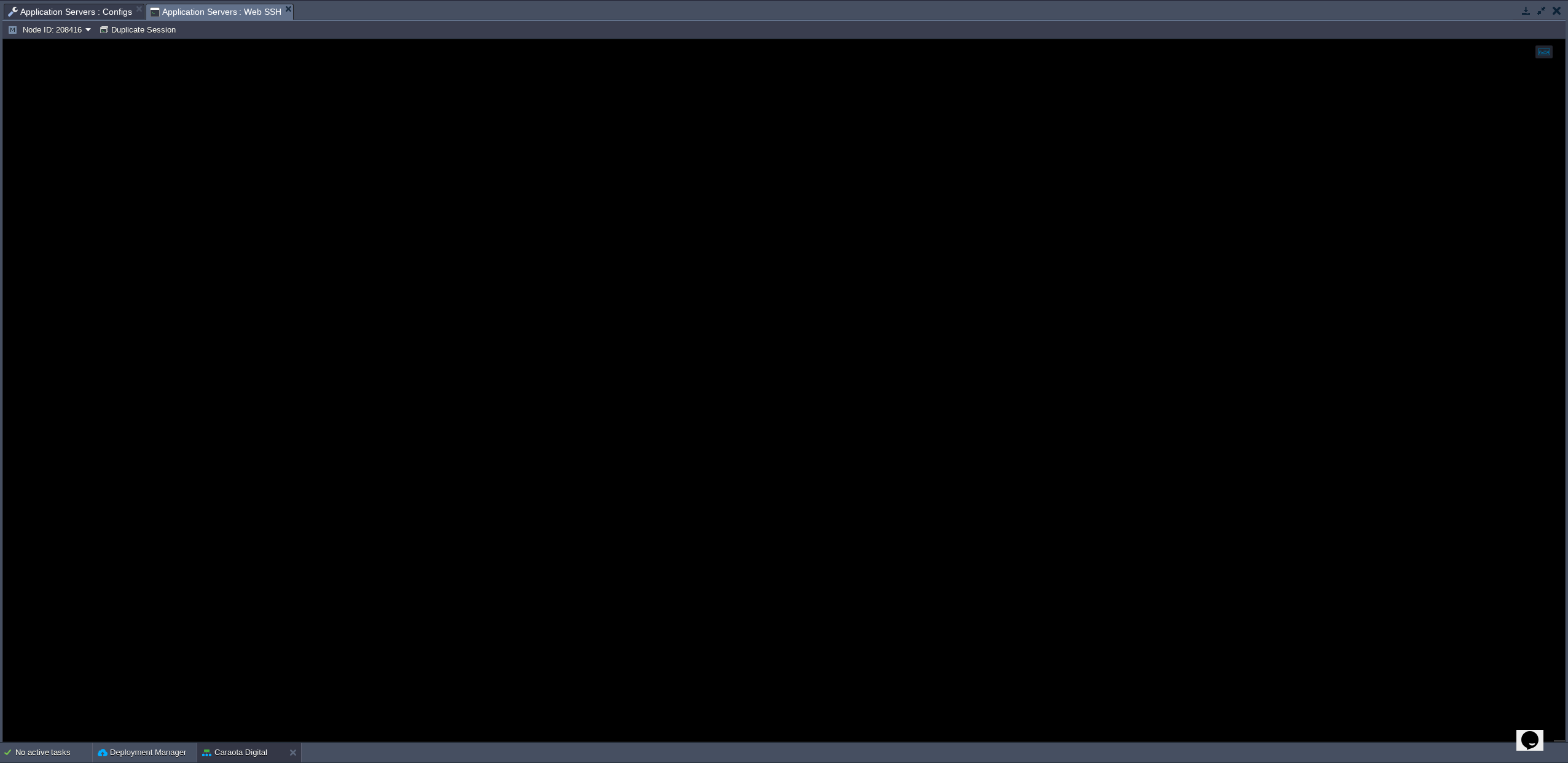
click at [205, 15] on span "Application Servers : Web SSH" at bounding box center [216, 12] width 132 height 16
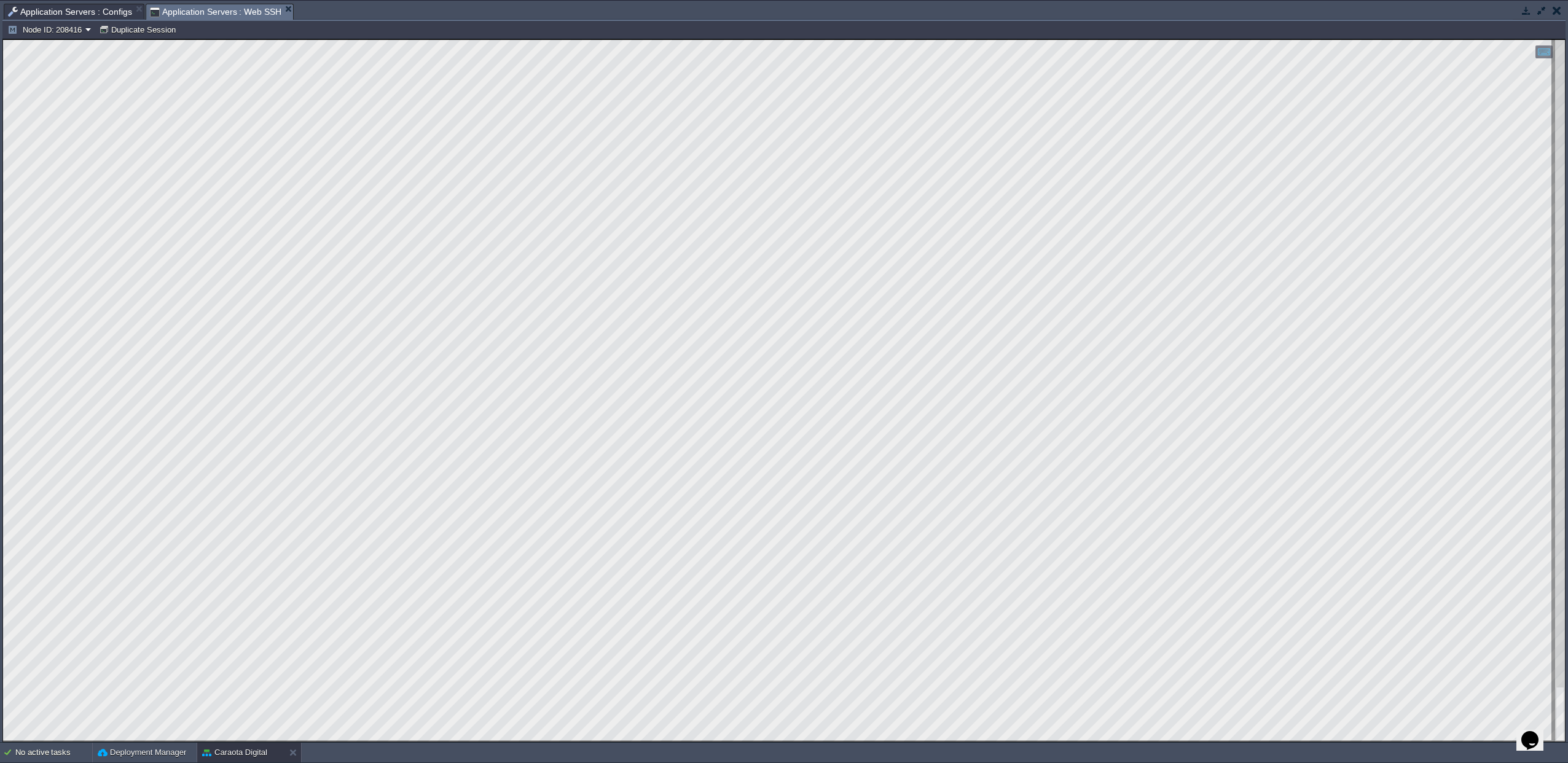
click at [107, 11] on span "Application Servers : Configs" at bounding box center [69, 11] width 124 height 15
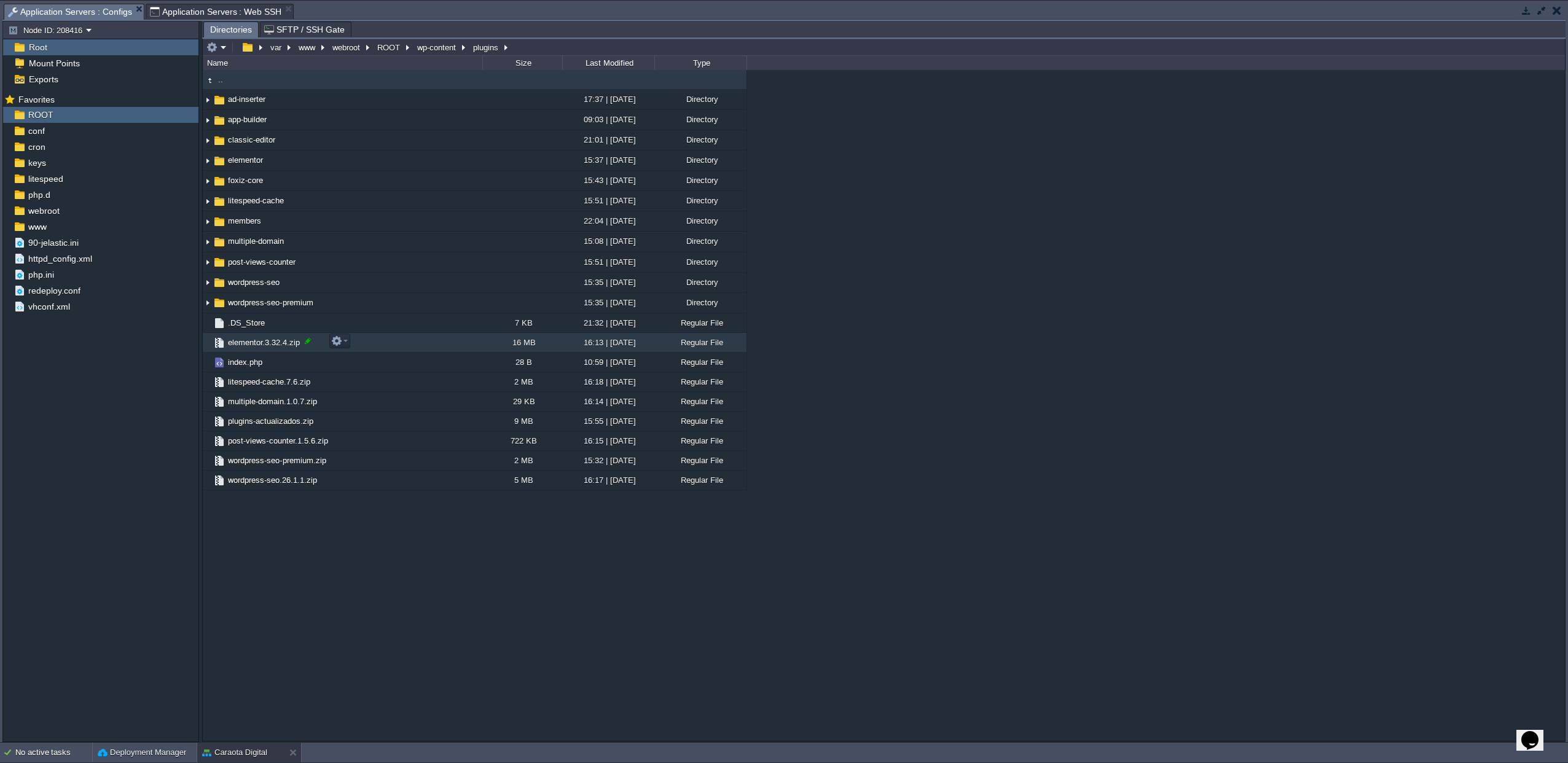
click at [303, 345] on div at bounding box center [308, 341] width 11 height 11
click at [308, 344] on input "elementor.3.32.4.zip" at bounding box center [354, 341] width 256 height 16
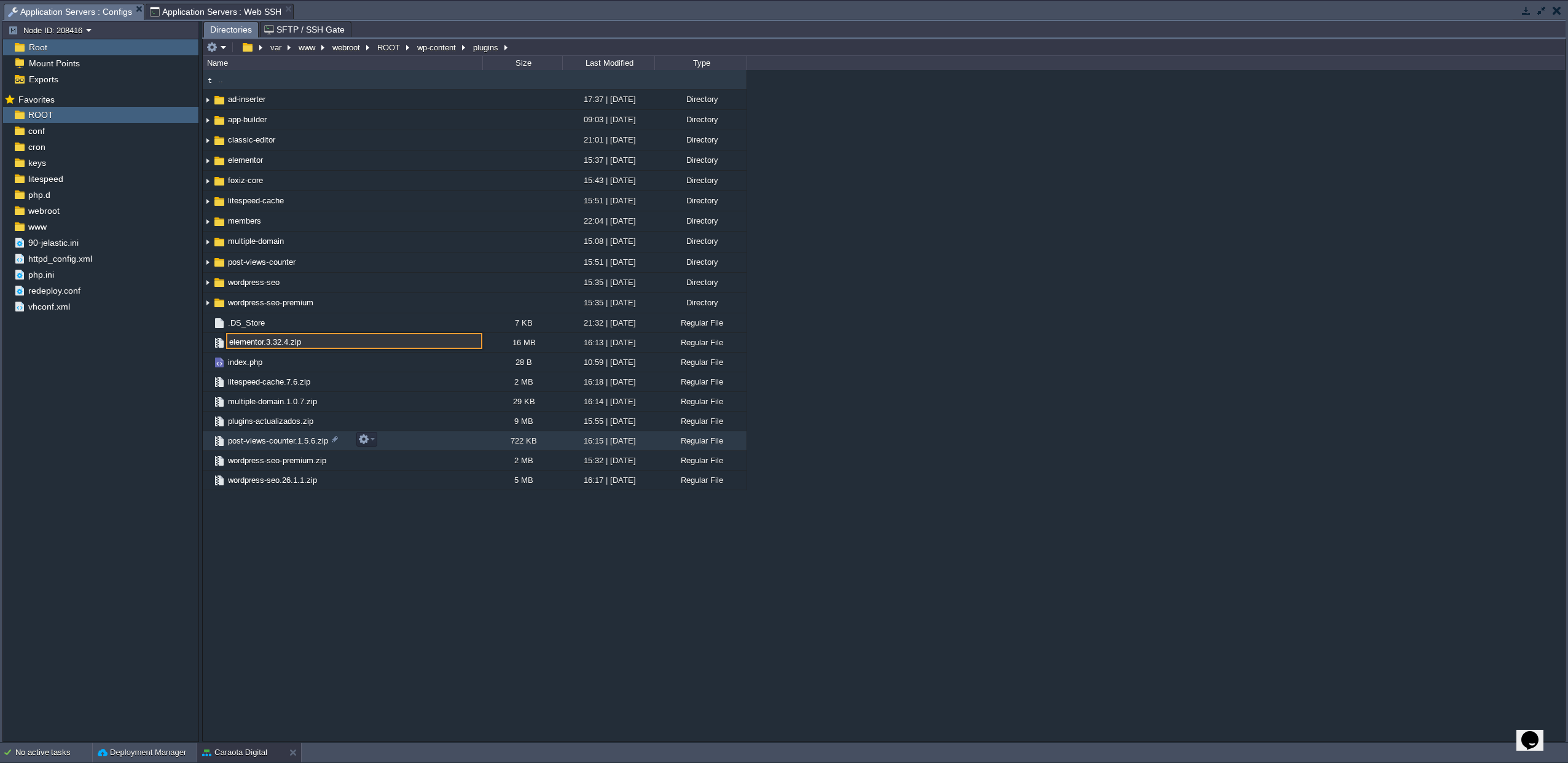
click at [349, 604] on div ".. ad-inserter 17:37 | [DATE] Directory app-builder 09:03 | [DATE] Directory cl…" at bounding box center [884, 405] width 1362 height 670
click at [196, 13] on span "Application Servers : Web SSH" at bounding box center [216, 11] width 132 height 15
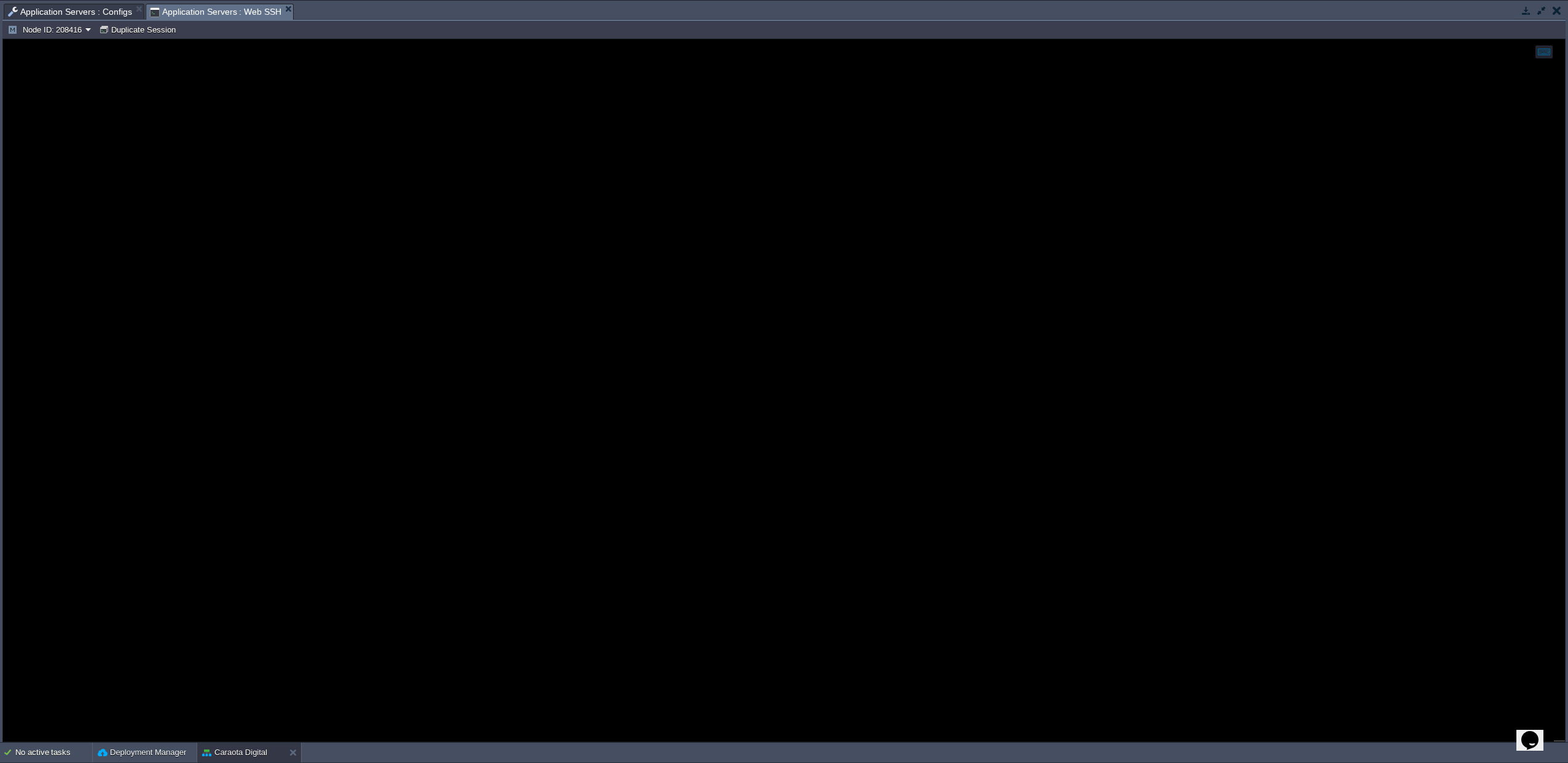
click at [115, 16] on span "Application Servers : Configs" at bounding box center [69, 11] width 124 height 15
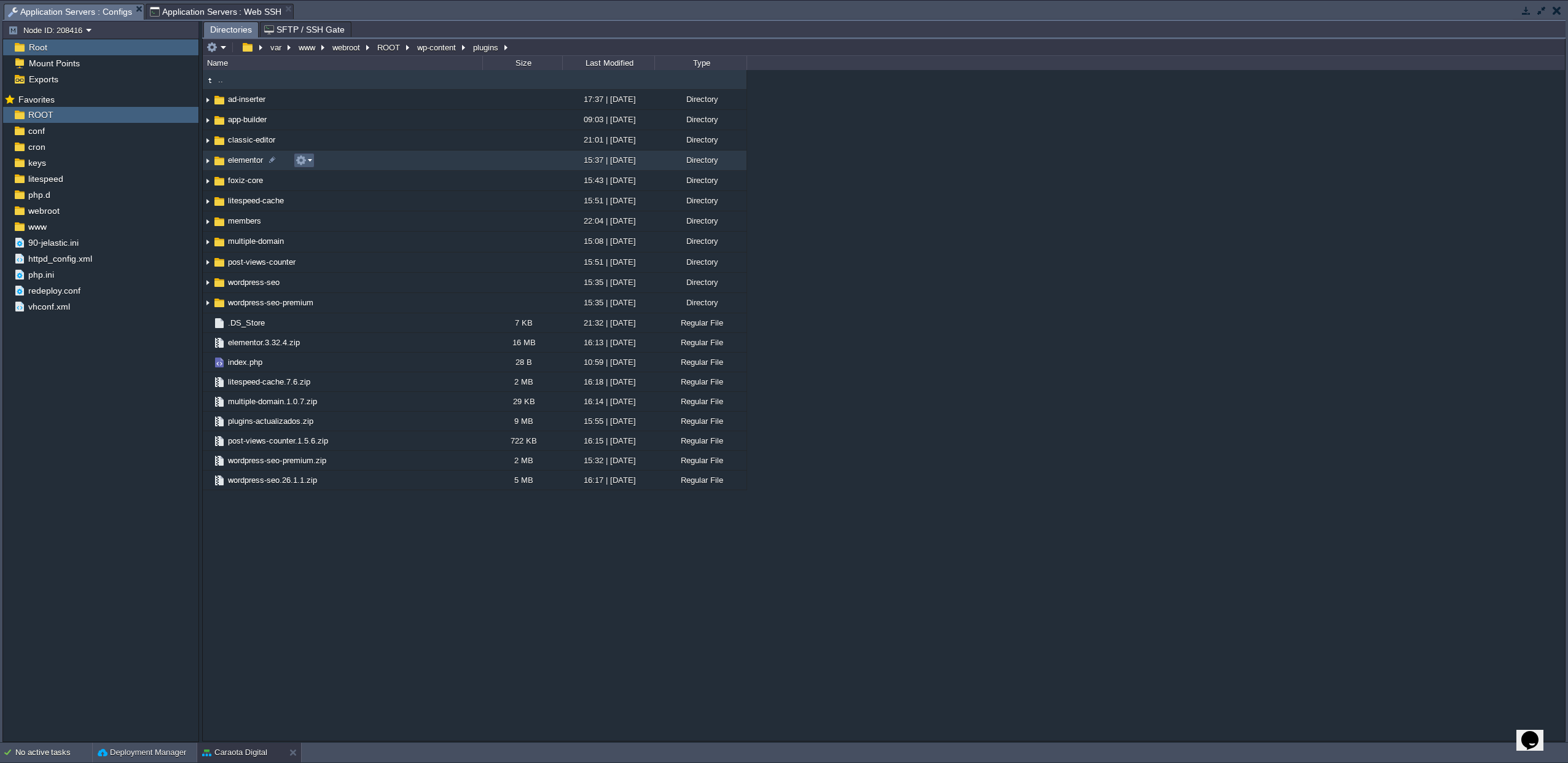
click at [299, 163] on button "button" at bounding box center [301, 161] width 11 height 11
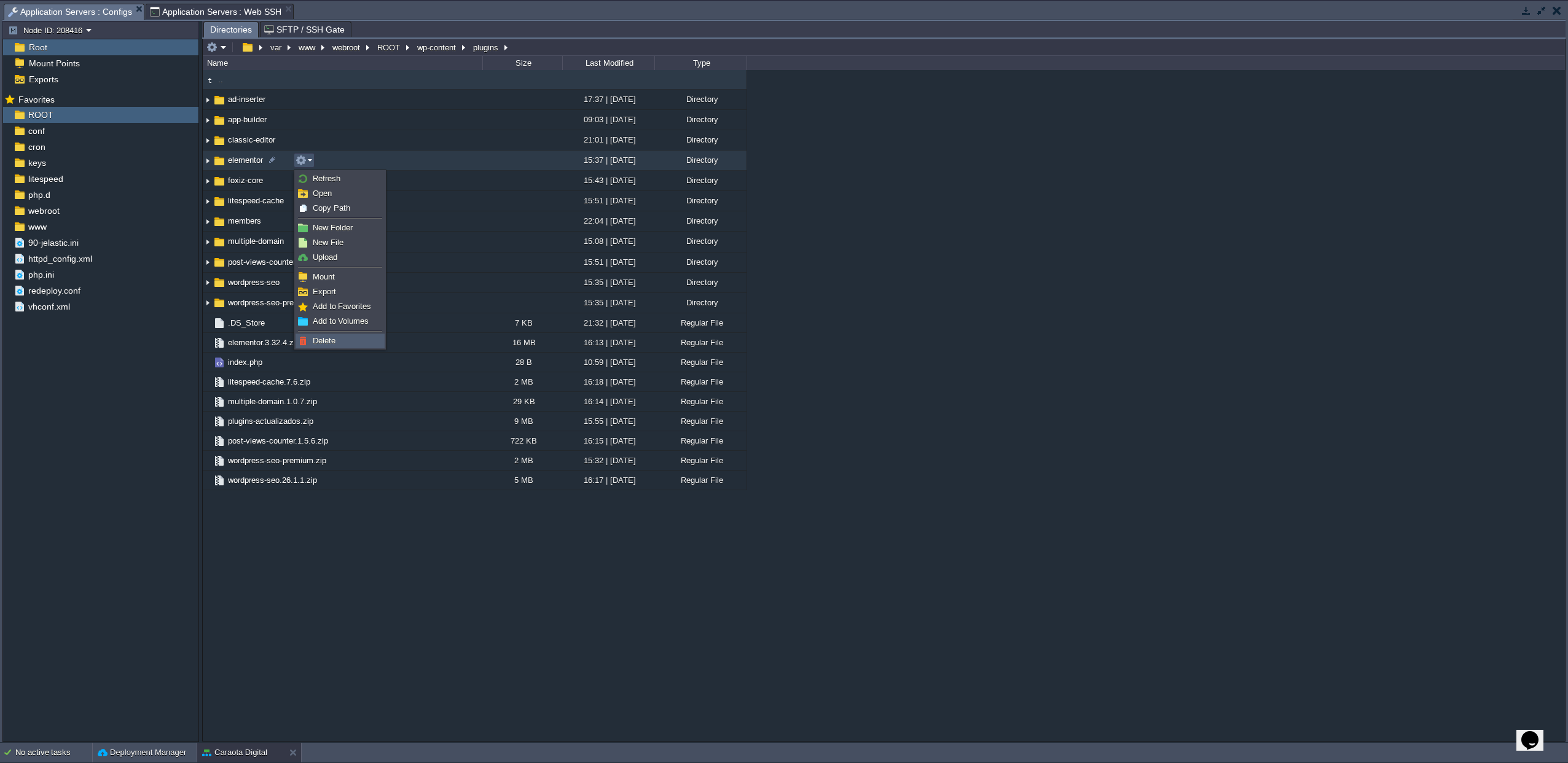
click at [311, 343] on link "Delete" at bounding box center [340, 341] width 88 height 13
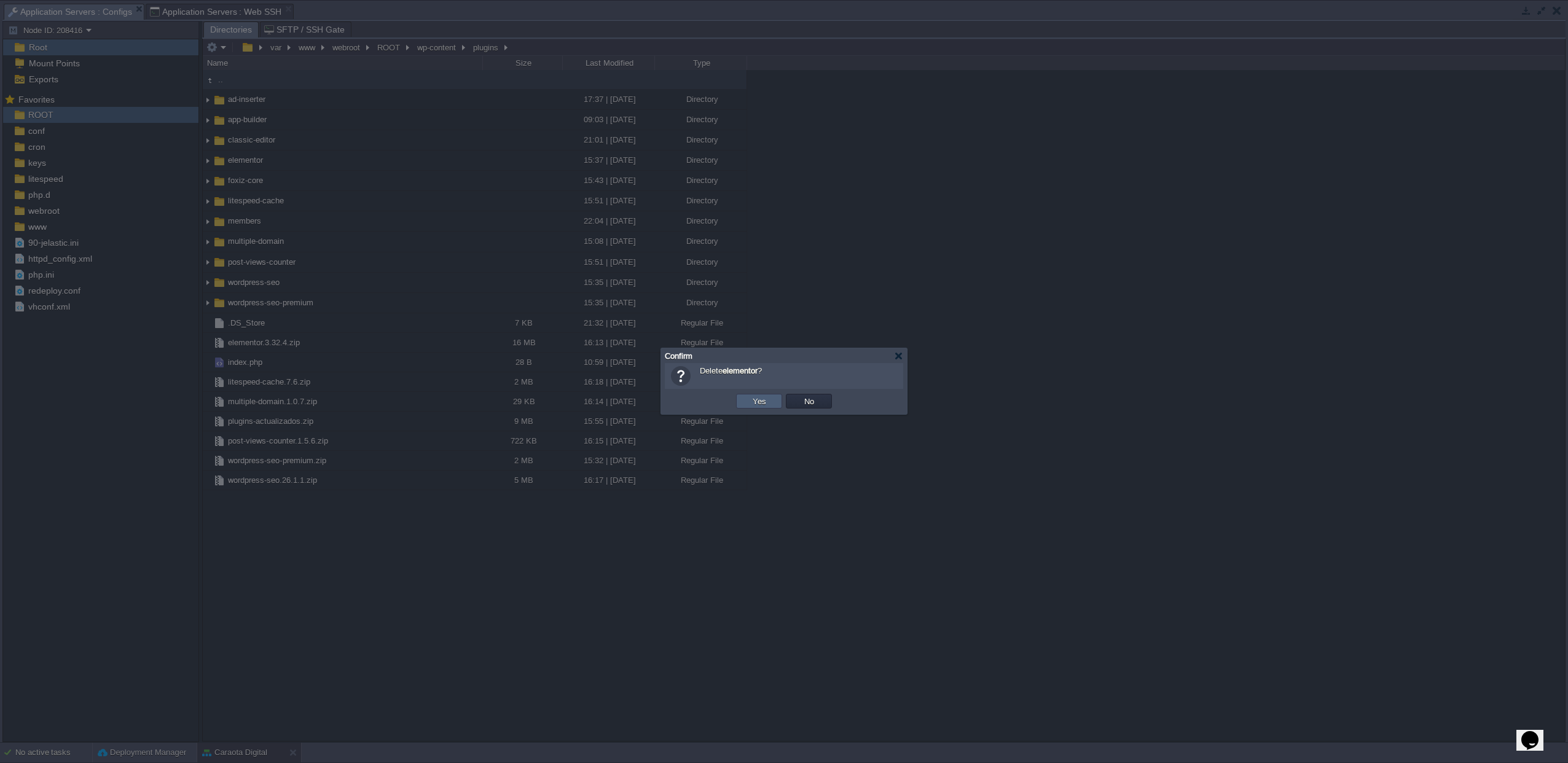
click at [760, 407] on td "Yes" at bounding box center [759, 401] width 46 height 15
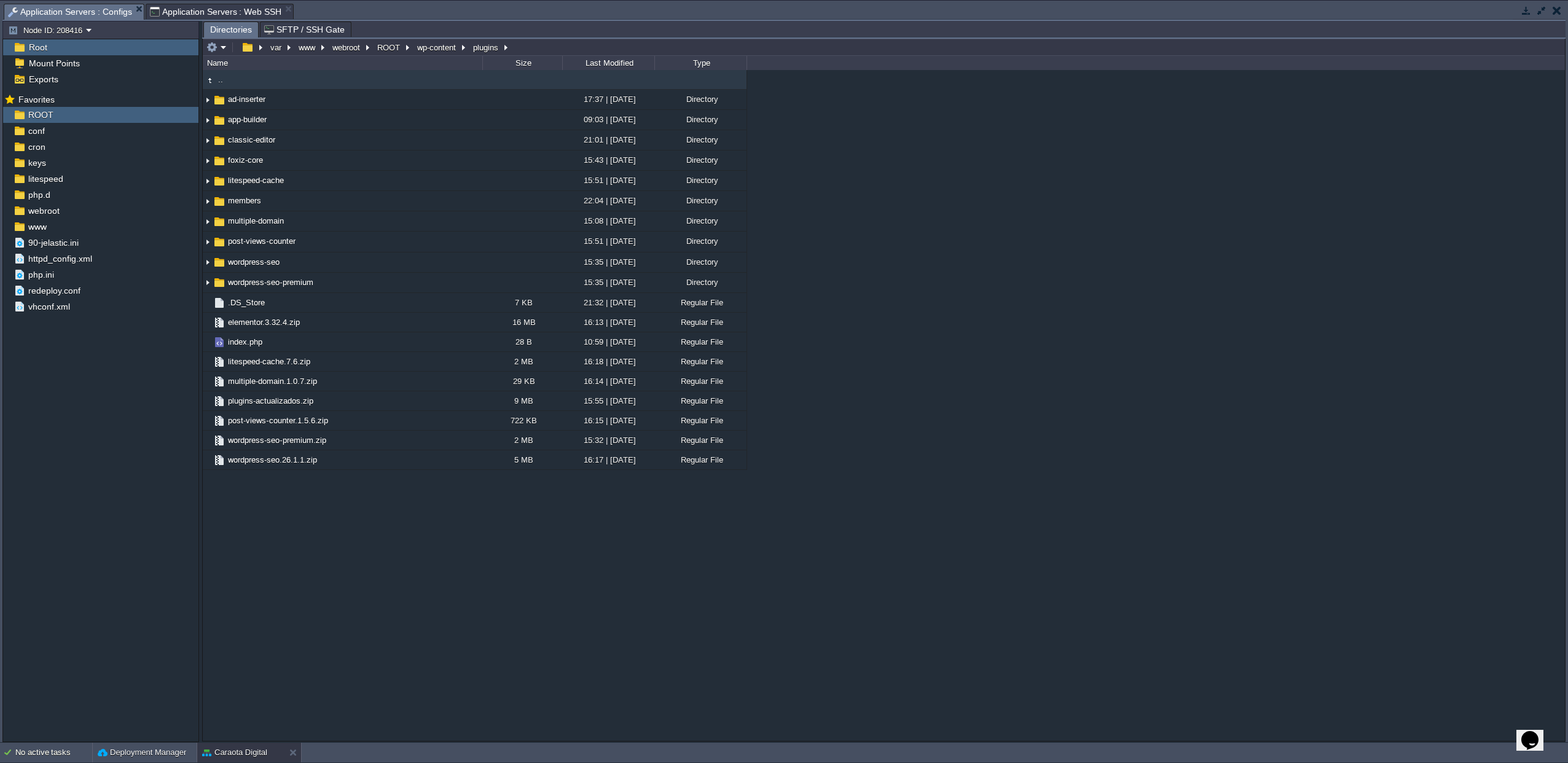
click at [224, 9] on span "Application Servers : Web SSH" at bounding box center [216, 11] width 132 height 15
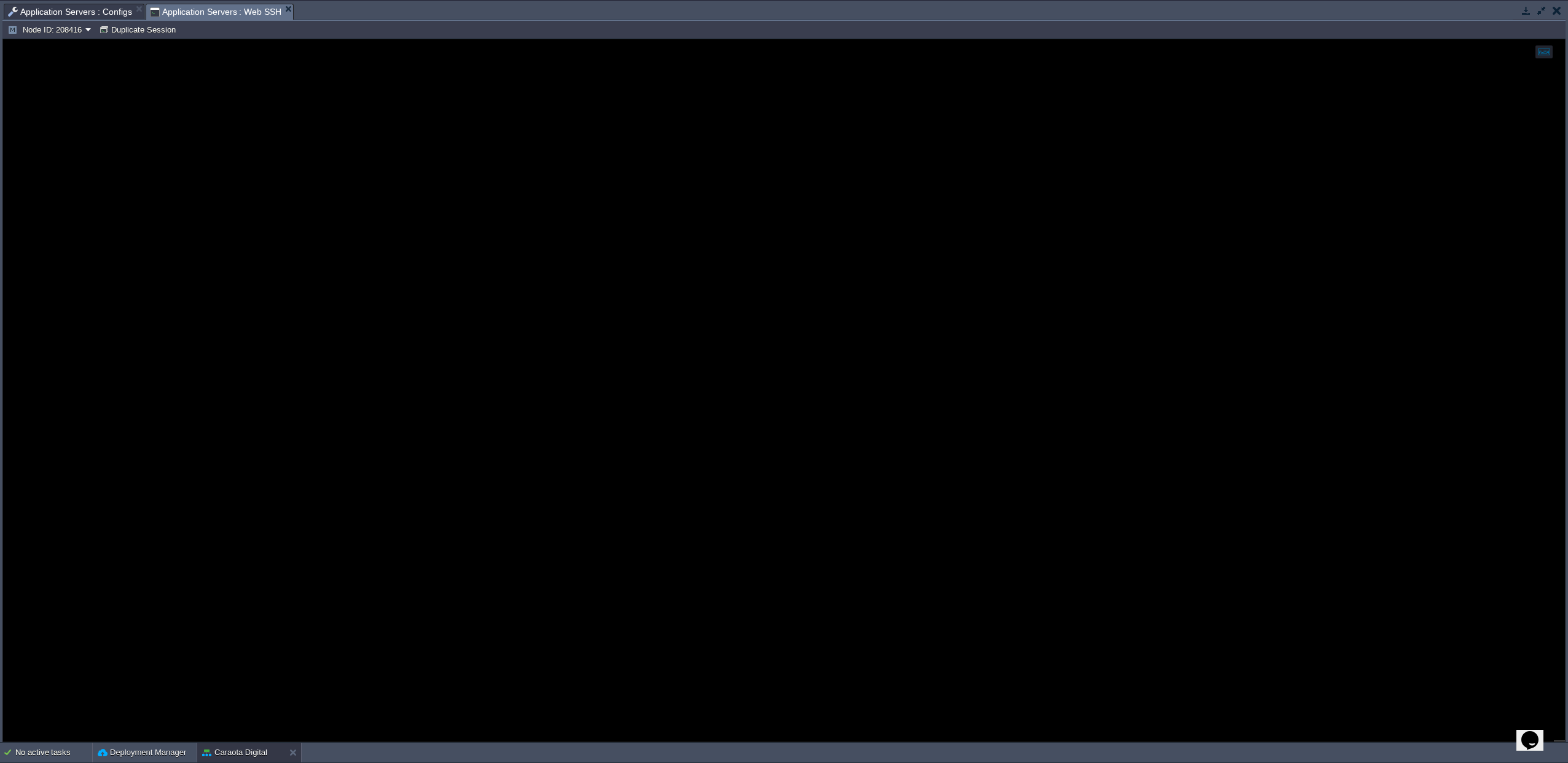
click at [82, 11] on span "Application Servers : Configs" at bounding box center [69, 11] width 124 height 15
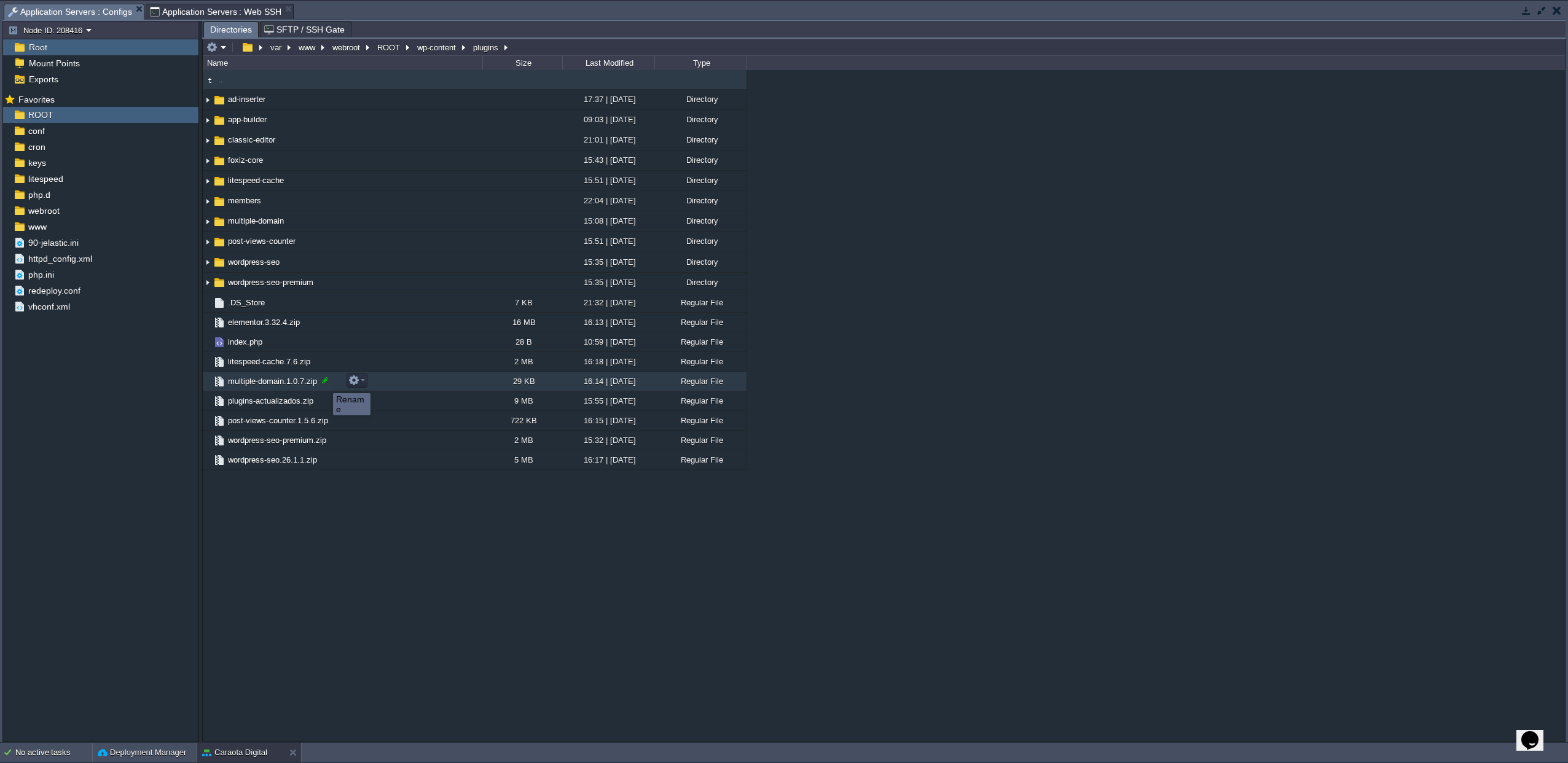
click at [324, 382] on div at bounding box center [325, 380] width 11 height 11
drag, startPoint x: 330, startPoint y: 381, endPoint x: 229, endPoint y: 382, distance: 101.0
click at [229, 382] on input "multiple-domain.1.0.7.zip" at bounding box center [354, 380] width 256 height 16
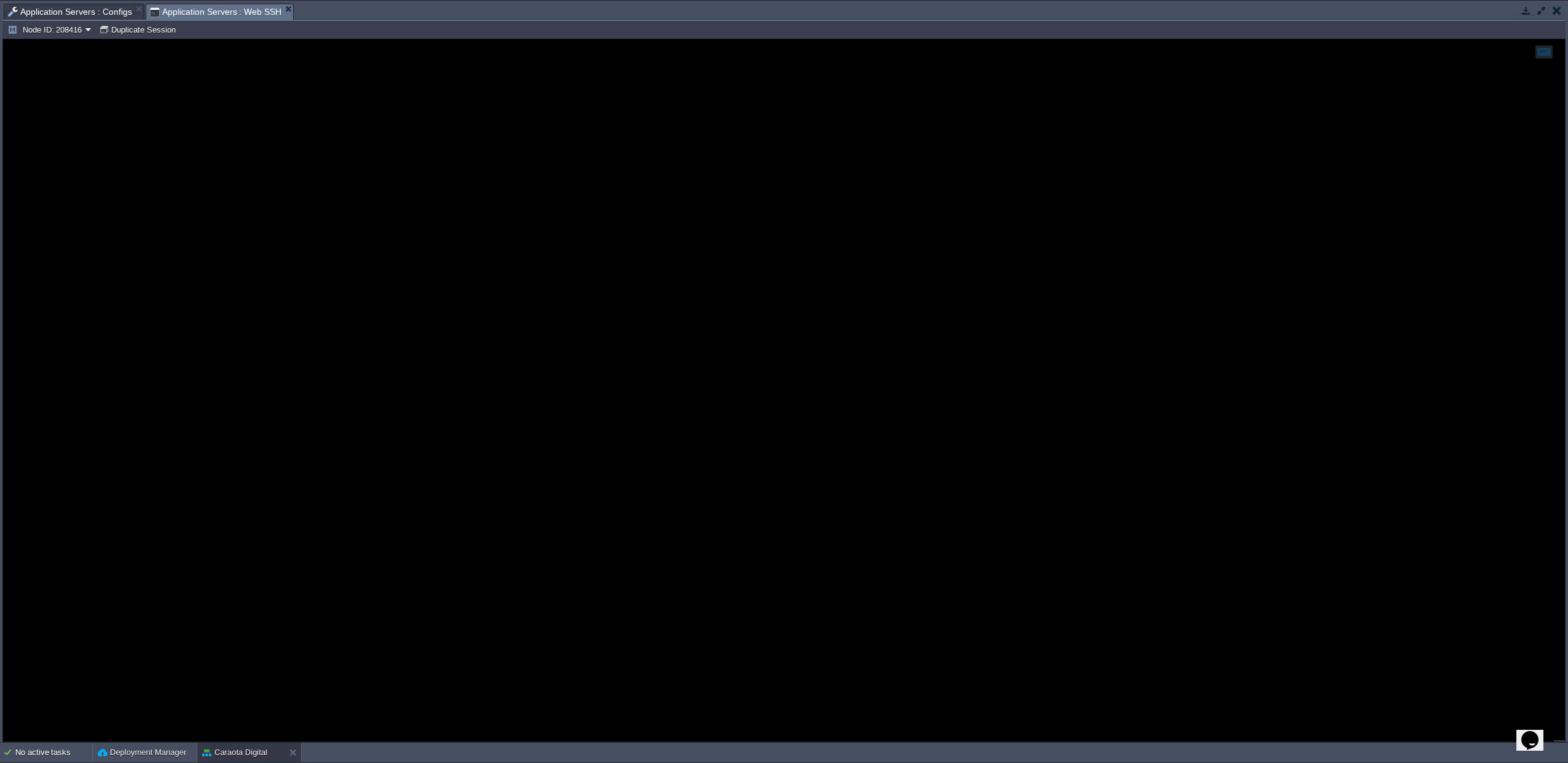
click at [217, 9] on span "Application Servers : Web SSH" at bounding box center [216, 12] width 132 height 16
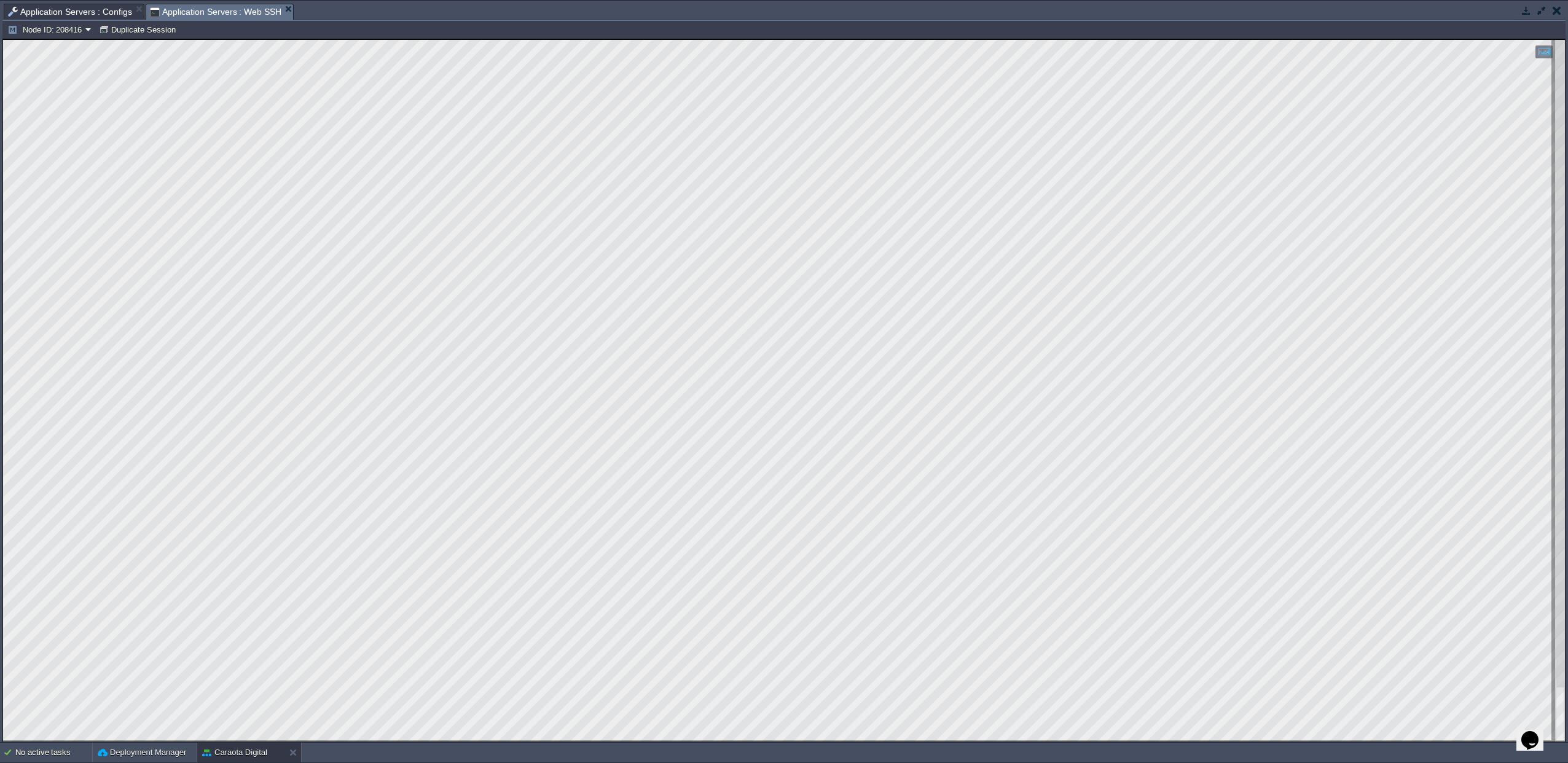
click at [86, 10] on span "Application Servers : Configs" at bounding box center [69, 11] width 124 height 15
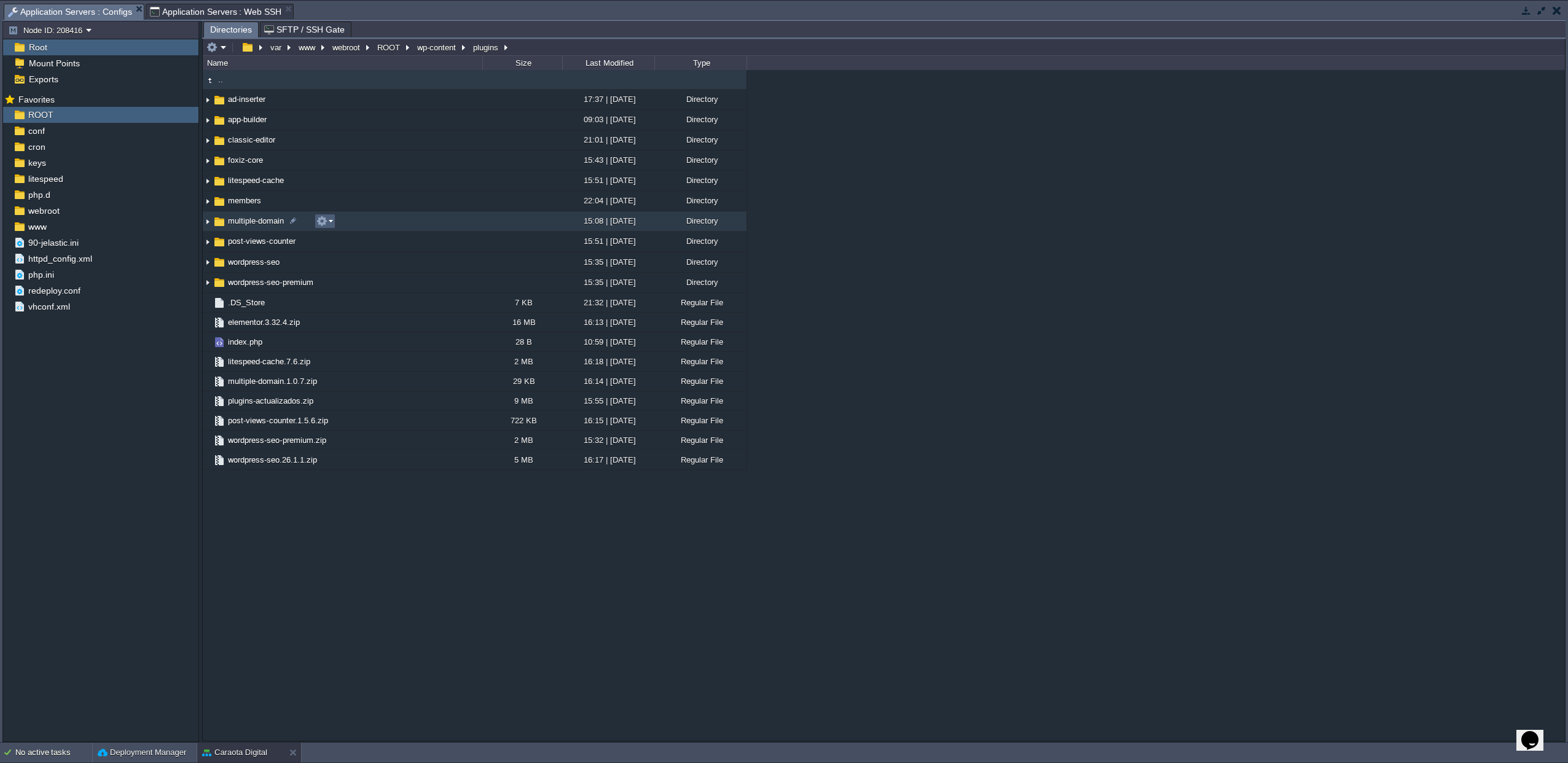
click at [315, 223] on td at bounding box center [325, 221] width 21 height 15
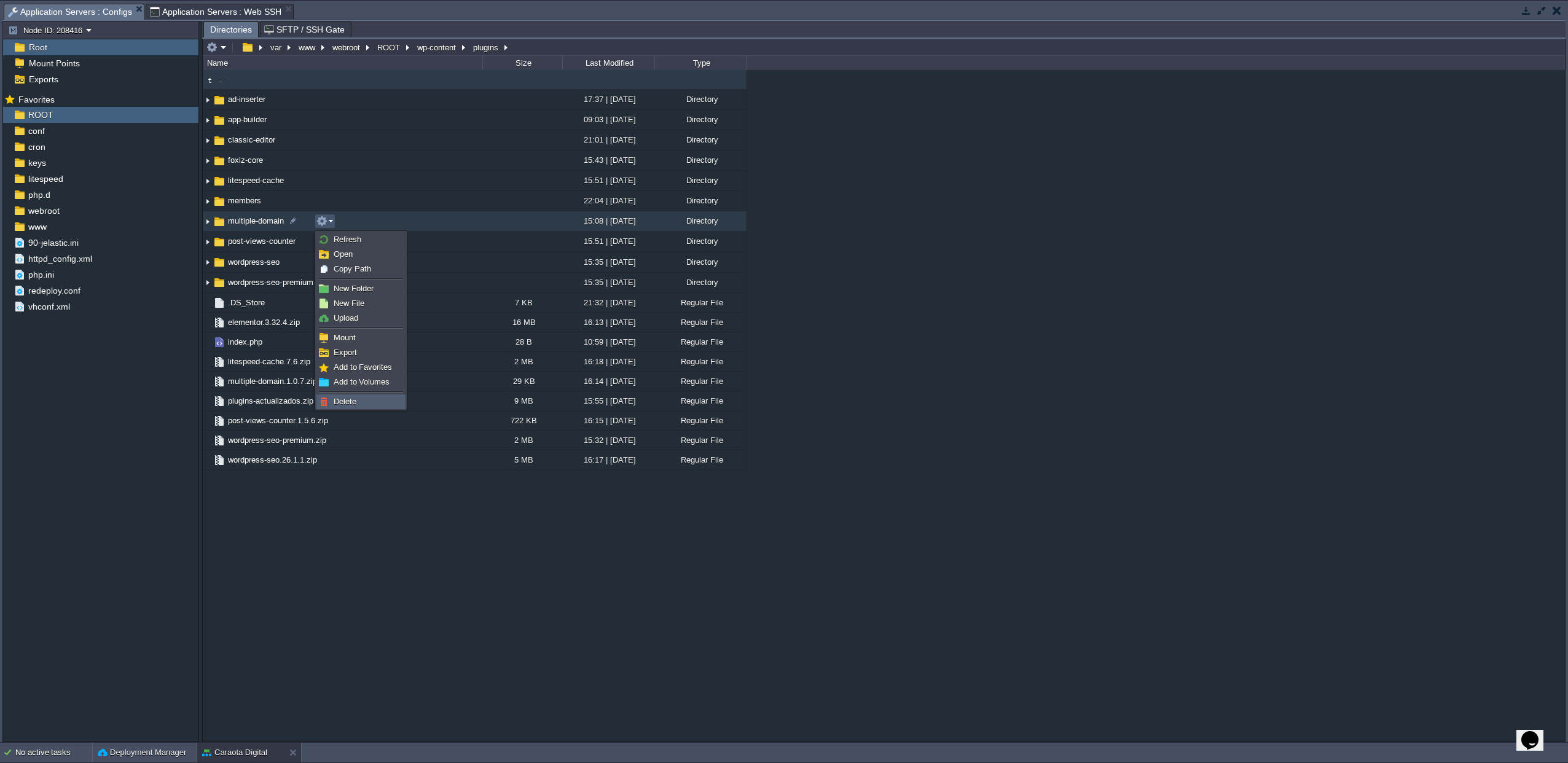
click at [332, 402] on link "Delete" at bounding box center [361, 402] width 88 height 13
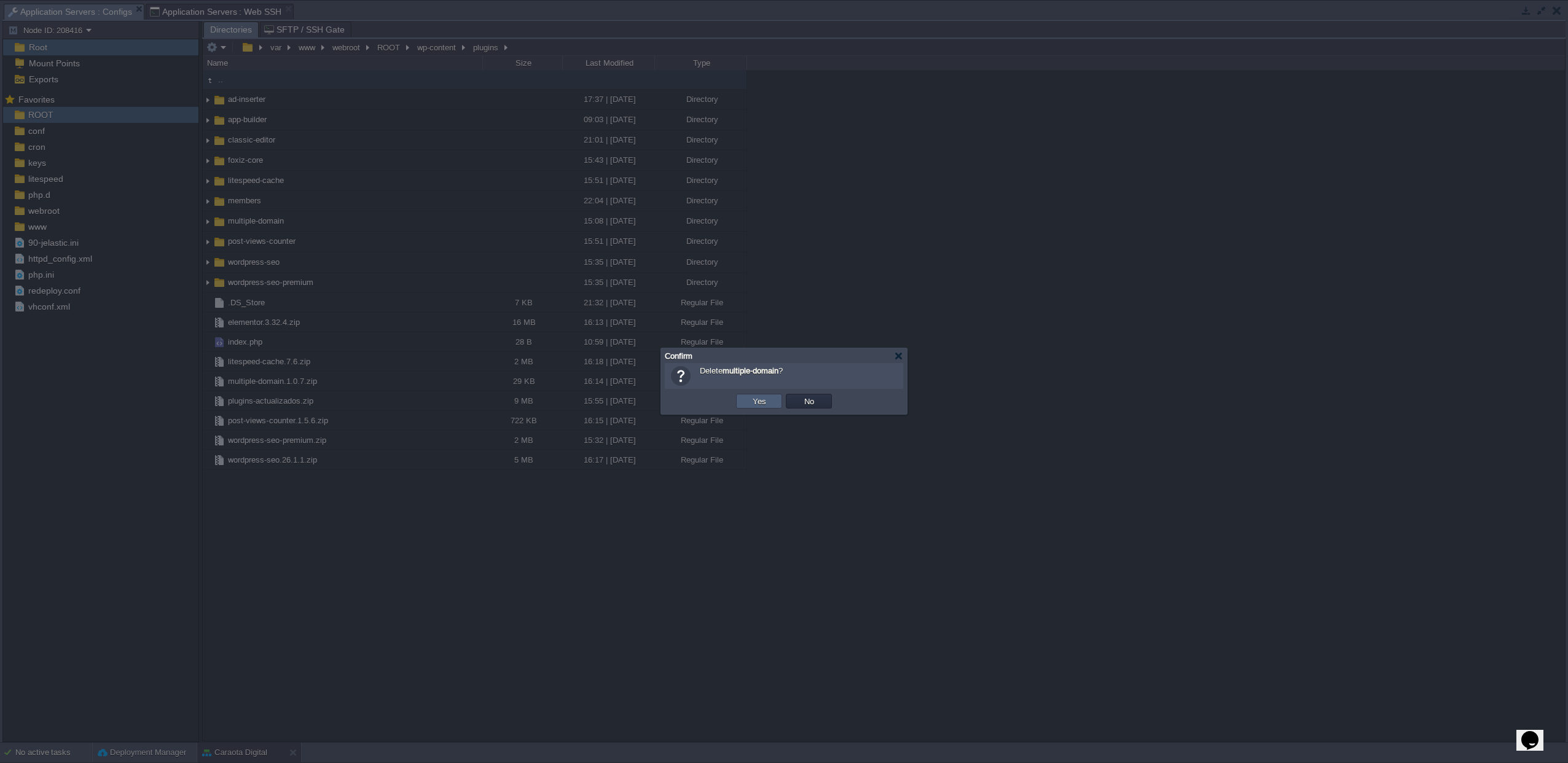
click at [762, 407] on button "Yes" at bounding box center [759, 401] width 21 height 11
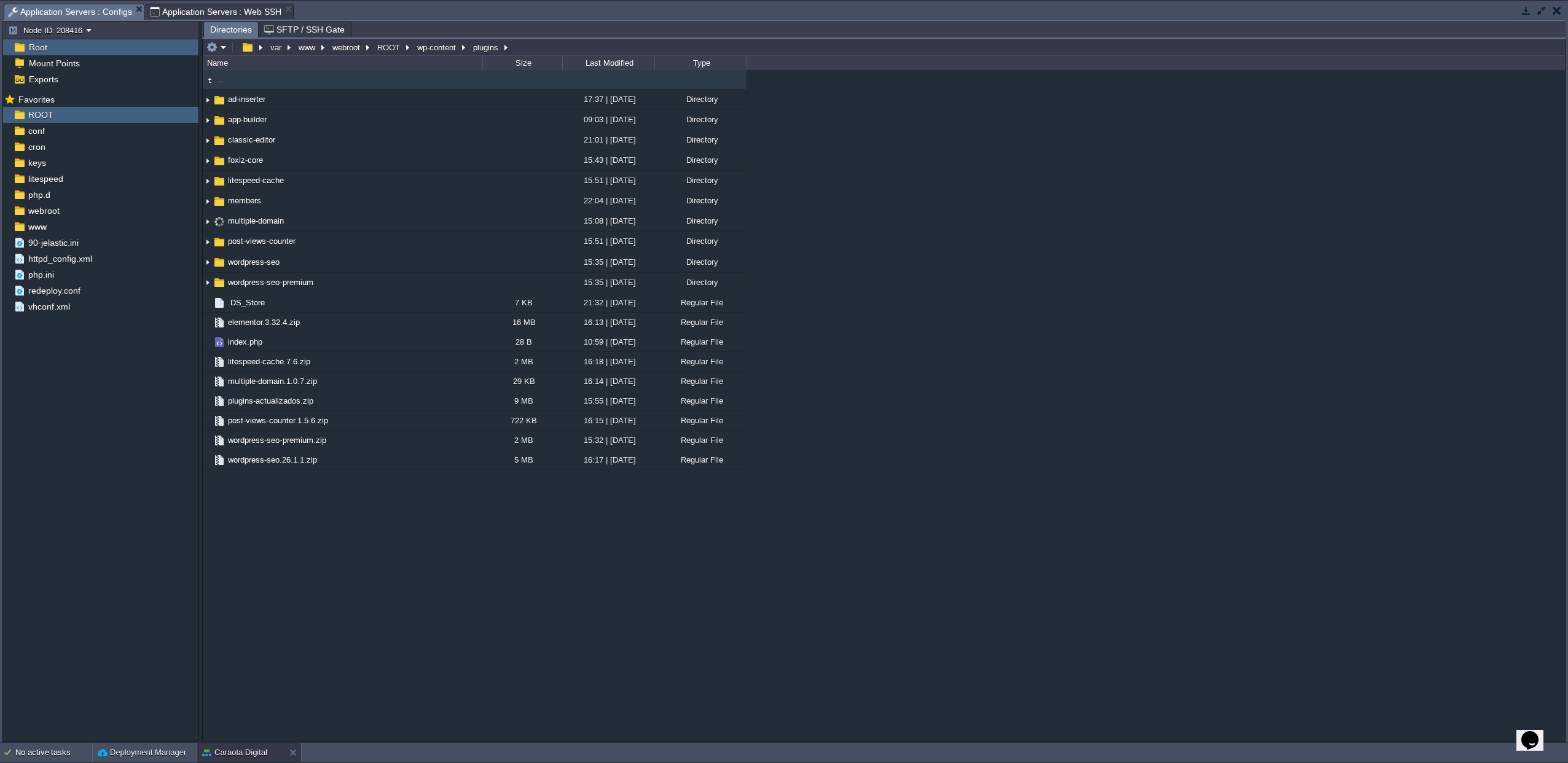
click at [198, 13] on span "Application Servers : Web SSH" at bounding box center [216, 11] width 132 height 15
click at [67, 9] on span "Application Servers : Configs" at bounding box center [69, 12] width 124 height 16
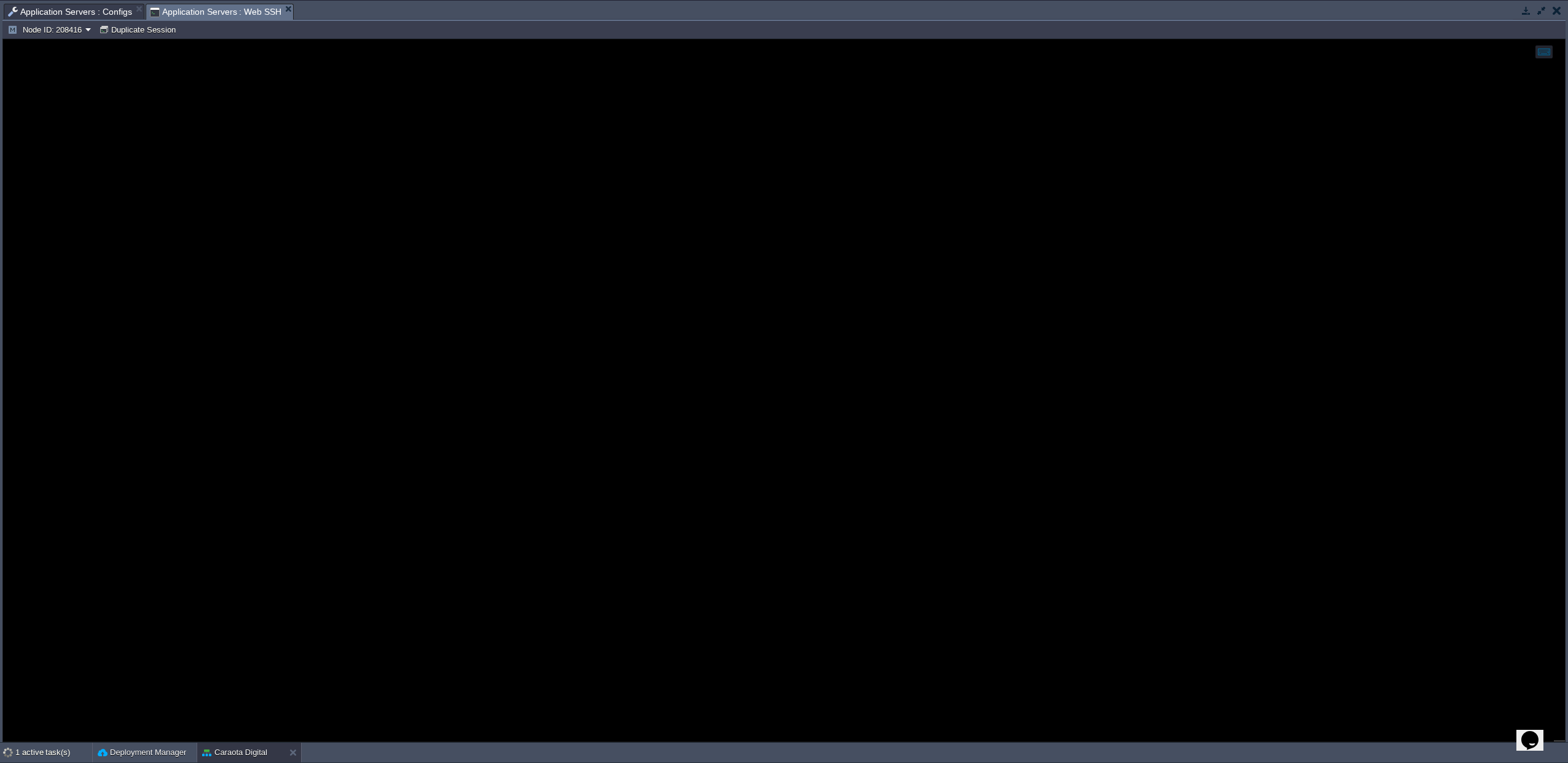
click at [211, 11] on span "Application Servers : Web SSH" at bounding box center [216, 12] width 132 height 16
click at [91, 11] on span "Application Servers : Configs" at bounding box center [69, 11] width 124 height 15
click at [210, 11] on span "Application Servers : Web SSH" at bounding box center [216, 12] width 132 height 16
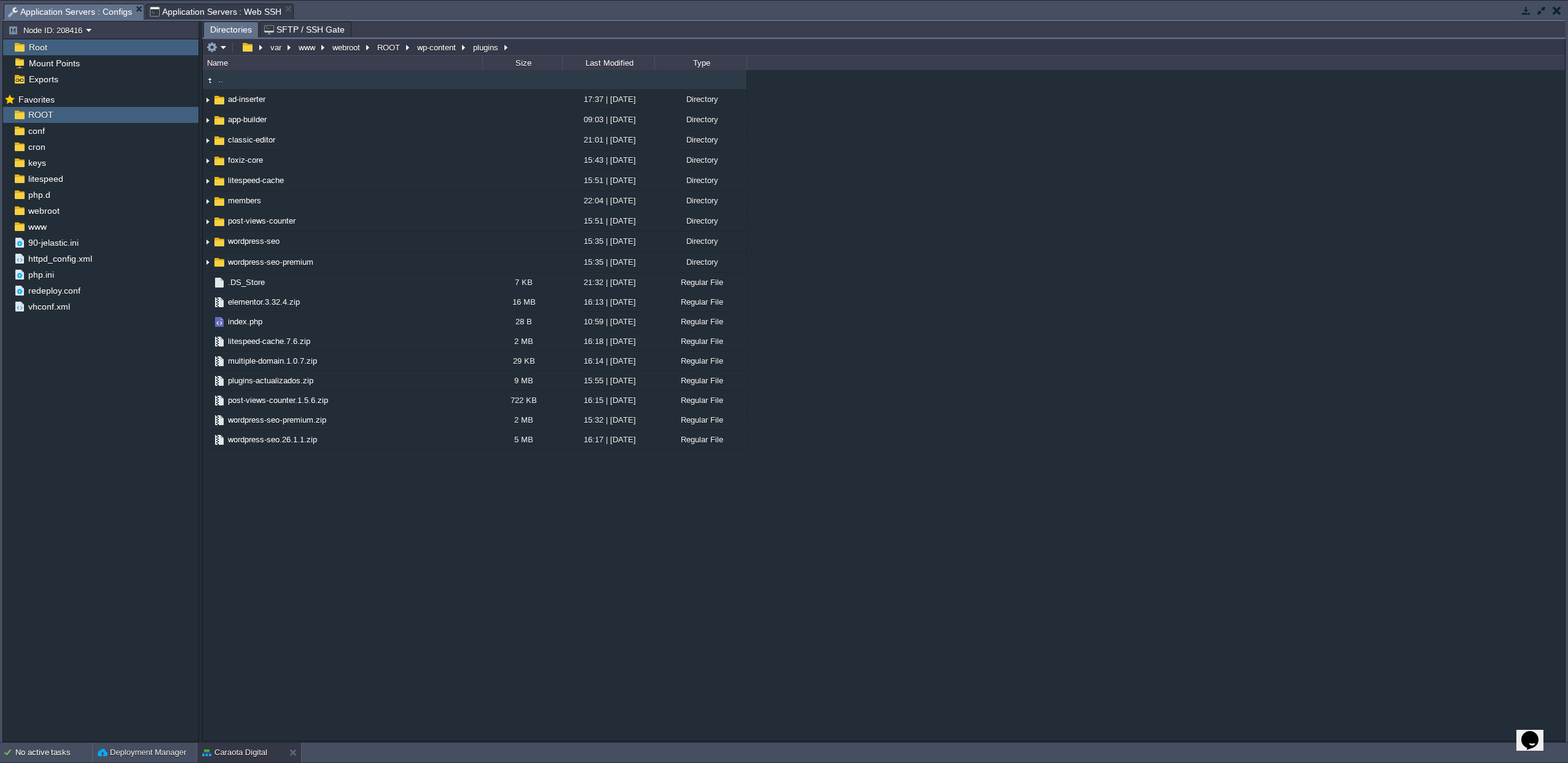
click at [73, 7] on span "Application Servers : Configs" at bounding box center [69, 12] width 124 height 16
click at [334, 400] on div at bounding box center [335, 400] width 11 height 11
click at [334, 405] on input "post-views-counter.1.5.6.zip" at bounding box center [354, 399] width 256 height 16
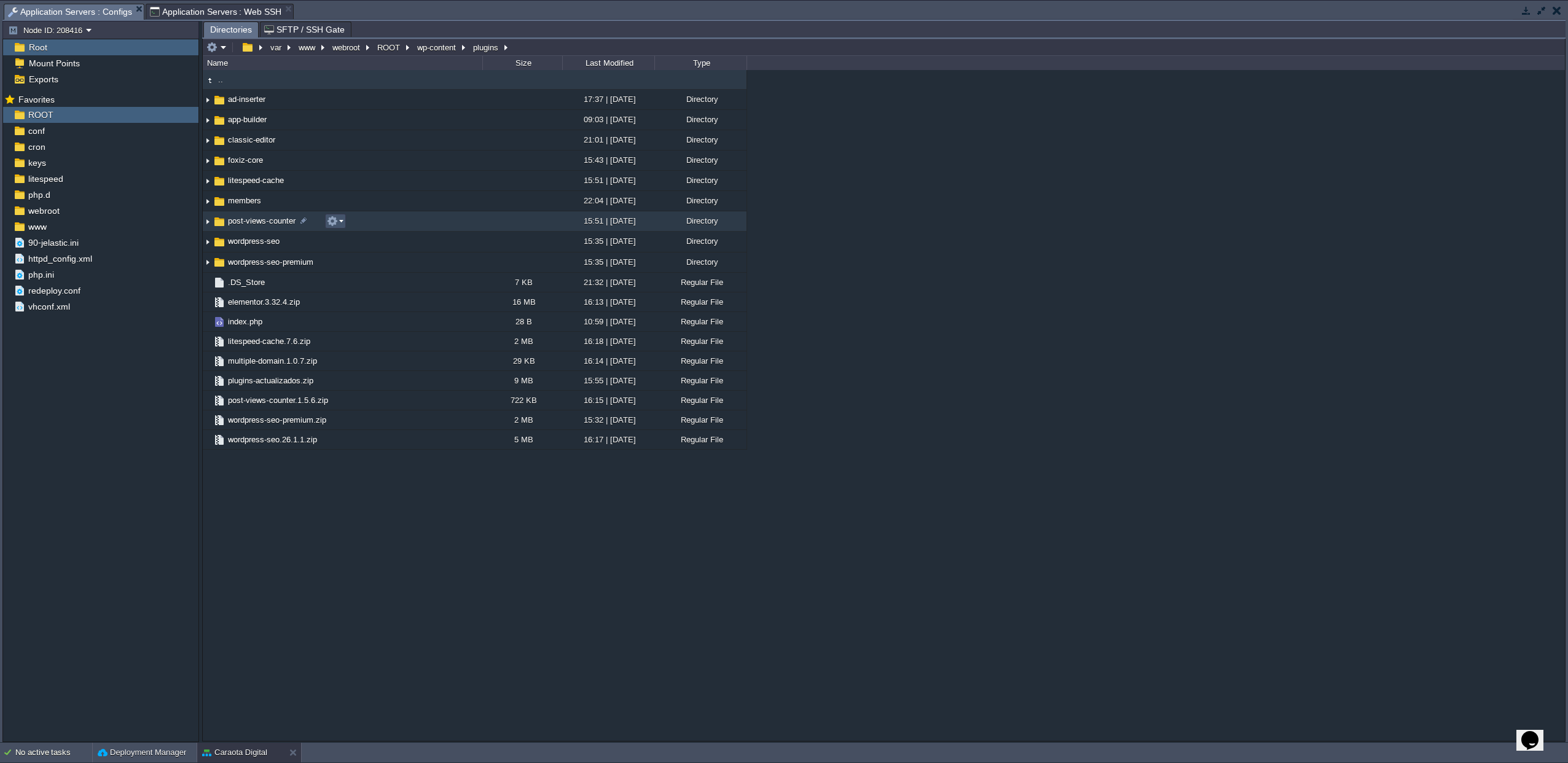
click at [331, 224] on button "button" at bounding box center [332, 221] width 11 height 11
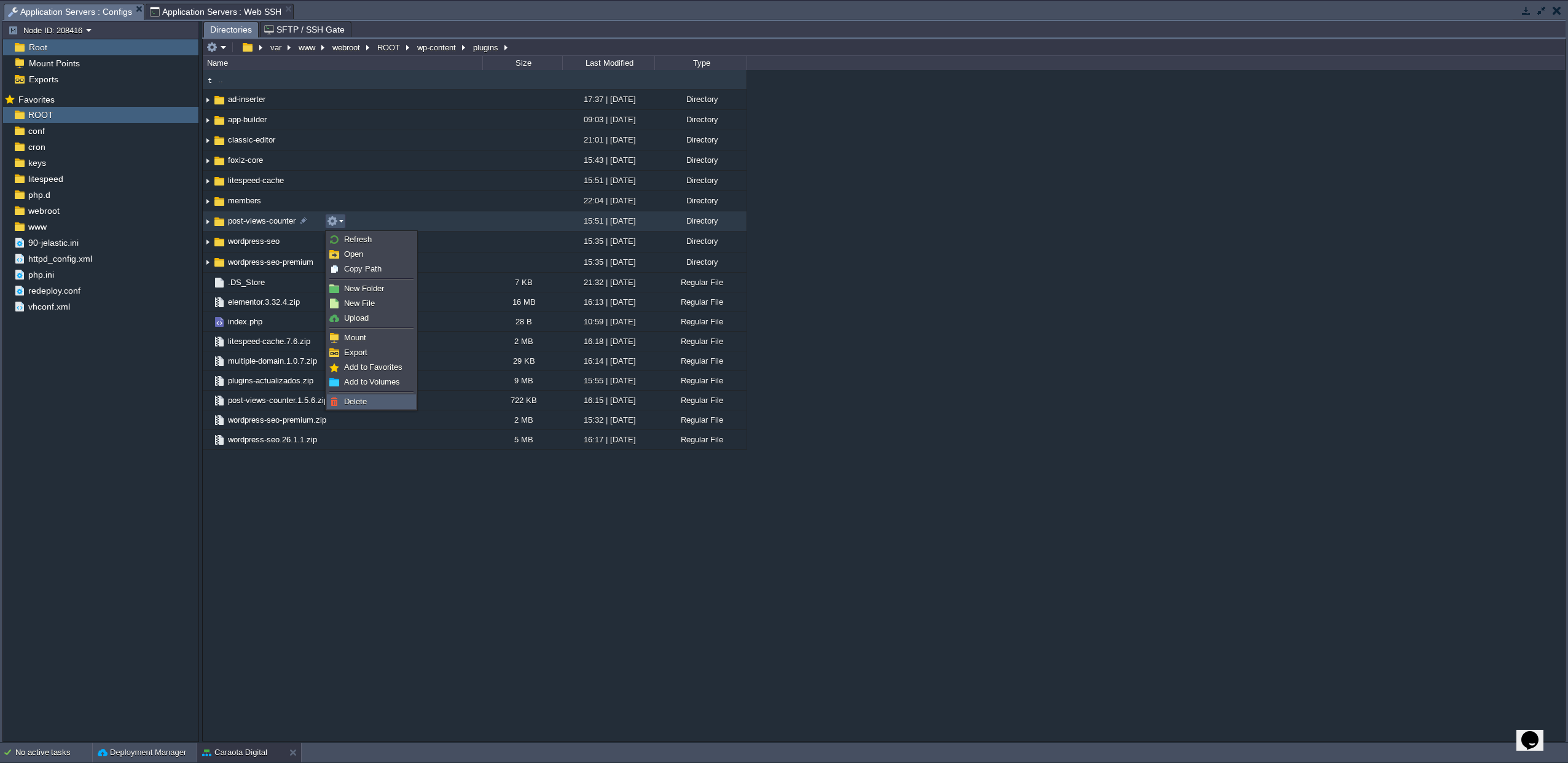
click at [343, 397] on link "Delete" at bounding box center [371, 402] width 88 height 13
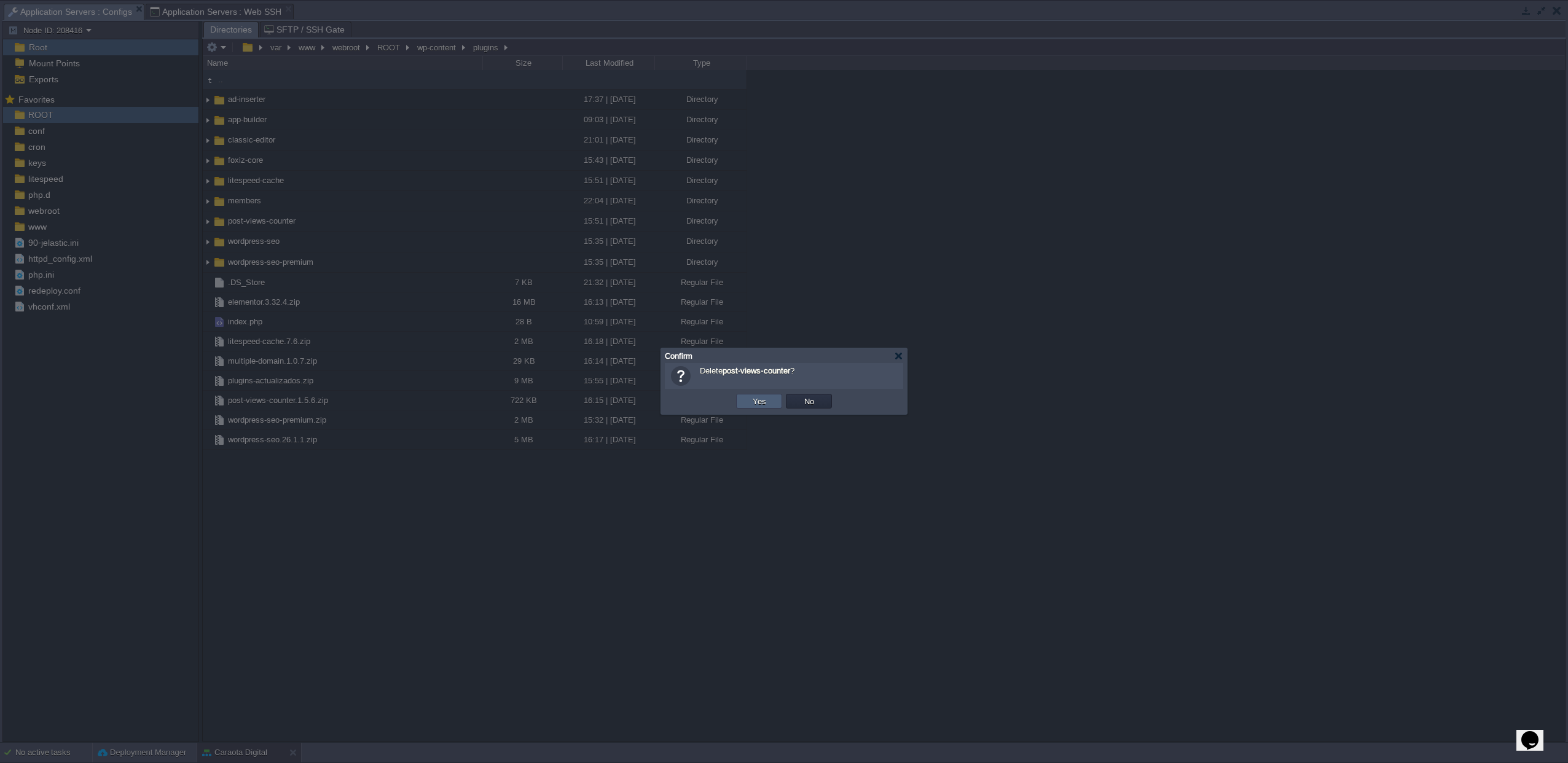
click at [765, 406] on button "Yes" at bounding box center [759, 401] width 21 height 11
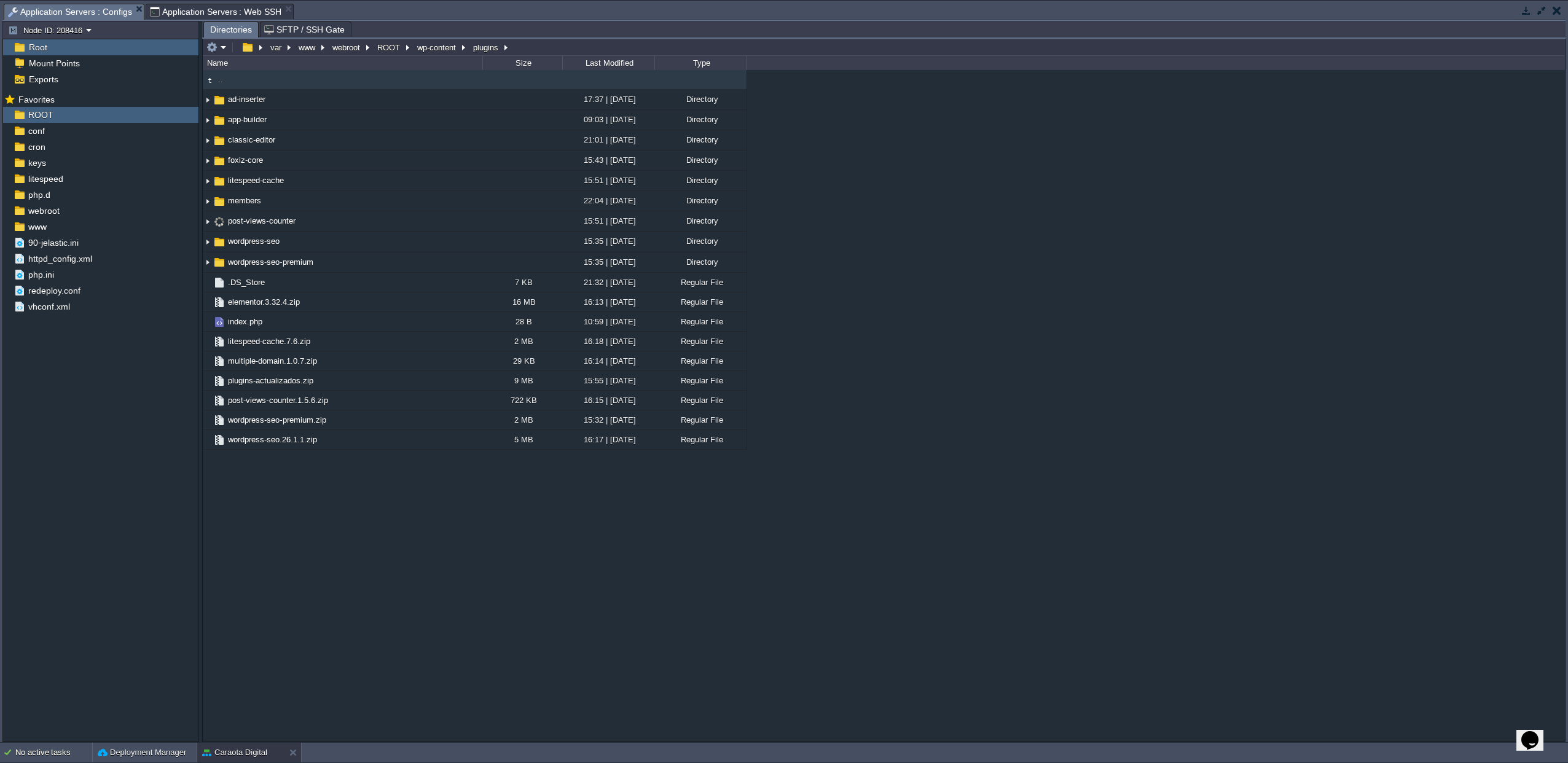
click at [226, 13] on span "Application Servers : Web SSH" at bounding box center [216, 11] width 132 height 15
click at [83, 9] on span "Application Servers : Configs" at bounding box center [69, 12] width 124 height 16
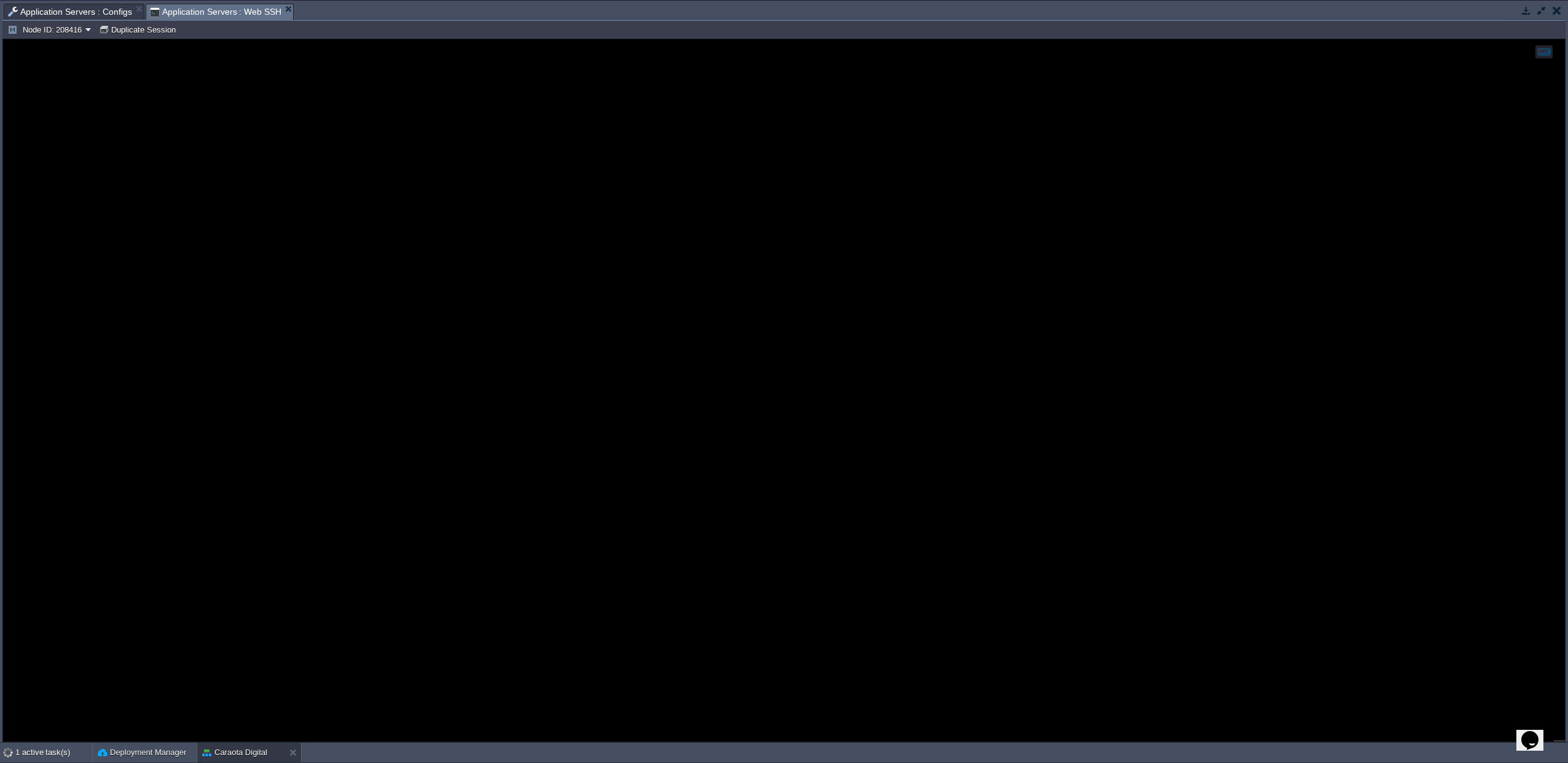
click at [215, 13] on span "Application Servers : Web SSH" at bounding box center [216, 12] width 132 height 16
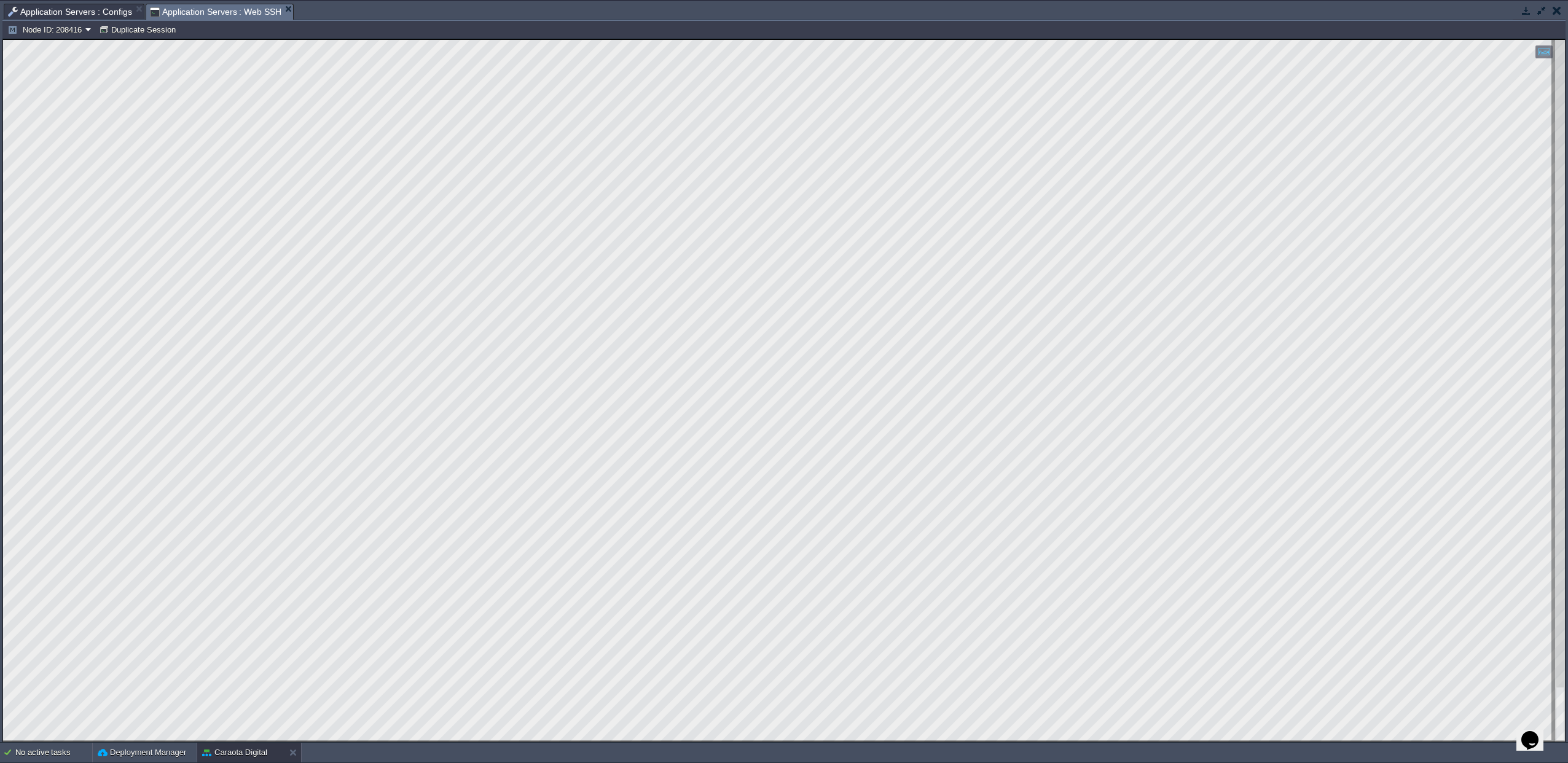
click at [90, 20] on ul "Tasks Activity Log Archive Git / SVN Application Servers : Configs Application …" at bounding box center [1538, 11] width 3072 height 16
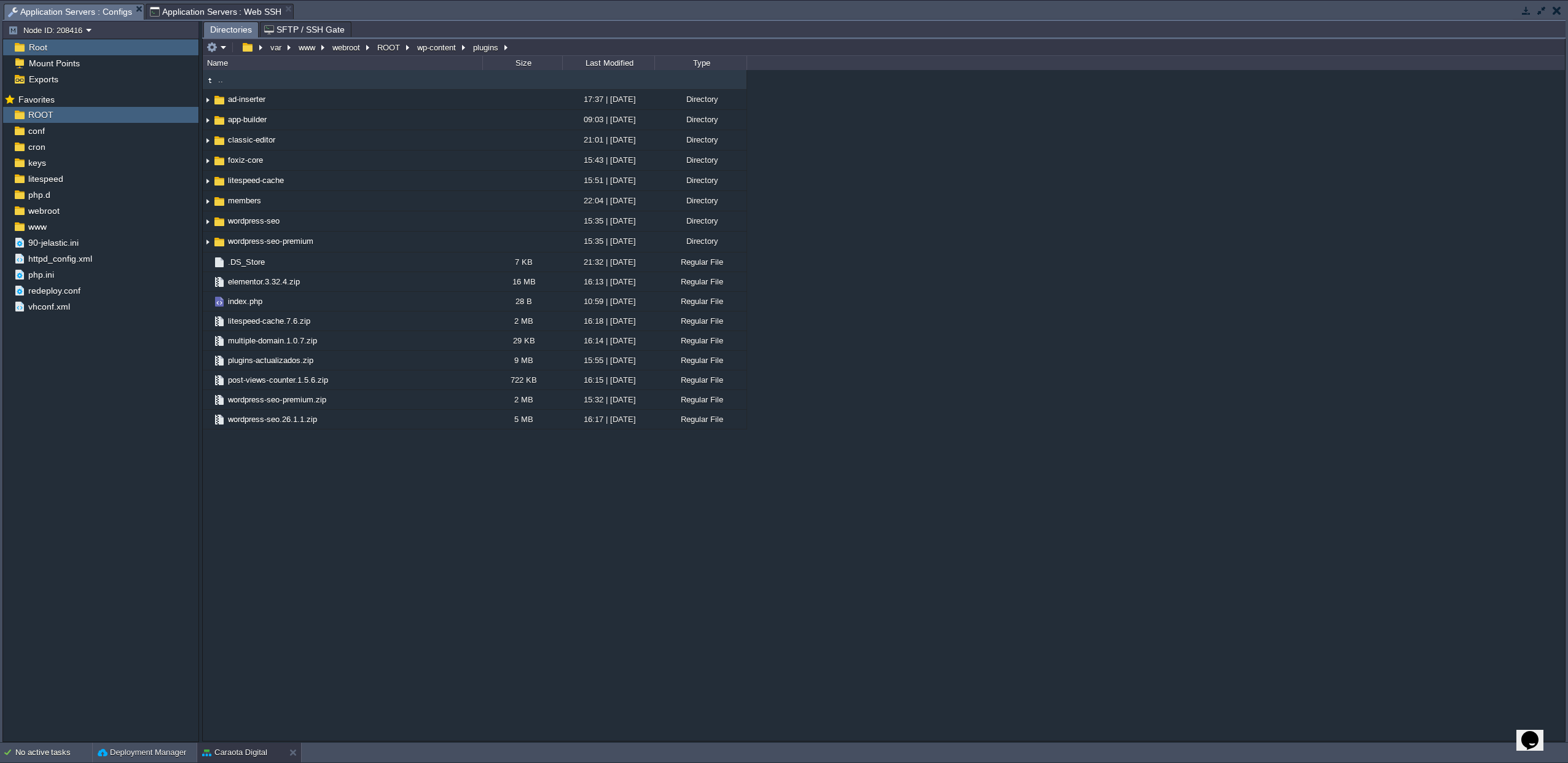
click at [81, 14] on span "Application Servers : Configs" at bounding box center [69, 12] width 124 height 16
click at [327, 422] on div at bounding box center [325, 419] width 11 height 11
click at [319, 422] on input "wordpress-seo.26.1.1.zip" at bounding box center [354, 418] width 256 height 16
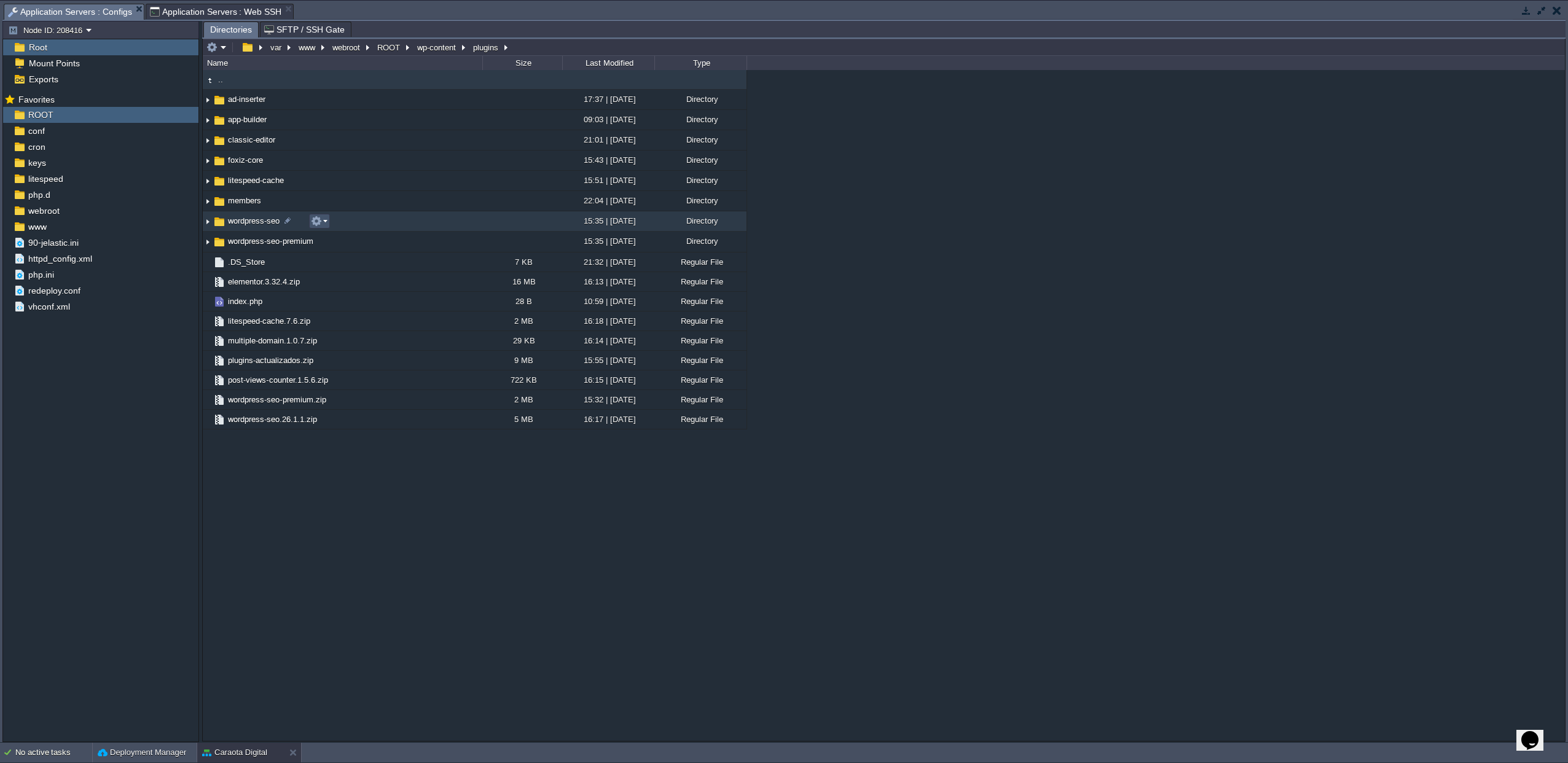
click at [318, 222] on button "button" at bounding box center [317, 221] width 11 height 11
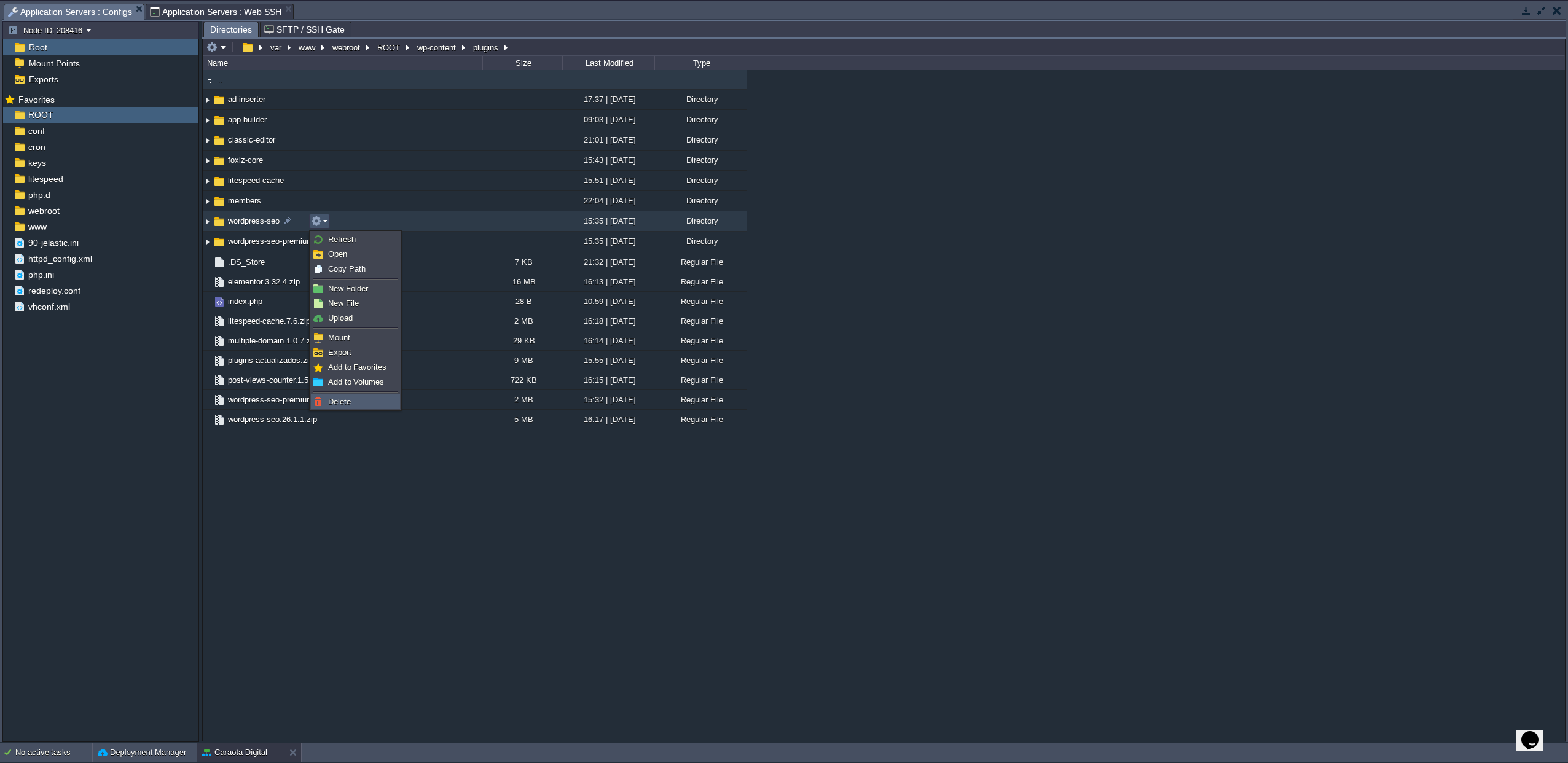
click at [328, 397] on span "Delete" at bounding box center [339, 401] width 23 height 9
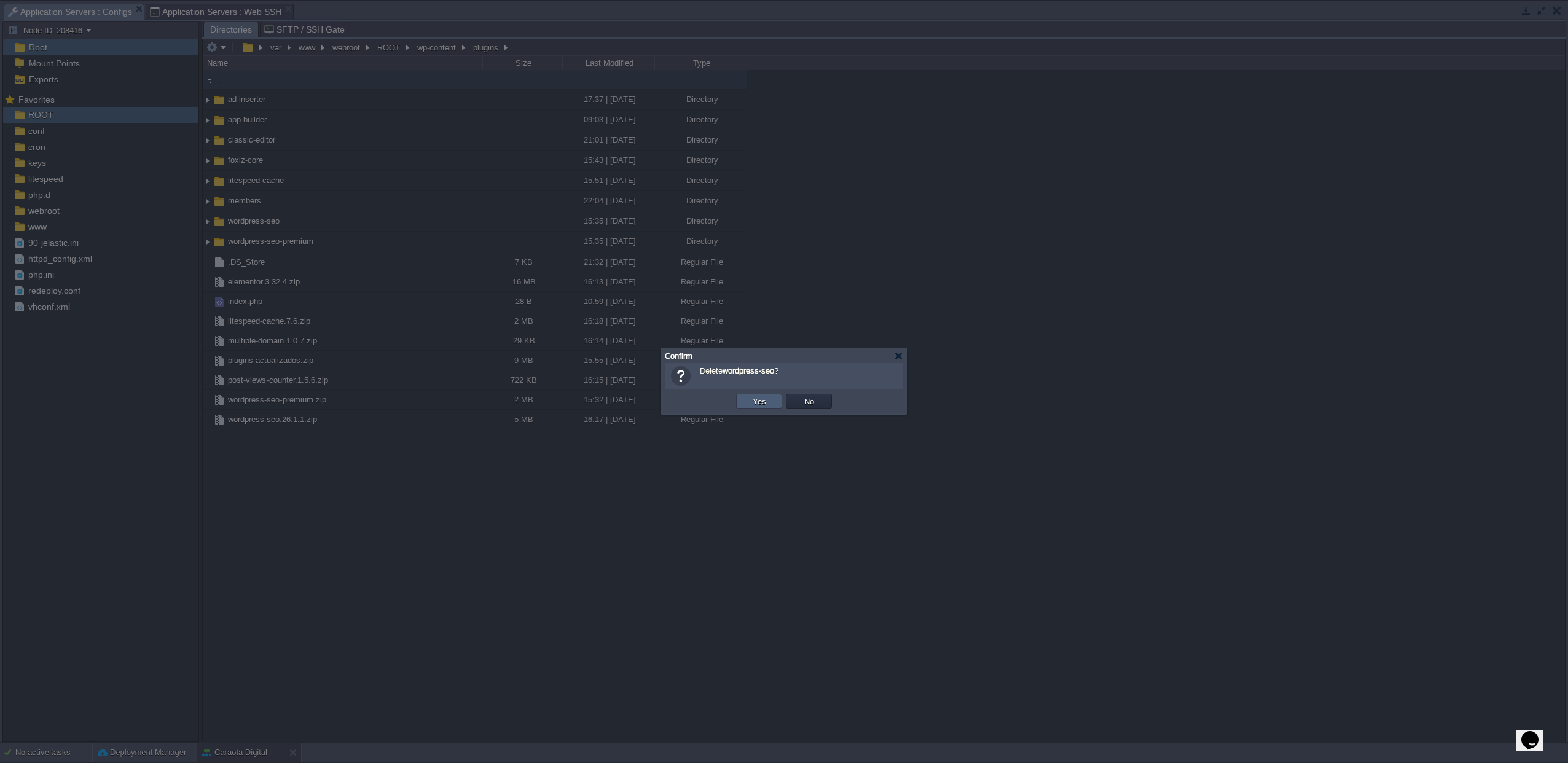
click at [740, 402] on td "Yes" at bounding box center [759, 401] width 46 height 15
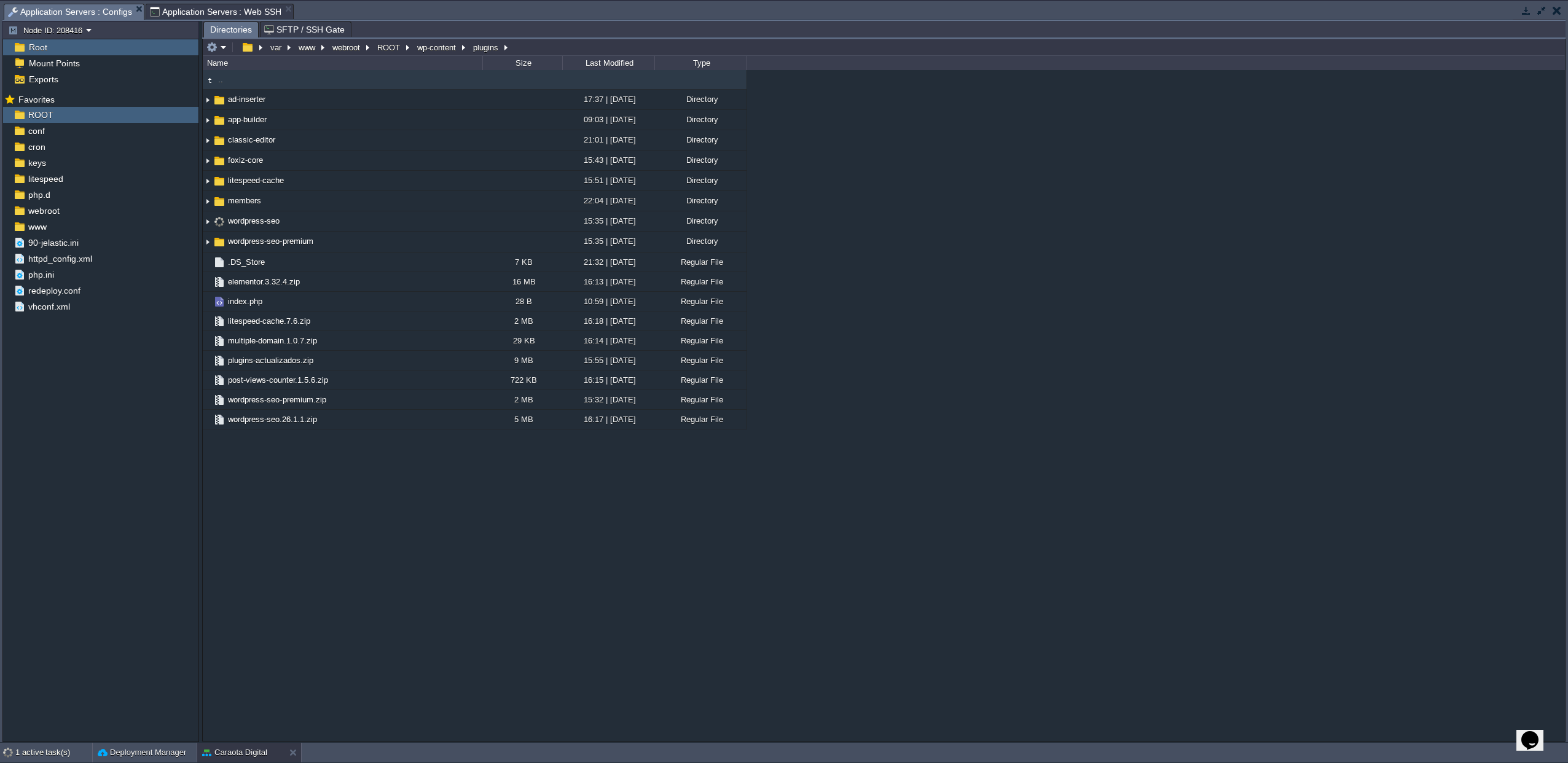
click at [208, 9] on span "Application Servers : Web SSH" at bounding box center [216, 11] width 132 height 15
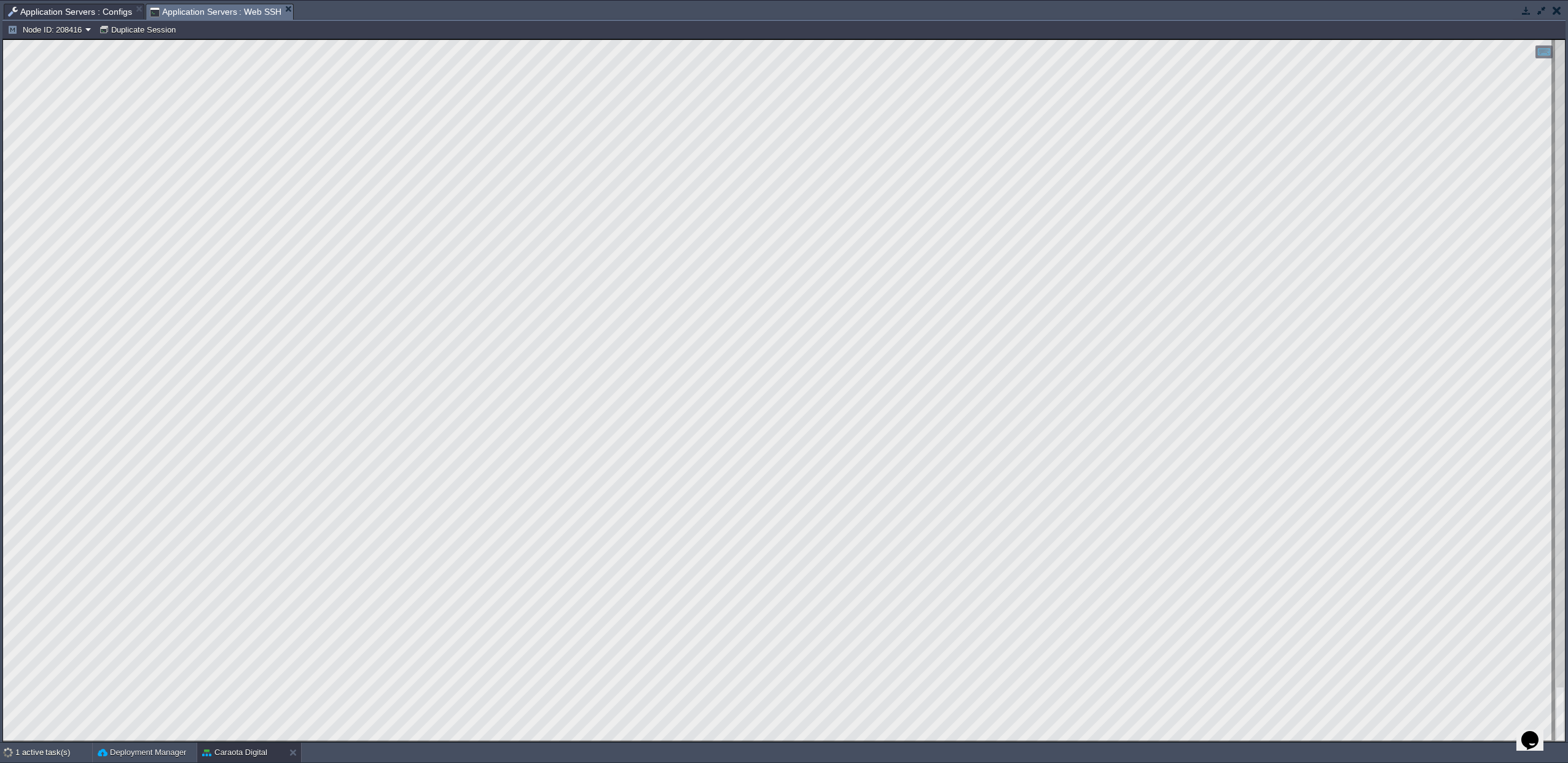
click at [93, 11] on span "Application Servers : Configs" at bounding box center [69, 11] width 124 height 15
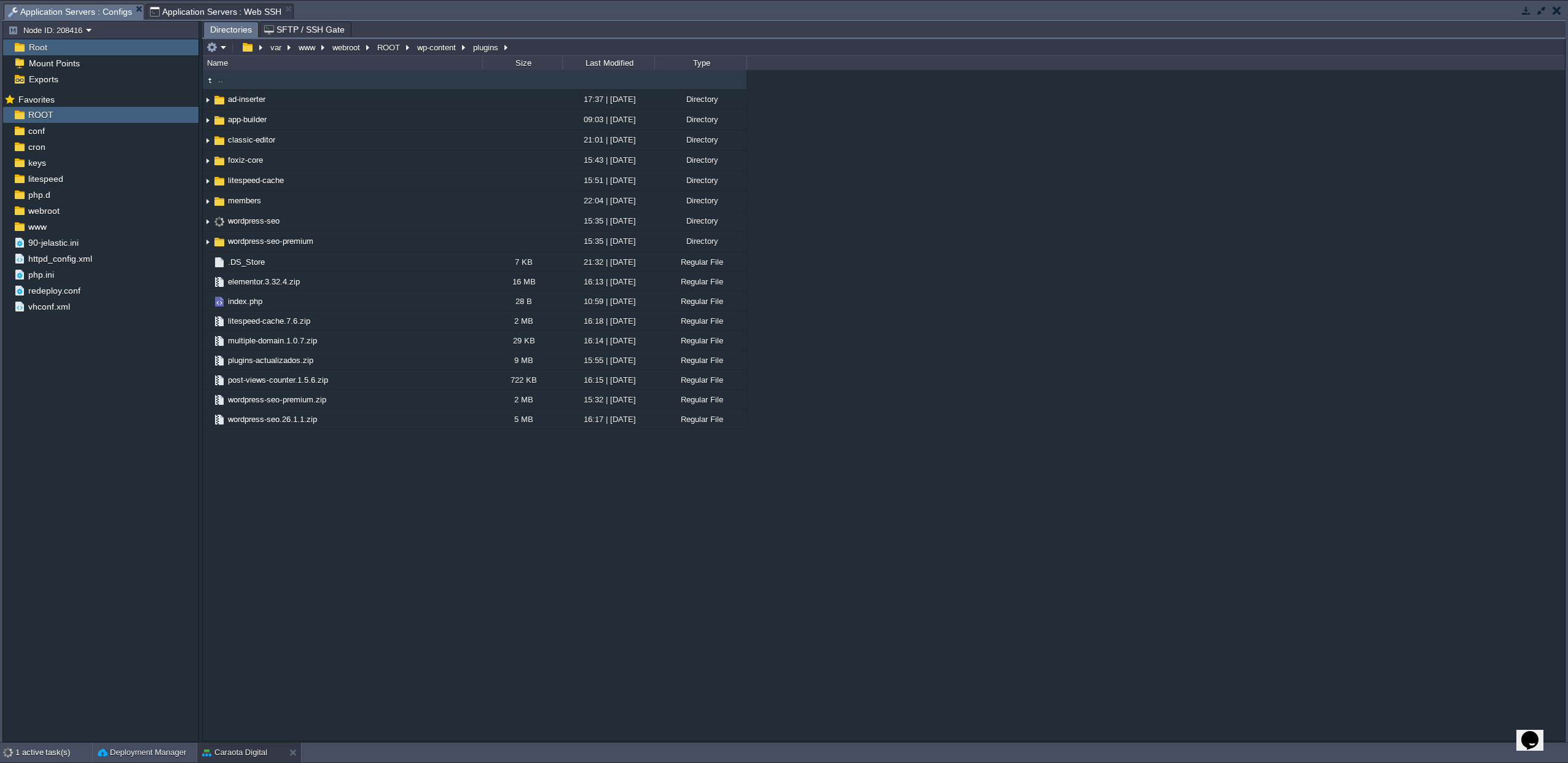
click at [223, 9] on span "Application Servers : Web SSH" at bounding box center [216, 11] width 132 height 15
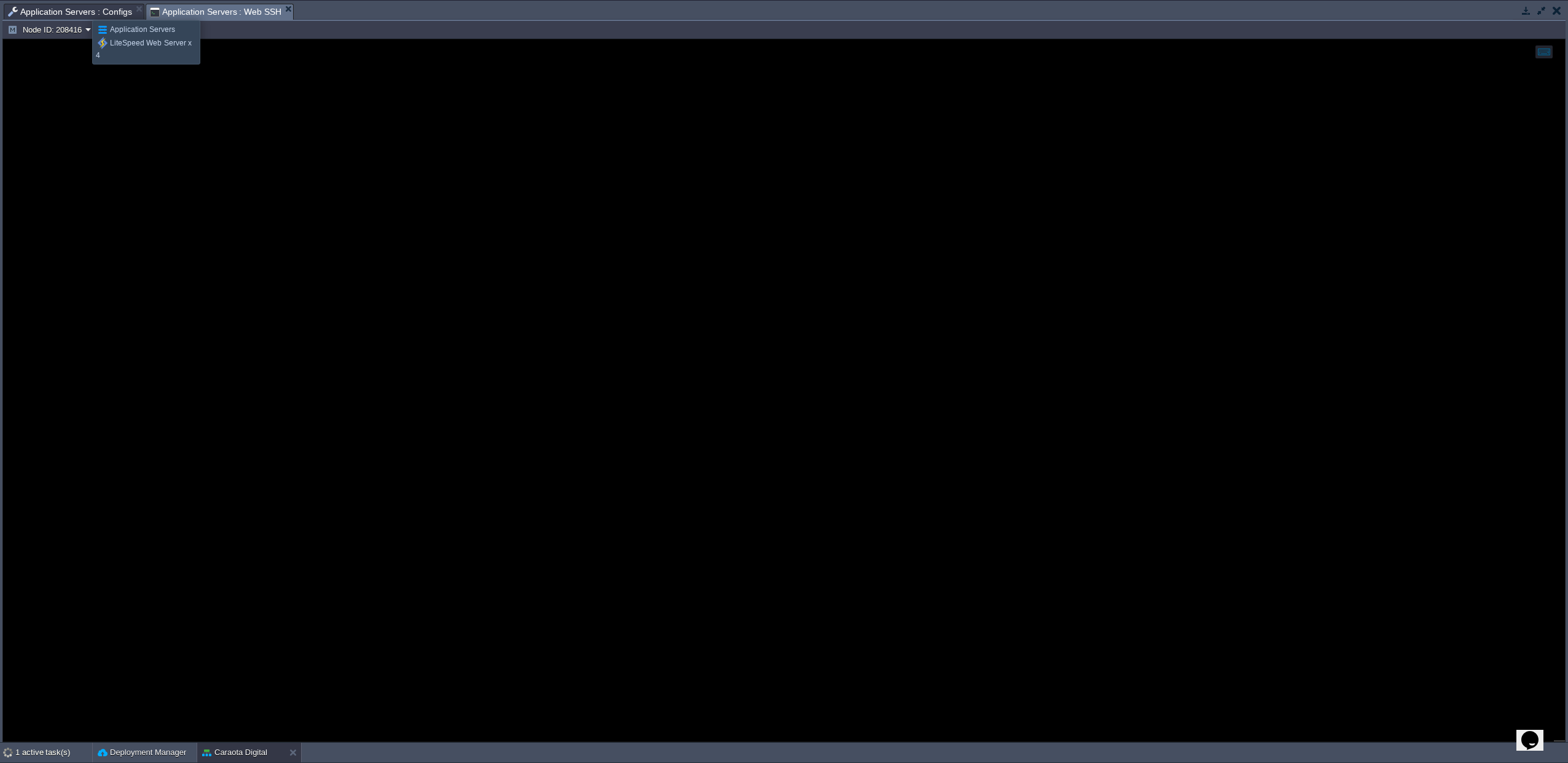
click at [83, 9] on span "Application Servers : Configs" at bounding box center [69, 11] width 124 height 15
click at [213, 8] on span "Application Servers : Web SSH" at bounding box center [216, 12] width 132 height 16
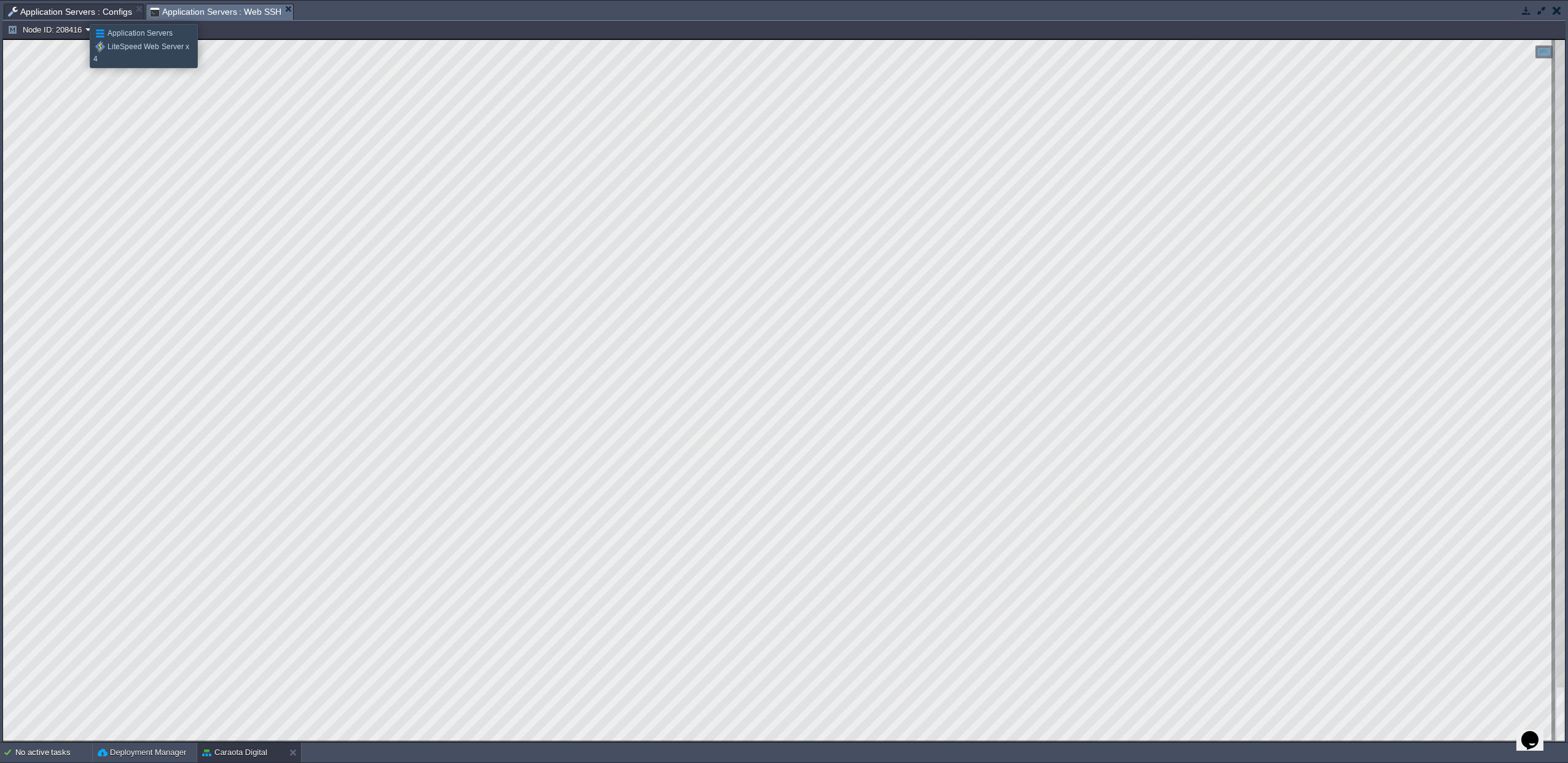
click at [81, 13] on span "Application Servers : Configs" at bounding box center [69, 11] width 124 height 15
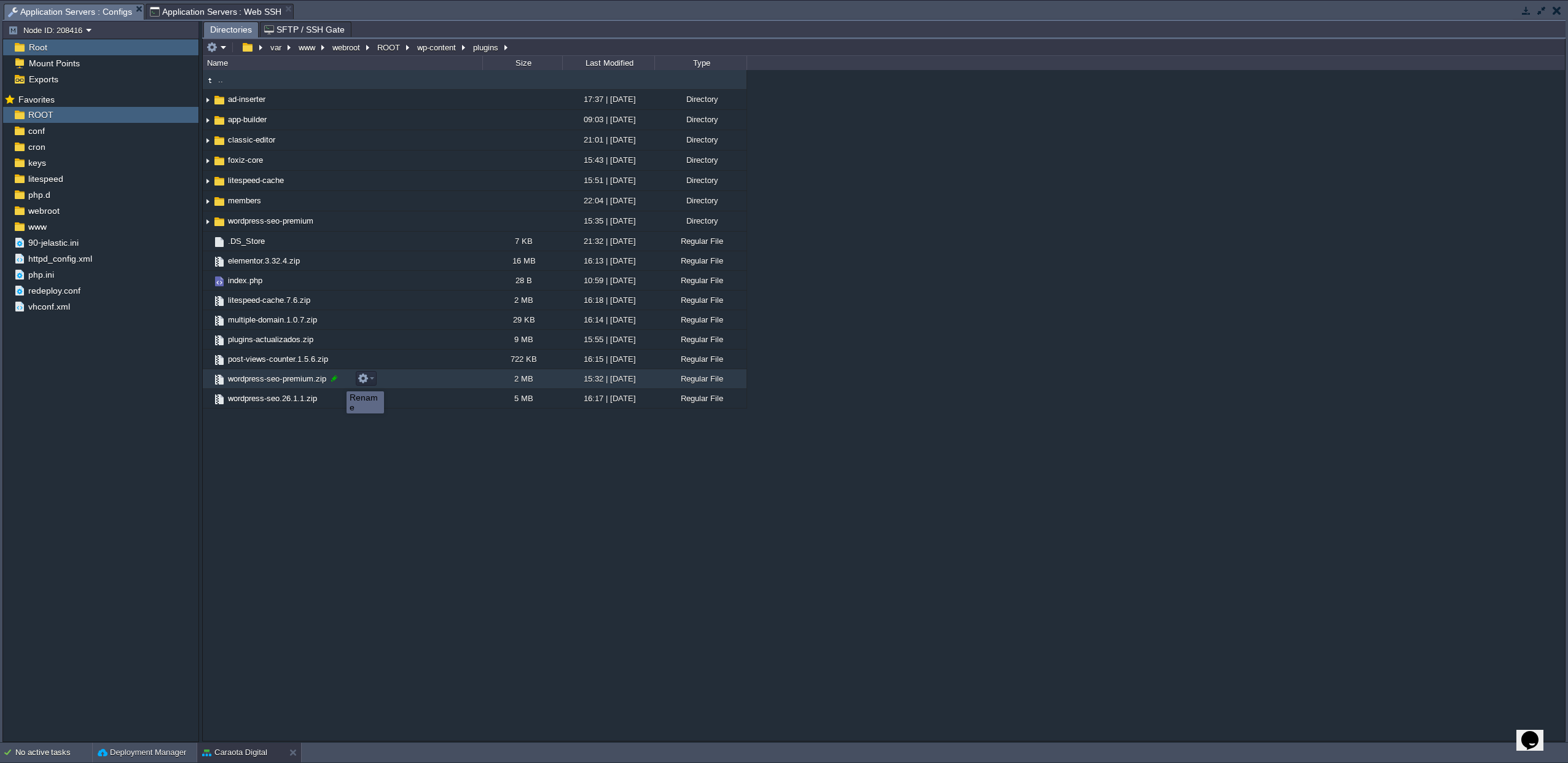
click at [337, 380] on div at bounding box center [334, 378] width 11 height 11
click at [337, 380] on input "wordpress-seo-premium.zip" at bounding box center [354, 378] width 256 height 16
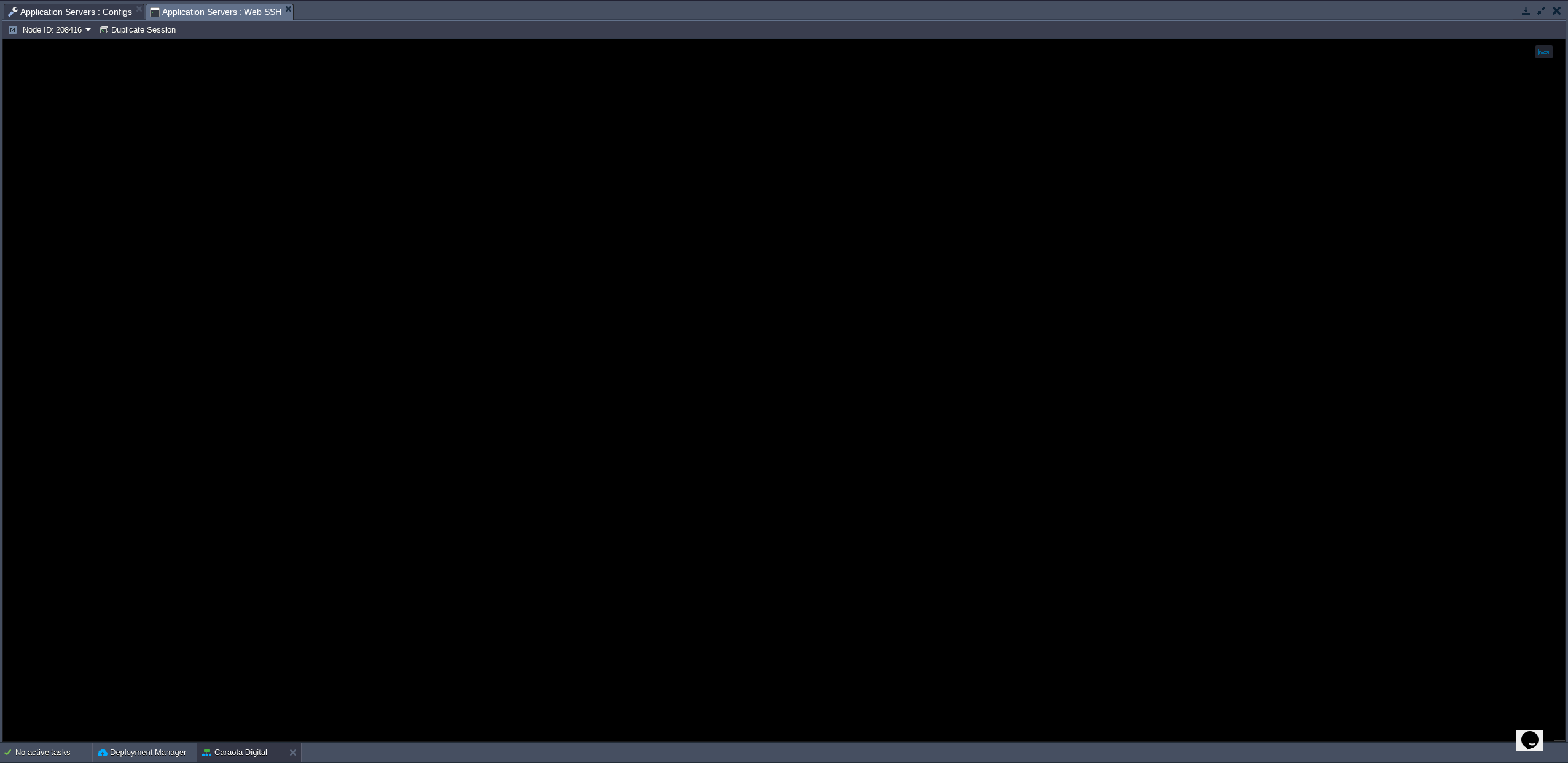
click at [215, 9] on span "Application Servers : Web SSH" at bounding box center [216, 12] width 132 height 16
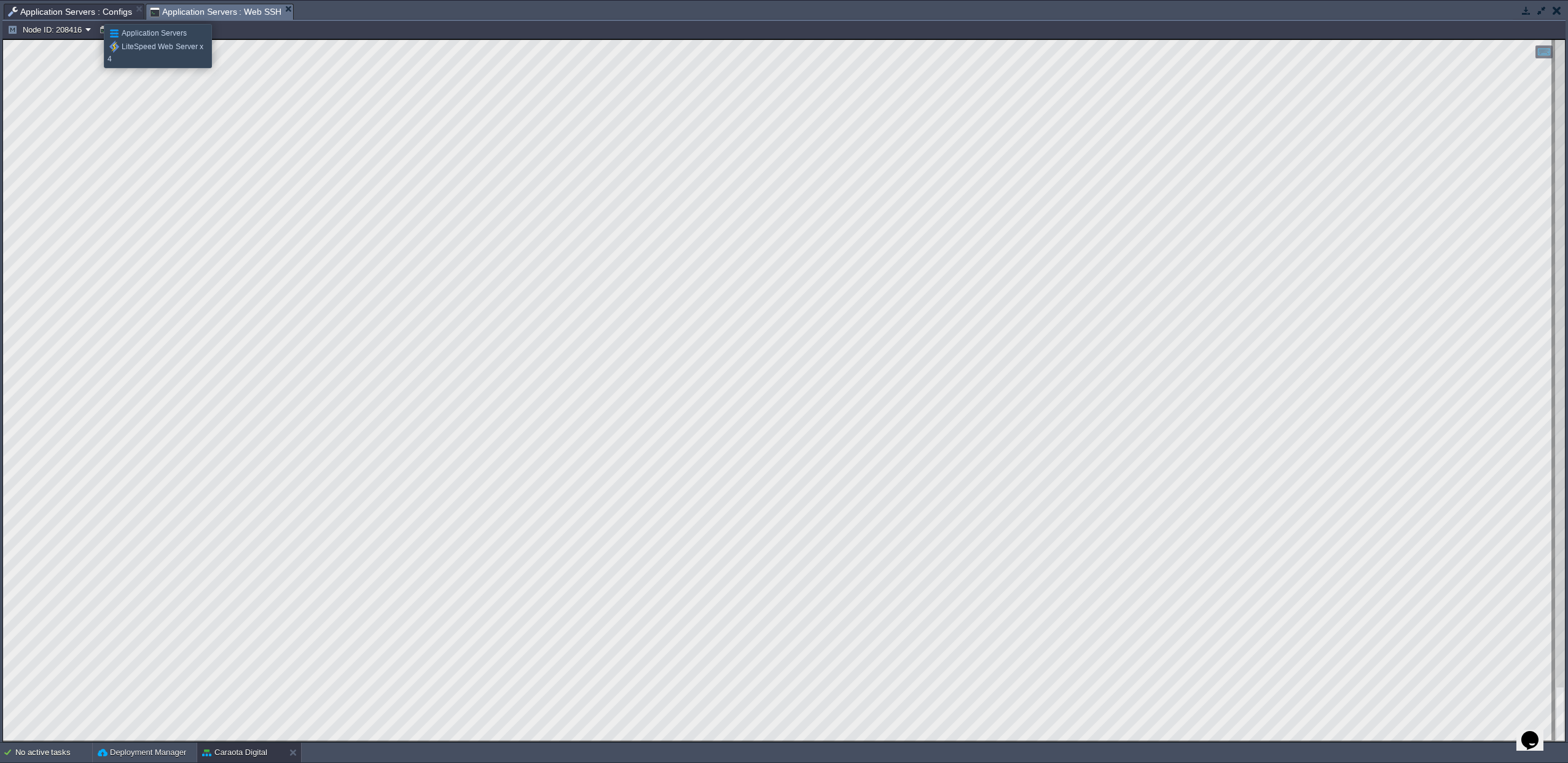
click at [95, 13] on span "Application Servers : Configs" at bounding box center [69, 11] width 124 height 15
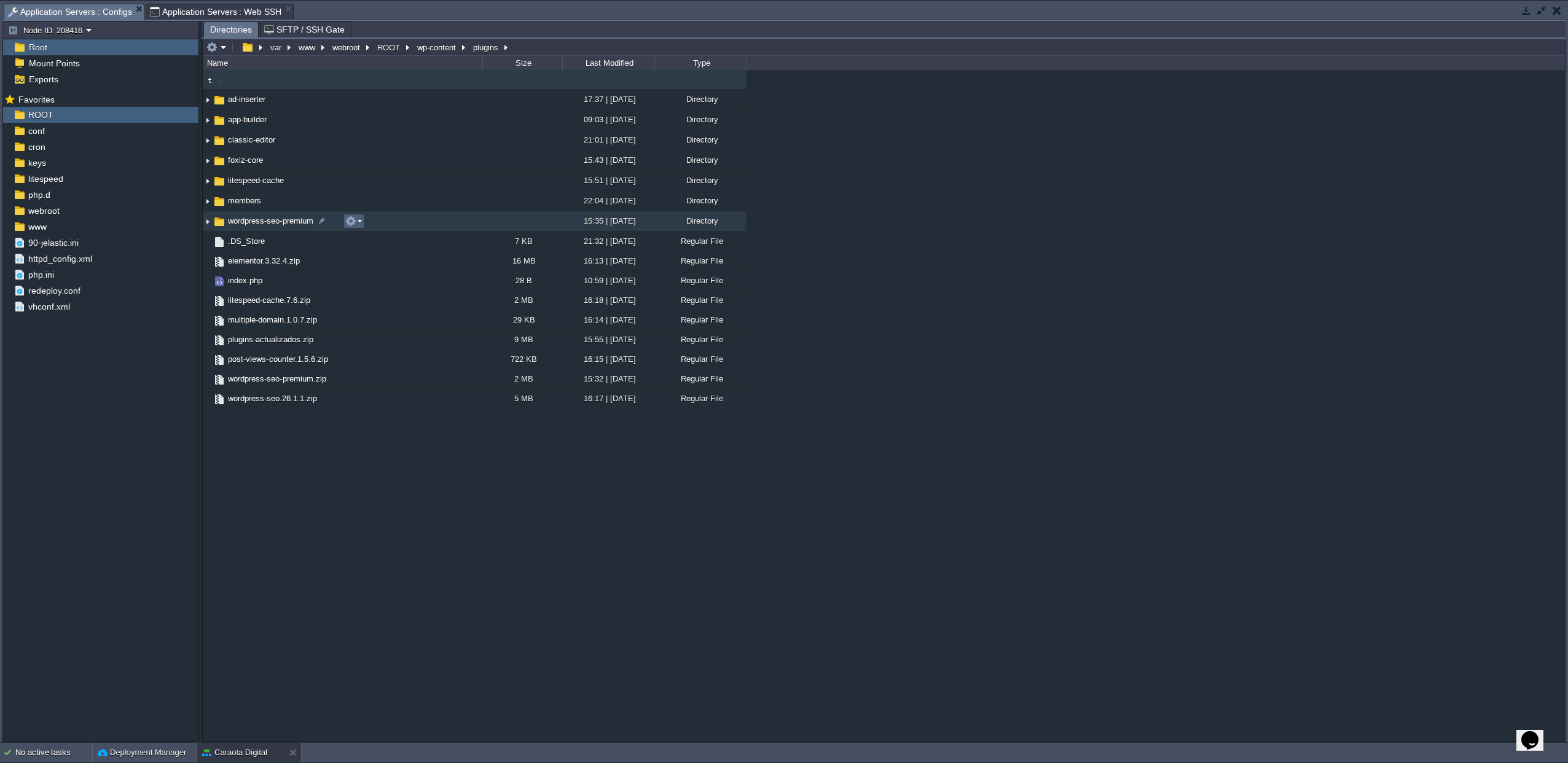
click at [344, 223] on td at bounding box center [354, 221] width 21 height 15
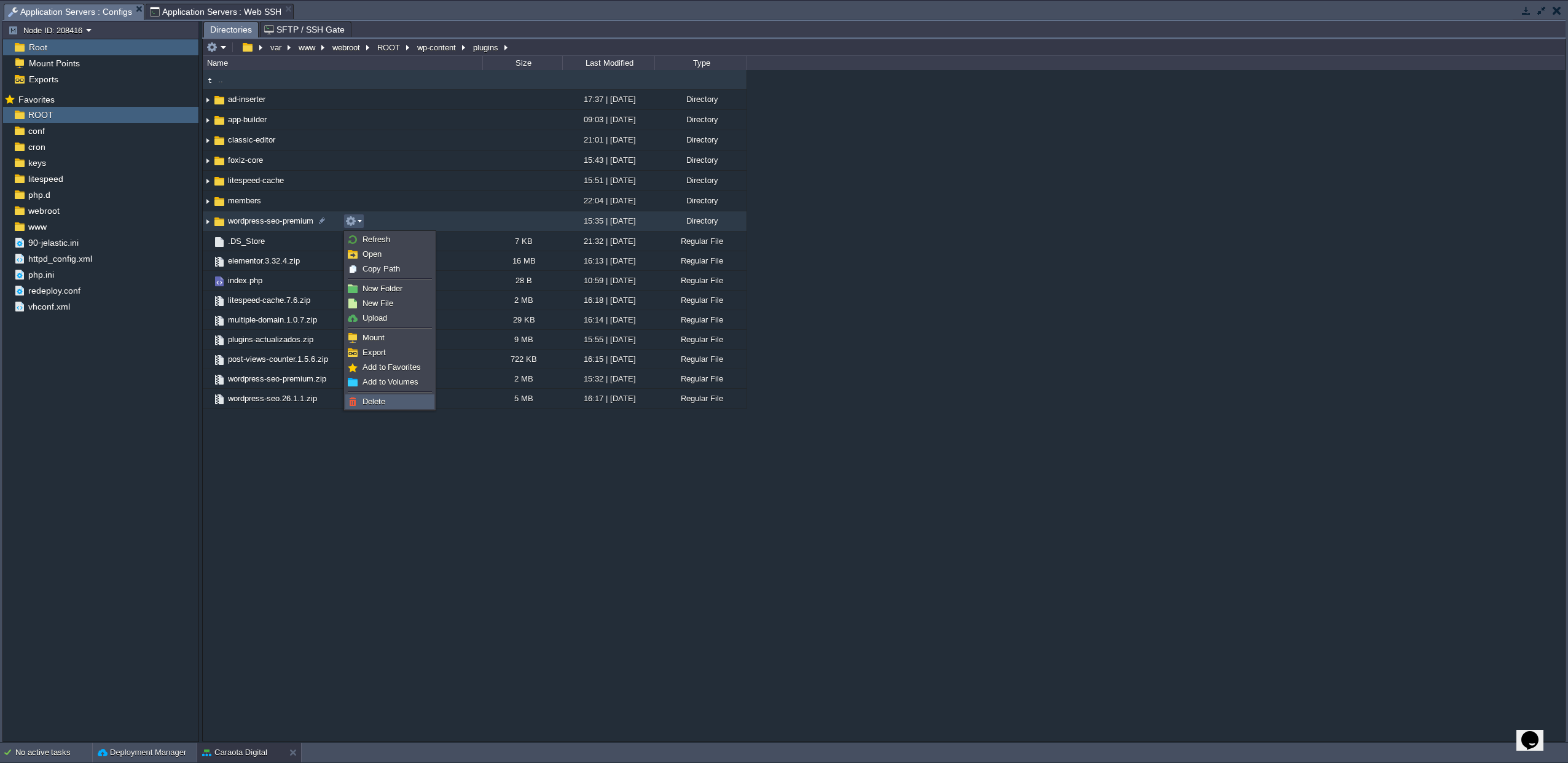
click at [379, 395] on link "Delete" at bounding box center [390, 402] width 88 height 13
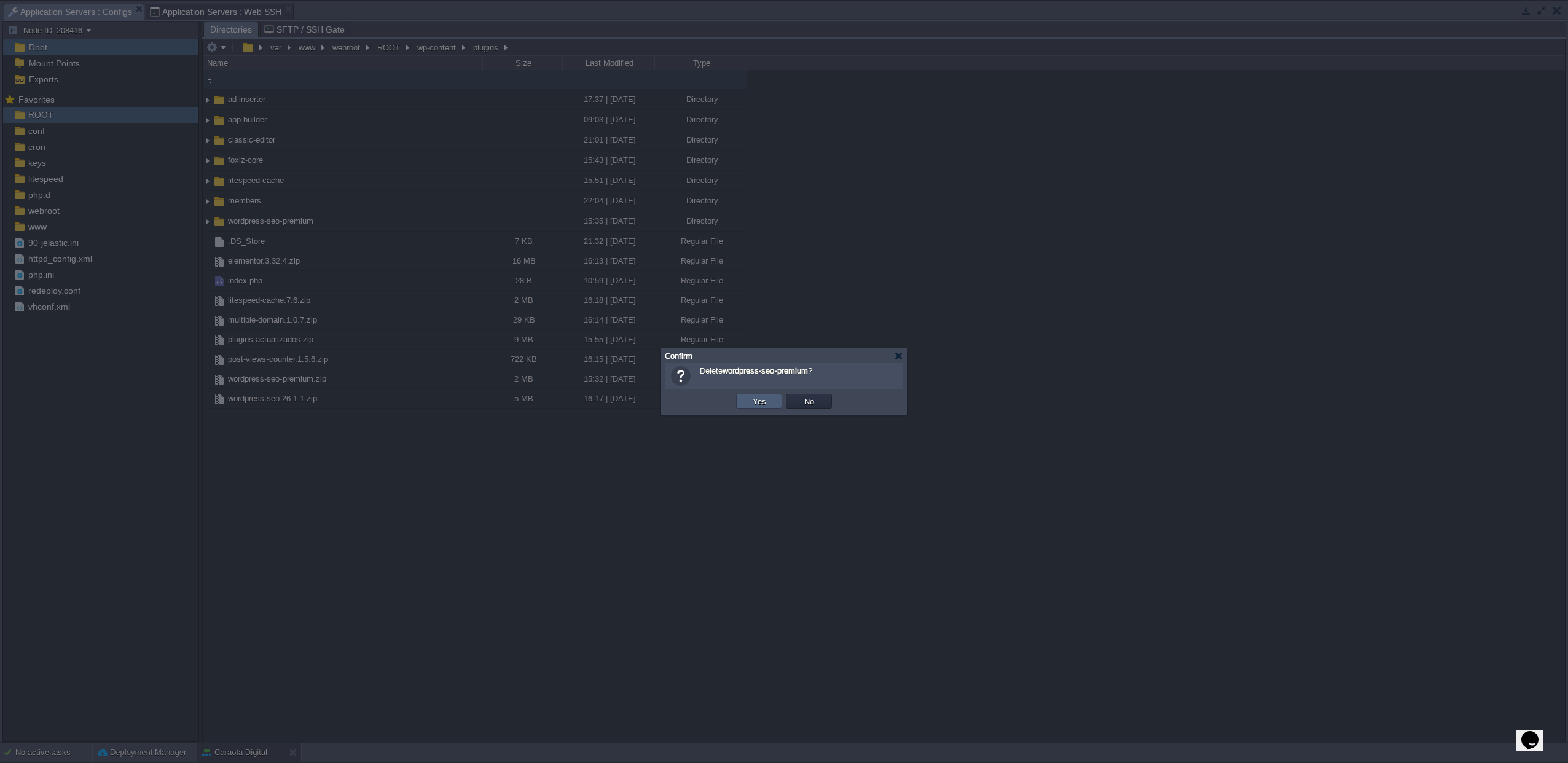
click at [769, 402] on td "Yes" at bounding box center [759, 401] width 46 height 15
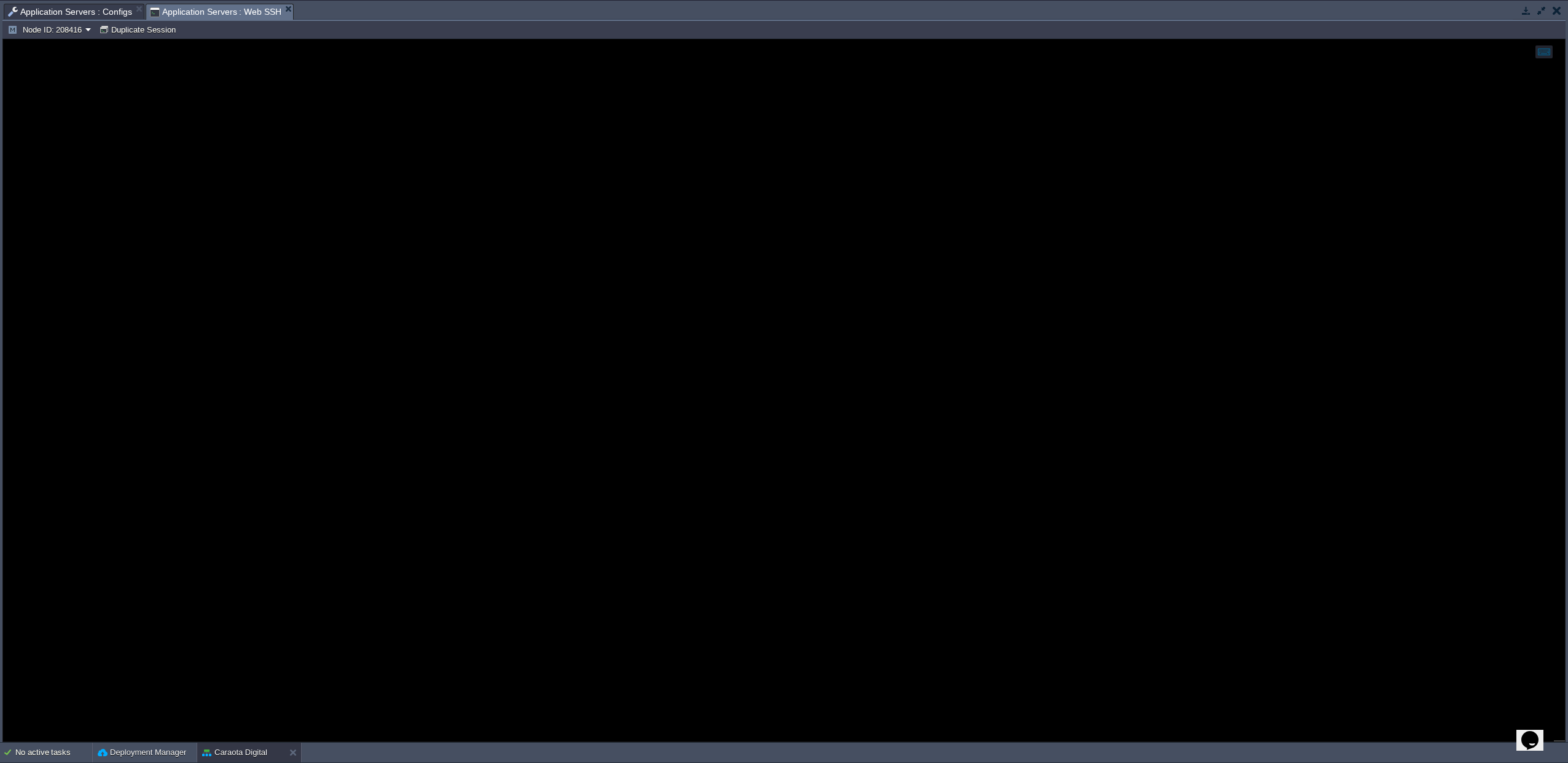
click at [216, 7] on span "Application Servers : Web SSH" at bounding box center [216, 12] width 132 height 16
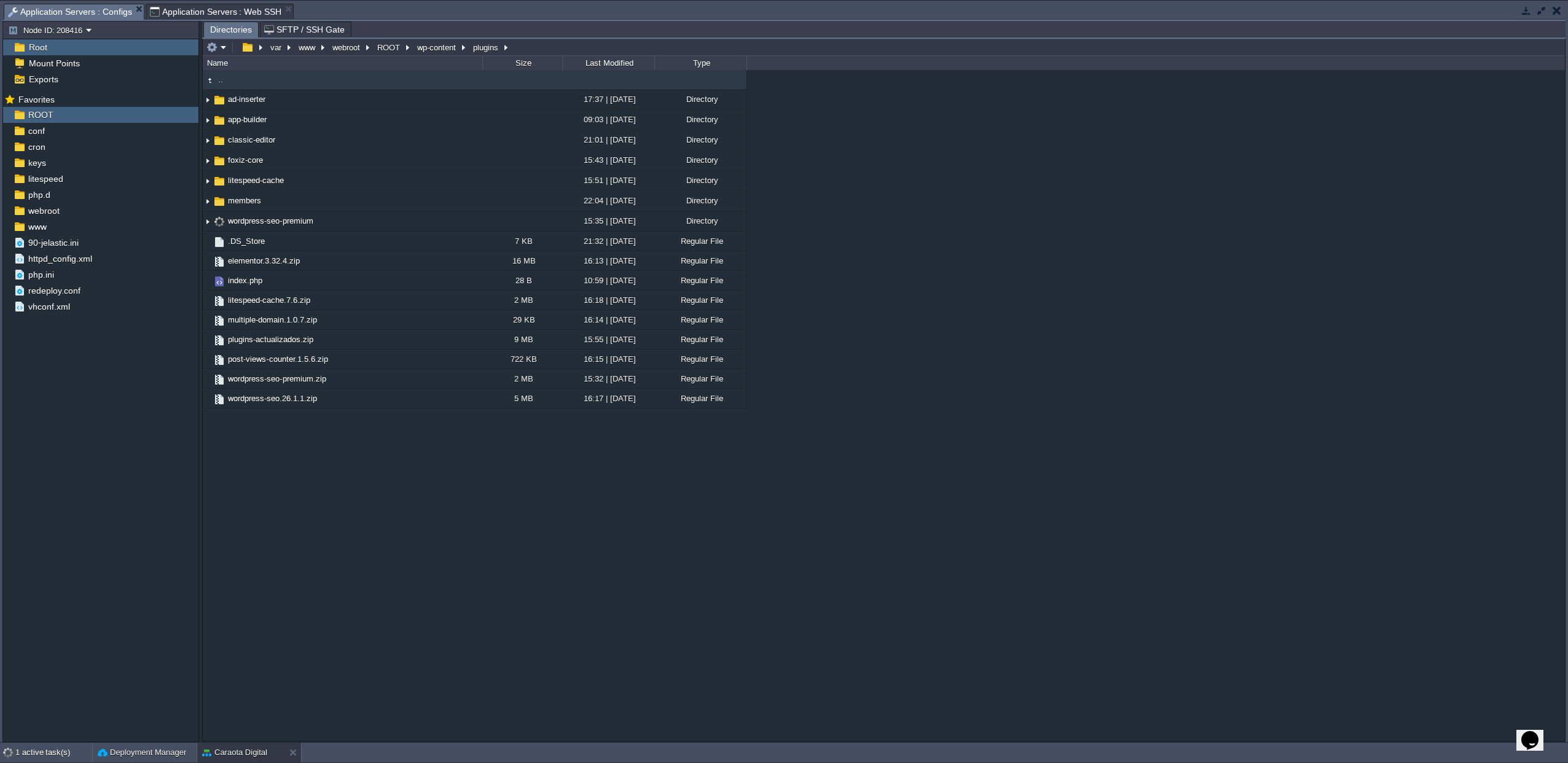
click at [73, 13] on span "Application Servers : Configs" at bounding box center [69, 12] width 124 height 16
click at [176, 14] on span "Application Servers : Web SSH" at bounding box center [216, 11] width 132 height 15
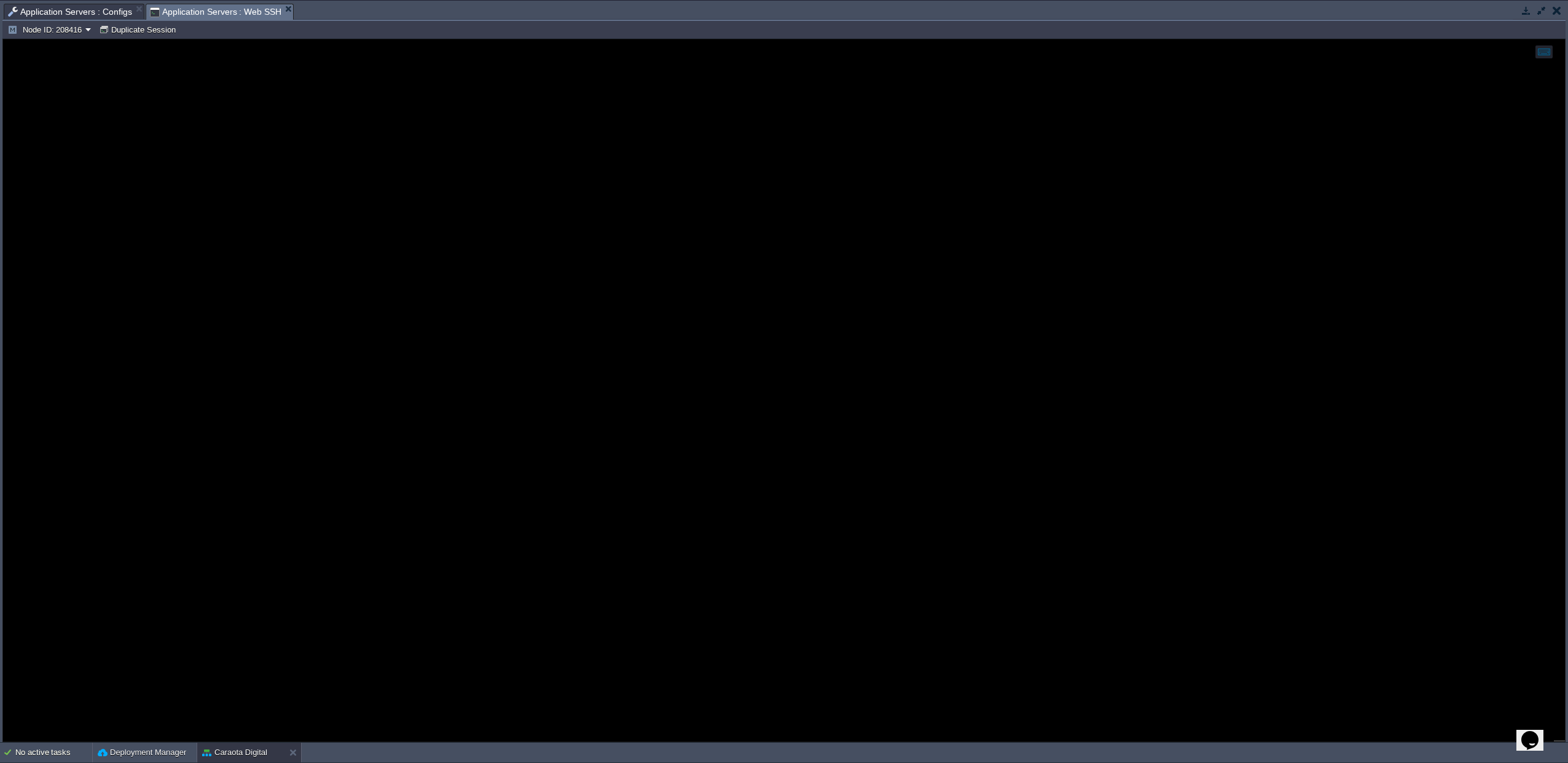
click at [103, 11] on span "Application Servers : Configs" at bounding box center [69, 11] width 124 height 15
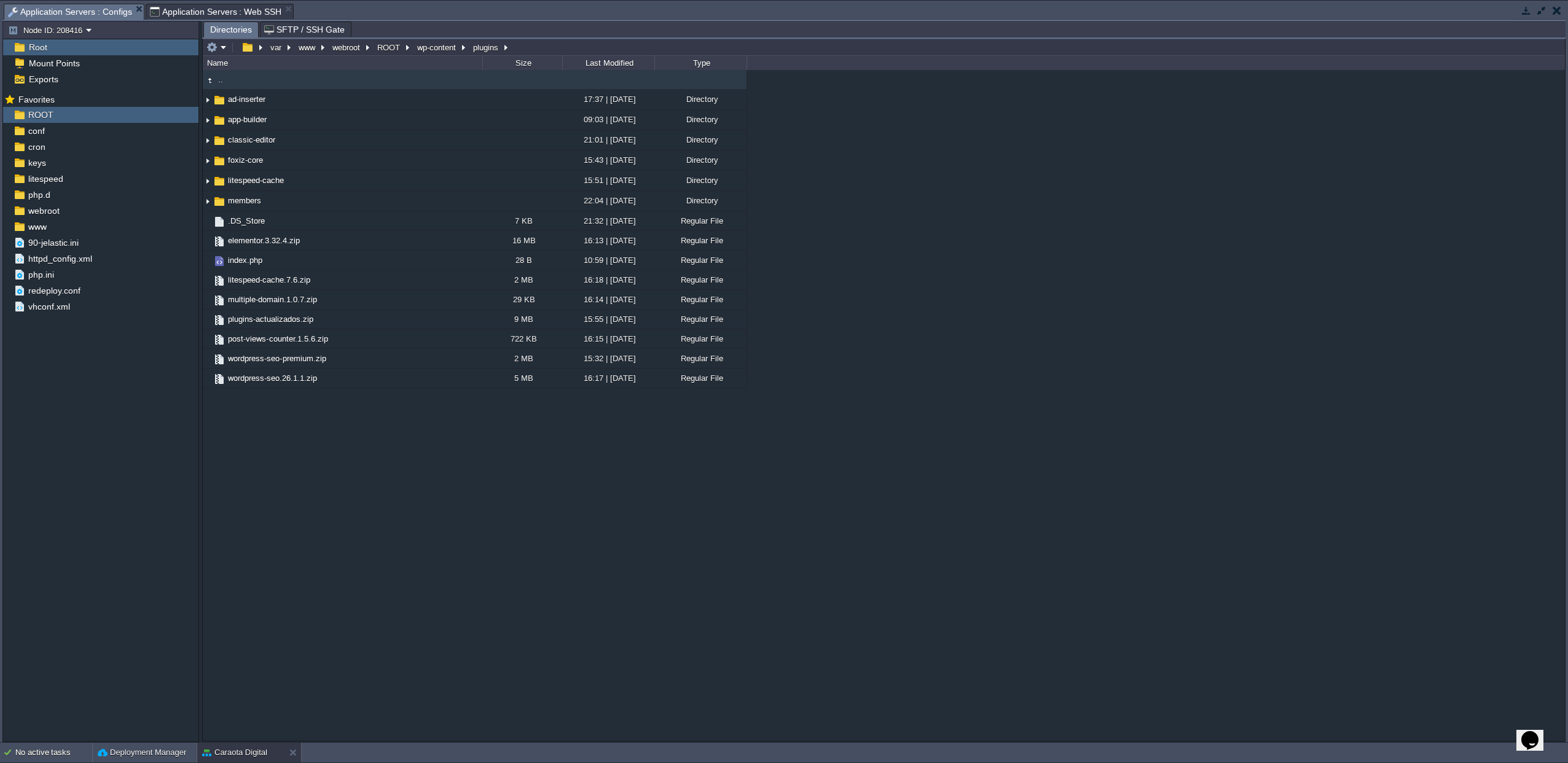
click at [205, 11] on span "Application Servers : Web SSH" at bounding box center [216, 11] width 132 height 15
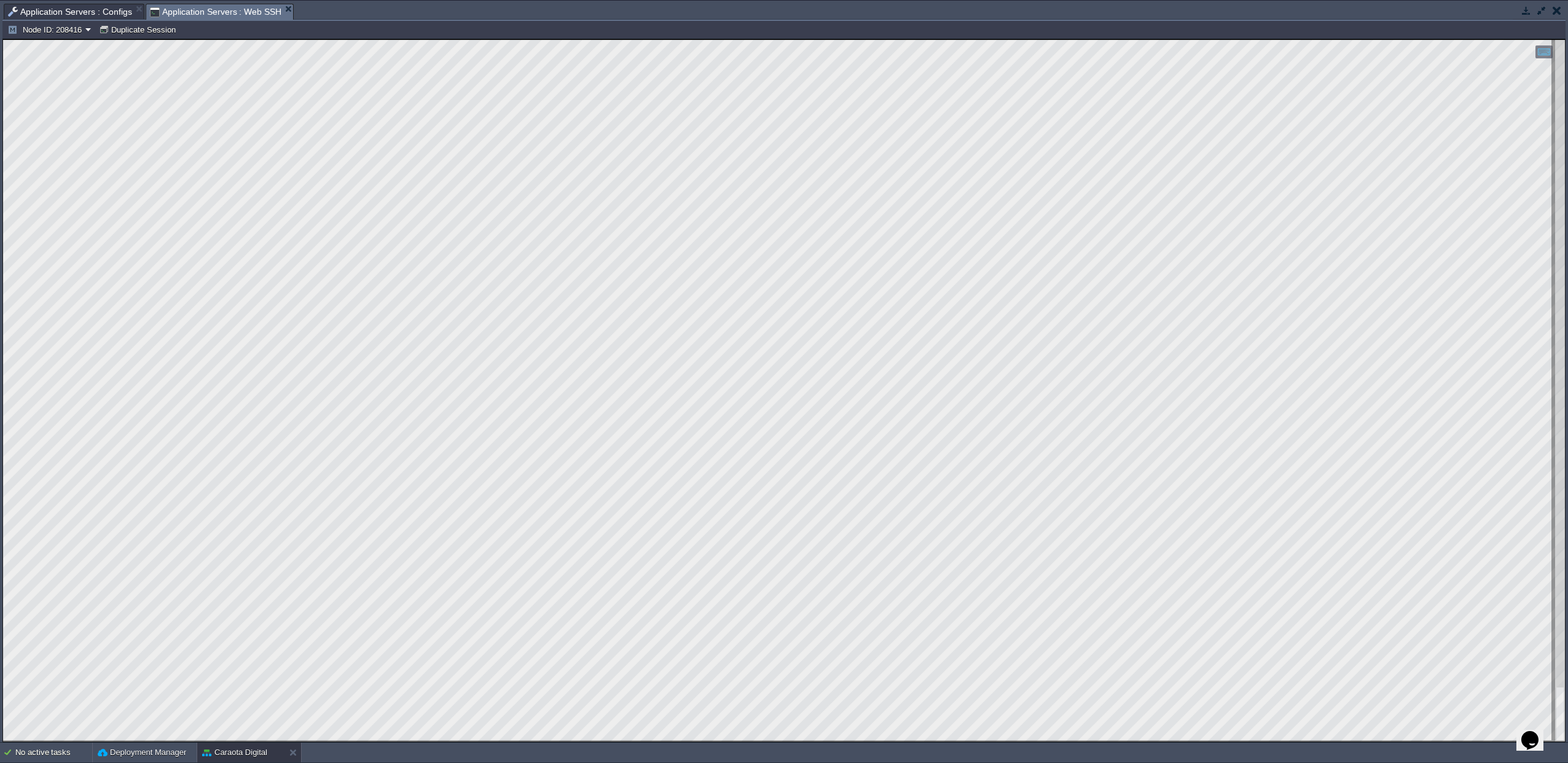
click at [103, 13] on span "Application Servers : Configs" at bounding box center [69, 11] width 124 height 15
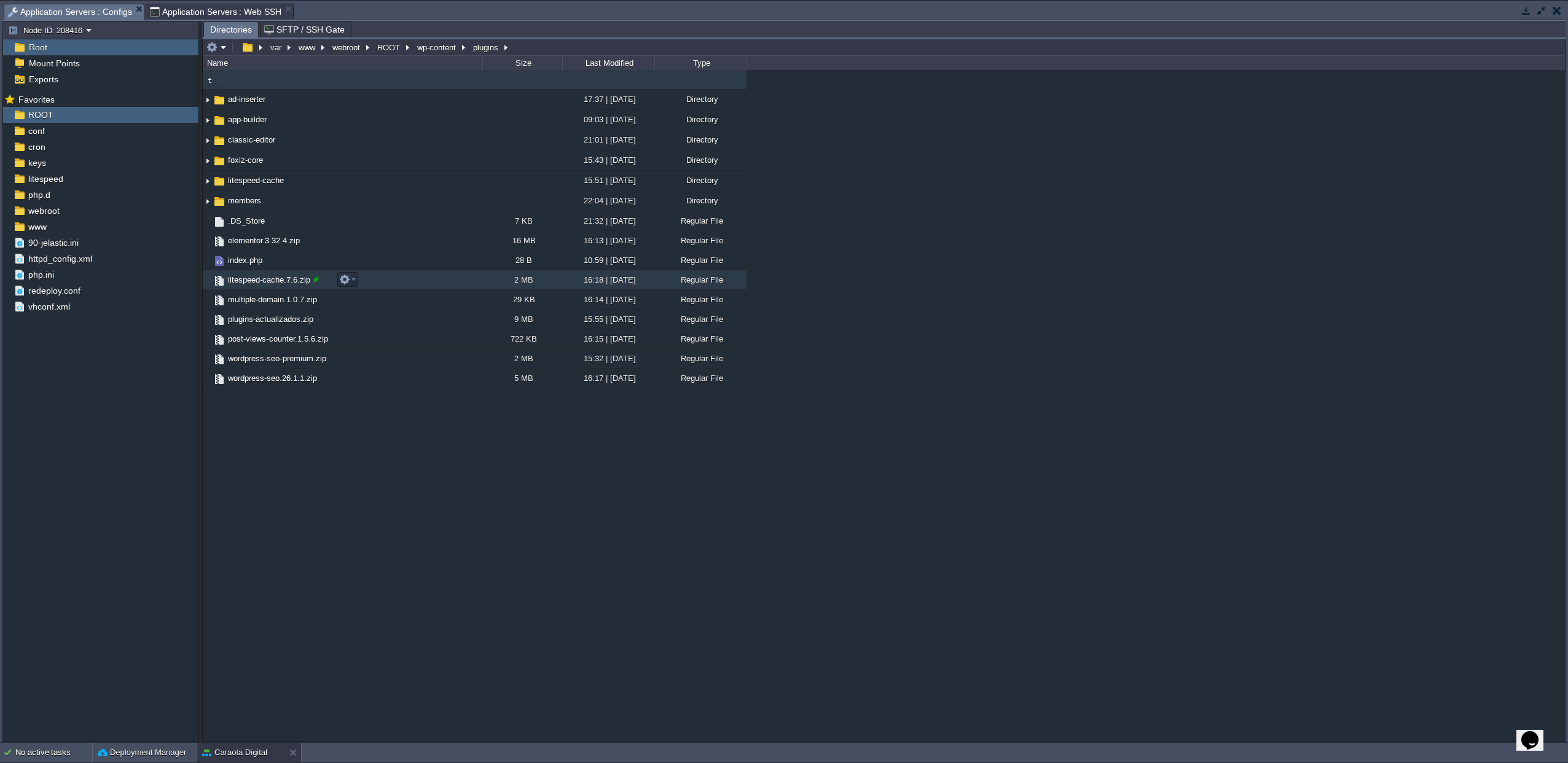
click at [317, 278] on div at bounding box center [316, 280] width 11 height 11
type input "litespeed-cache.7.6.zip"
click at [322, 281] on input "litespeed-cache.7.6.zip" at bounding box center [354, 279] width 256 height 16
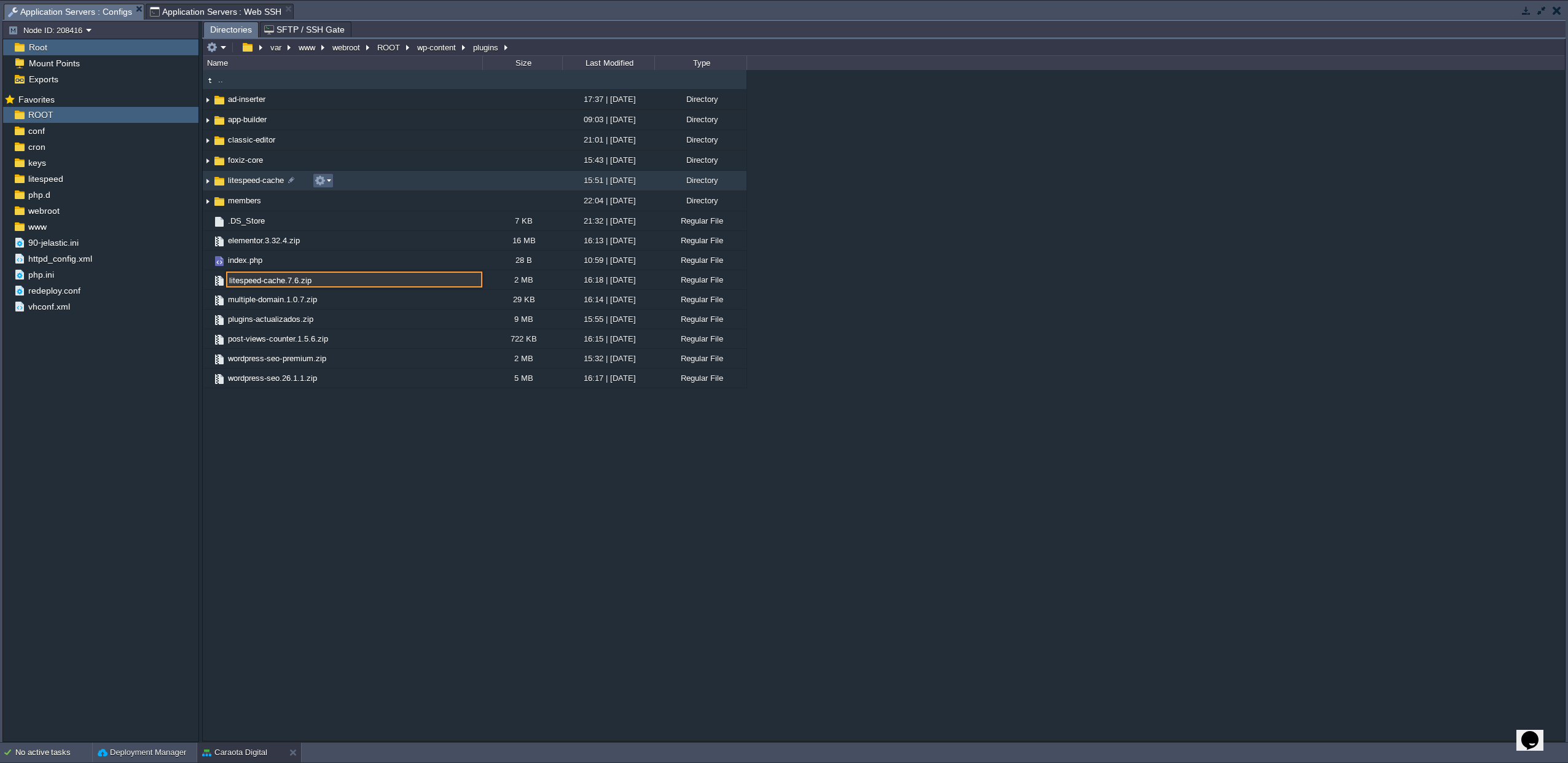
click at [325, 183] on button "button" at bounding box center [320, 181] width 11 height 11
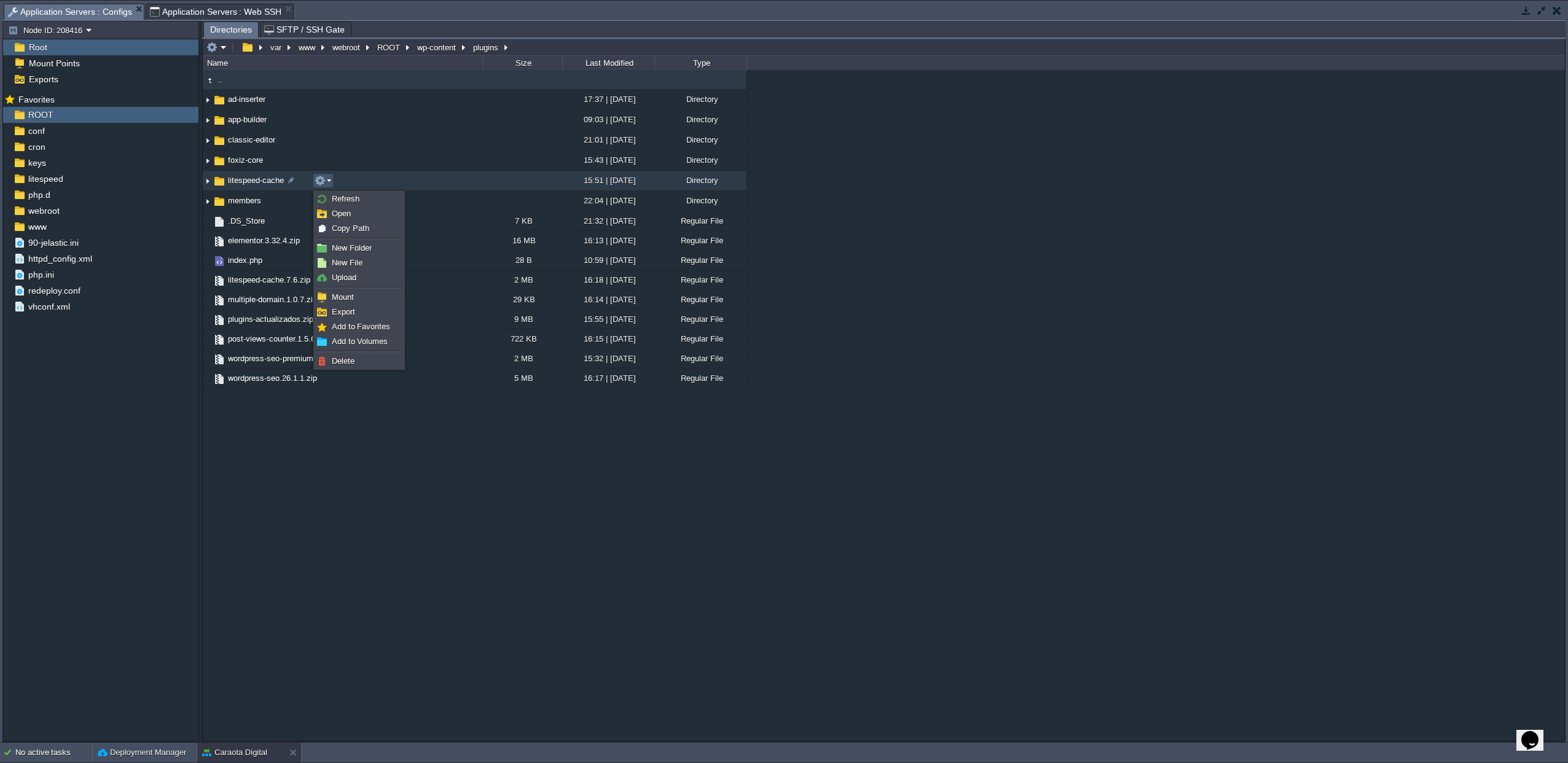
click at [345, 360] on span "Delete" at bounding box center [343, 361] width 23 height 9
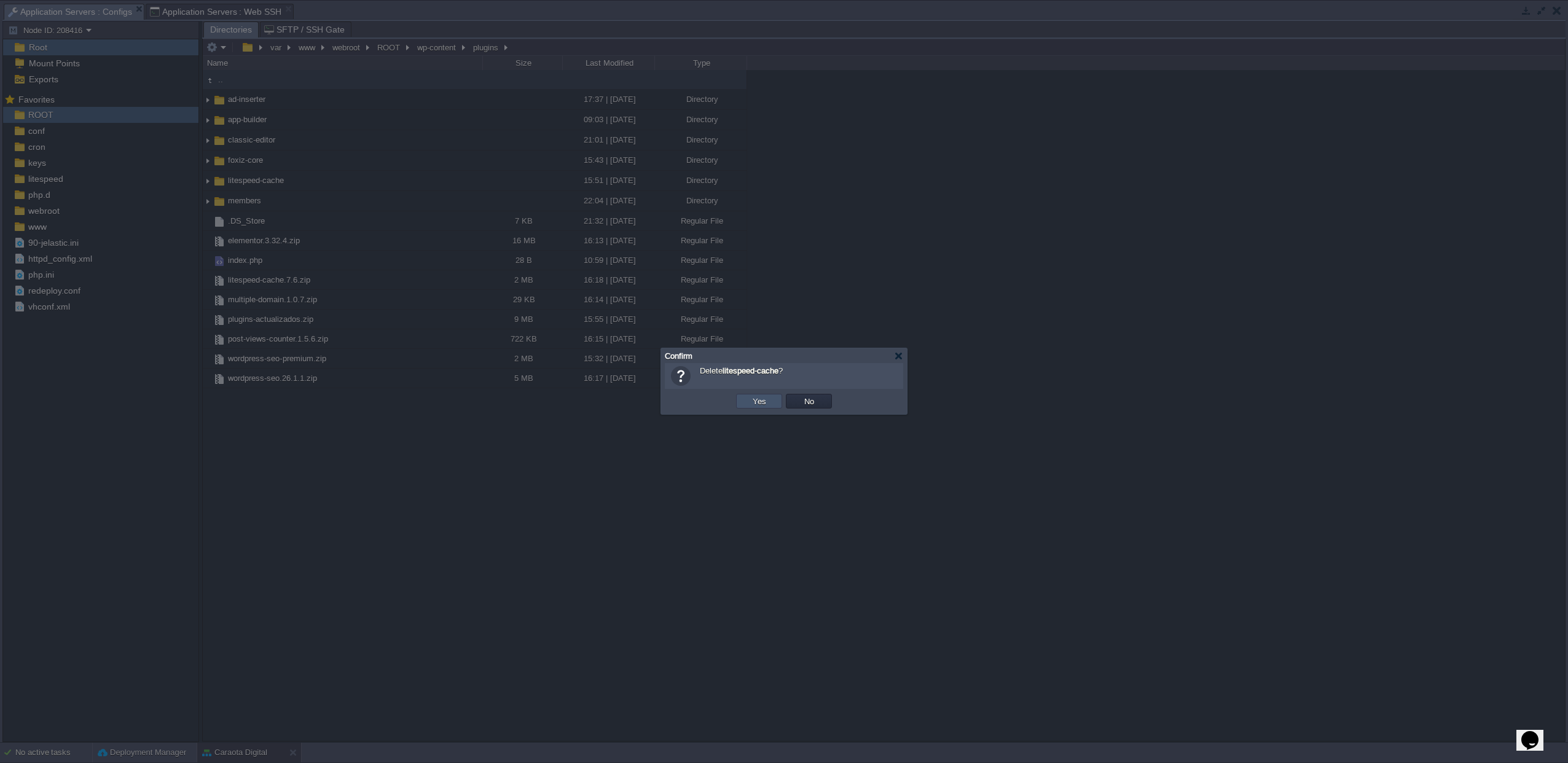
click at [755, 407] on button "Yes" at bounding box center [759, 401] width 21 height 11
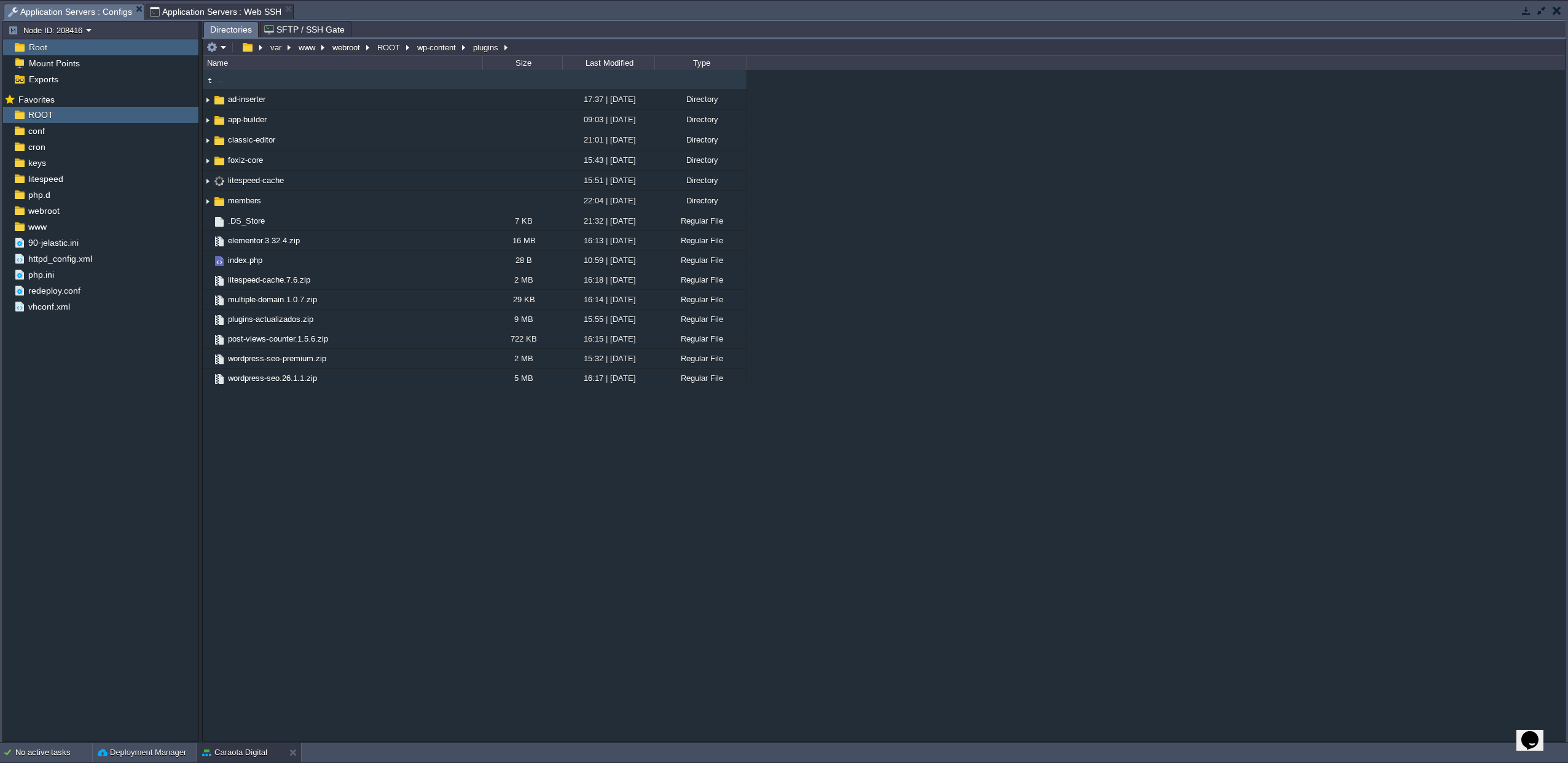
click at [224, 9] on span "Application Servers : Web SSH" at bounding box center [216, 11] width 132 height 15
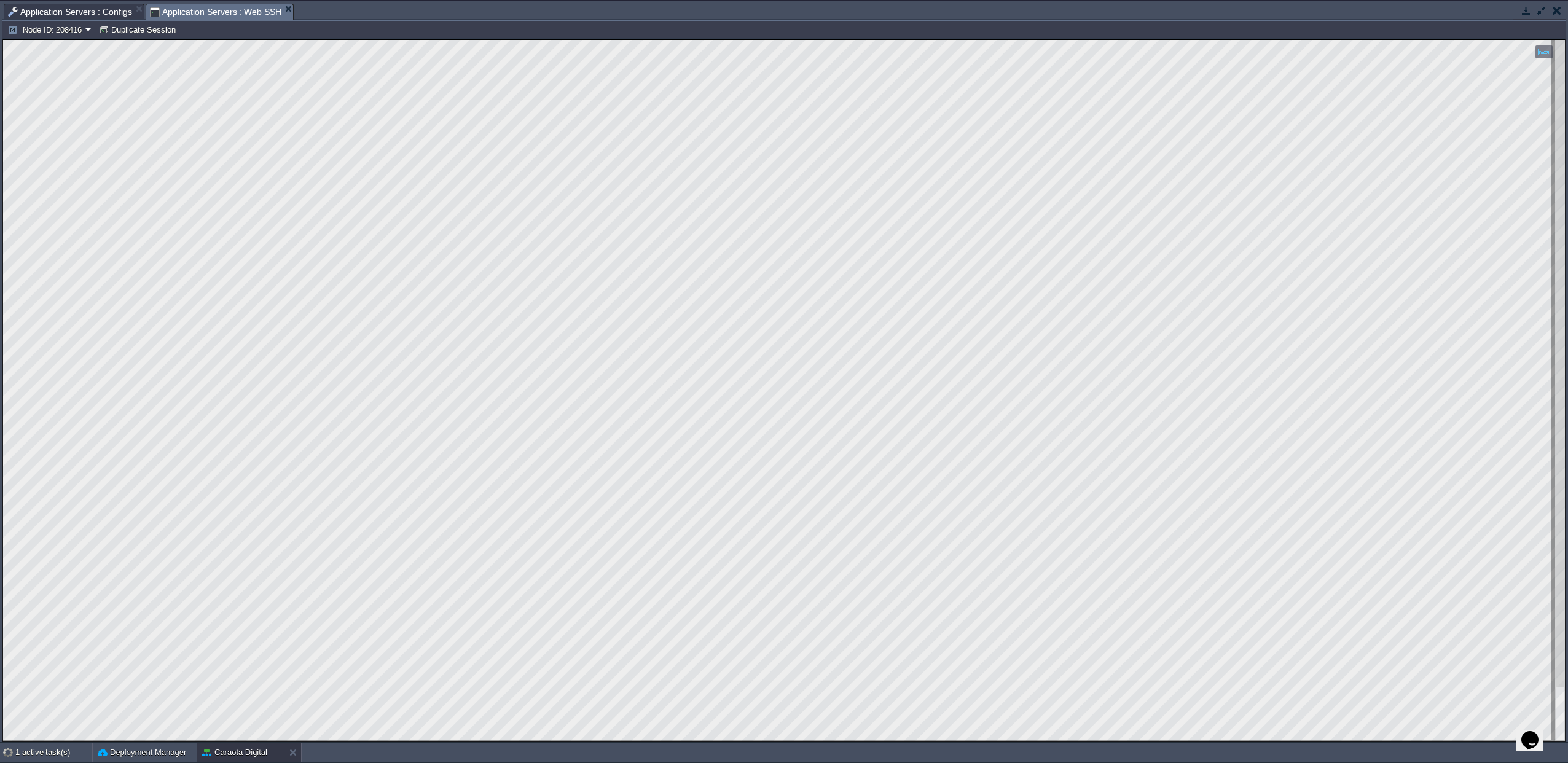
click at [79, 7] on span "Application Servers : Configs" at bounding box center [69, 11] width 124 height 15
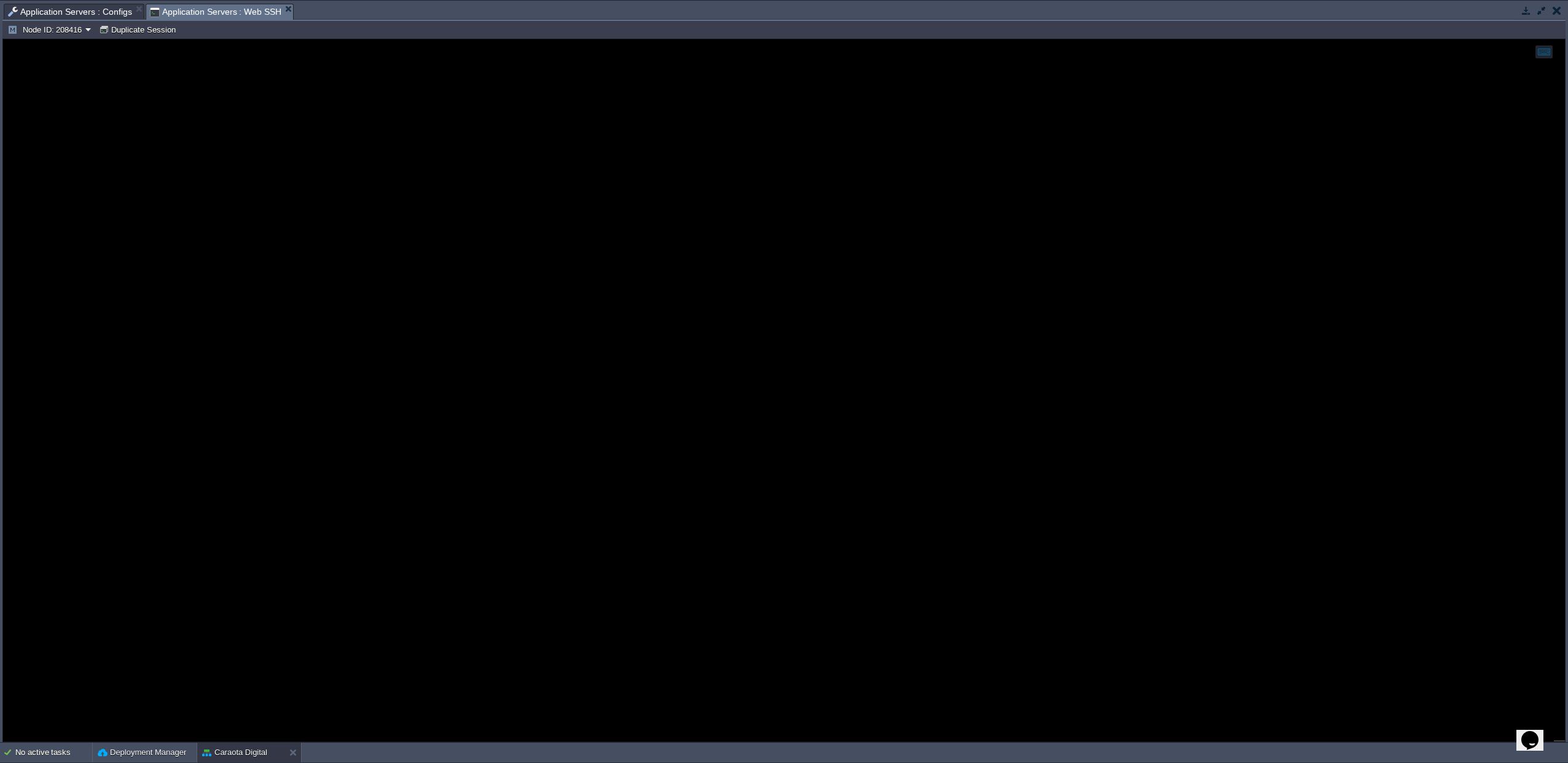
click at [217, 11] on span "Application Servers : Web SSH" at bounding box center [216, 12] width 132 height 16
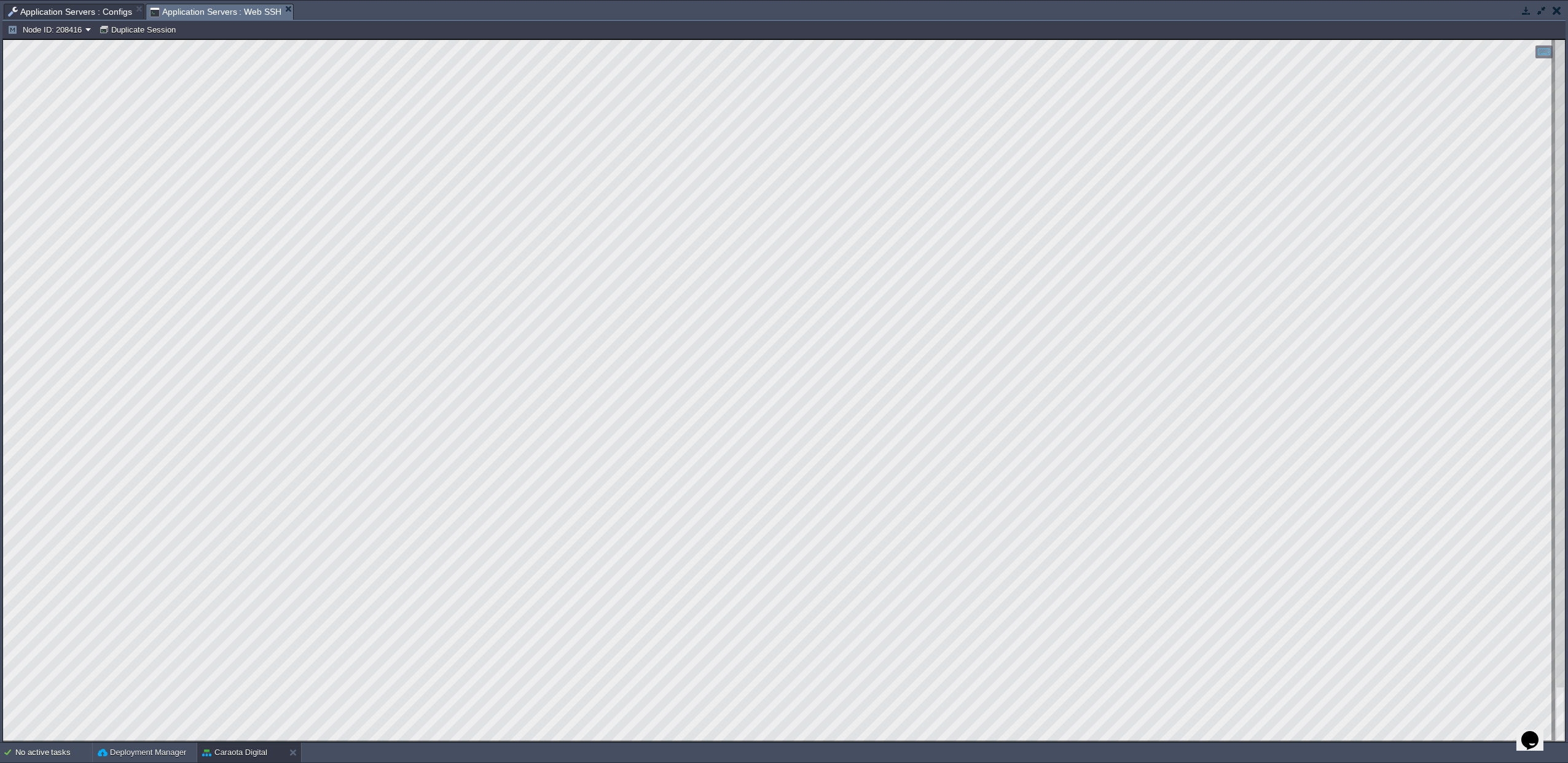
click at [56, 13] on span "Application Servers : Configs" at bounding box center [69, 11] width 124 height 15
